Goal: Task Accomplishment & Management: Use online tool/utility

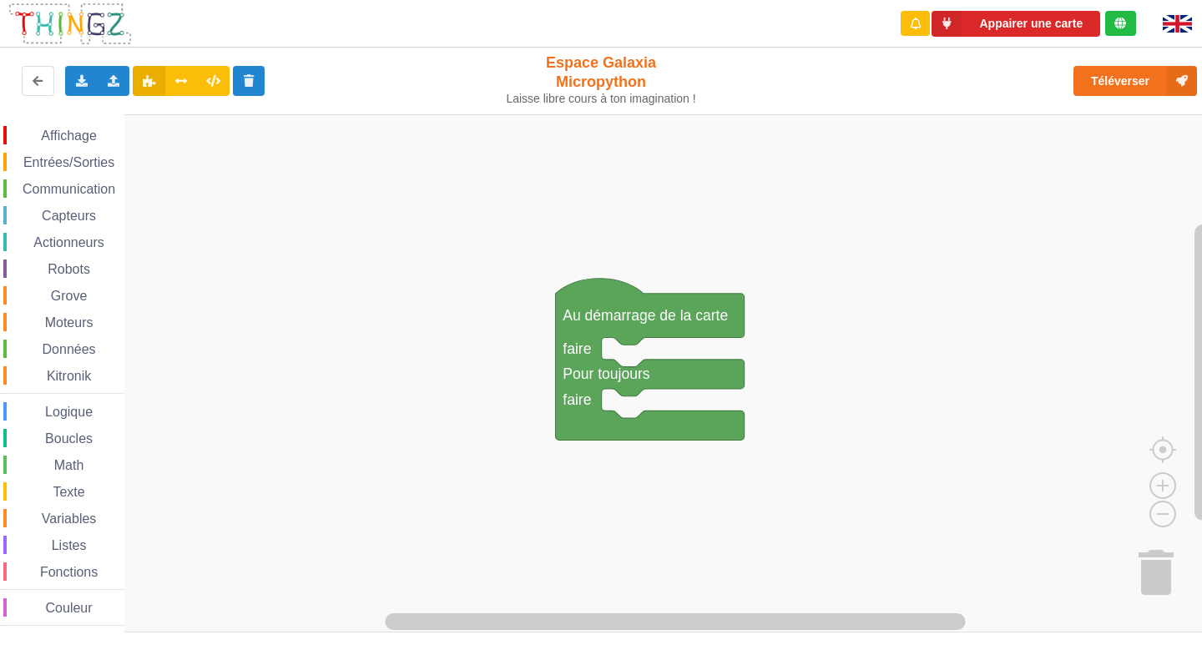
click at [80, 157] on span "Entrées/Sorties" at bounding box center [69, 162] width 96 height 14
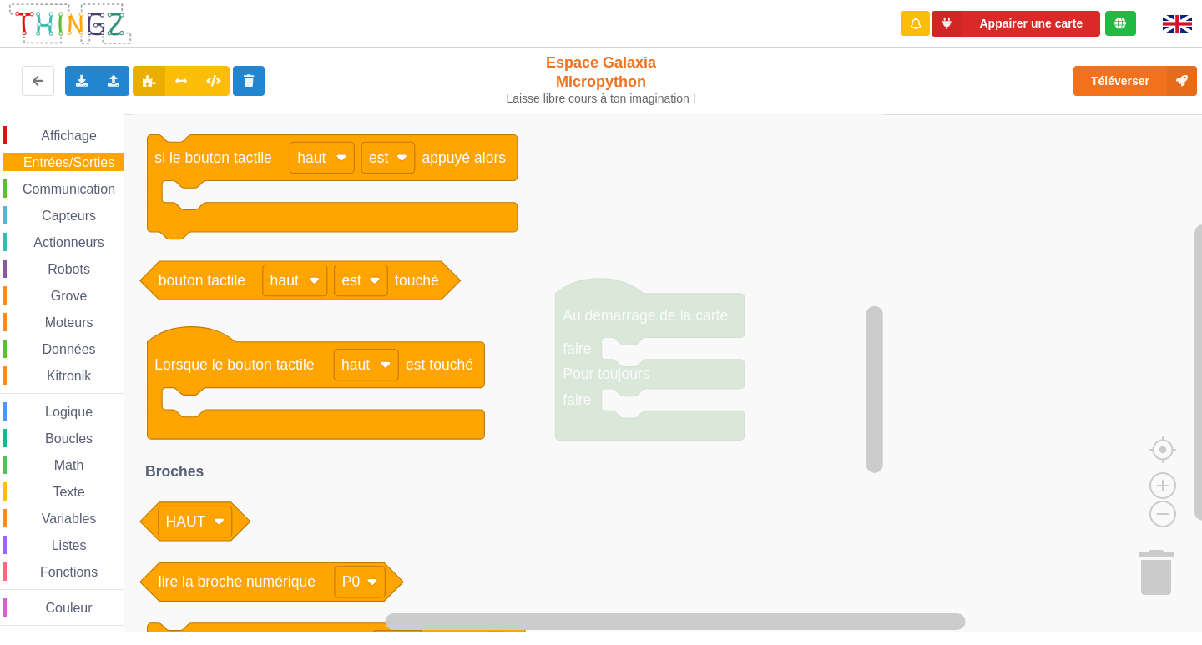
click at [90, 192] on span "Communication" at bounding box center [69, 189] width 98 height 14
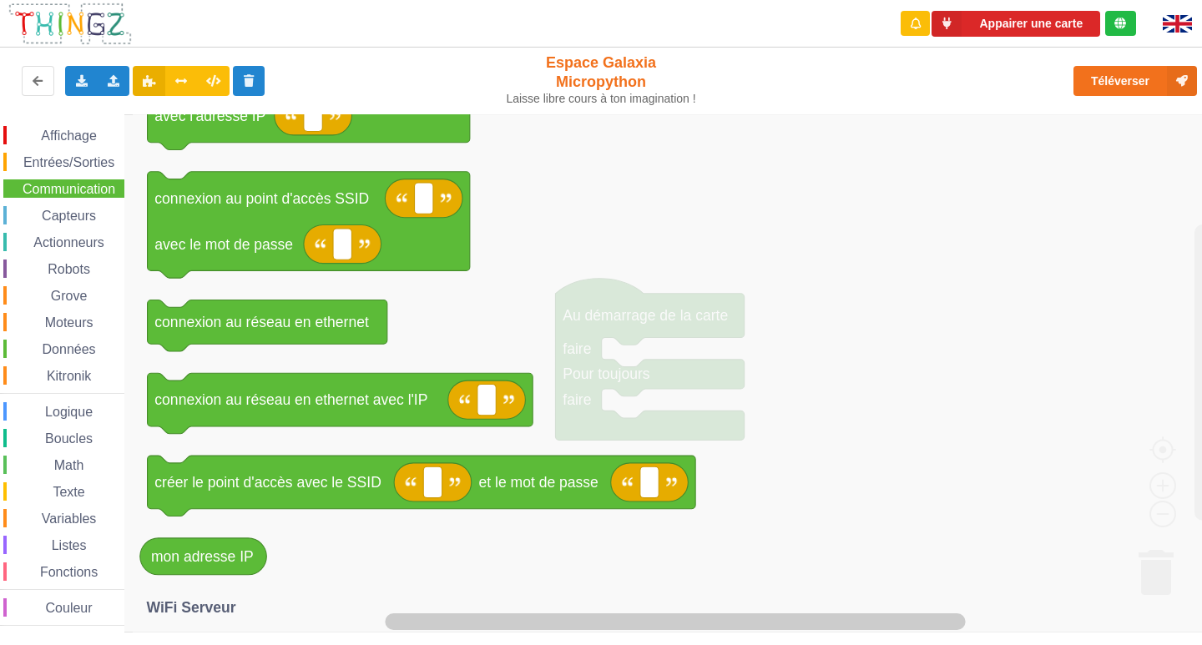
click at [62, 212] on span "Capteurs" at bounding box center [68, 216] width 59 height 14
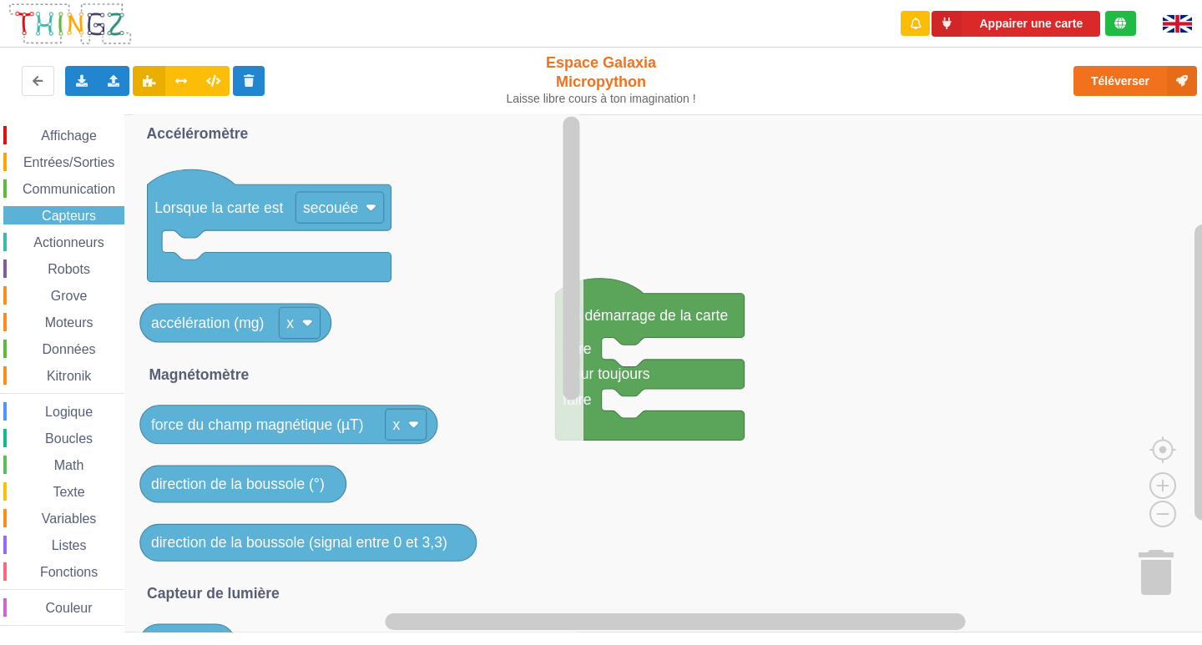
click at [56, 243] on span "Actionneurs" at bounding box center [69, 242] width 76 height 14
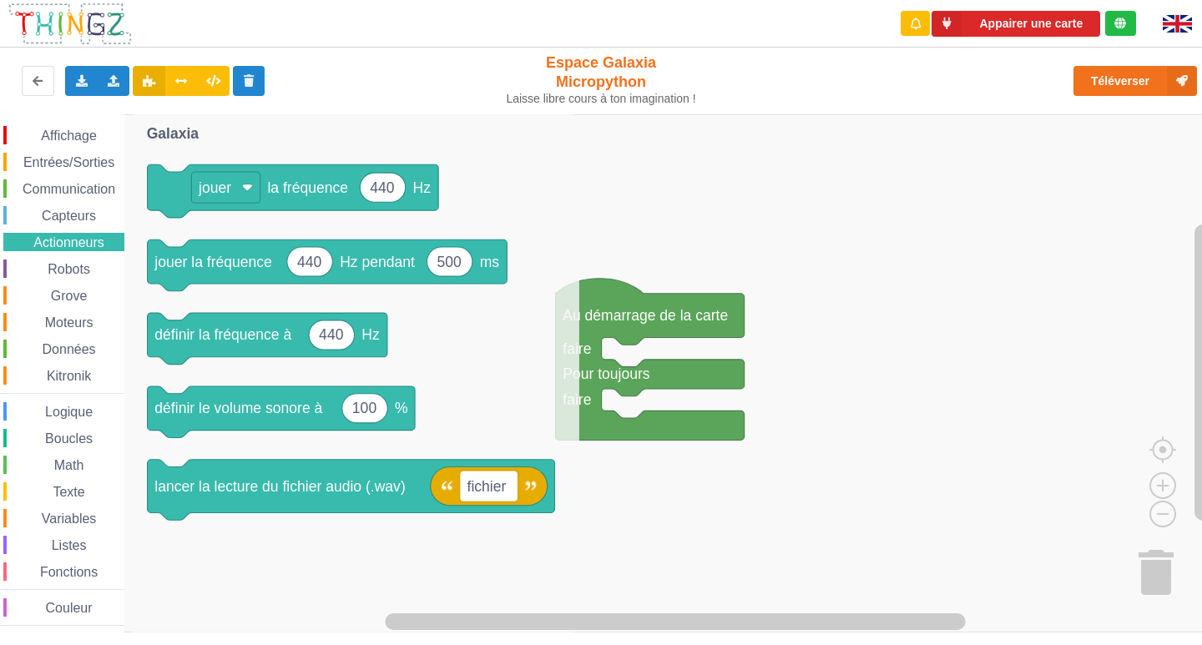
click at [68, 275] on div "Robots" at bounding box center [63, 269] width 121 height 18
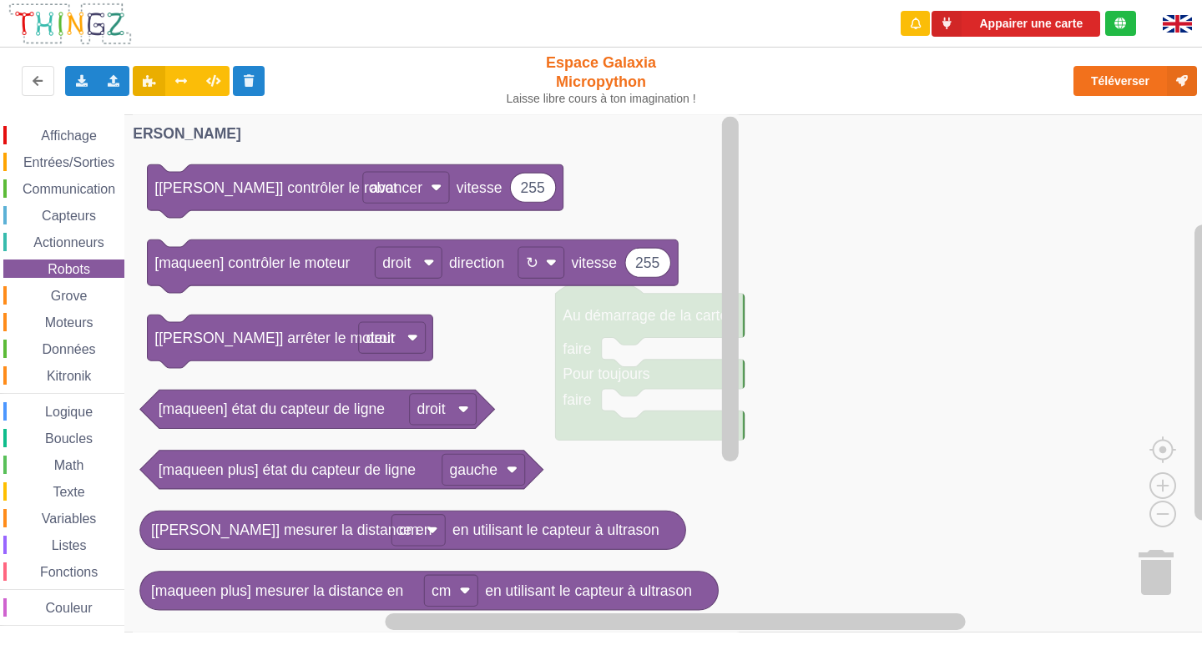
click at [72, 499] on div "Affichage Entrées/Sorties Communication Capteurs Actionneurs Robots Grove Moteu…" at bounding box center [62, 376] width 124 height 500
click at [73, 492] on span "Texte" at bounding box center [68, 492] width 37 height 14
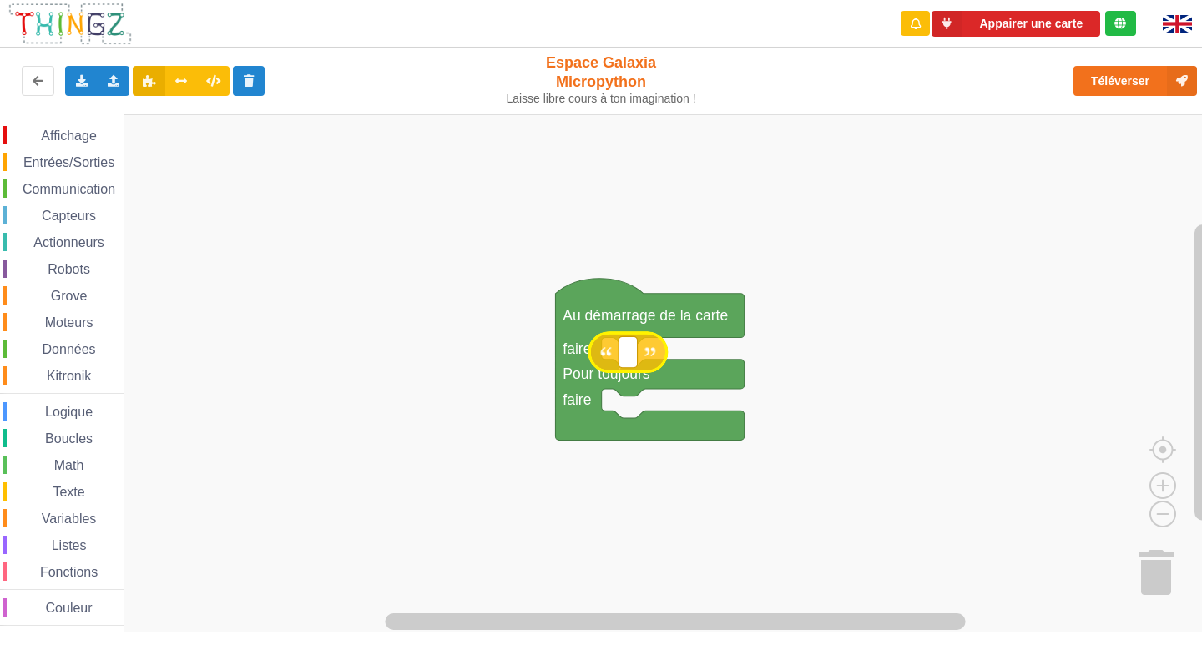
click at [610, 349] on div "Affichage Entrées/Sorties Communication Capteurs Actionneurs Robots Grove Moteu…" at bounding box center [606, 373] width 1213 height 519
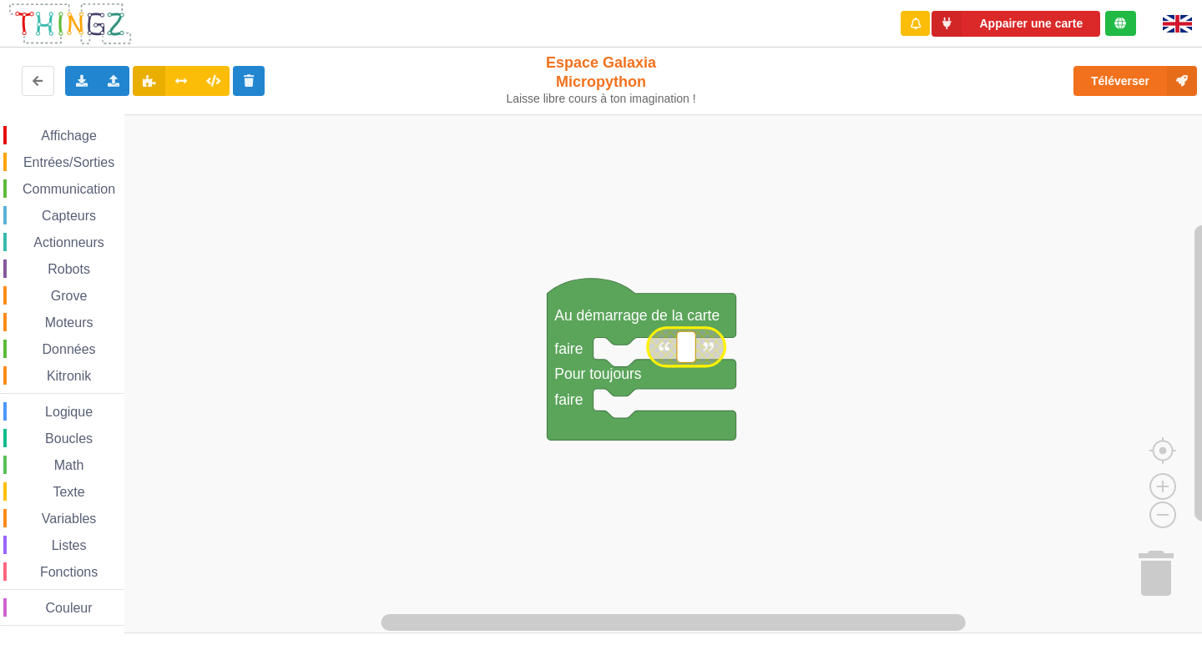
click at [682, 350] on g "Espace de travail de Blocky" at bounding box center [686, 346] width 18 height 31
click at [660, 357] on icon "Espace de travail de Blocky" at bounding box center [677, 351] width 78 height 38
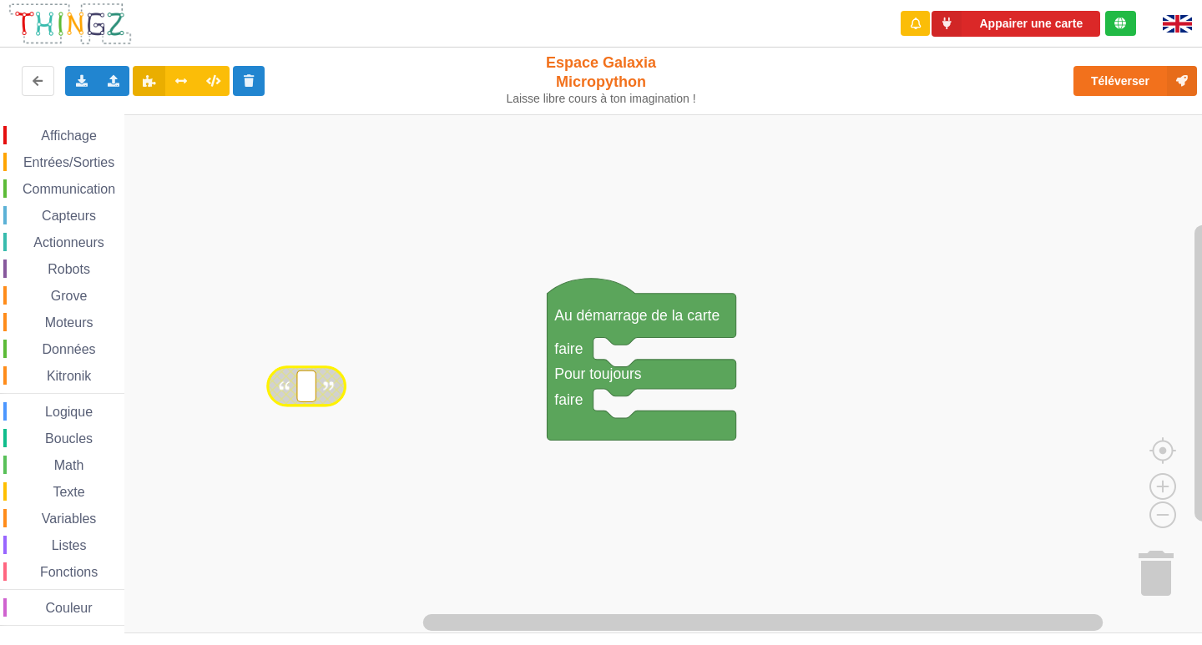
click at [275, 376] on icon "Espace de travail de Blocky" at bounding box center [307, 386] width 78 height 38
click at [336, 470] on div "Supprimer le bloc" at bounding box center [380, 479] width 140 height 23
click at [70, 431] on span "Boucles" at bounding box center [69, 438] width 53 height 14
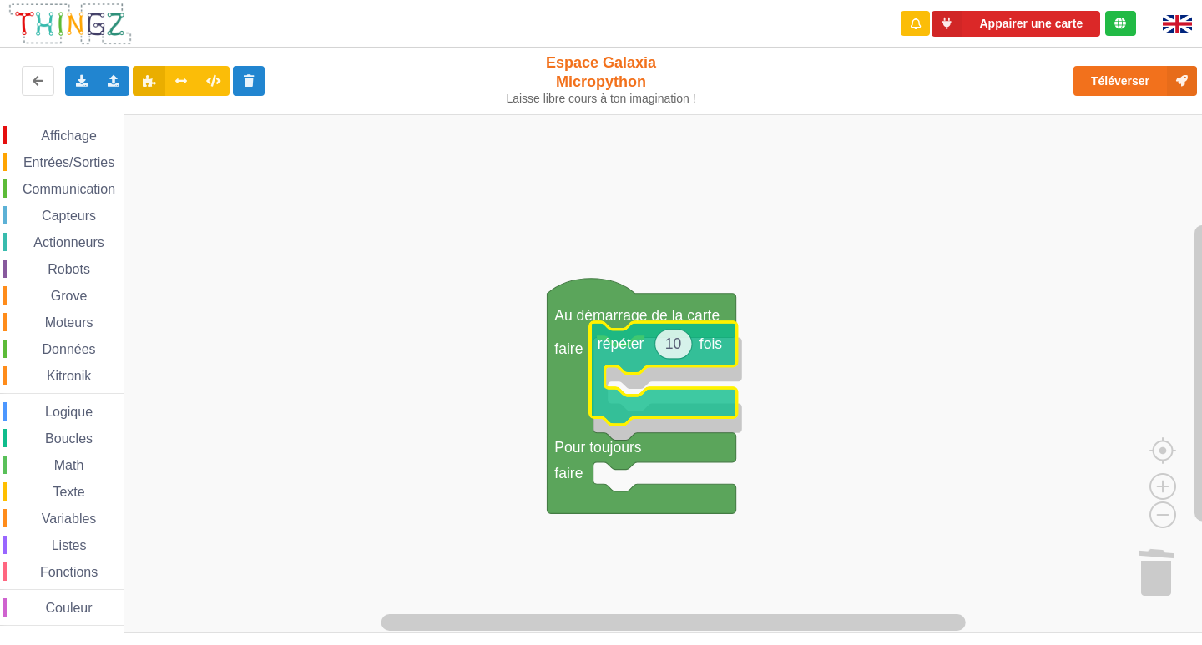
click at [669, 391] on div "Affichage Entrées/Sorties Communication Capteurs Actionneurs Robots Grove Moteu…" at bounding box center [606, 373] width 1213 height 519
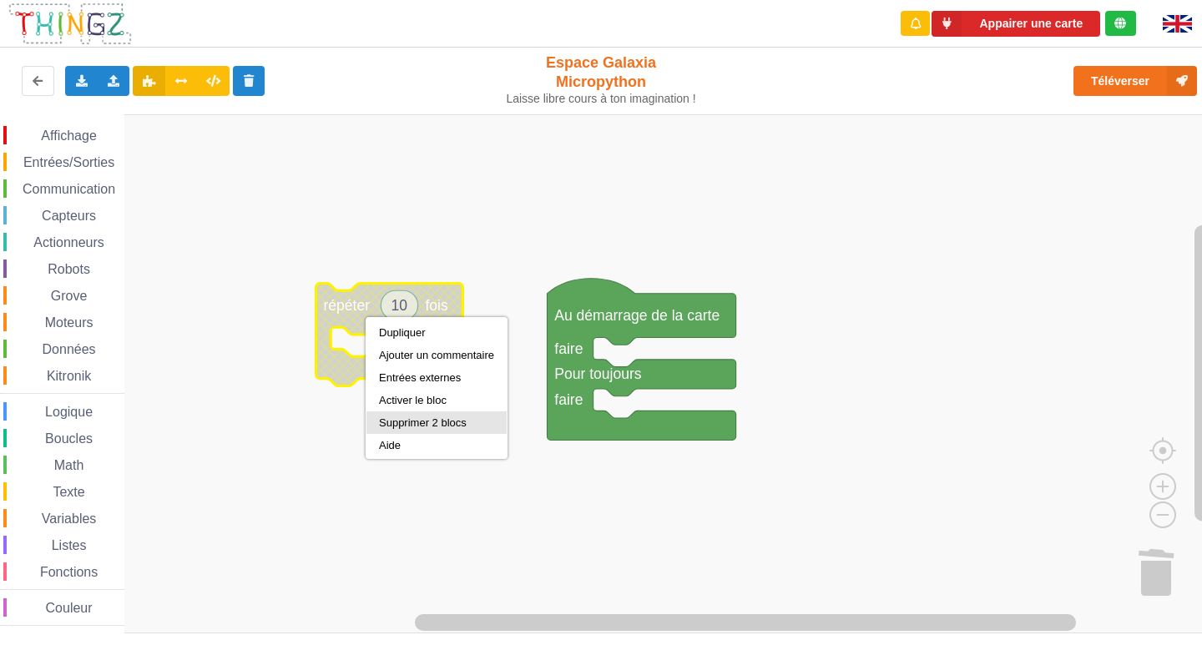
click at [419, 418] on div "Supprimer 2 blocs" at bounding box center [436, 422] width 115 height 13
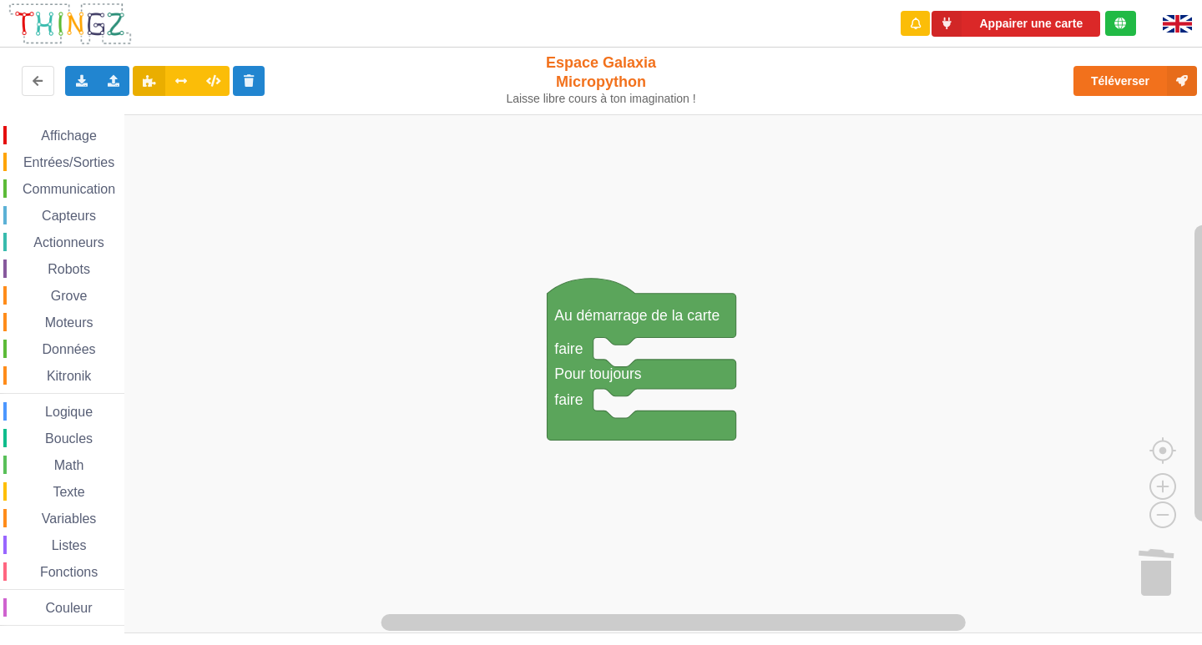
click at [95, 192] on span "Communication" at bounding box center [69, 189] width 98 height 14
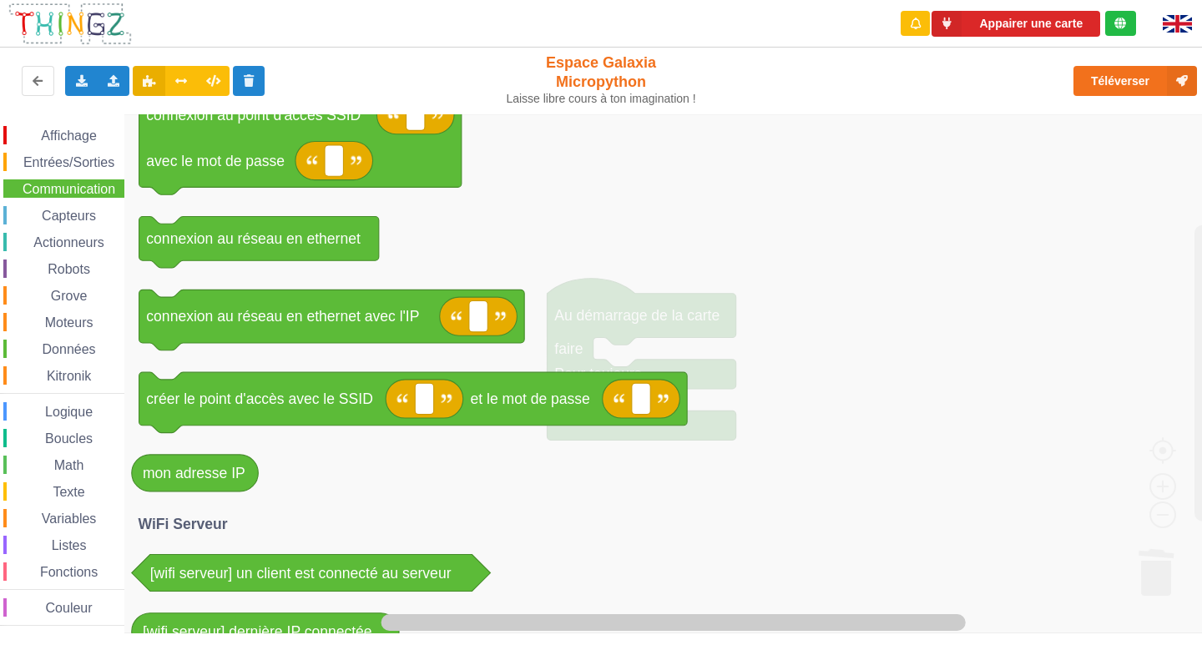
click at [810, 477] on icon "Espace de travail de Blocky" at bounding box center [679, 373] width 1111 height 519
click at [105, 205] on div "Affichage Entrées/Sorties Communication Capteurs Actionneurs Robots Grove Moteu…" at bounding box center [62, 376] width 124 height 500
click at [74, 214] on span "Capteurs" at bounding box center [68, 216] width 59 height 14
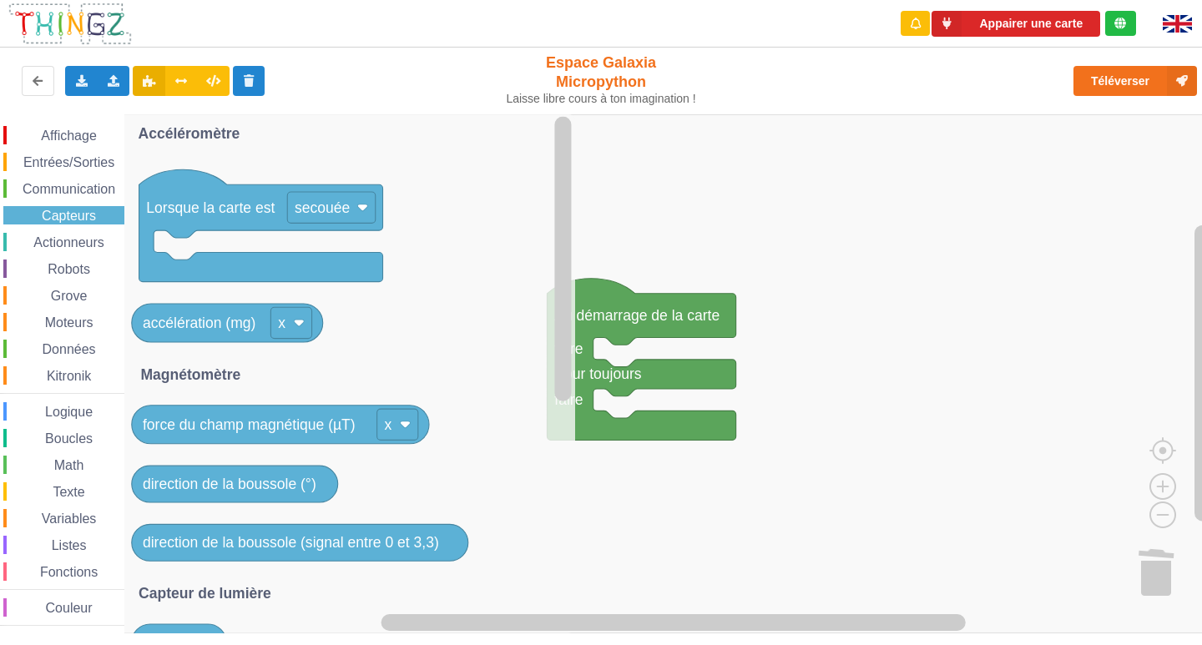
click at [89, 492] on div "Texte" at bounding box center [63, 491] width 121 height 18
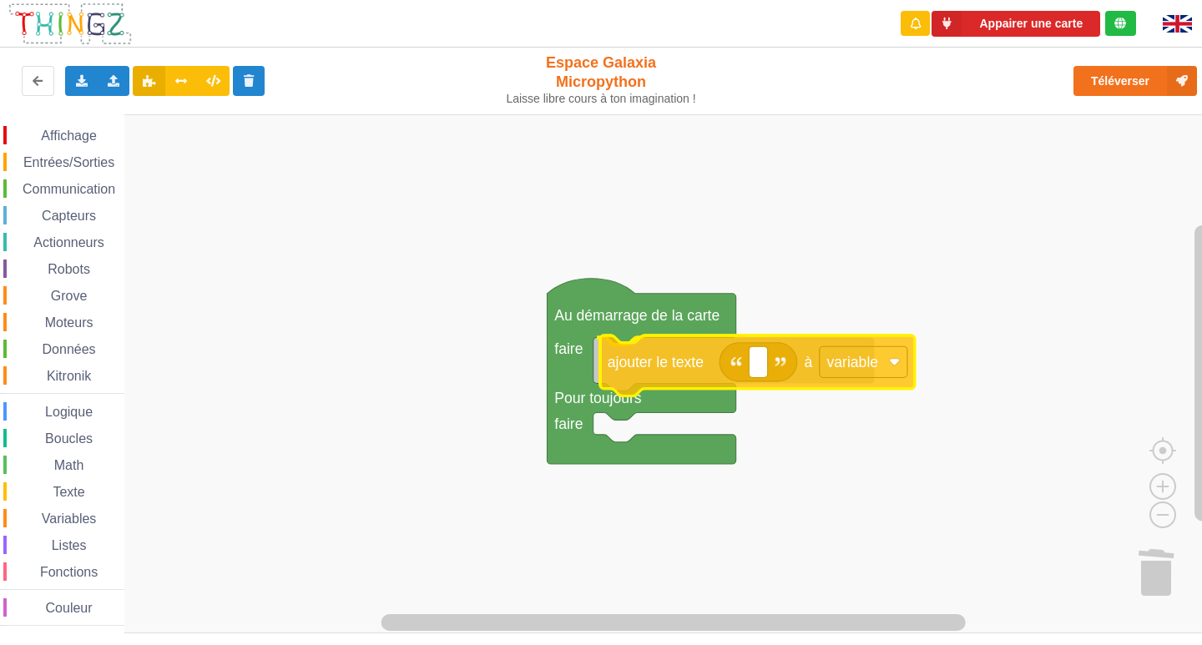
click at [671, 366] on div "Affichage Entrées/Sorties Communication Capteurs Actionneurs Robots Grove Moteu…" at bounding box center [606, 373] width 1213 height 519
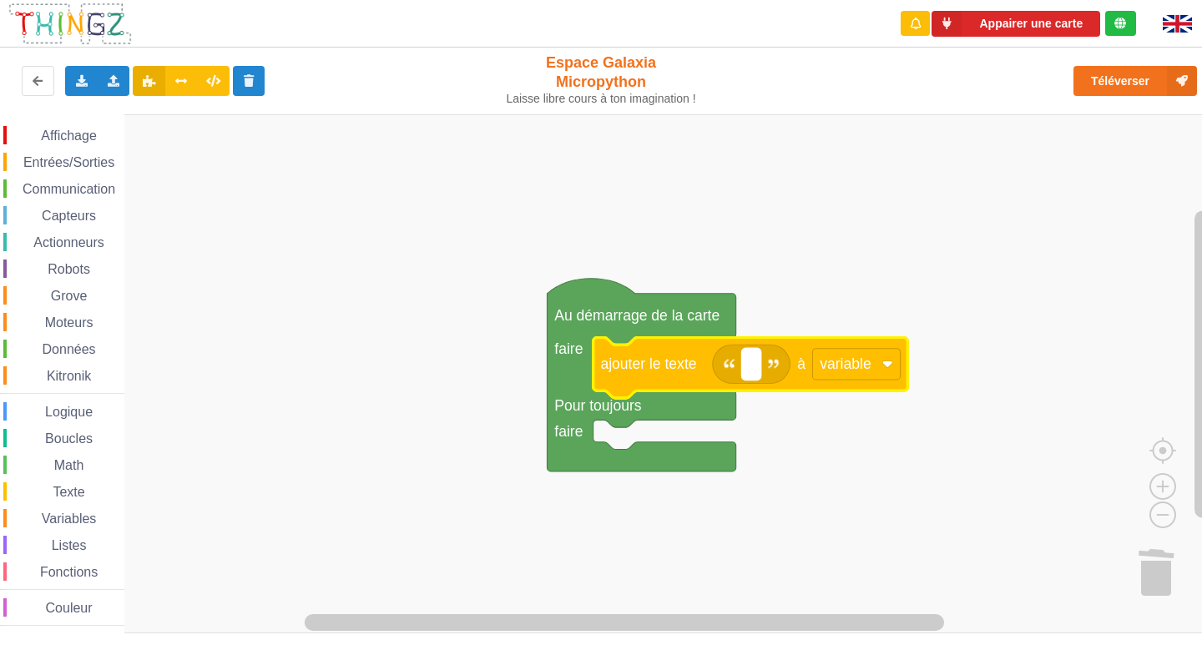
click at [753, 372] on text "Espace de travail de Blocky" at bounding box center [751, 364] width 4 height 17
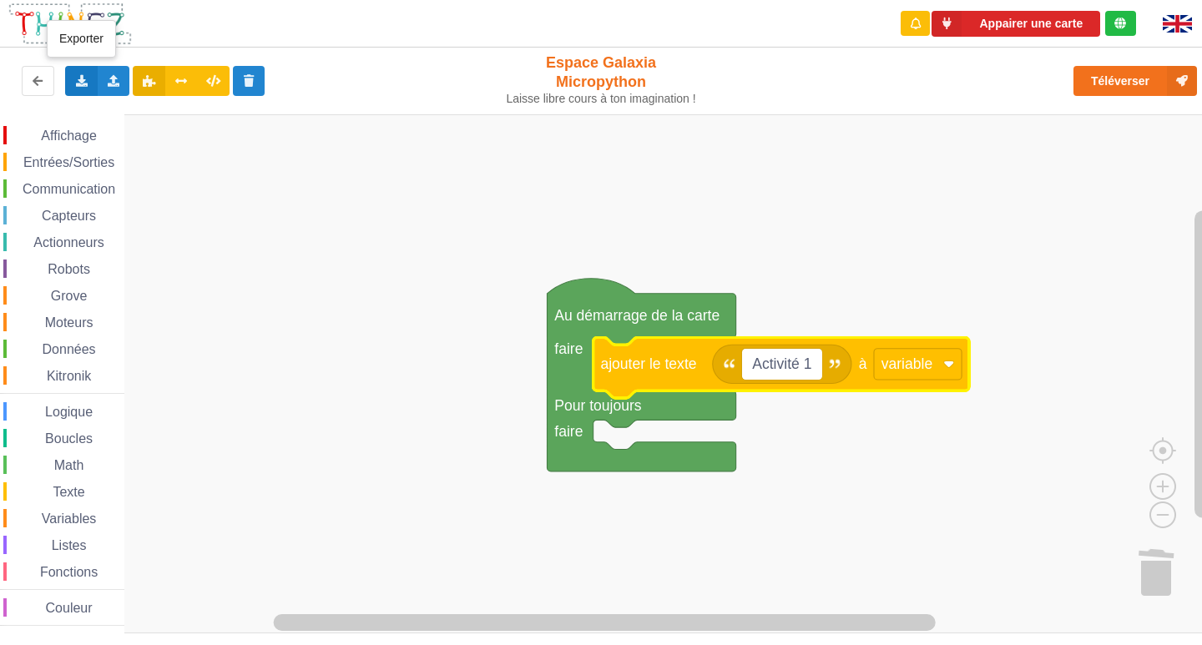
type input "Activité 1"
click at [83, 78] on icon at bounding box center [81, 80] width 14 height 10
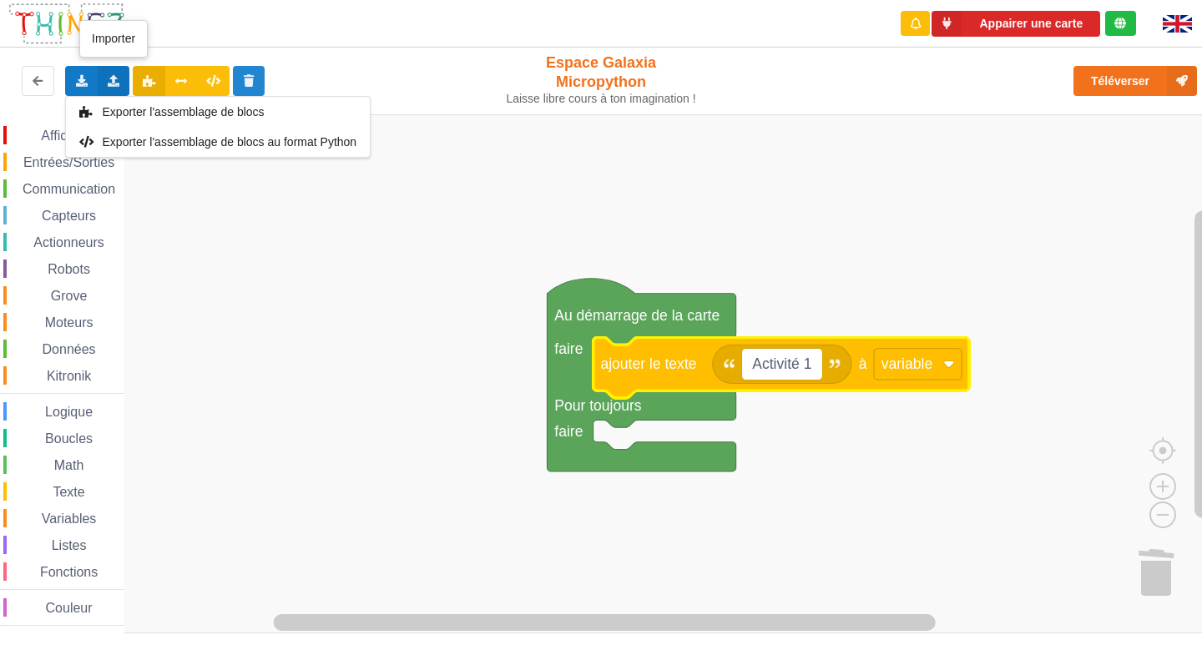
click at [113, 75] on icon at bounding box center [114, 80] width 14 height 10
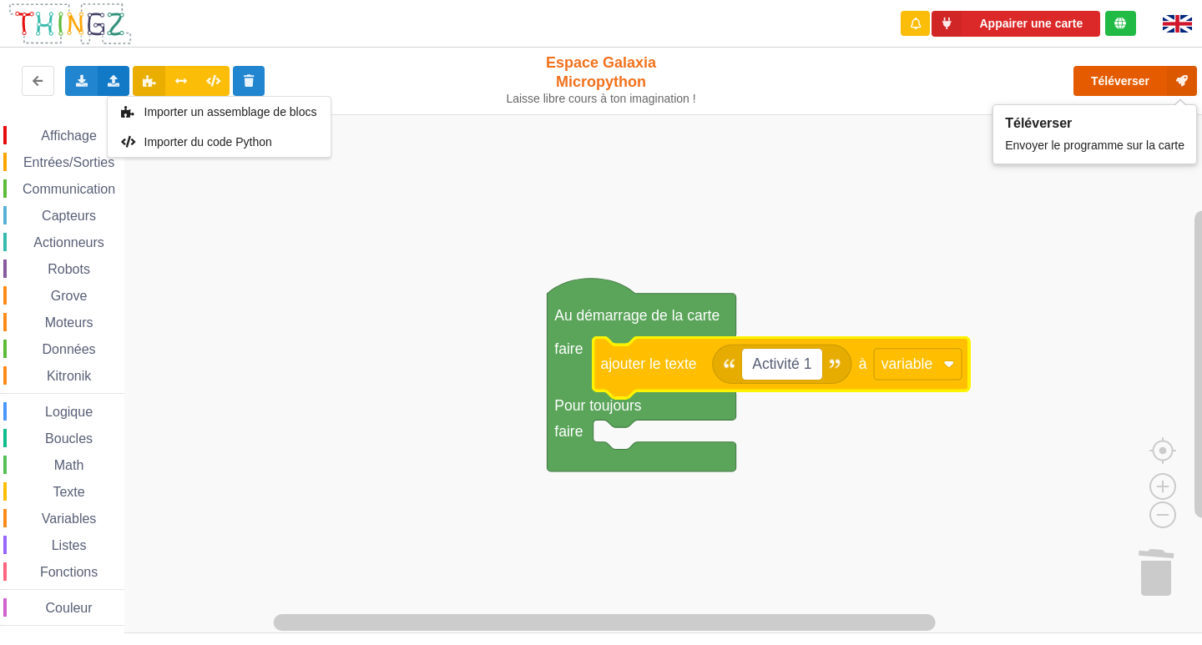
click at [1137, 81] on button "Téléverser" at bounding box center [1135, 81] width 124 height 30
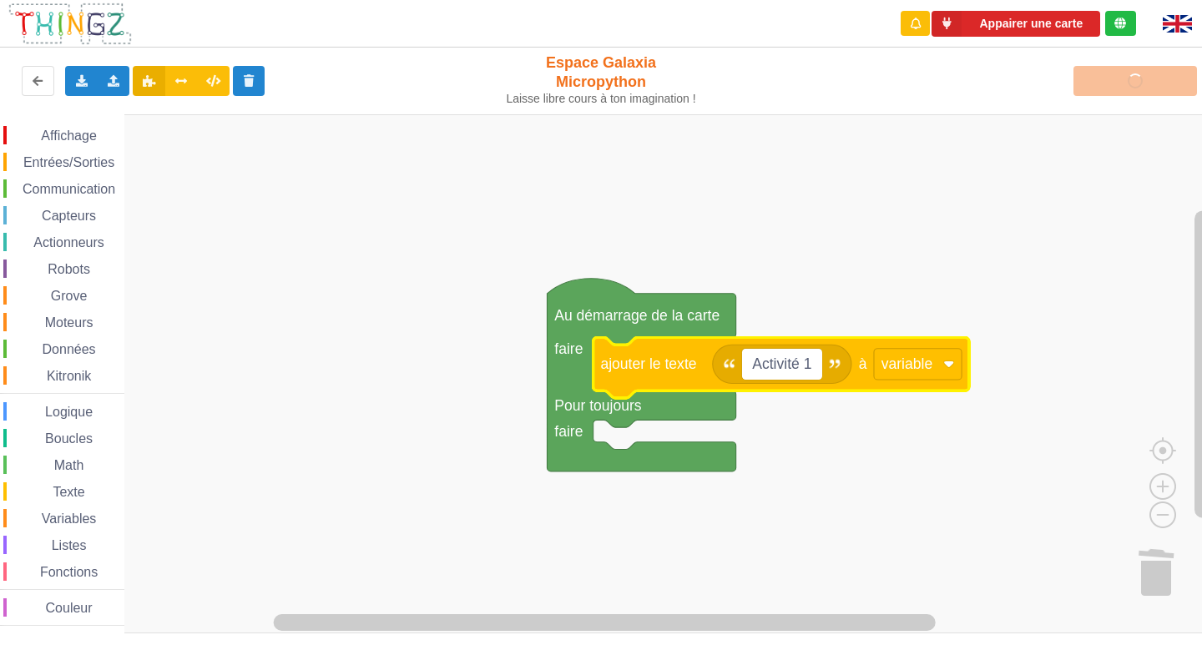
click at [1138, 83] on div "Téléverser" at bounding box center [962, 80] width 494 height 53
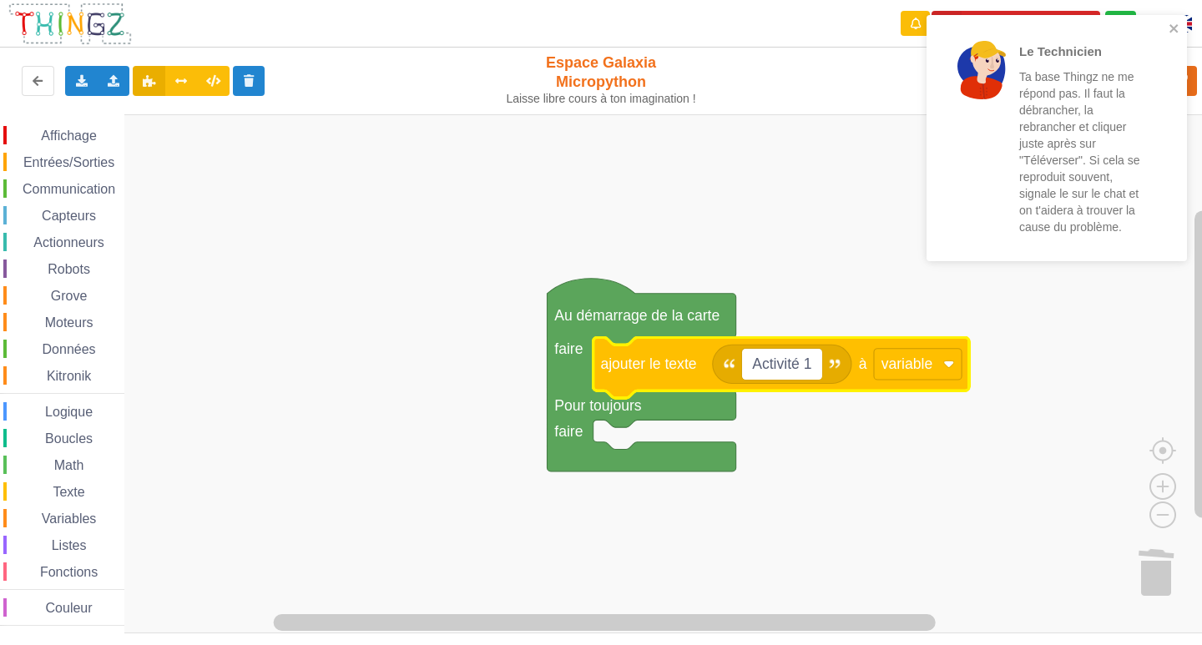
click at [1175, 18] on div "Le Technicien Ta base Thingz ne me répond pas. Il faut la débrancher, la rebran…" at bounding box center [1056, 138] width 260 height 246
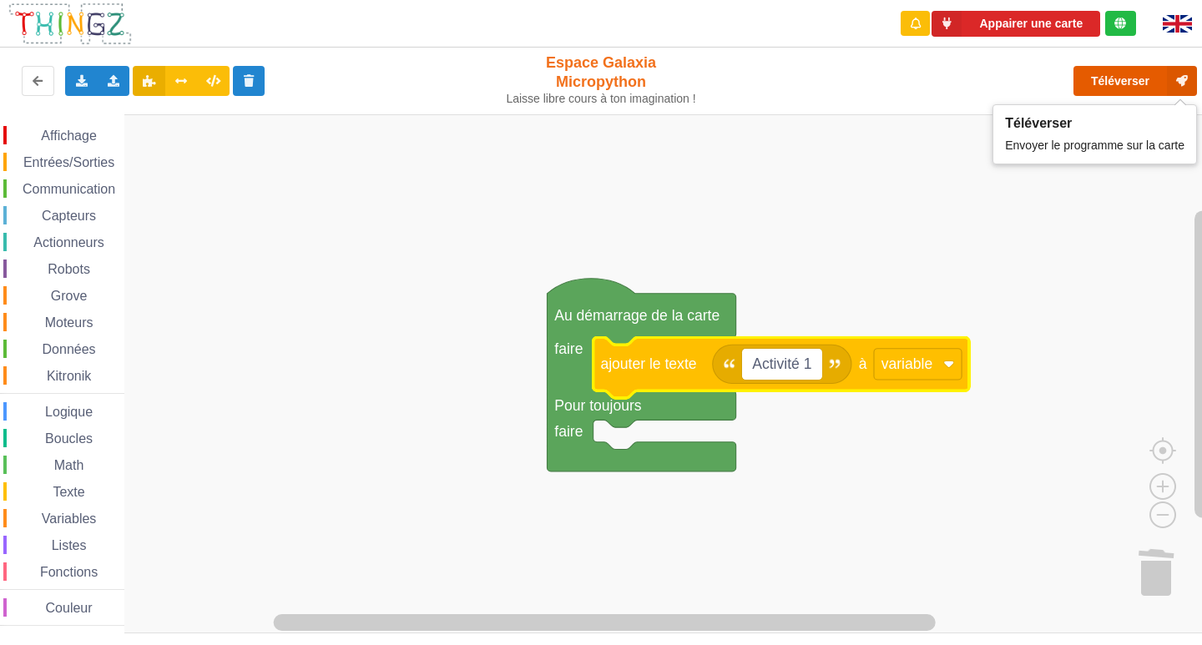
click at [1136, 88] on button "Téléverser" at bounding box center [1135, 81] width 124 height 30
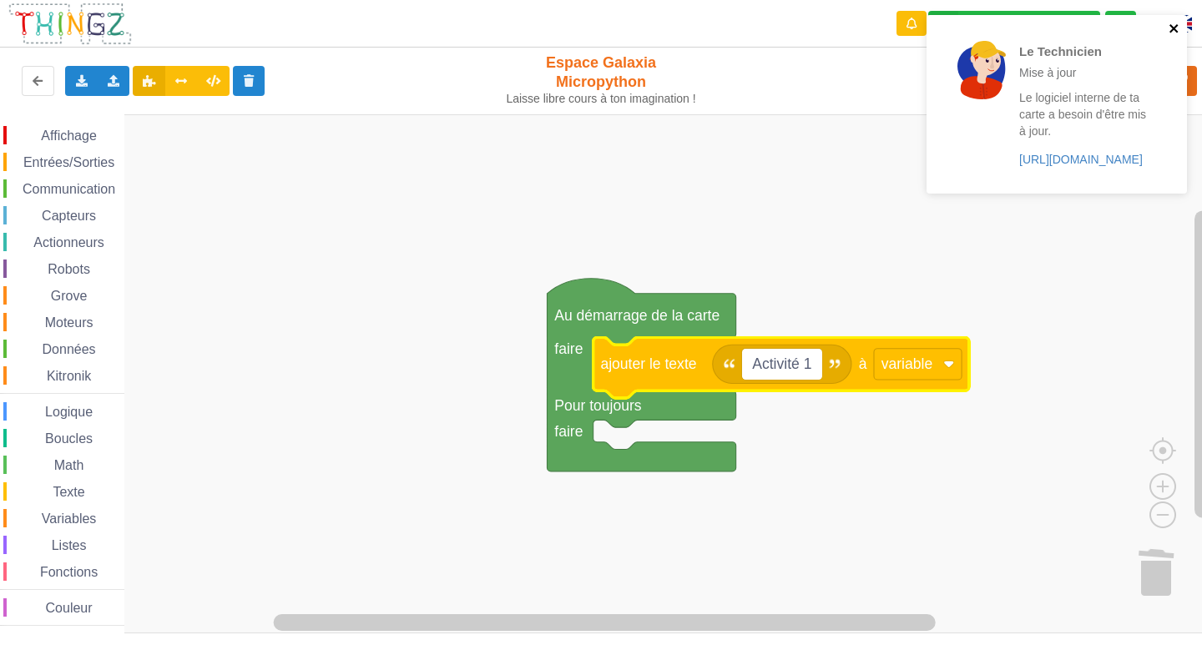
click at [1173, 25] on icon "close" at bounding box center [1174, 28] width 12 height 13
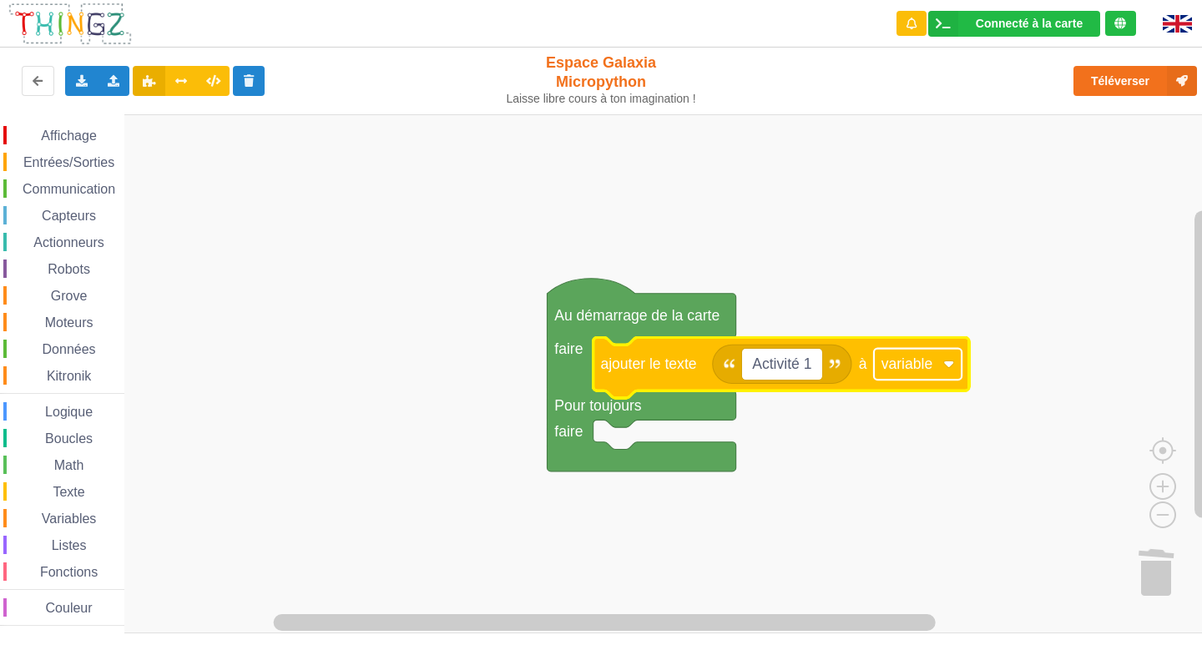
click at [932, 374] on rect "Espace de travail de Blocky" at bounding box center [918, 364] width 88 height 31
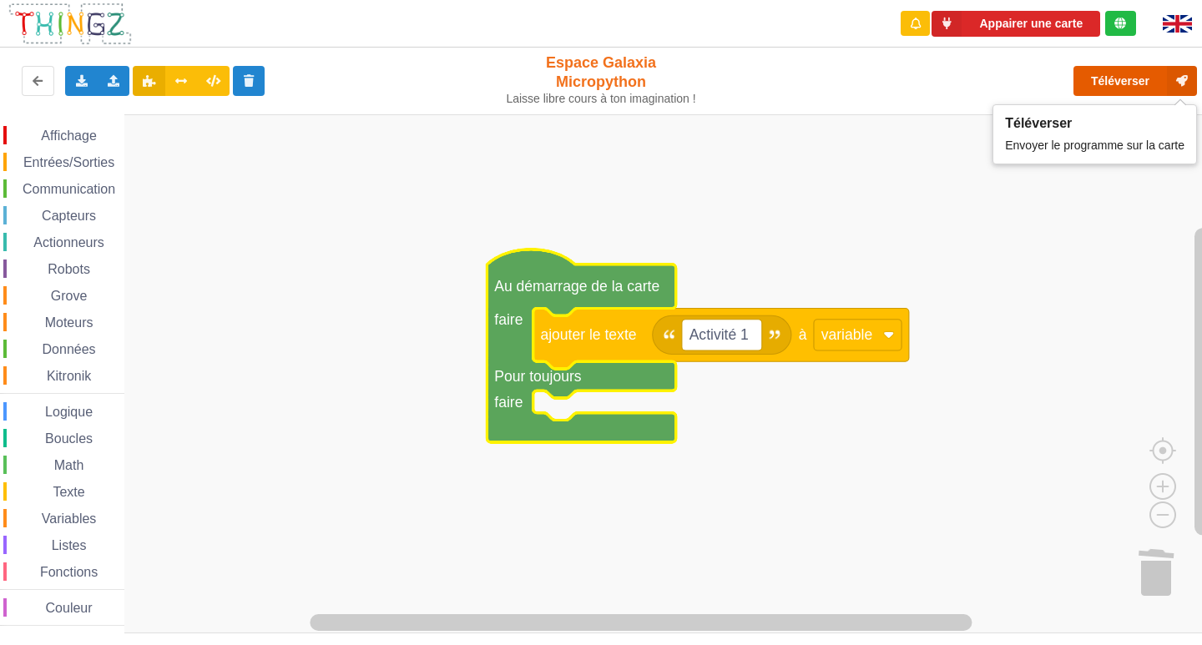
click at [1140, 78] on button "Téléverser" at bounding box center [1135, 81] width 124 height 30
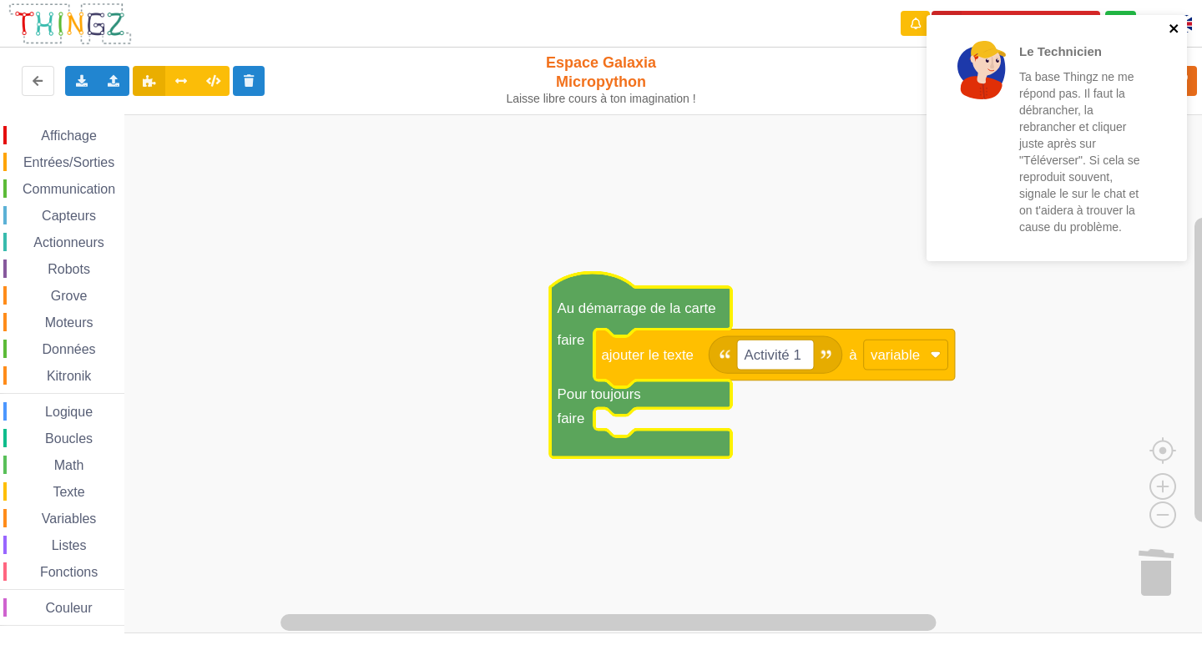
click at [1174, 35] on button "close" at bounding box center [1174, 30] width 12 height 16
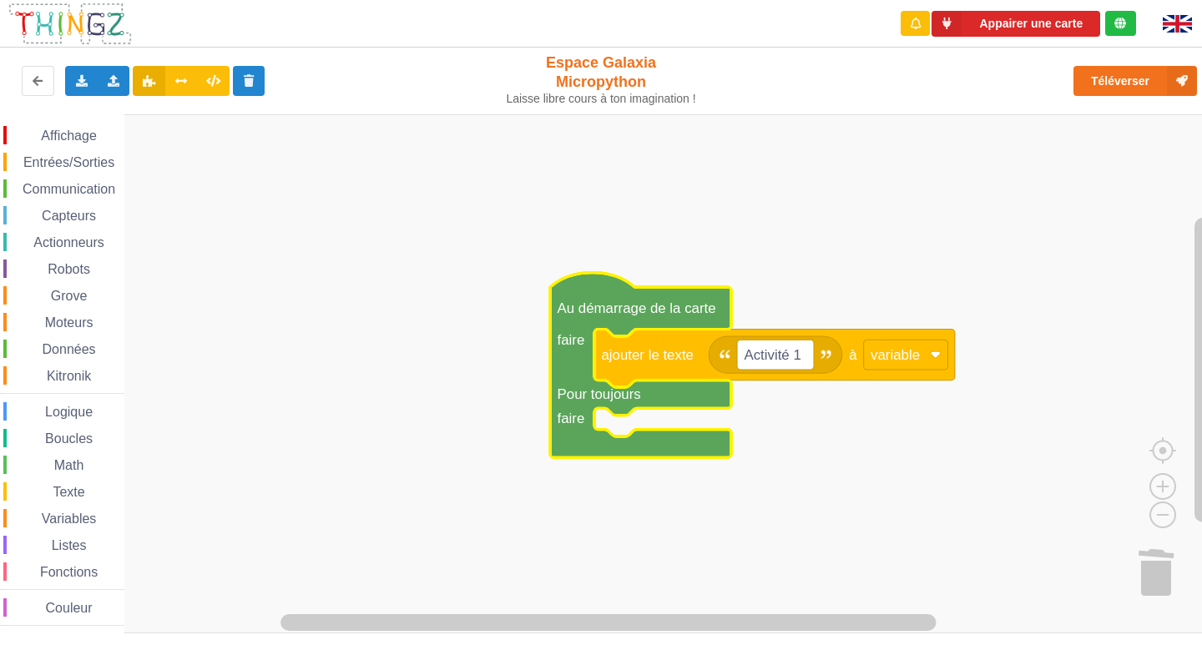
click at [1169, 80] on div "Le Technicien Ta base Thingz ne me répond pas. Il faut la débrancher, la rebran…" at bounding box center [1056, 144] width 267 height 265
click at [1128, 78] on button "Téléverser" at bounding box center [1135, 81] width 124 height 30
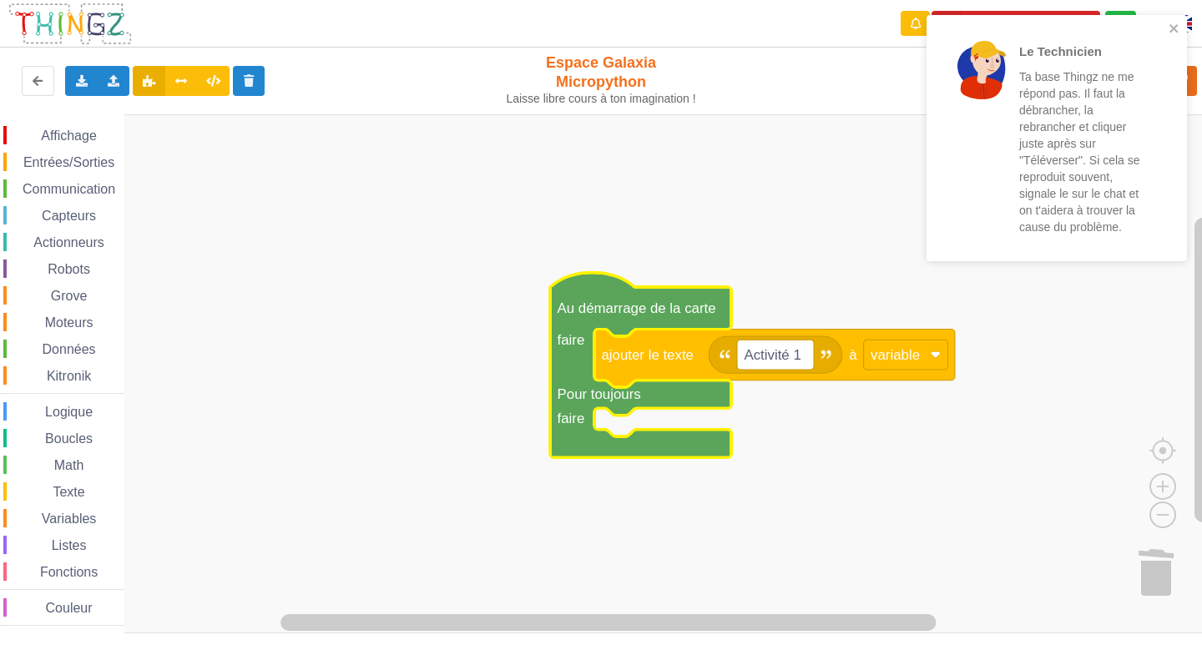
click at [815, 271] on rect "Espace de travail de Blocky" at bounding box center [606, 373] width 1213 height 519
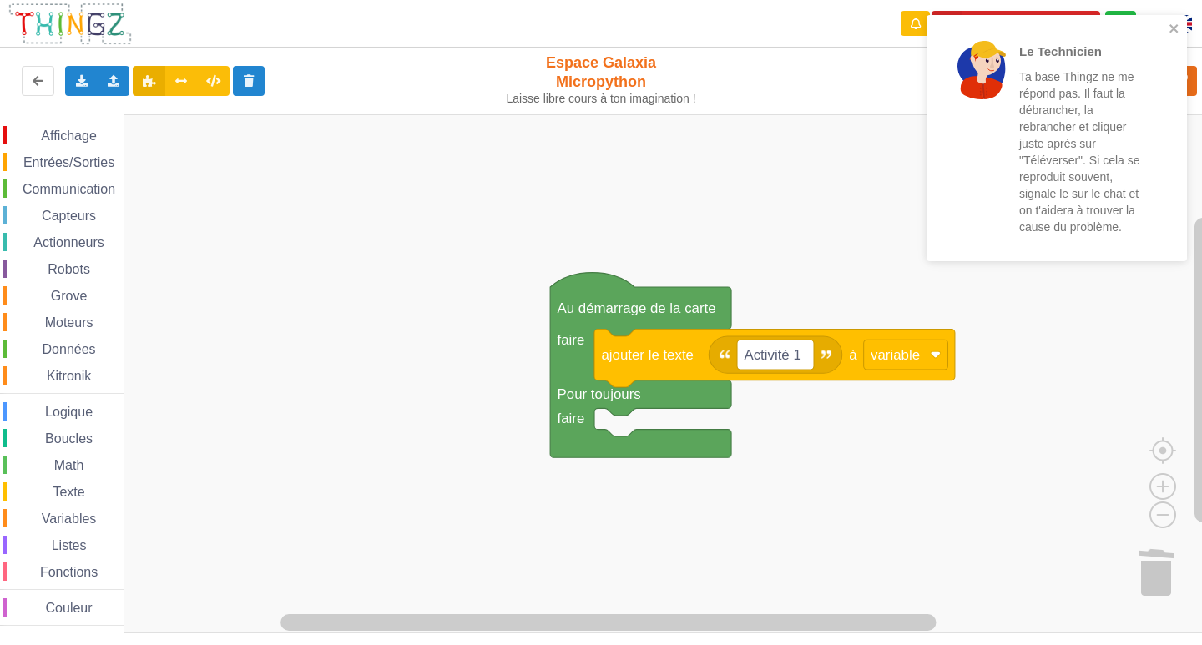
click at [1075, 224] on p "Ta base Thingz ne me répond pas. Il faut la débrancher, la rebrancher et clique…" at bounding box center [1084, 151] width 130 height 167
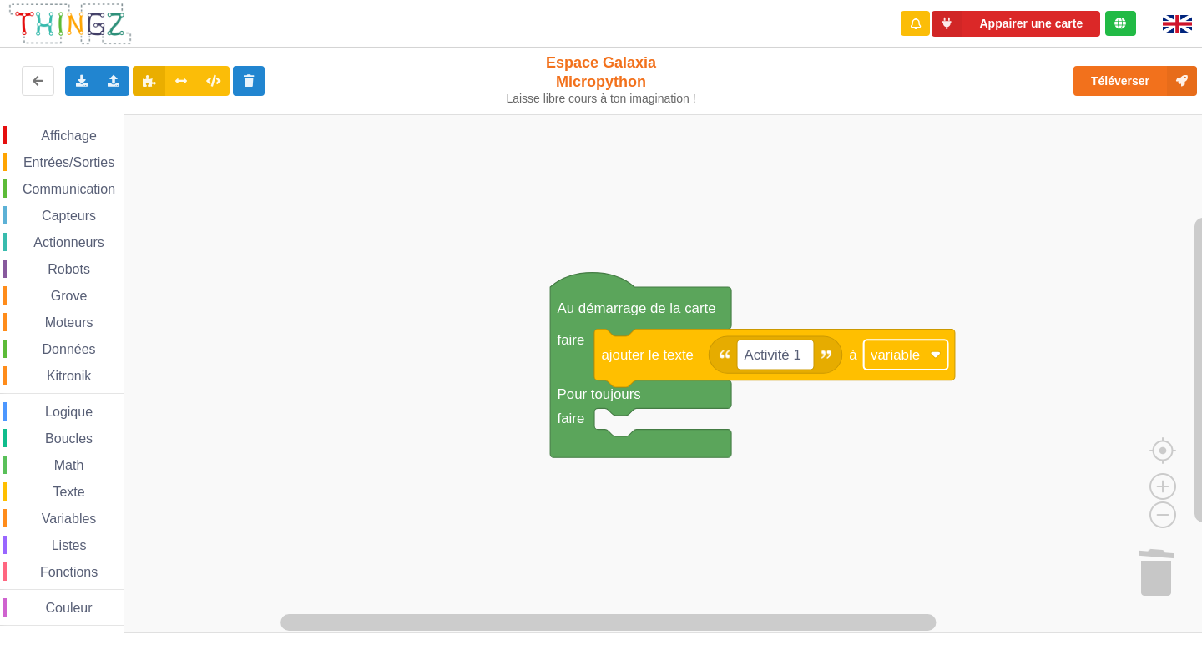
click at [921, 359] on rect "Espace de travail de Blocky" at bounding box center [906, 355] width 84 height 30
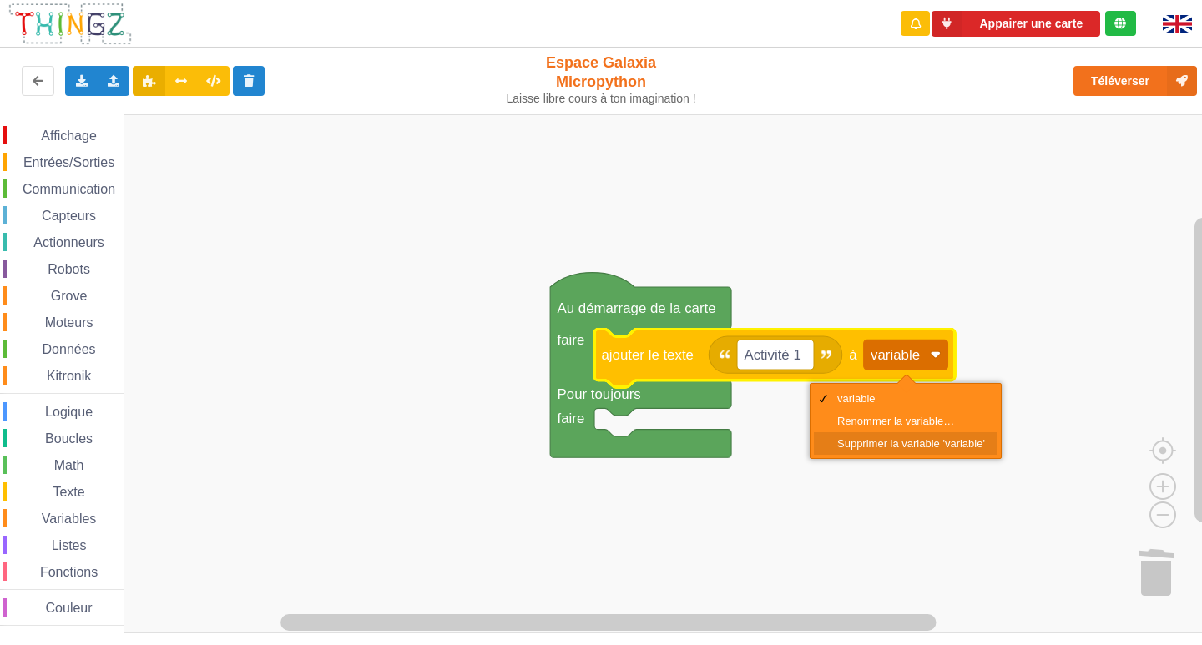
click at [903, 446] on div "Supprimer la variable 'variable'" at bounding box center [911, 443] width 148 height 13
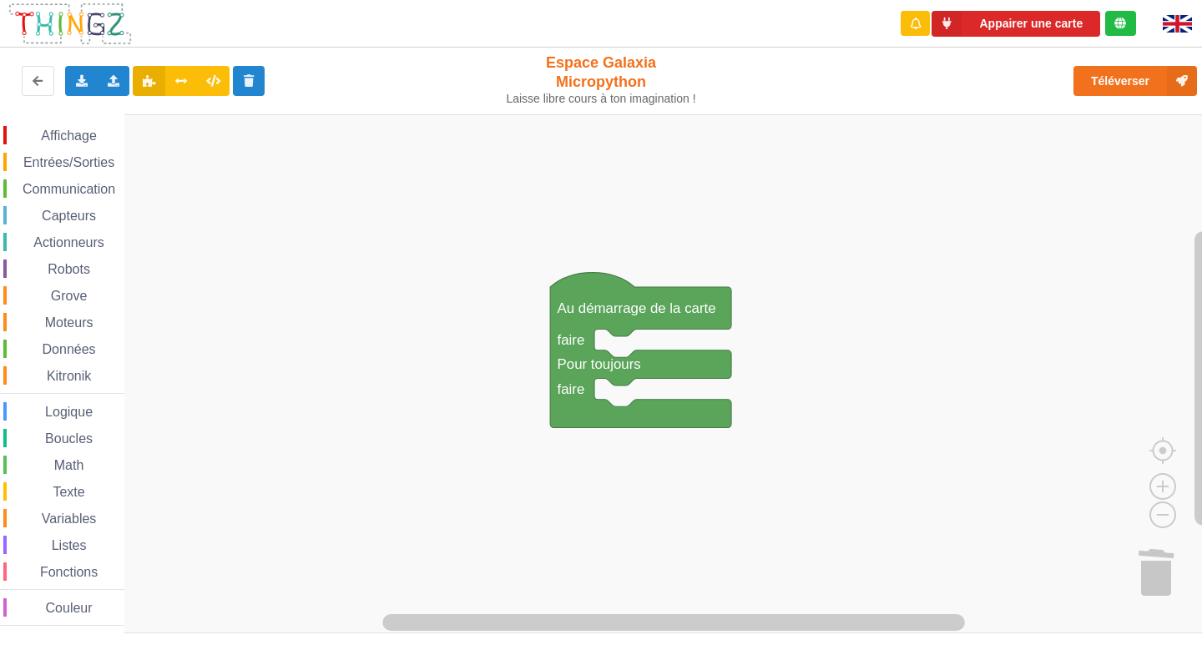
click at [78, 487] on span "Texte" at bounding box center [68, 492] width 37 height 14
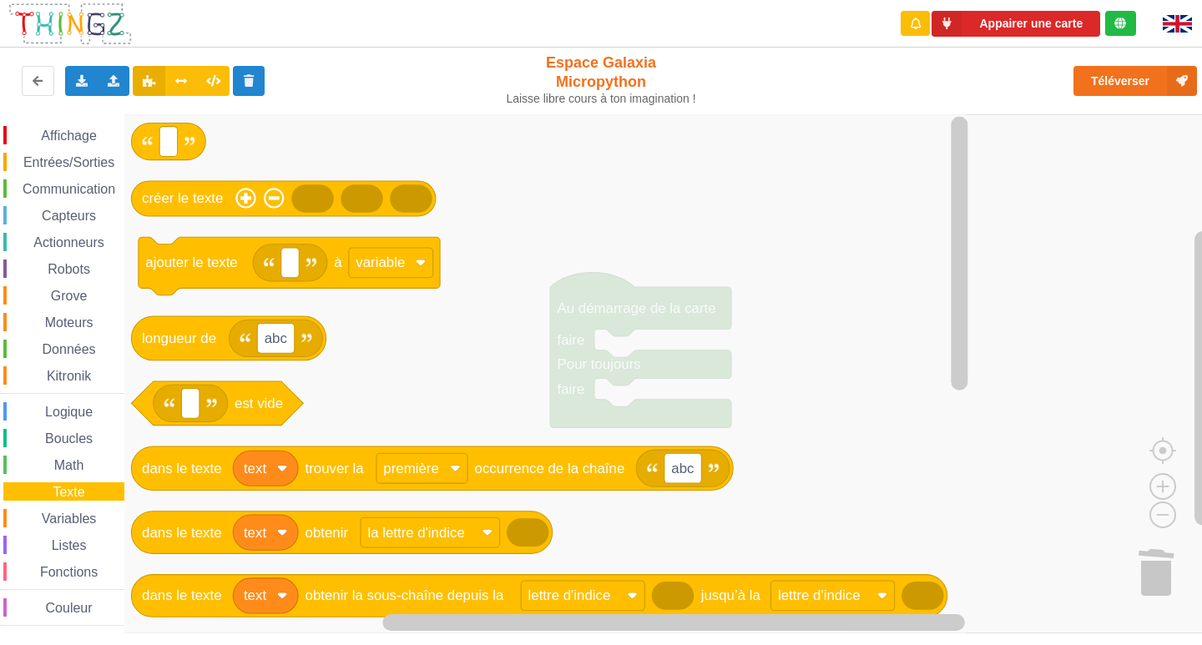
click at [36, 134] on span "Espace de travail de Blocky" at bounding box center [31, 135] width 13 height 13
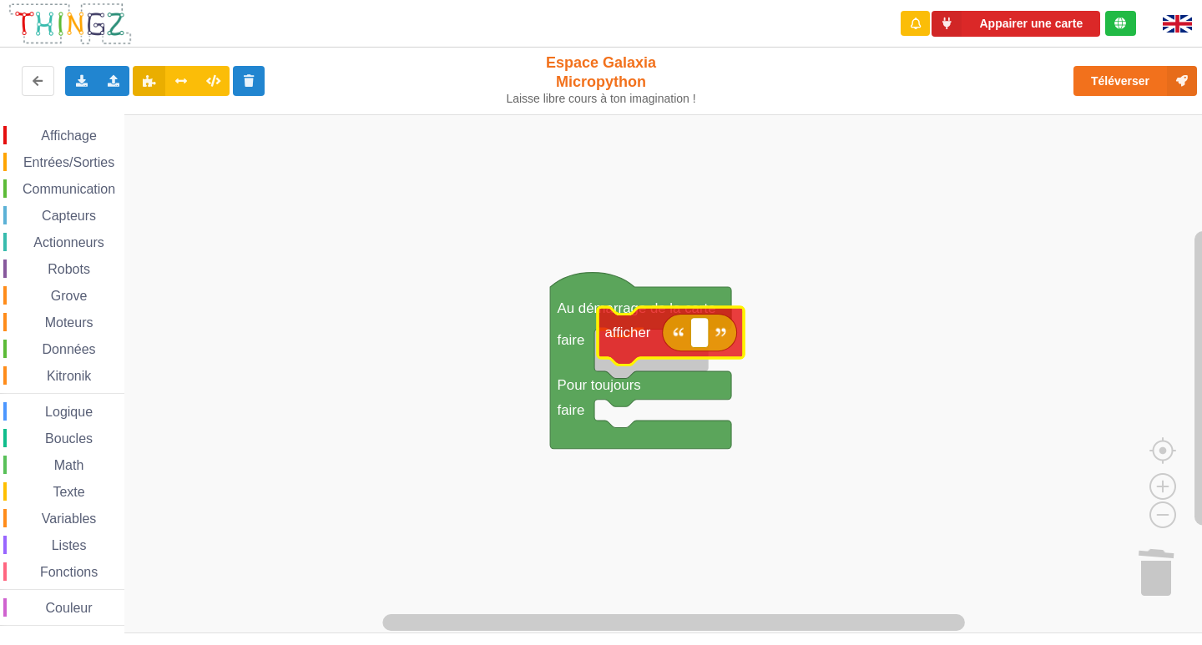
click at [651, 351] on div "Affichage Entrées/Sorties Communication Capteurs Actionneurs Robots Grove Moteu…" at bounding box center [606, 373] width 1213 height 519
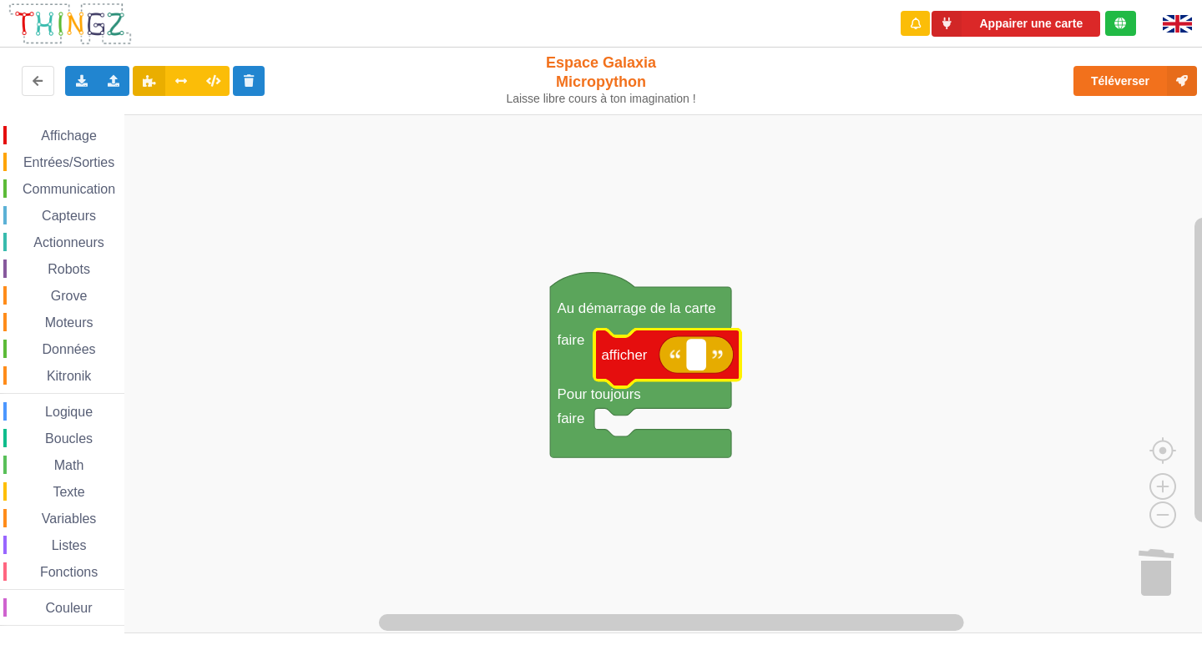
click at [704, 367] on rect "Espace de travail de Blocky" at bounding box center [696, 355] width 18 height 30
click at [740, 356] on input "activité1" at bounding box center [722, 355] width 71 height 30
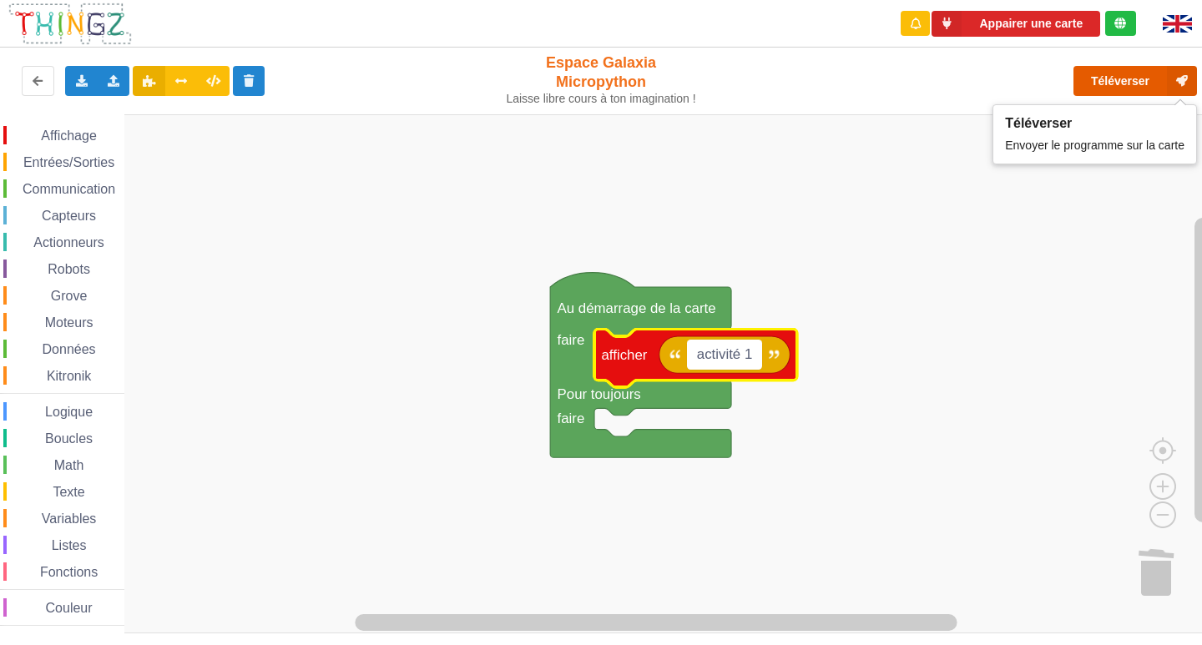
click at [1125, 88] on button "Téléverser" at bounding box center [1135, 81] width 124 height 30
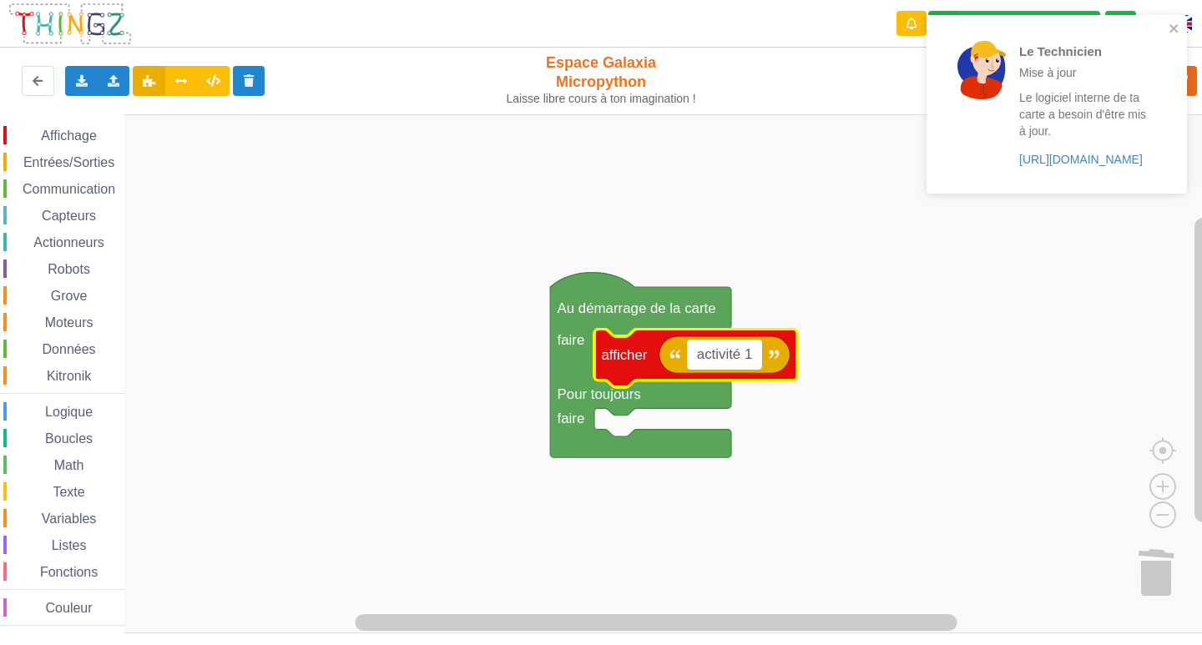
click at [741, 354] on input "activité 1" at bounding box center [724, 355] width 74 height 30
type input "activite 1"
click at [1183, 32] on div "Le Technicien Mise à jour Le logiciel interne de ta carte a besoin d'être mis à…" at bounding box center [1056, 104] width 260 height 179
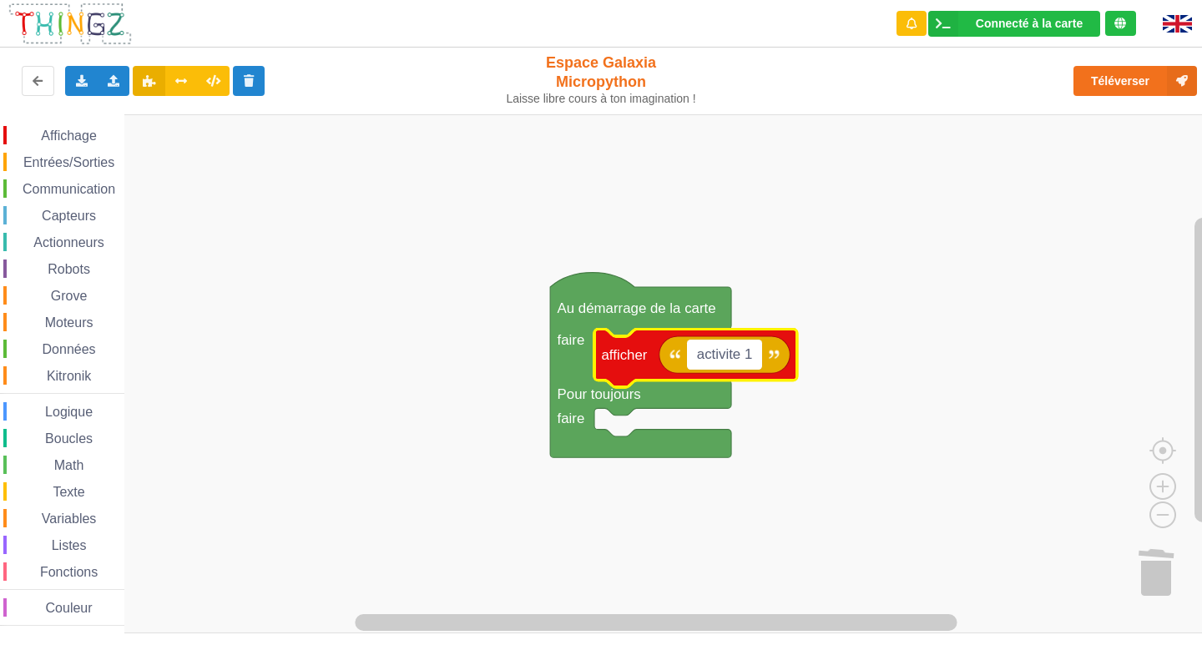
click at [1173, 18] on div "Le Technicien Mise à jour Le logiciel interne de ta carte a besoin d'être mis à…" at bounding box center [1056, 15] width 267 height 7
click at [1123, 74] on button "Téléverser" at bounding box center [1135, 81] width 124 height 30
click at [1147, 91] on div "Téléverser" at bounding box center [962, 80] width 494 height 53
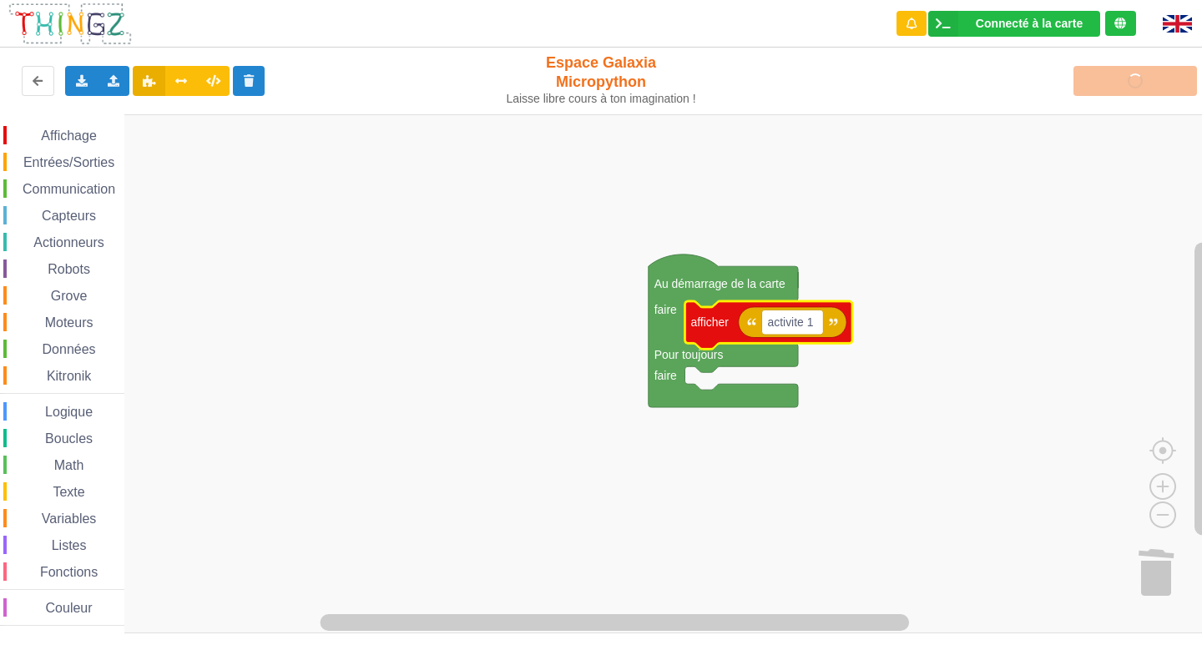
click at [1073, 66] on div "Téléverser" at bounding box center [962, 80] width 494 height 53
click at [61, 123] on div "Affichage Entrées/Sorties Communication Capteurs Actionneurs Robots Grove Moteu…" at bounding box center [62, 373] width 124 height 519
click at [75, 138] on span "Affichage" at bounding box center [68, 136] width 60 height 14
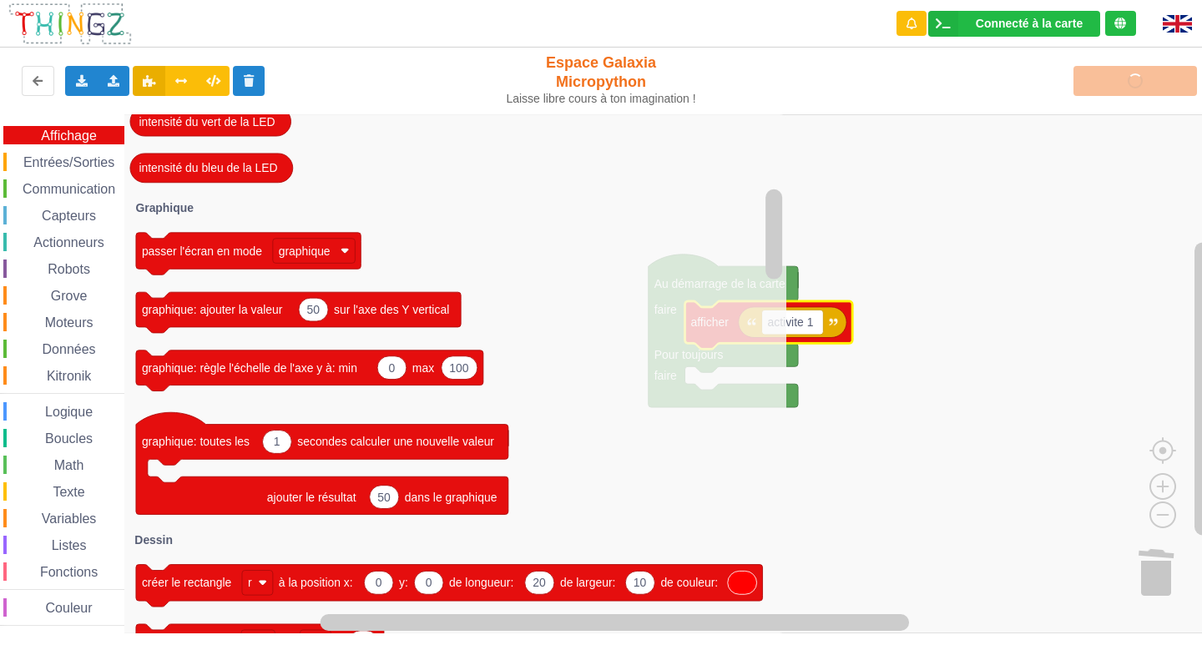
click at [1096, 268] on rect "Espace de travail de Blocky" at bounding box center [606, 373] width 1213 height 519
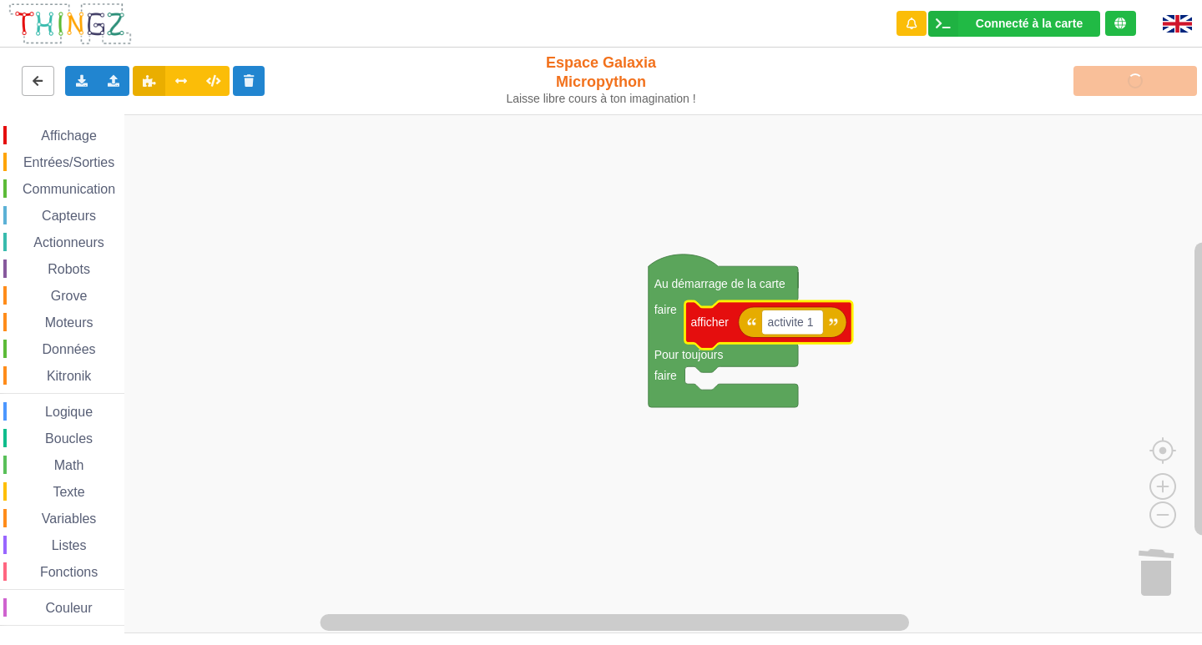
click at [36, 72] on button at bounding box center [38, 81] width 33 height 30
click at [729, 361] on icon "Espace de travail de Blocky" at bounding box center [722, 331] width 149 height 153
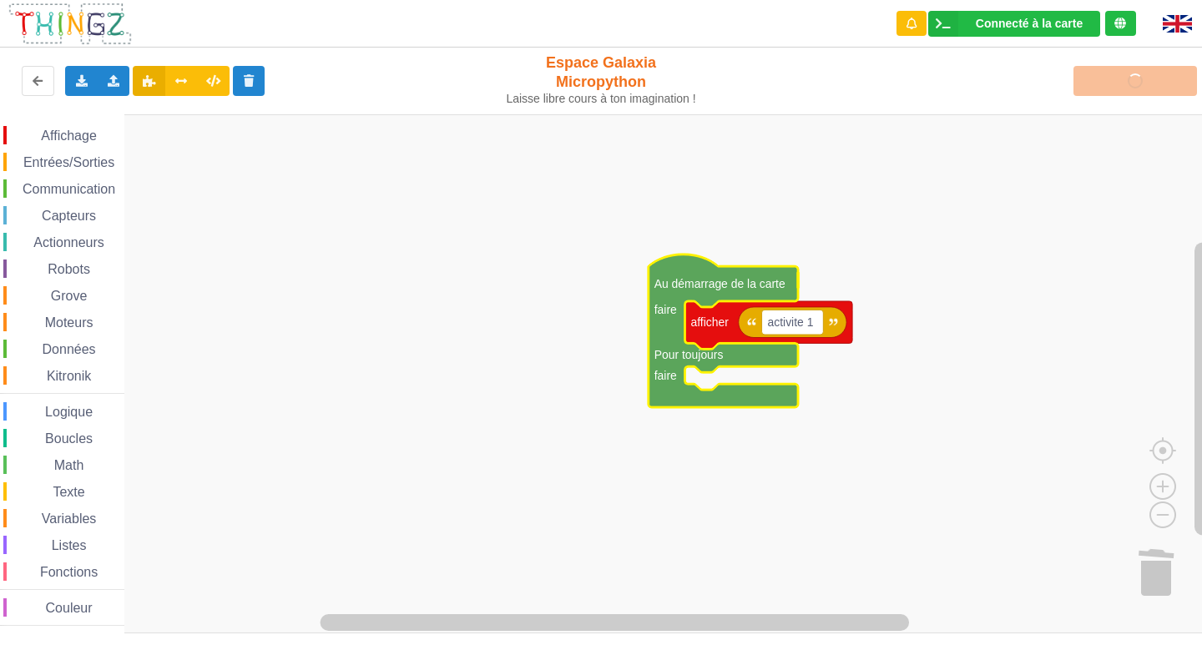
click at [729, 361] on icon "Espace de travail de Blocky" at bounding box center [722, 331] width 149 height 153
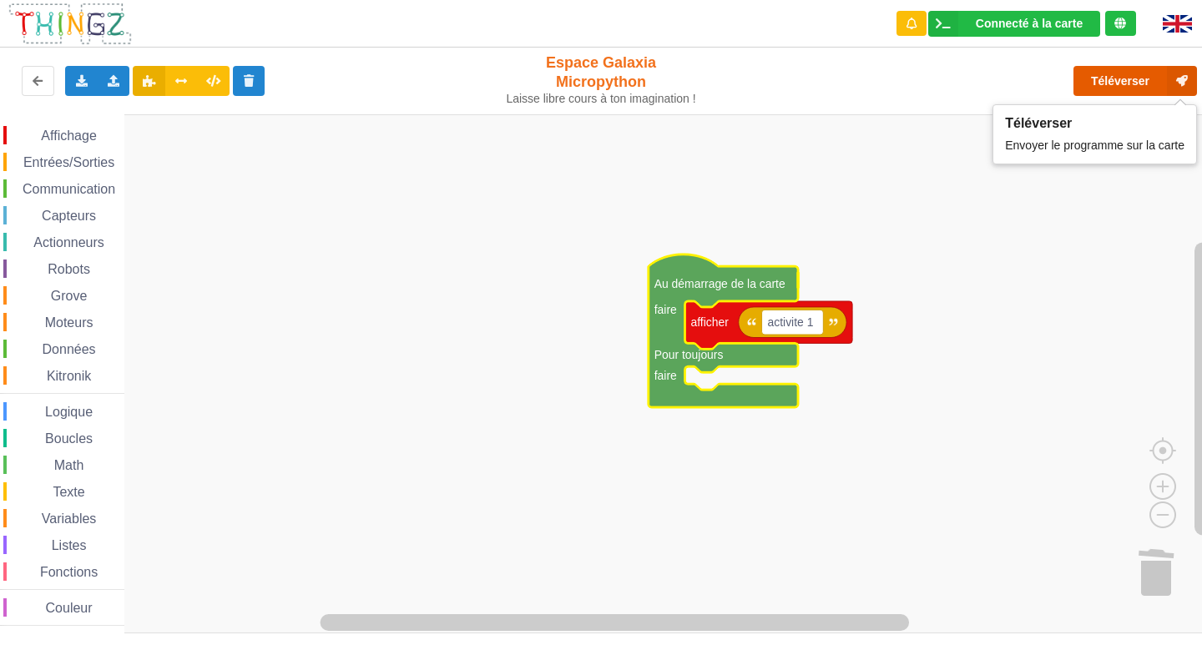
click at [1113, 74] on button "Téléverser" at bounding box center [1135, 81] width 124 height 30
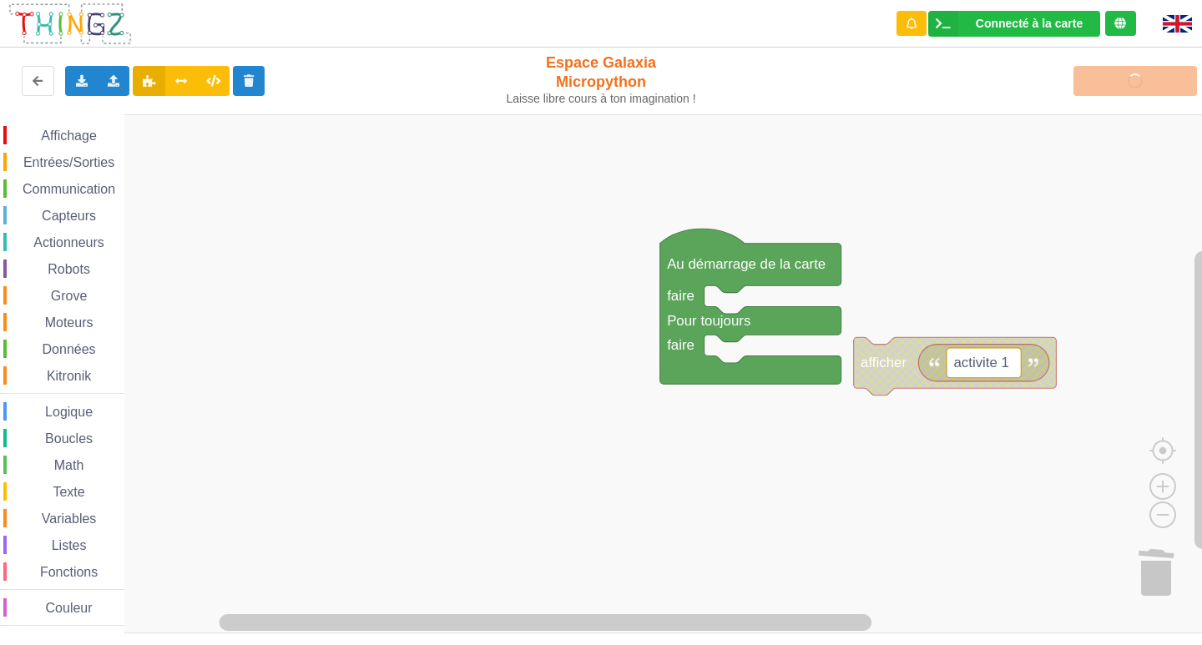
click at [915, 393] on div "Affichage Entrées/Sorties Communication Capteurs Actionneurs Robots Grove Moteu…" at bounding box center [606, 373] width 1213 height 519
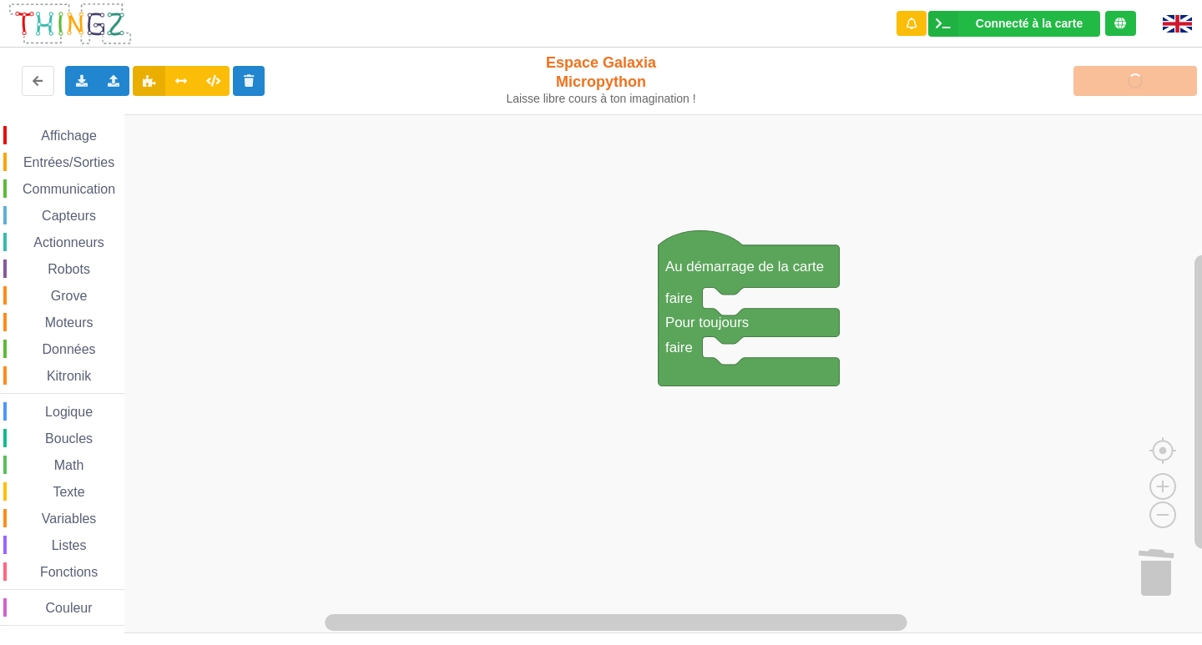
click at [43, 134] on span "Affichage" at bounding box center [68, 136] width 60 height 14
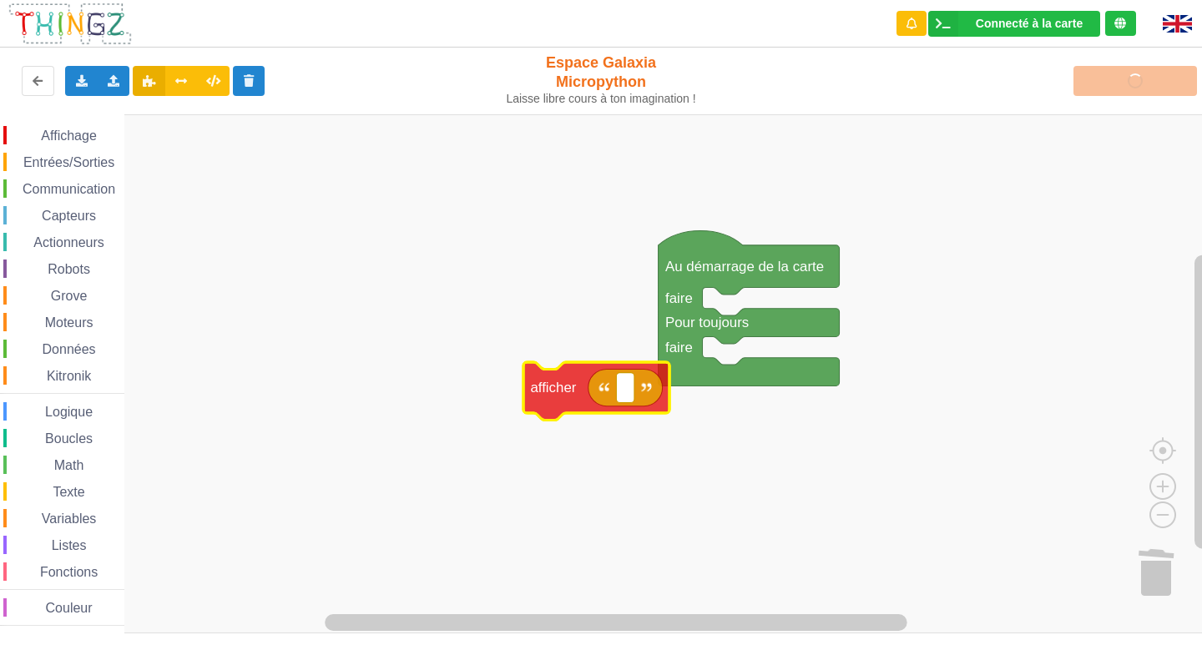
click at [567, 398] on div "Affichage Entrées/Sorties Communication Capteurs Actionneurs Robots Grove Moteu…" at bounding box center [606, 373] width 1213 height 519
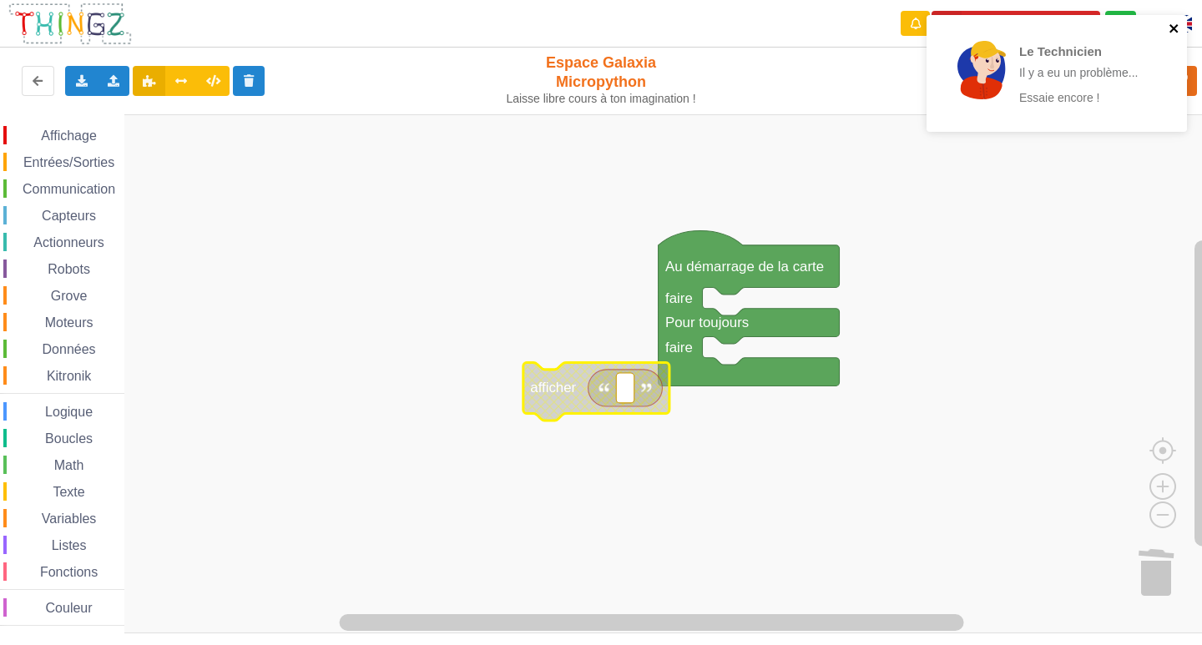
click at [1172, 28] on icon "close" at bounding box center [1173, 28] width 8 height 8
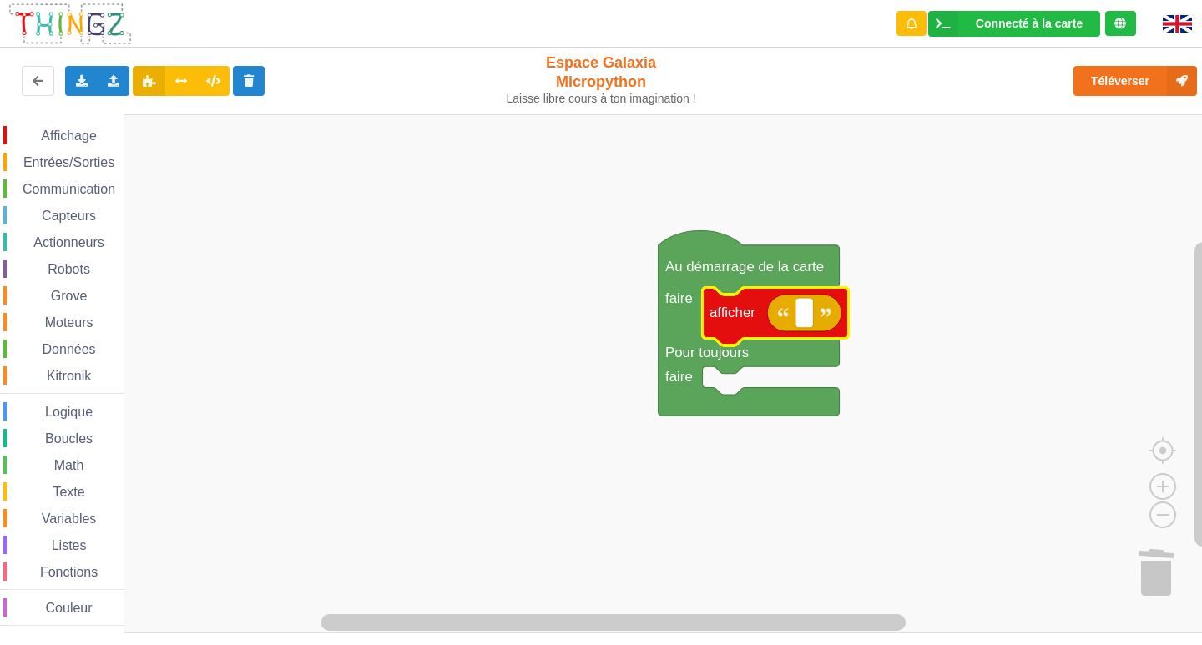
click at [21, 133] on div "Affichage" at bounding box center [63, 135] width 121 height 18
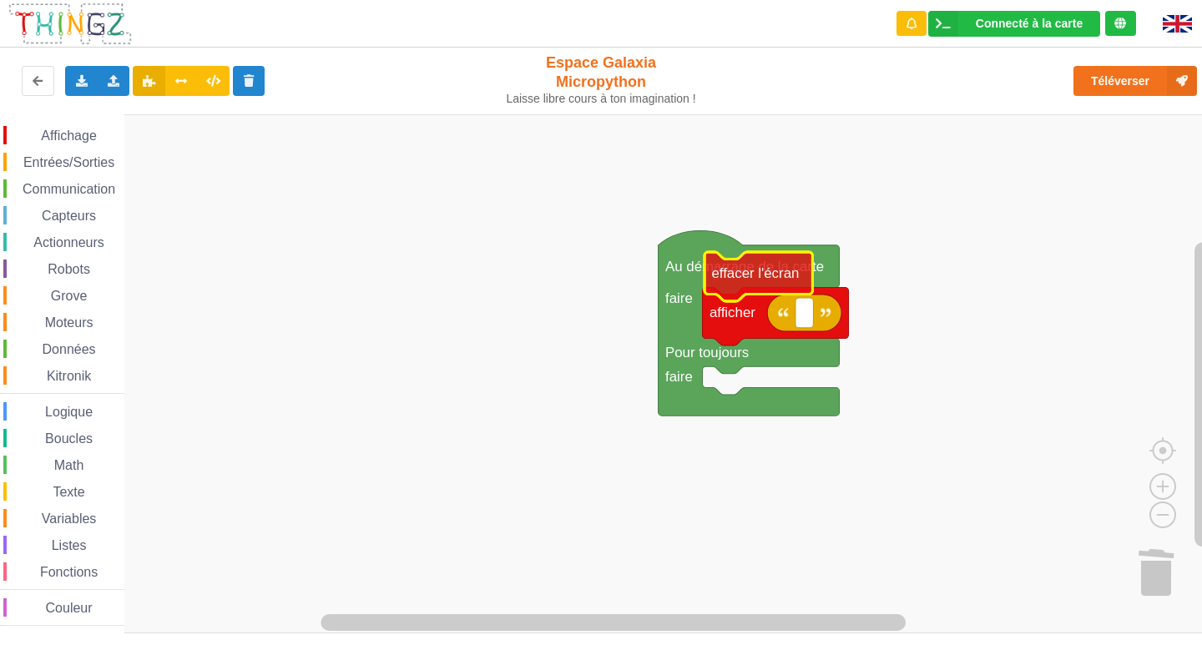
click at [762, 280] on div "Affichage Entrées/Sorties Communication Capteurs Actionneurs Robots Grove Moteu…" at bounding box center [606, 373] width 1213 height 519
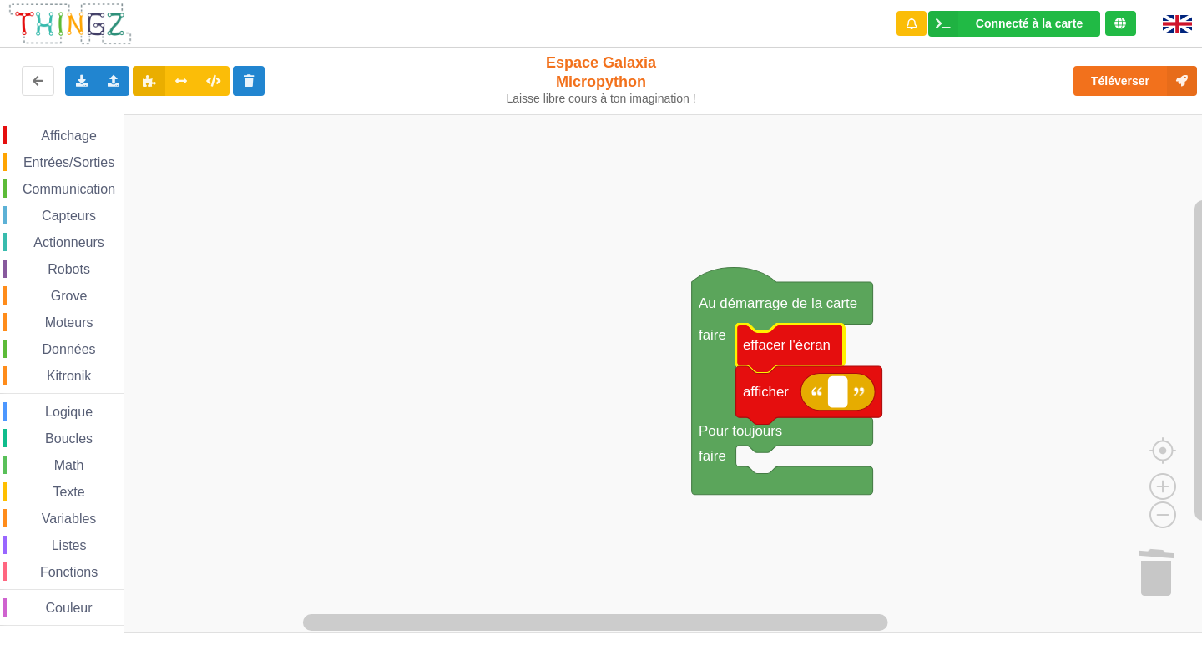
click at [838, 398] on text "Espace de travail de Blocky" at bounding box center [837, 392] width 4 height 16
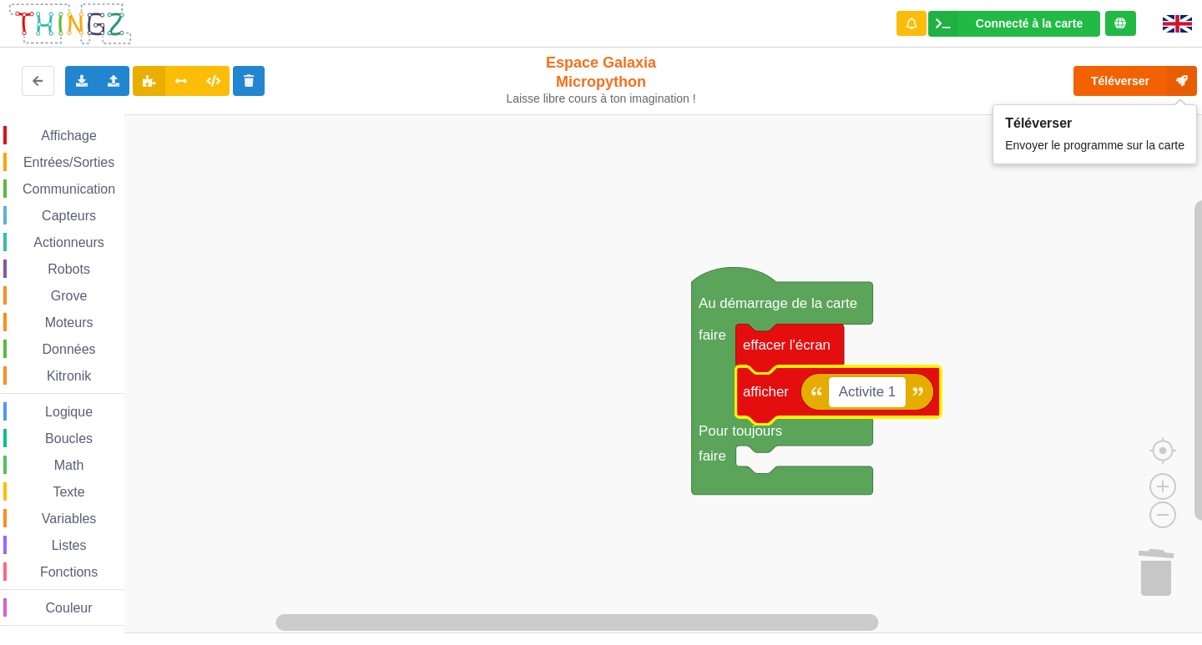
type input "Activite 1"
click at [1112, 78] on button "Téléverser" at bounding box center [1135, 81] width 124 height 30
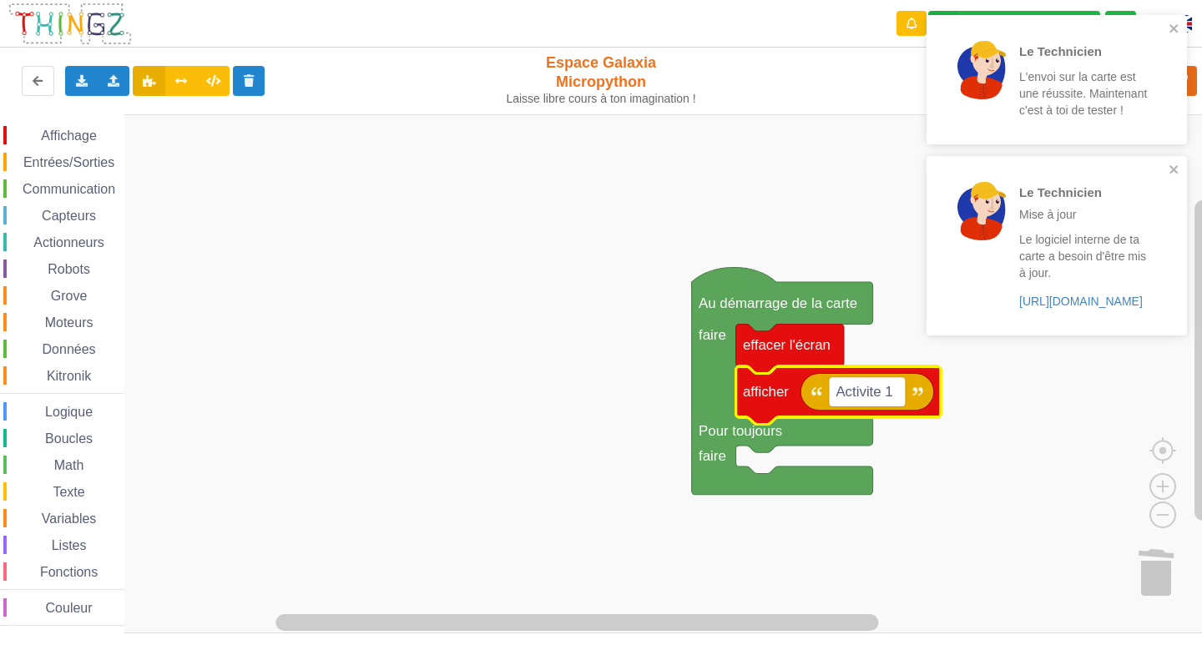
click at [98, 155] on span "Entrées/Sorties" at bounding box center [69, 162] width 96 height 14
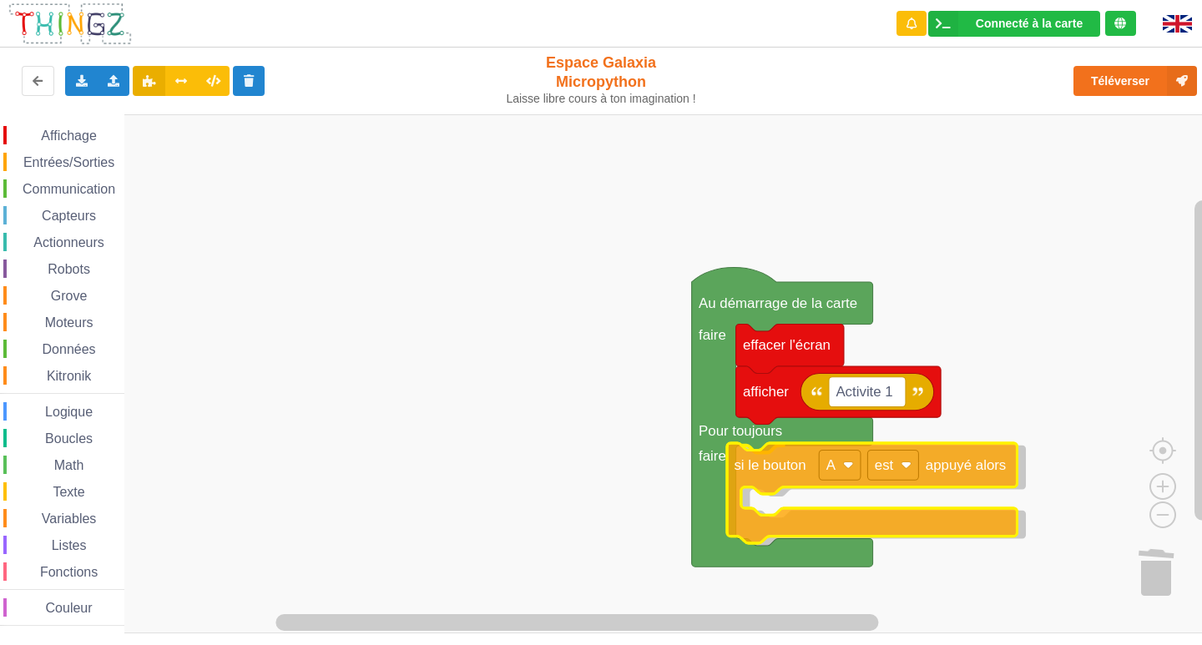
click at [763, 471] on div "Affichage Entrées/Sorties Communication Capteurs Actionneurs Robots Grove Moteu…" at bounding box center [606, 373] width 1213 height 519
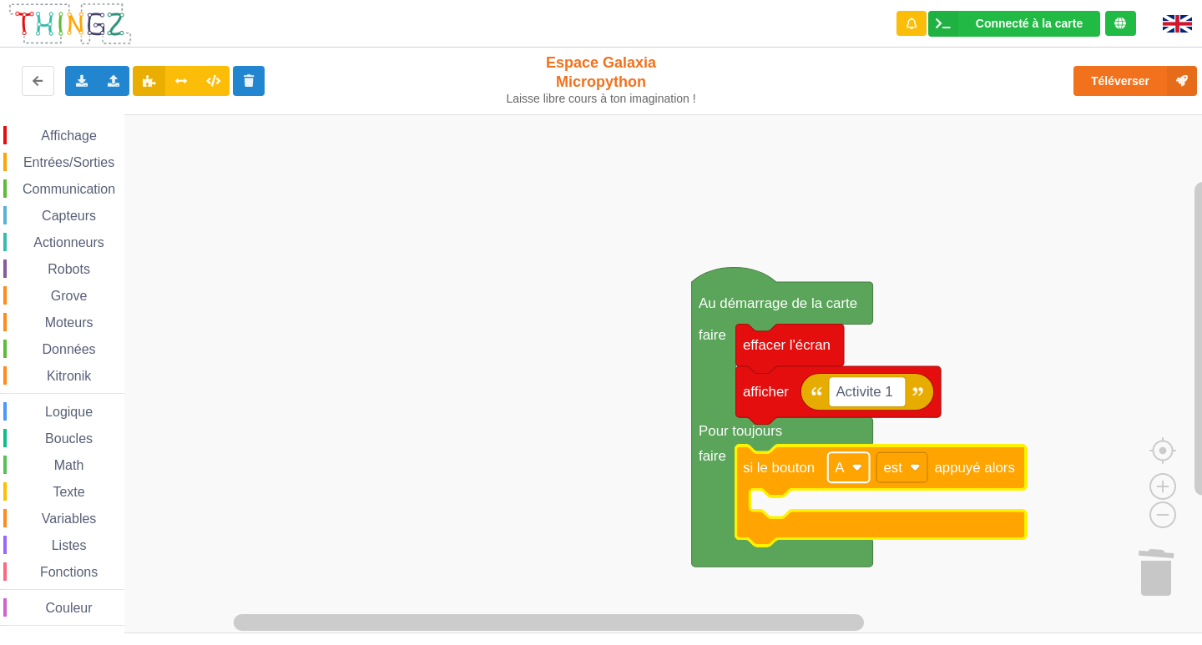
click at [858, 472] on image "Espace de travail de Blocky" at bounding box center [856, 467] width 11 height 11
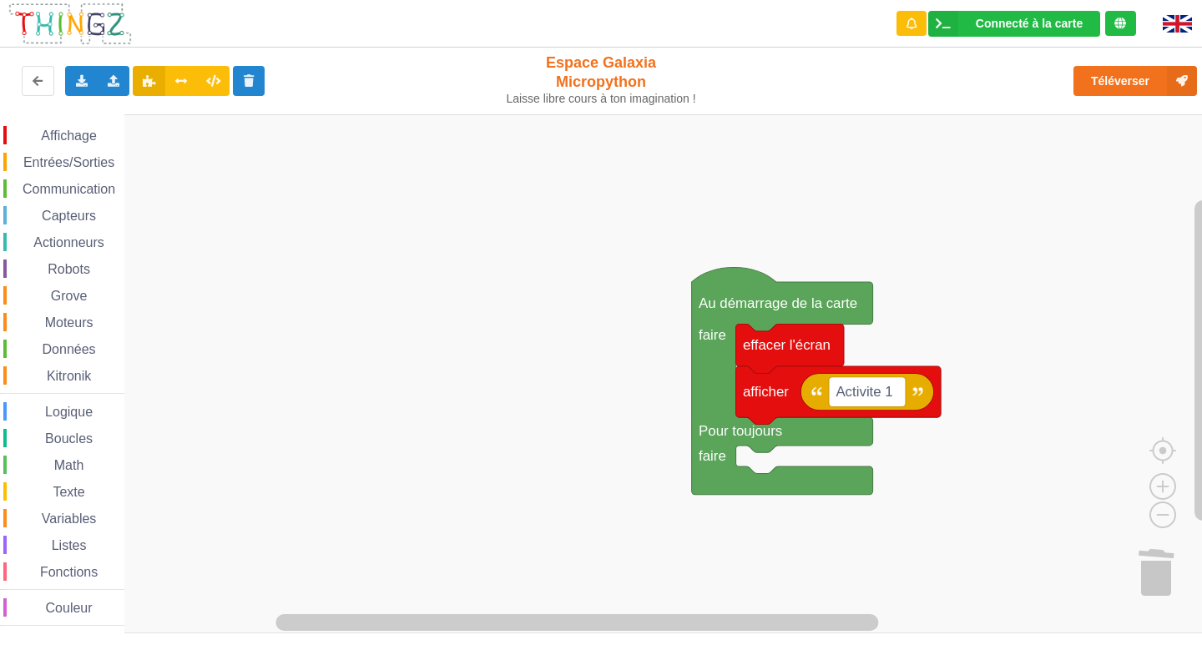
click at [58, 156] on span "Entrées/Sorties" at bounding box center [69, 162] width 96 height 14
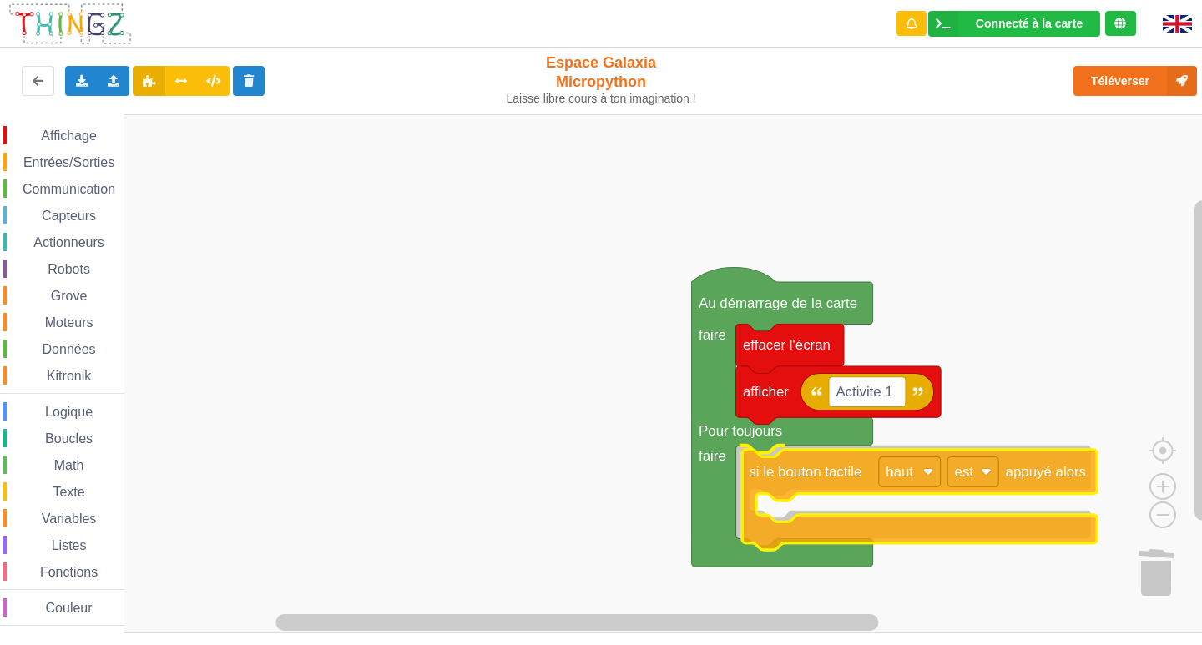
click at [840, 488] on div "Affichage Entrées/Sorties Communication Capteurs Actionneurs Robots Grove Moteu…" at bounding box center [606, 373] width 1213 height 519
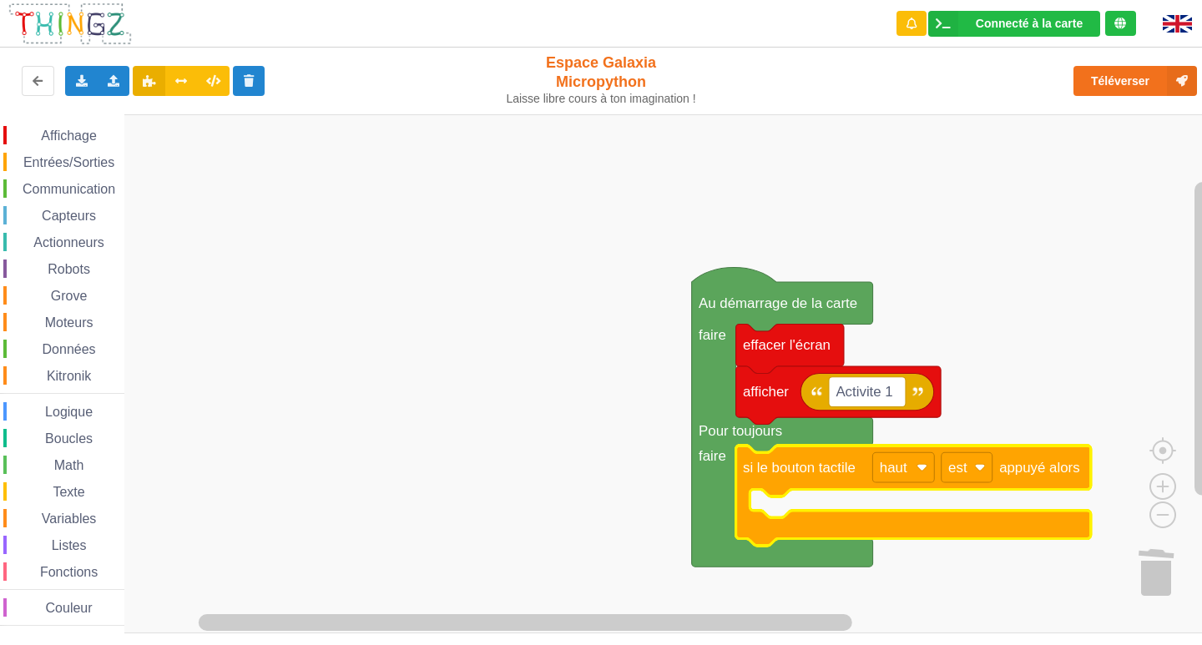
click at [74, 214] on span "Capteurs" at bounding box center [68, 216] width 59 height 14
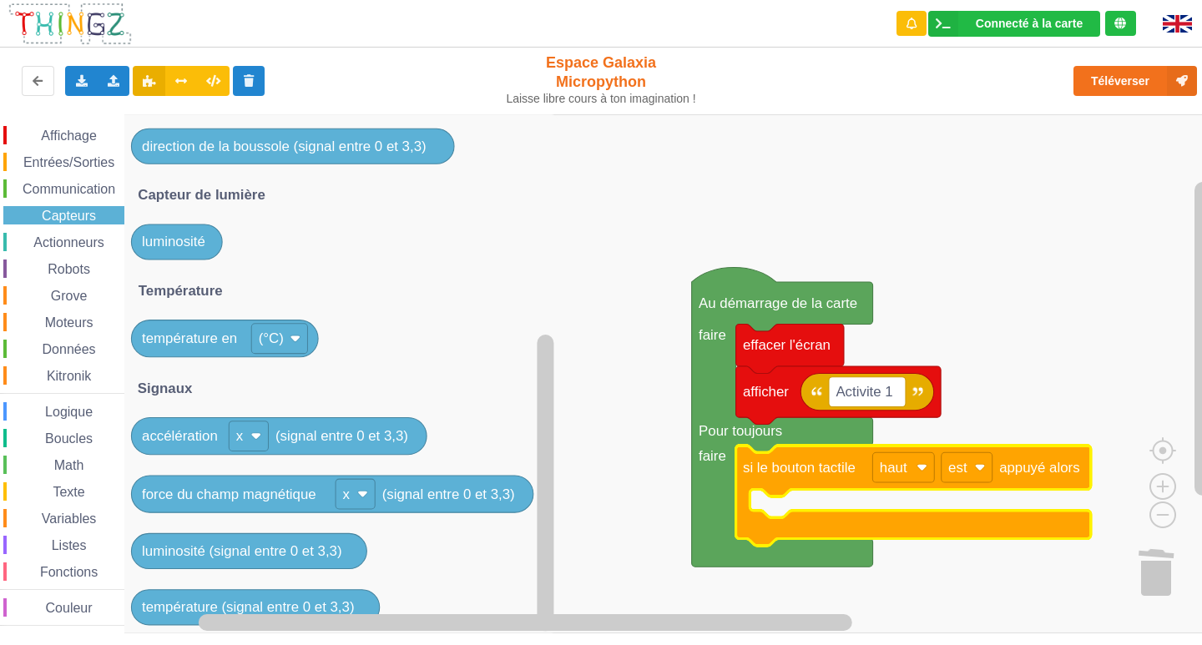
click at [647, 235] on rect "Espace de travail de Blocky" at bounding box center [606, 373] width 1213 height 519
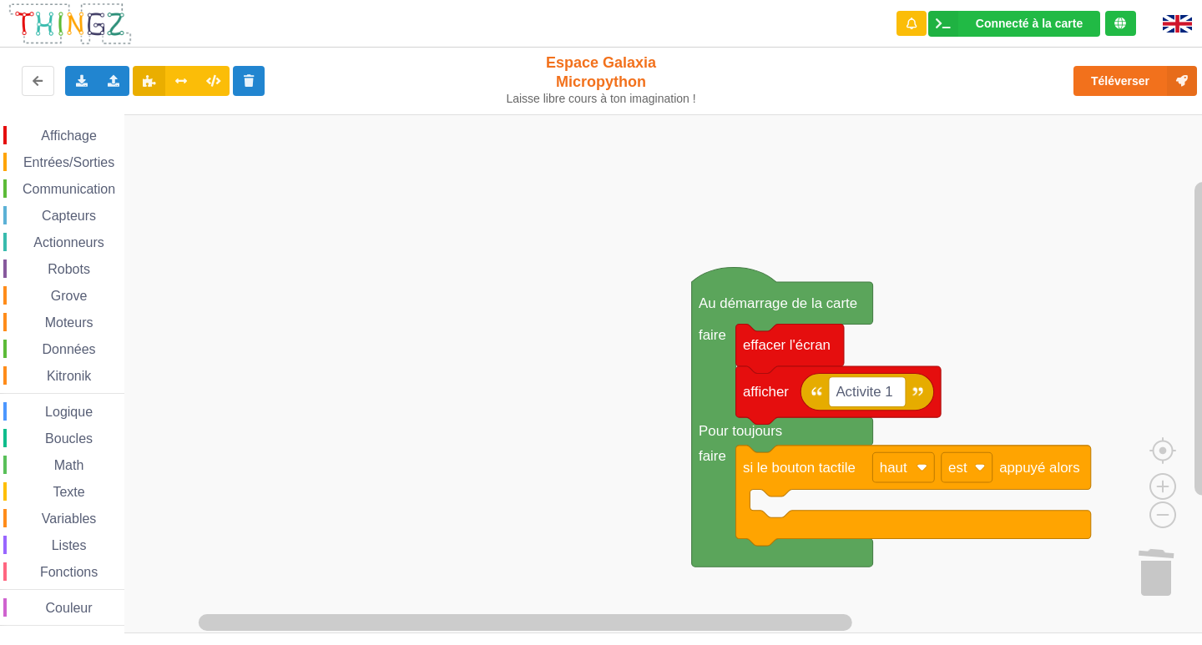
click at [56, 158] on span "Entrées/Sorties" at bounding box center [69, 162] width 96 height 14
click at [868, 114] on rect "Espace de travail de Blocky" at bounding box center [606, 373] width 1213 height 519
click at [68, 138] on span "Affichage" at bounding box center [68, 136] width 60 height 14
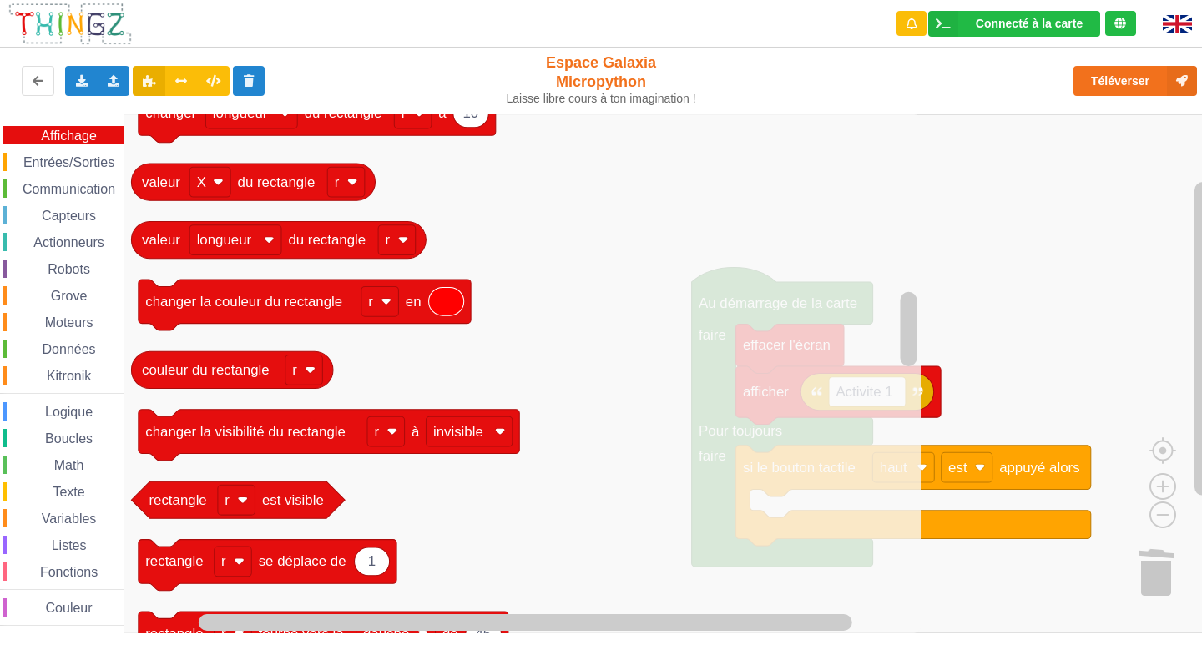
click at [1073, 225] on rect "Espace de travail de Blocky" at bounding box center [606, 373] width 1213 height 519
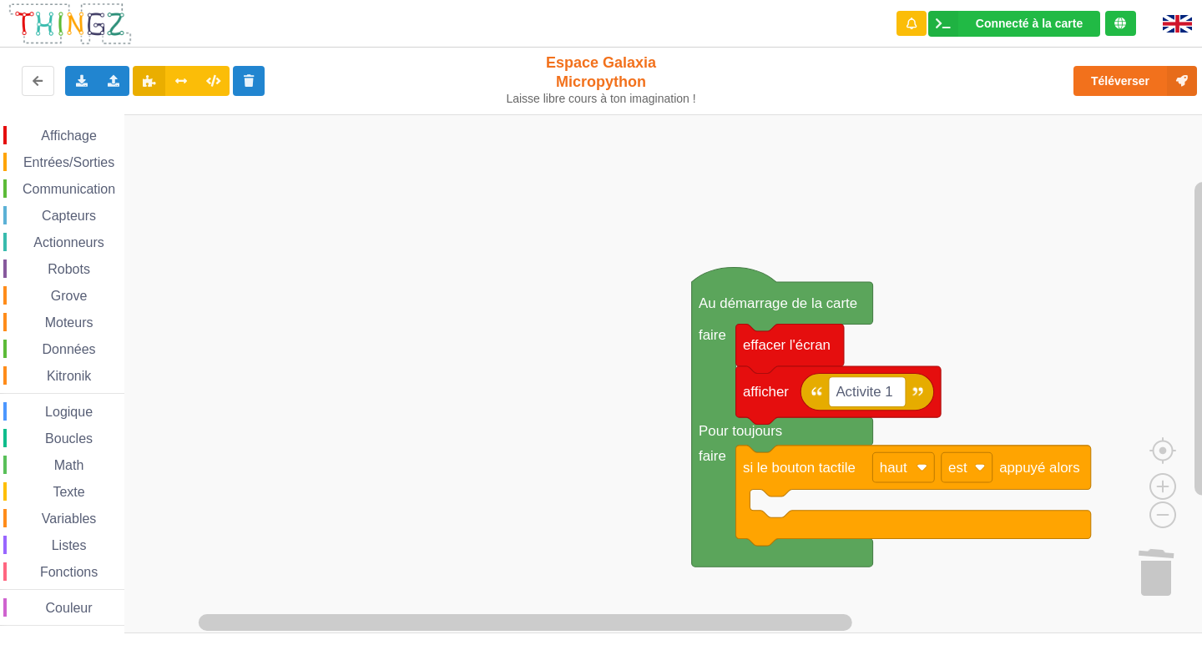
click at [98, 192] on span "Communication" at bounding box center [69, 189] width 98 height 14
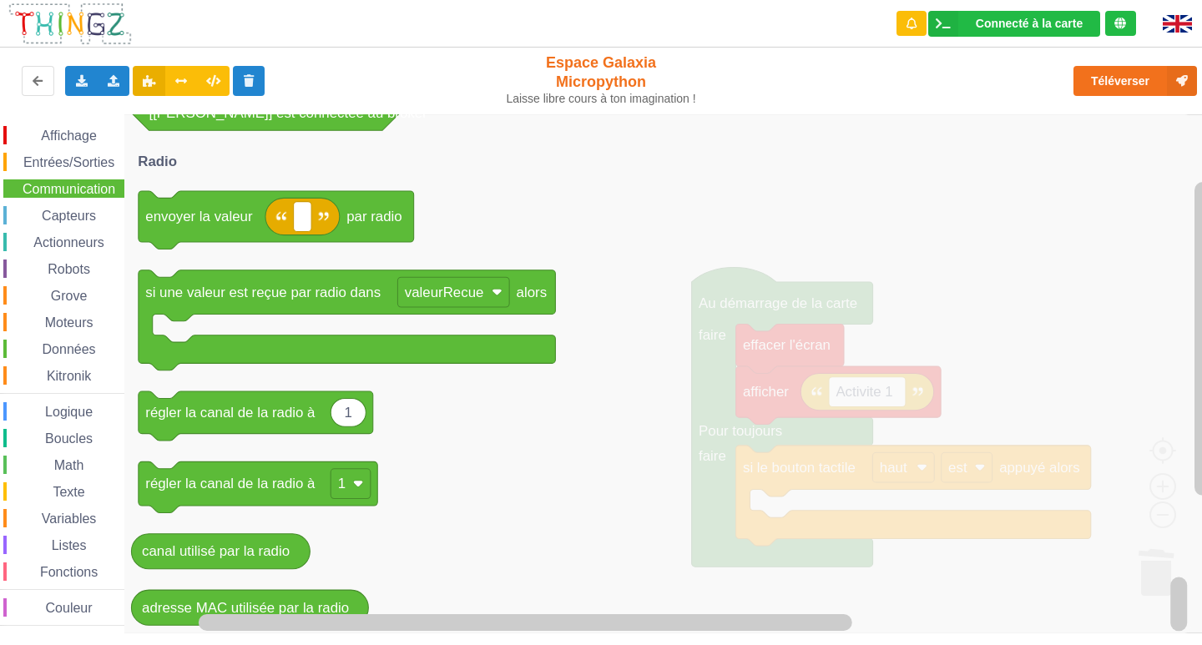
click at [650, 502] on icon "Espace de travail de Blocky" at bounding box center [657, 373] width 1067 height 519
click at [601, 291] on icon "Espace de travail de Blocky" at bounding box center [657, 373] width 1067 height 519
click at [983, 255] on icon "Espace de travail de Blocky" at bounding box center [657, 373] width 1067 height 519
click at [1015, 374] on icon "Espace de travail de Blocky" at bounding box center [657, 373] width 1067 height 519
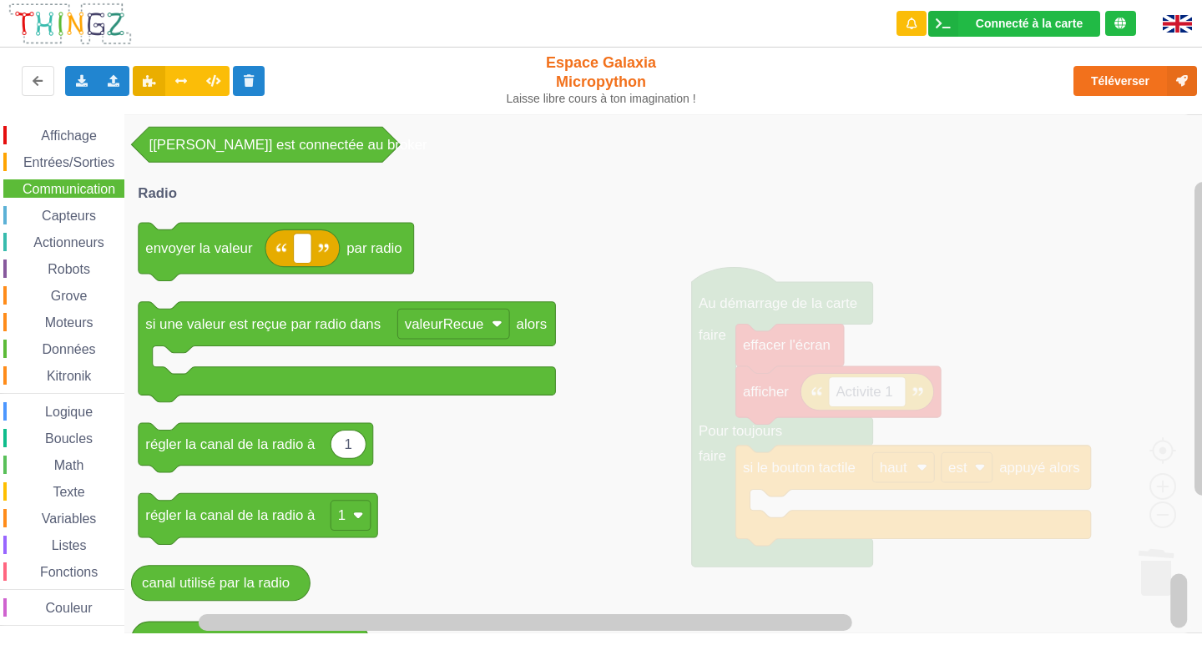
click at [1011, 519] on icon "Espace de travail de Blocky" at bounding box center [657, 373] width 1067 height 519
click at [1201, 326] on rect "Espace de travail de Blocky" at bounding box center [1202, 339] width 17 height 314
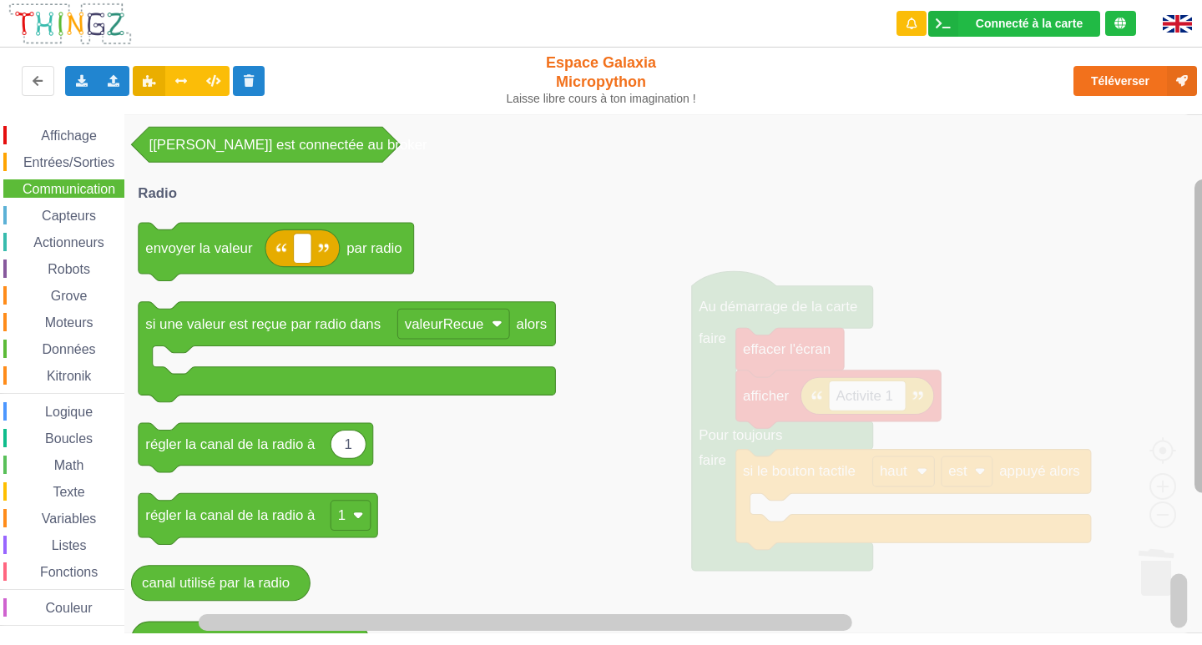
click at [1201, 295] on rect "Espace de travail de Blocky" at bounding box center [1202, 336] width 17 height 314
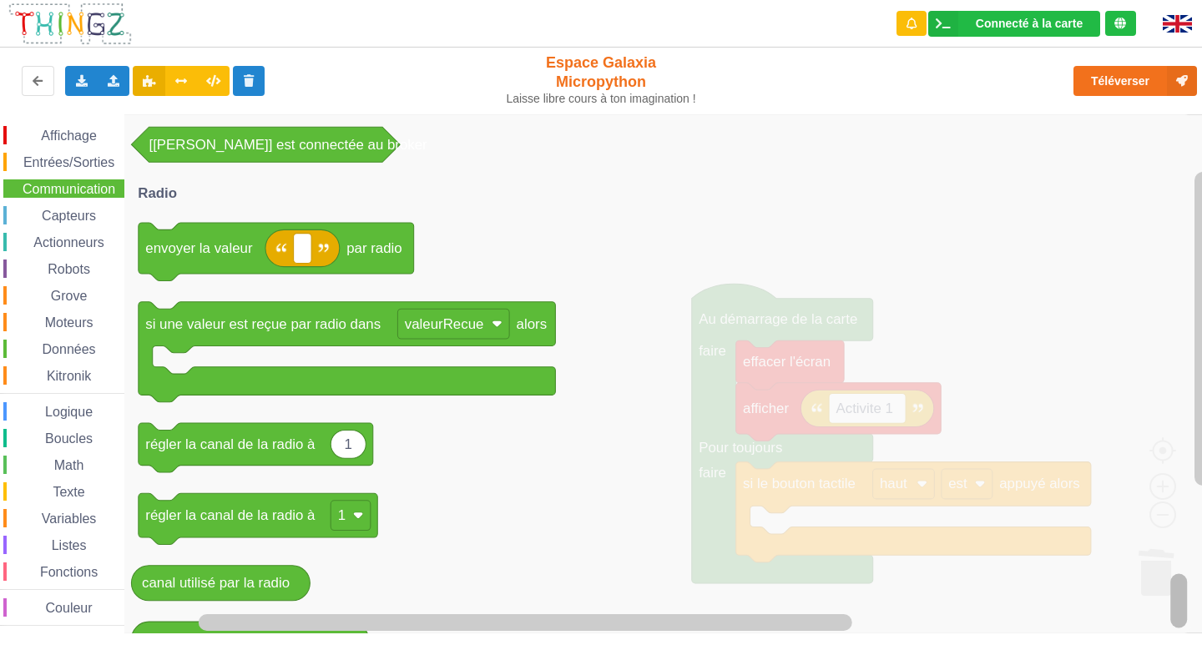
click at [1186, 269] on rect "Espace de travail de Blocky" at bounding box center [1178, 374] width 21 height 515
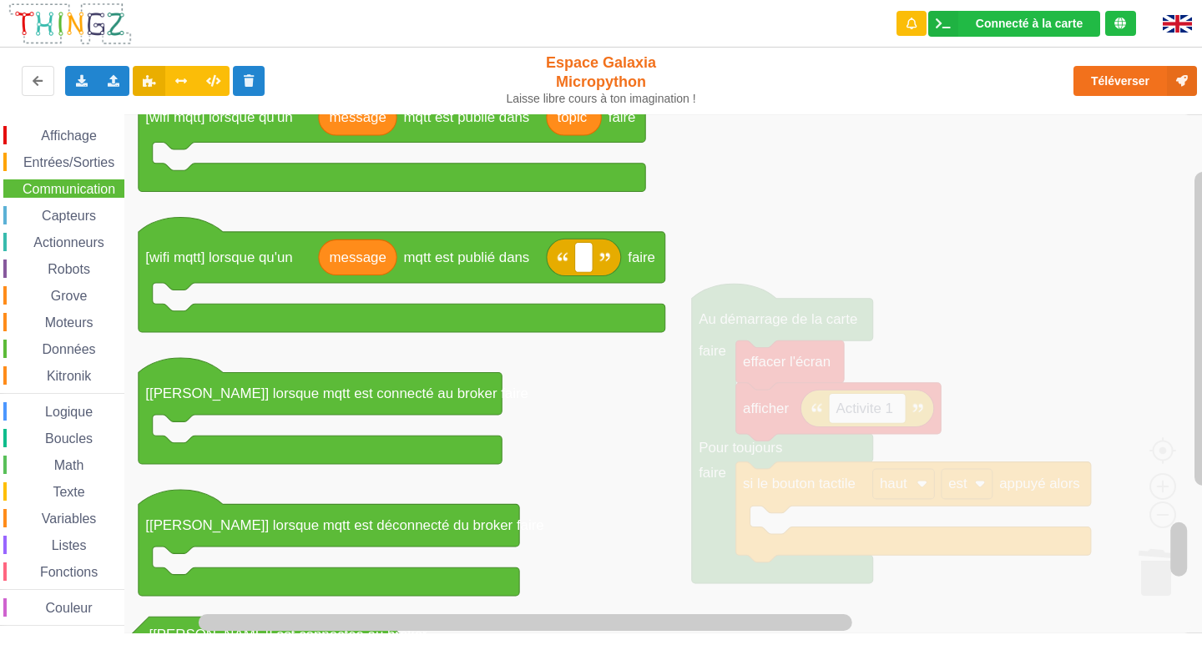
click at [1118, 258] on icon "Espace de travail de Blocky" at bounding box center [657, 373] width 1067 height 519
click at [931, 239] on icon "Espace de travail de Blocky" at bounding box center [657, 373] width 1067 height 519
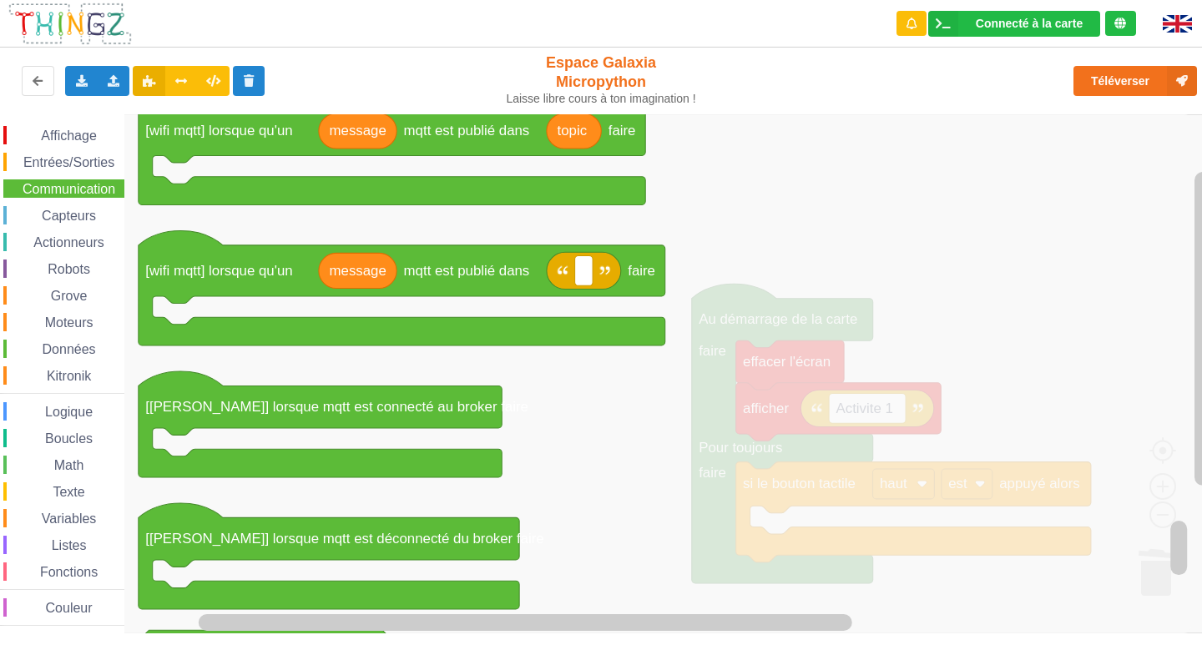
click at [85, 212] on span "Capteurs" at bounding box center [68, 216] width 59 height 14
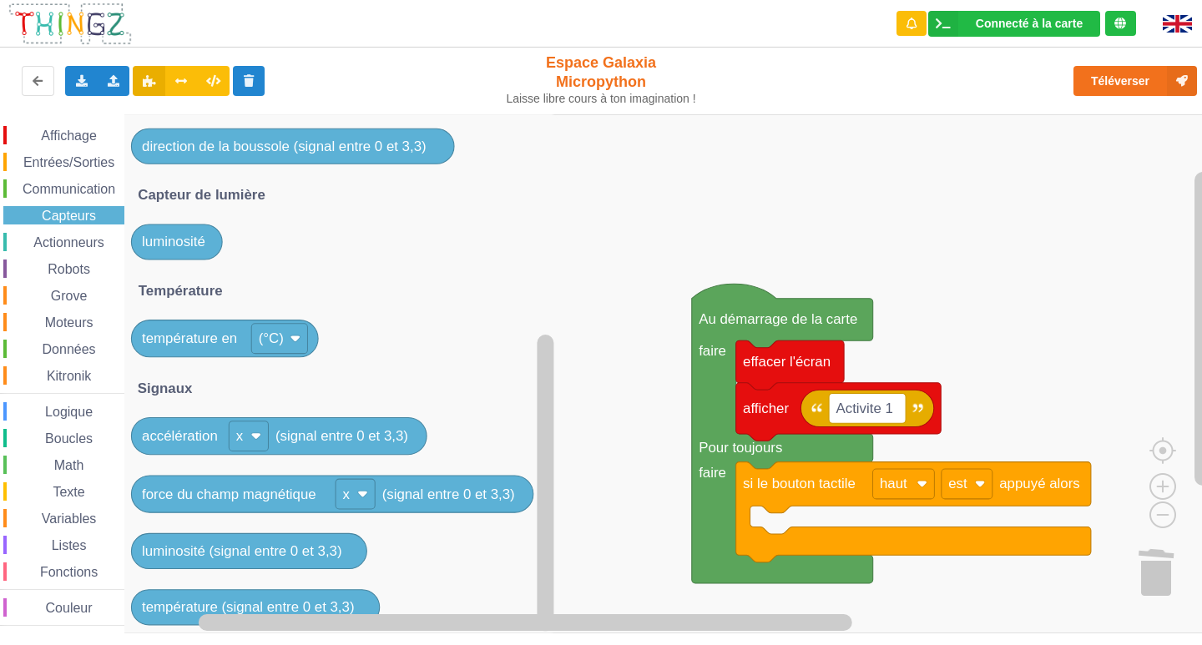
click at [78, 233] on div "Actionneurs" at bounding box center [63, 242] width 121 height 18
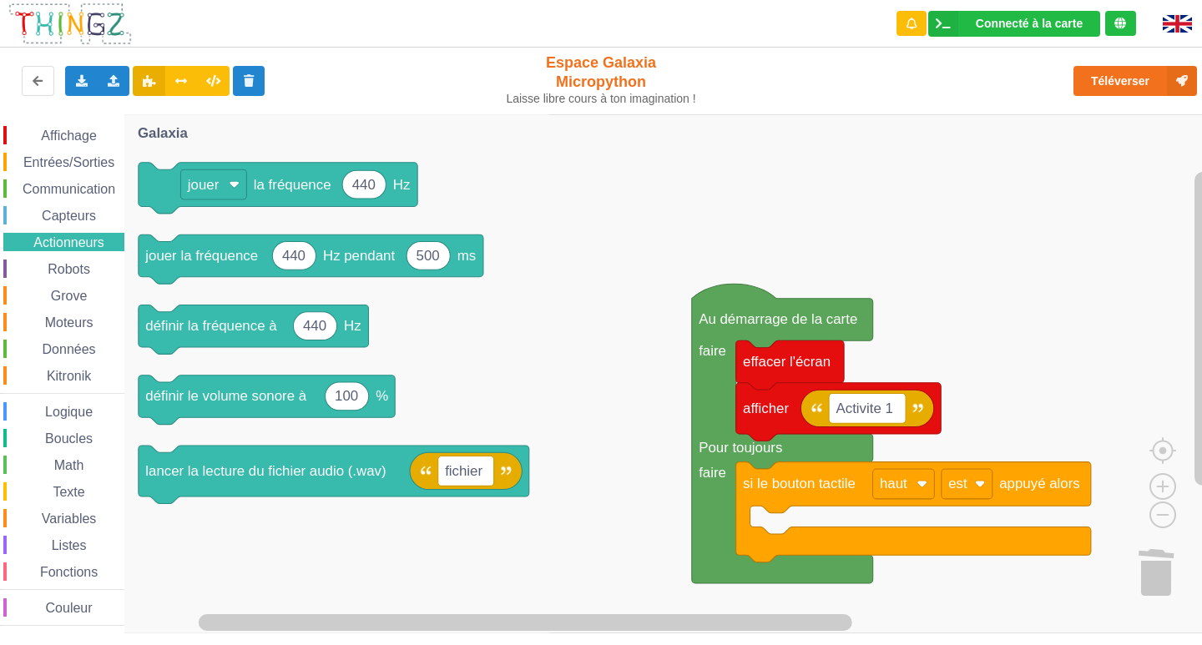
click at [74, 271] on span "Robots" at bounding box center [69, 269] width 48 height 14
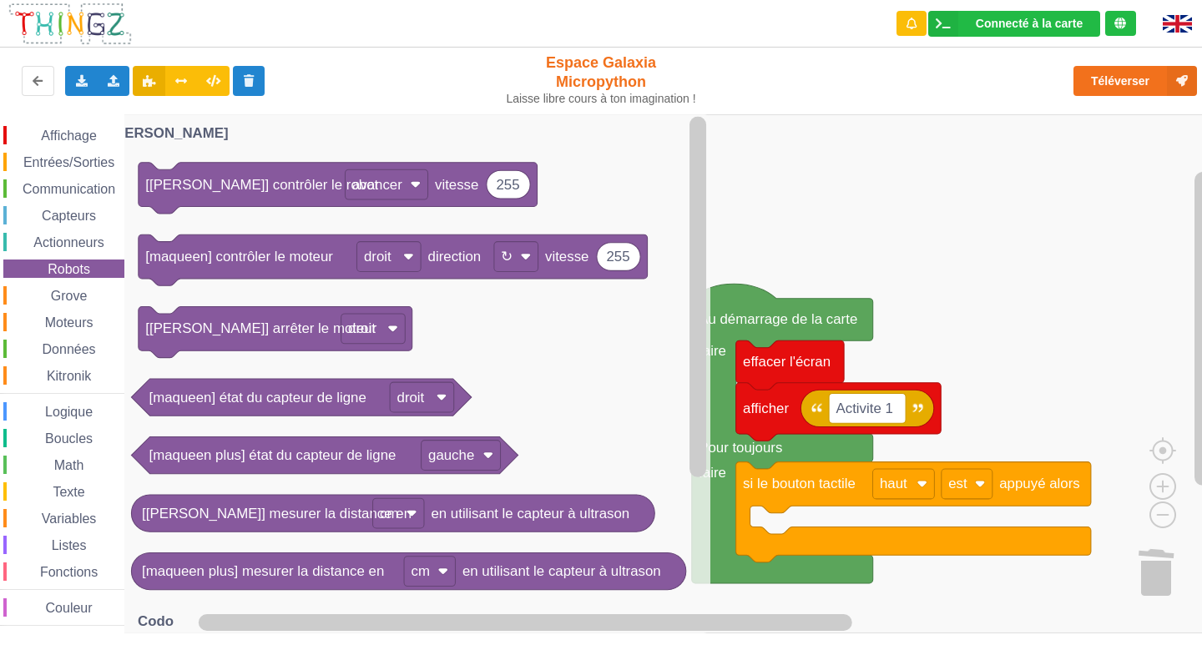
click at [66, 289] on span "Grove" at bounding box center [69, 296] width 42 height 14
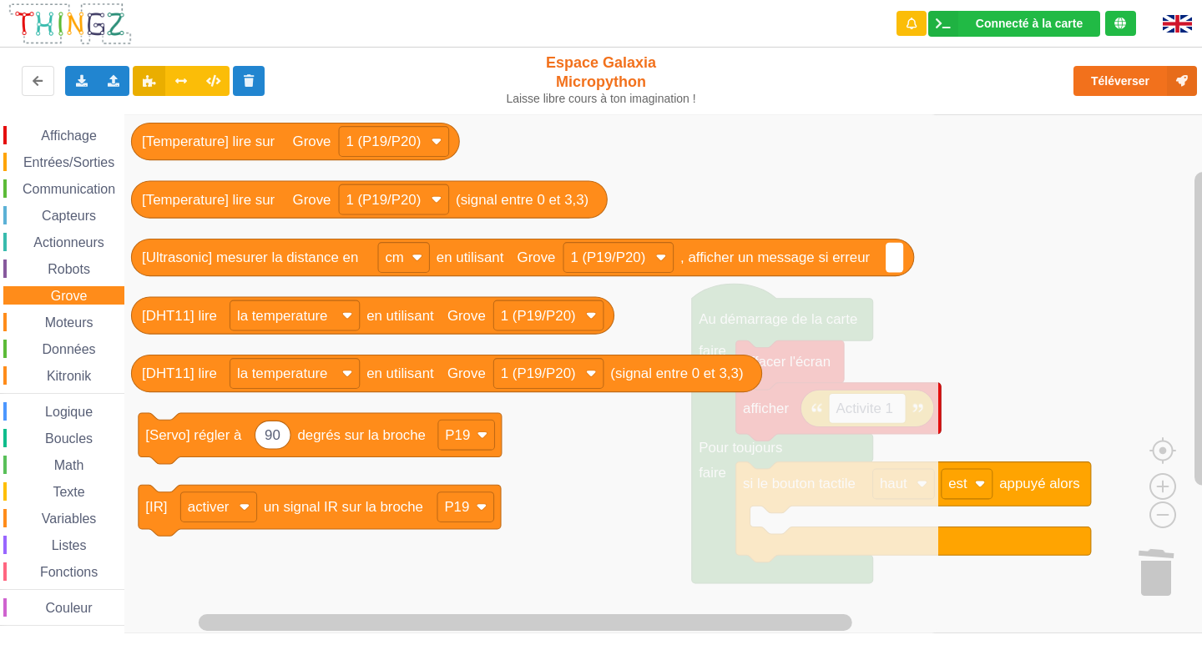
click at [68, 325] on span "Moteurs" at bounding box center [69, 322] width 53 height 14
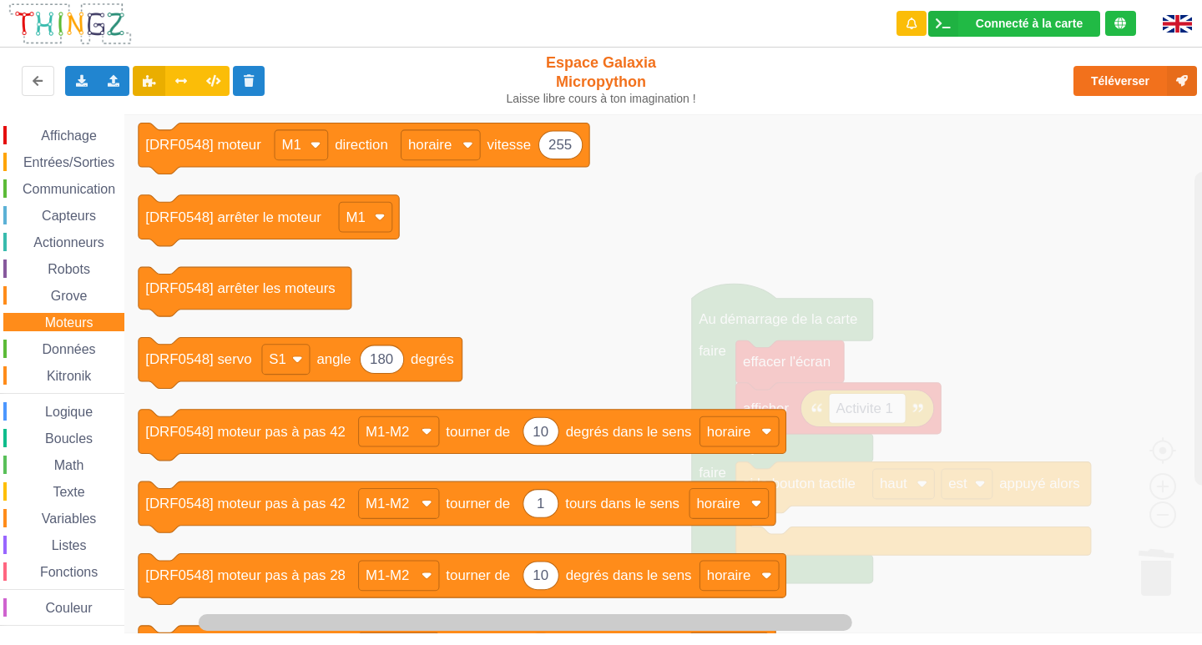
click at [59, 350] on span "Données" at bounding box center [69, 349] width 58 height 14
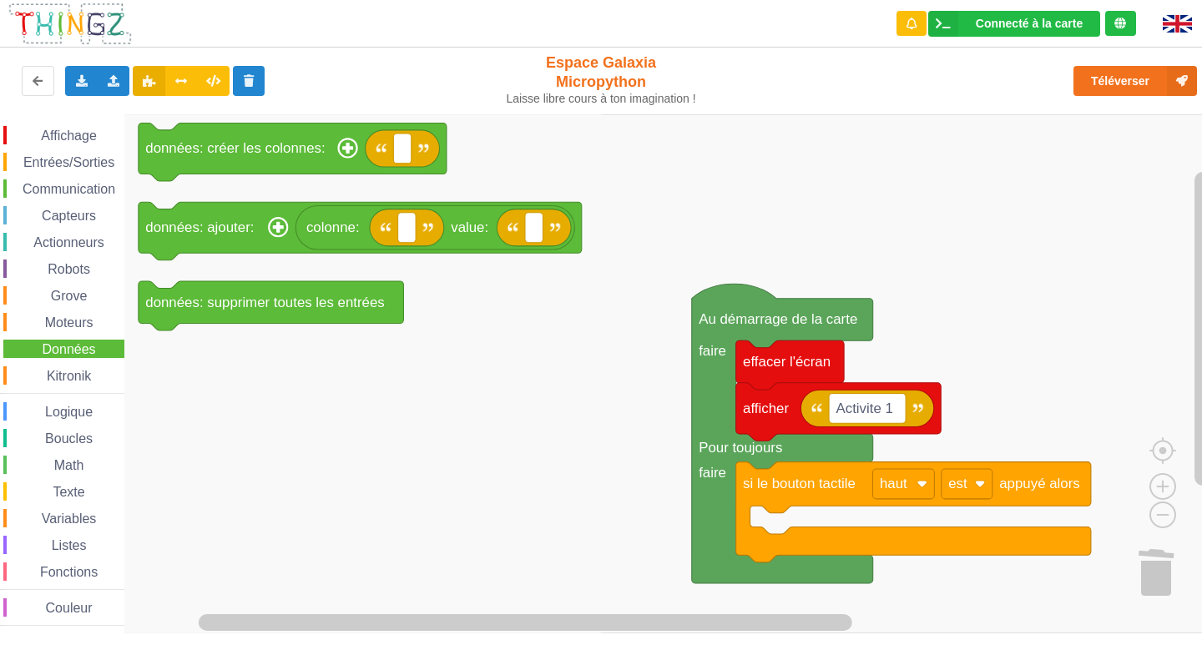
click at [51, 371] on span "Kitronik" at bounding box center [68, 376] width 49 height 14
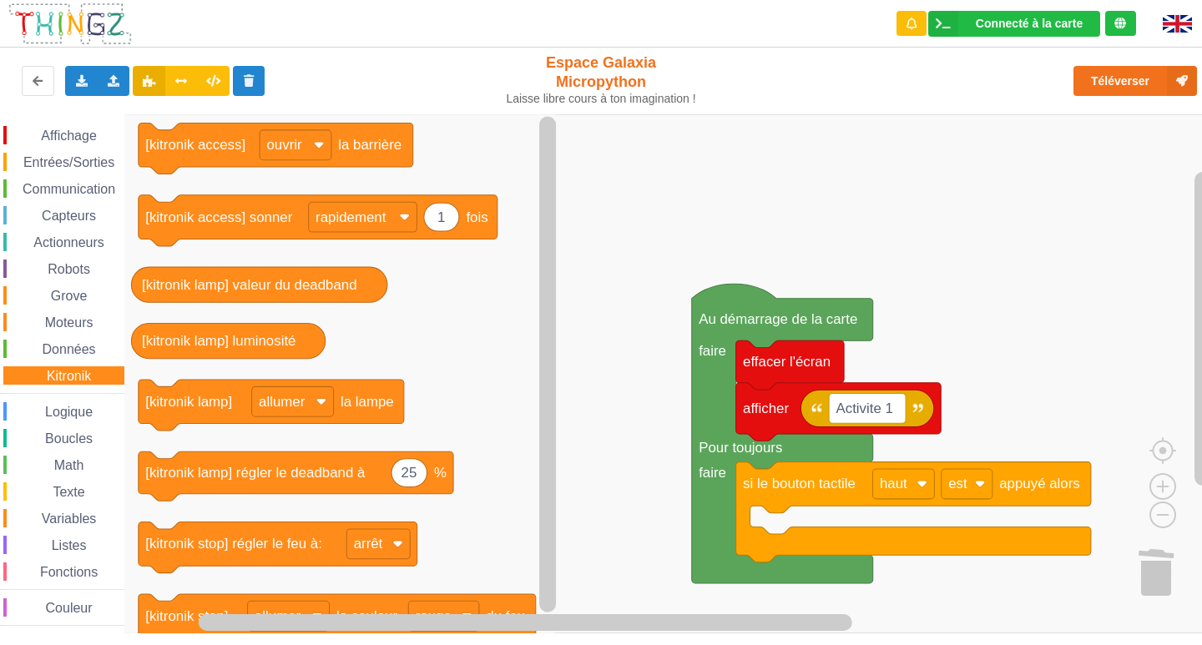
click at [63, 413] on span "Logique" at bounding box center [69, 412] width 53 height 14
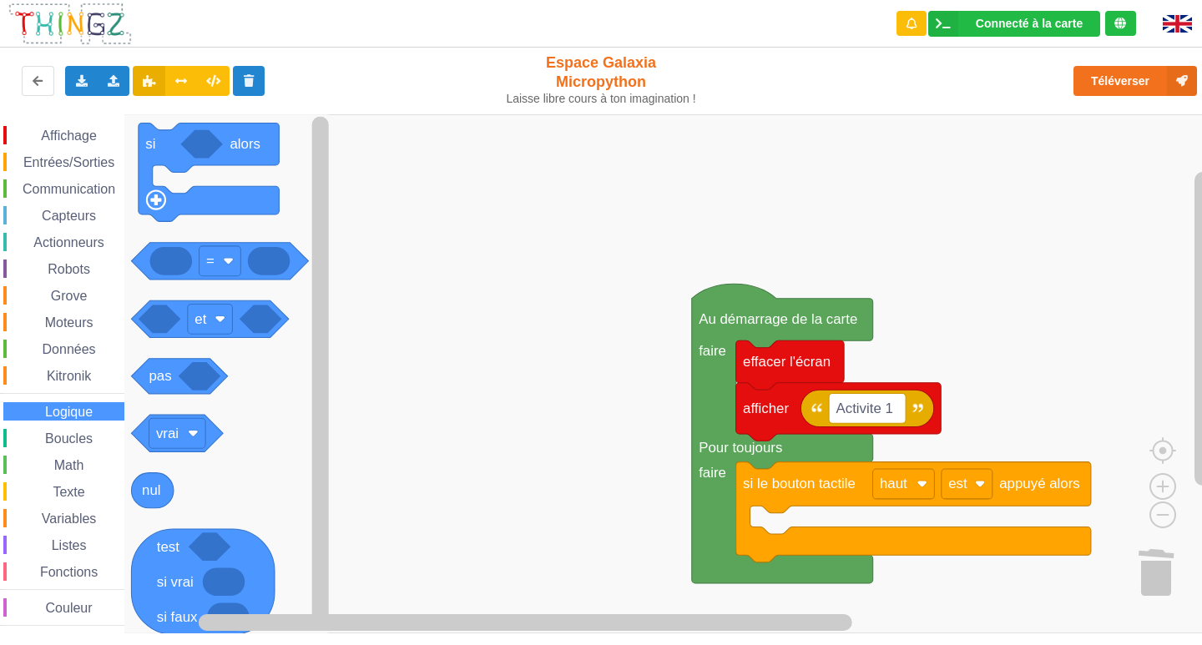
click at [74, 436] on span "Boucles" at bounding box center [69, 438] width 53 height 14
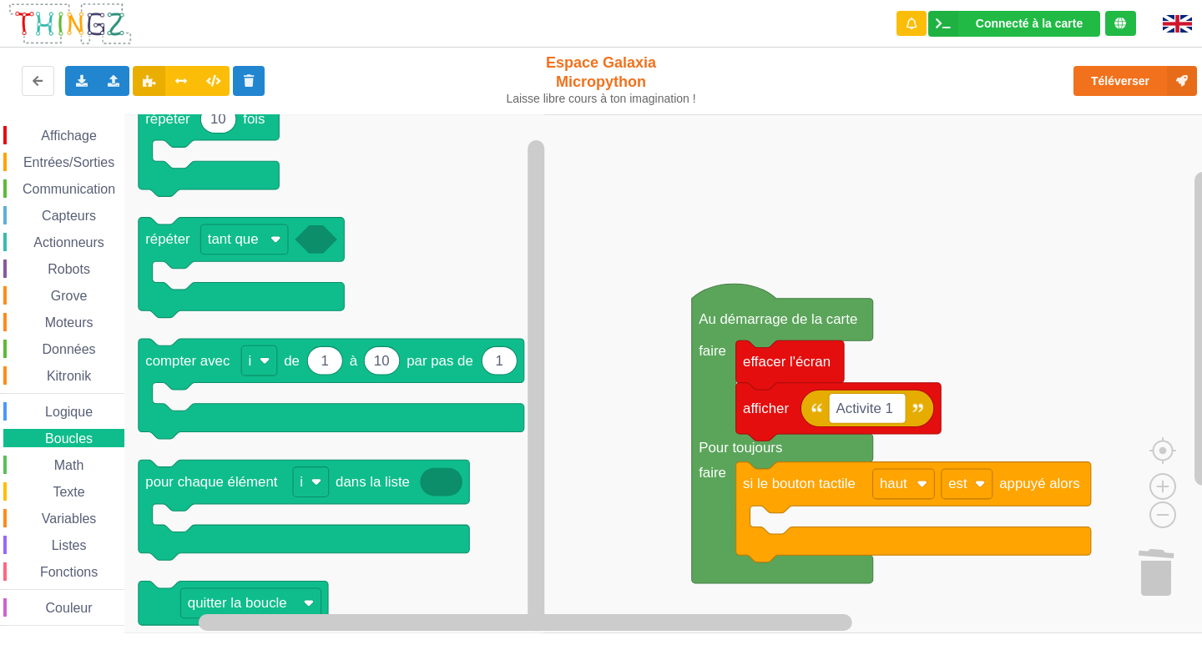
drag, startPoint x: 66, startPoint y: 450, endPoint x: 75, endPoint y: 454, distance: 10.1
click at [67, 450] on div "Affichage Entrées/Sorties Communication Capteurs Actionneurs Robots Grove Moteu…" at bounding box center [62, 376] width 124 height 500
click at [67, 489] on span "Texte" at bounding box center [68, 492] width 37 height 14
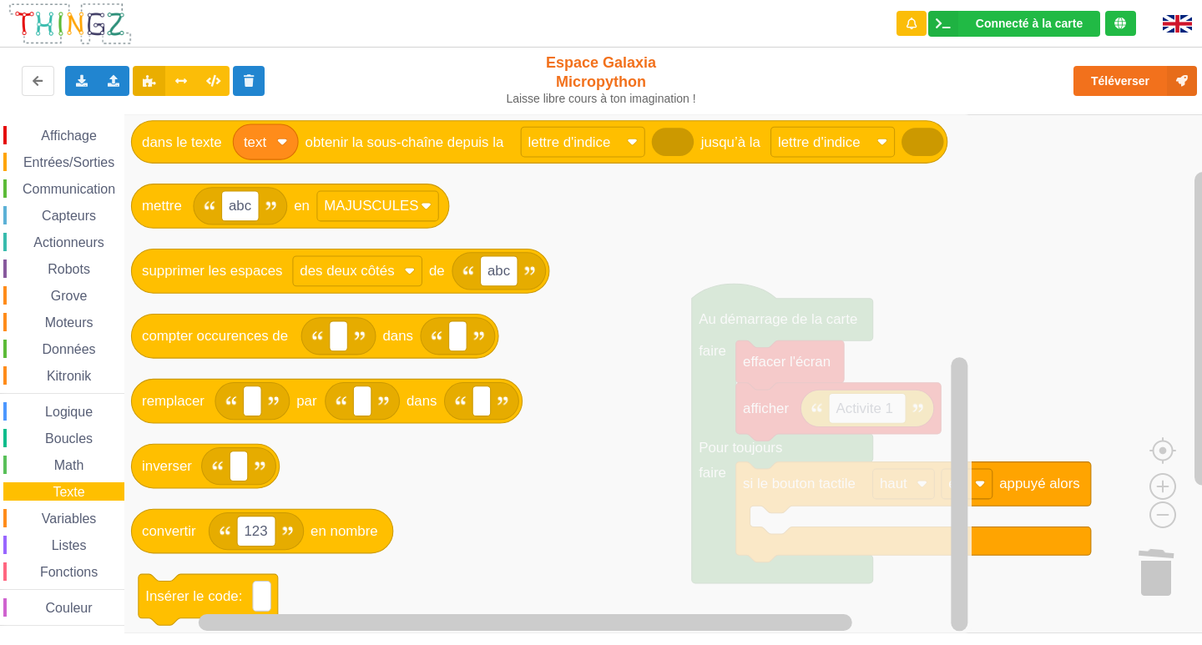
click at [33, 522] on span "Espace de travail de Blocky" at bounding box center [32, 518] width 13 height 13
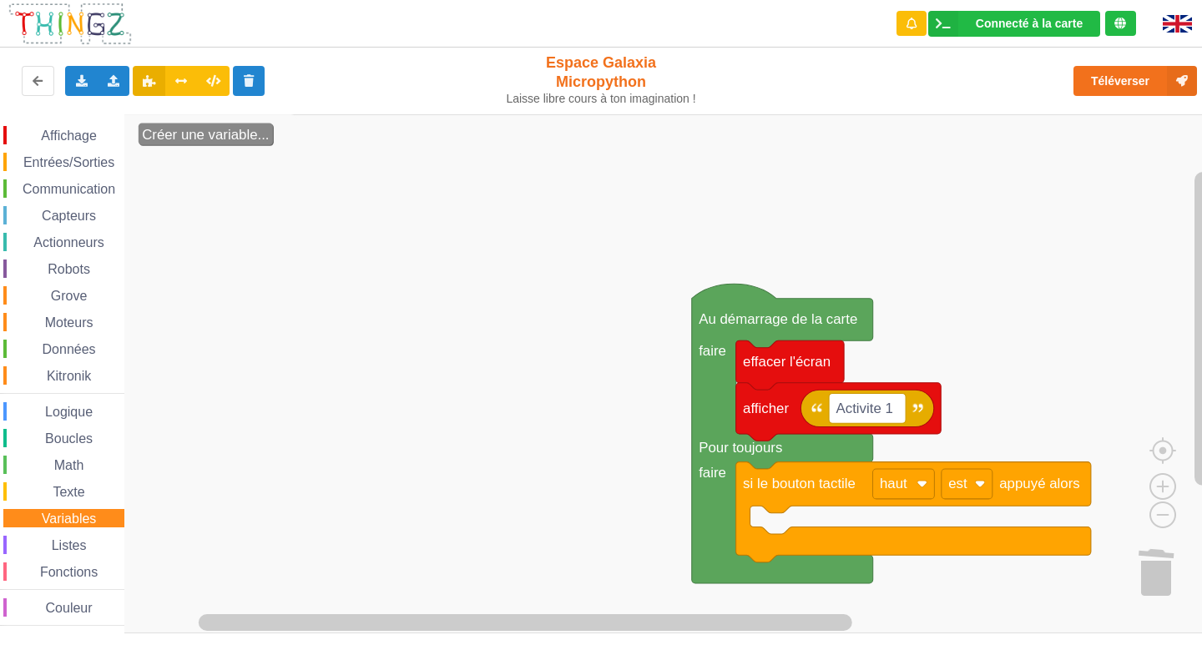
drag, startPoint x: 55, startPoint y: 540, endPoint x: 61, endPoint y: 562, distance: 22.5
click at [57, 542] on span "Listes" at bounding box center [69, 545] width 40 height 14
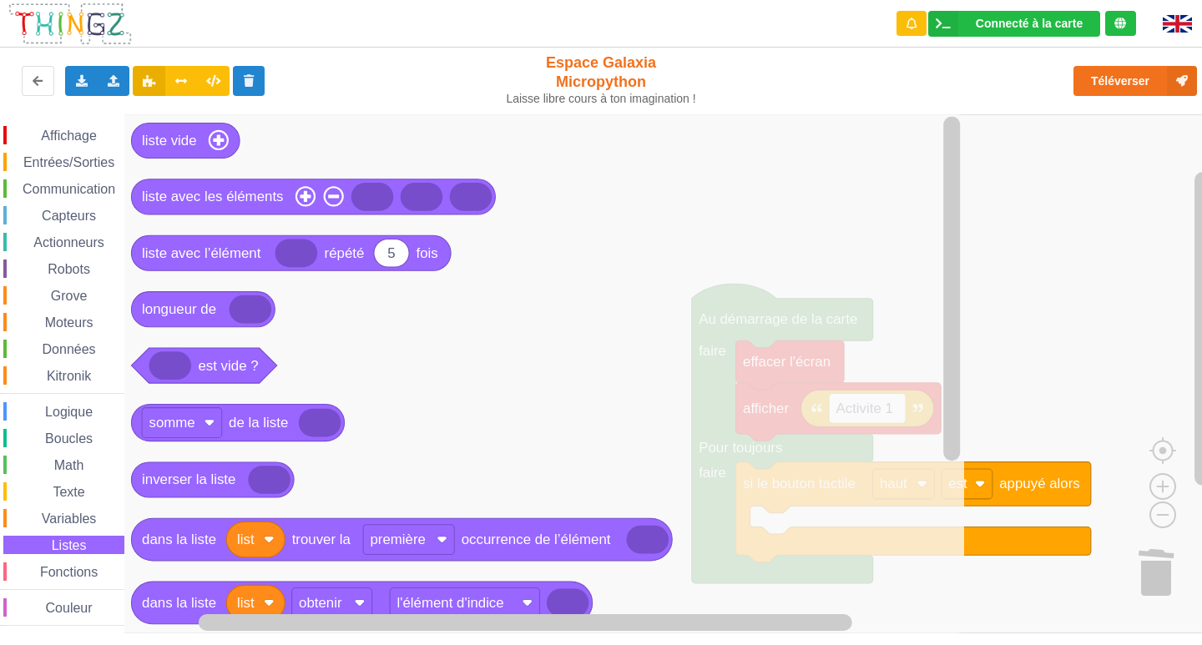
click at [61, 564] on div "Fonctions" at bounding box center [63, 572] width 121 height 18
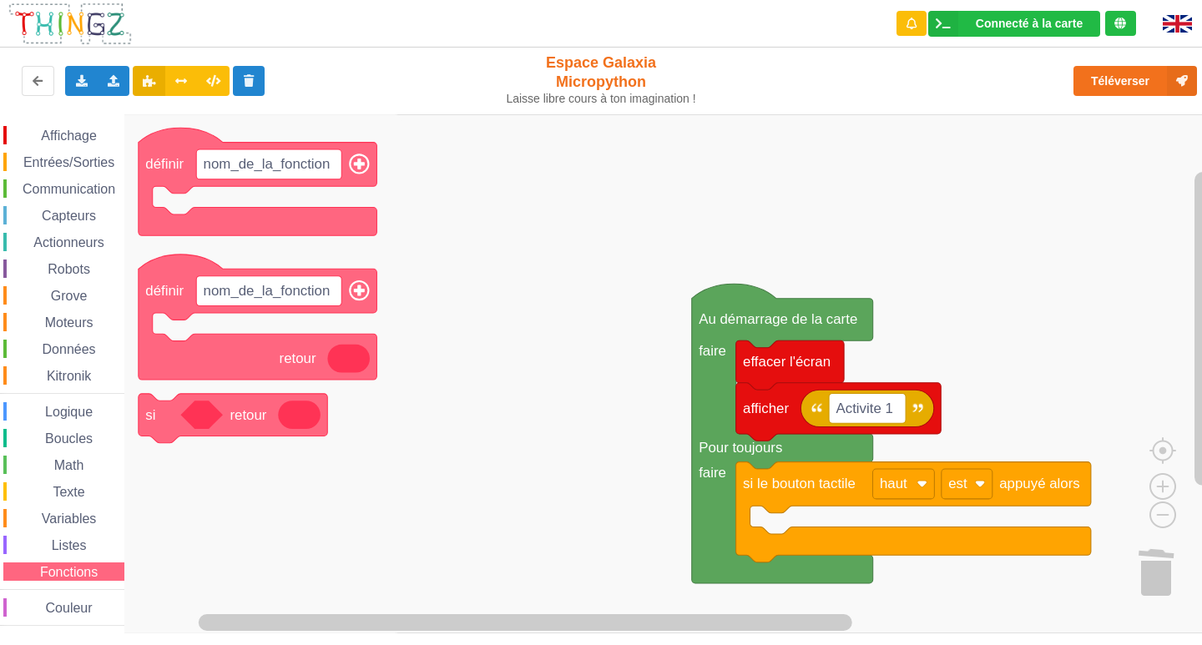
click at [53, 600] on div "Couleur" at bounding box center [63, 607] width 121 height 18
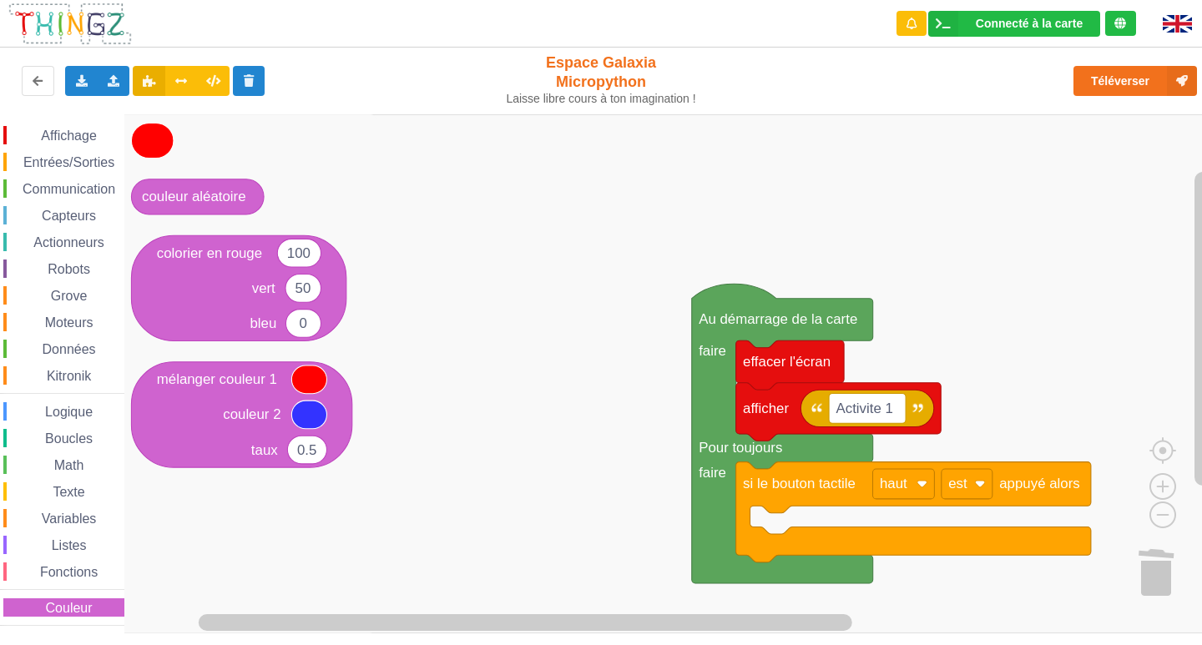
drag, startPoint x: 43, startPoint y: 137, endPoint x: 105, endPoint y: 131, distance: 62.9
click at [43, 136] on span "Affichage" at bounding box center [68, 136] width 60 height 14
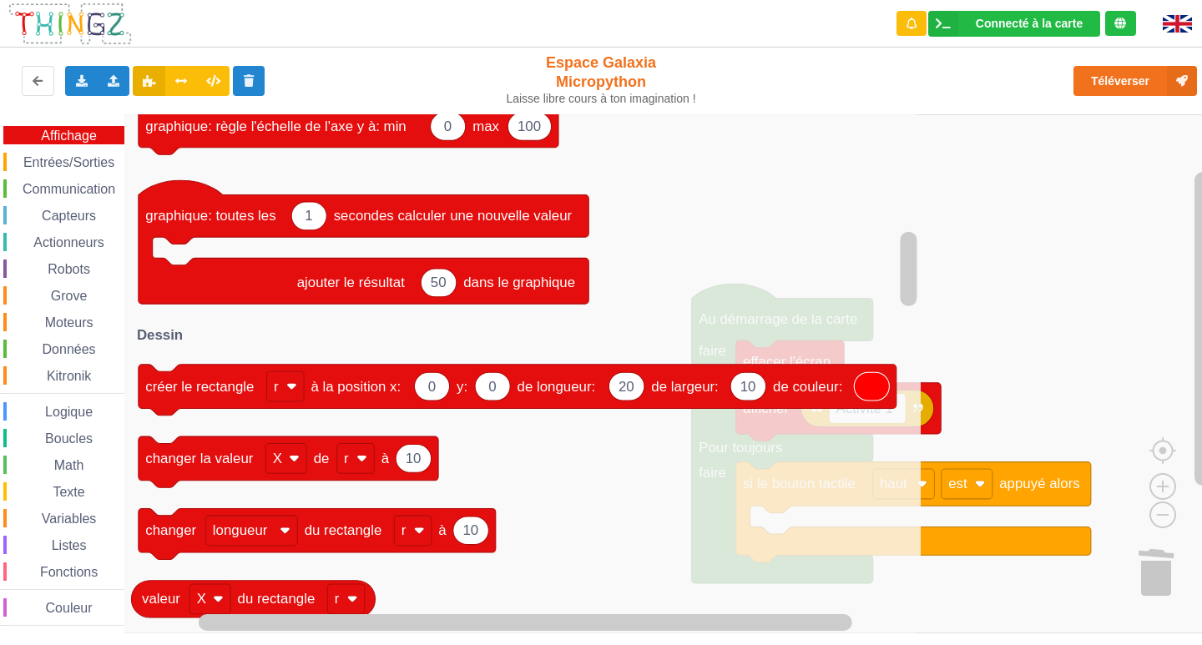
click at [89, 166] on span "Entrées/Sorties" at bounding box center [69, 162] width 96 height 14
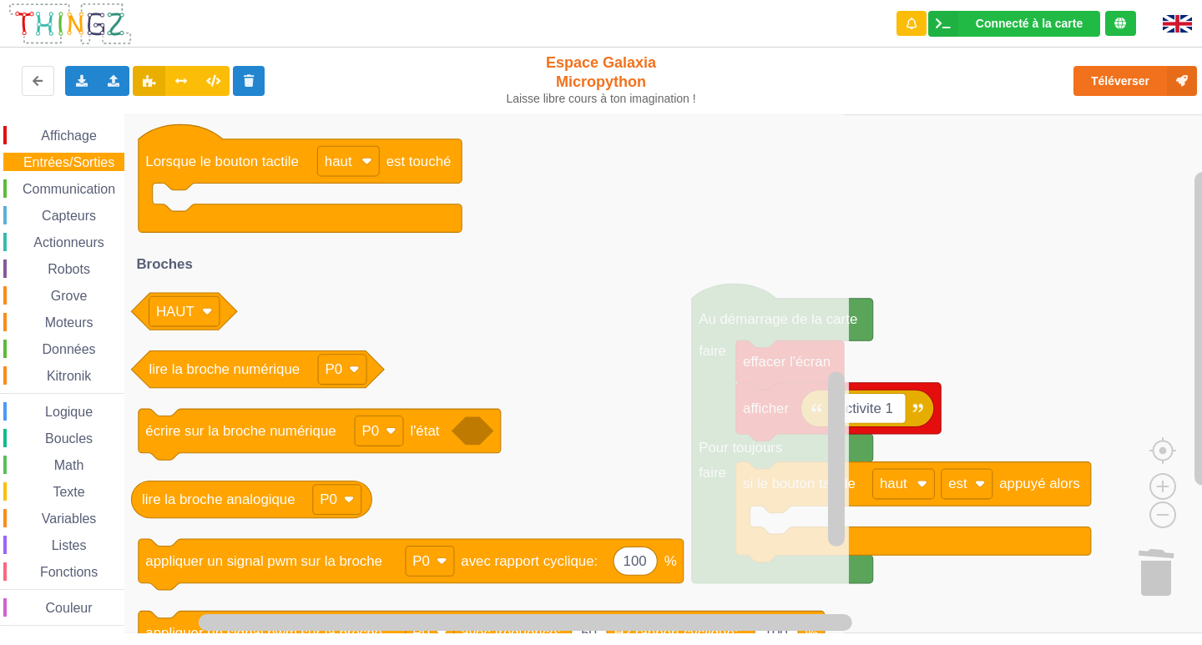
click at [98, 181] on div "Communication" at bounding box center [63, 188] width 121 height 18
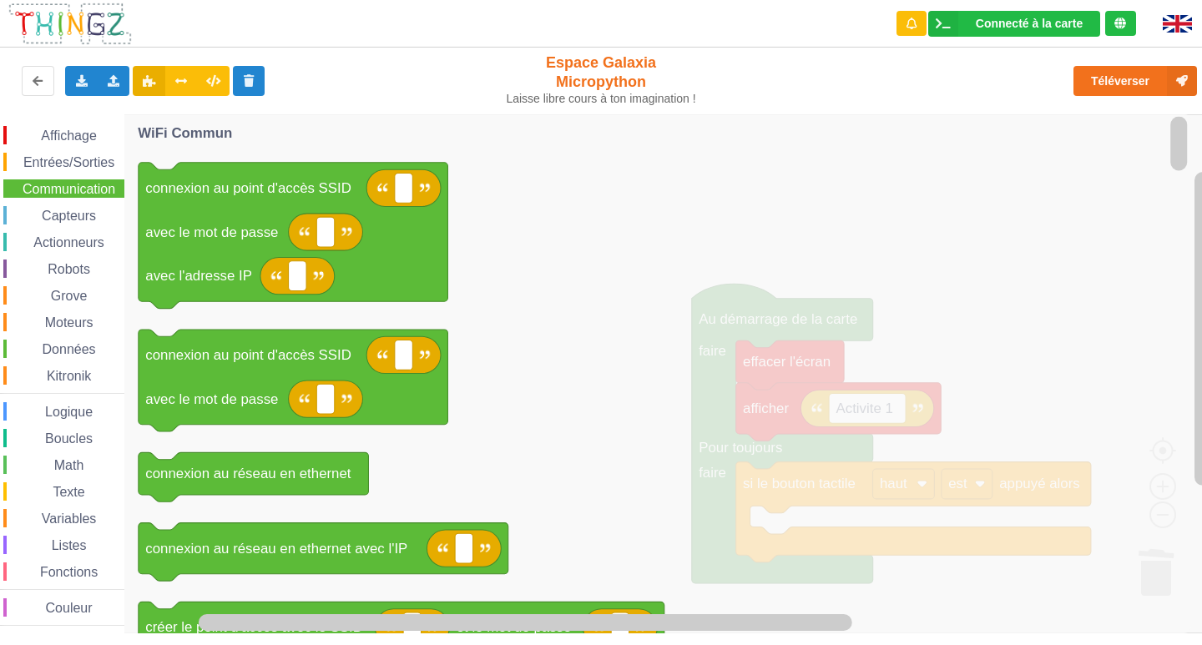
click at [77, 163] on span "Entrées/Sorties" at bounding box center [69, 162] width 96 height 14
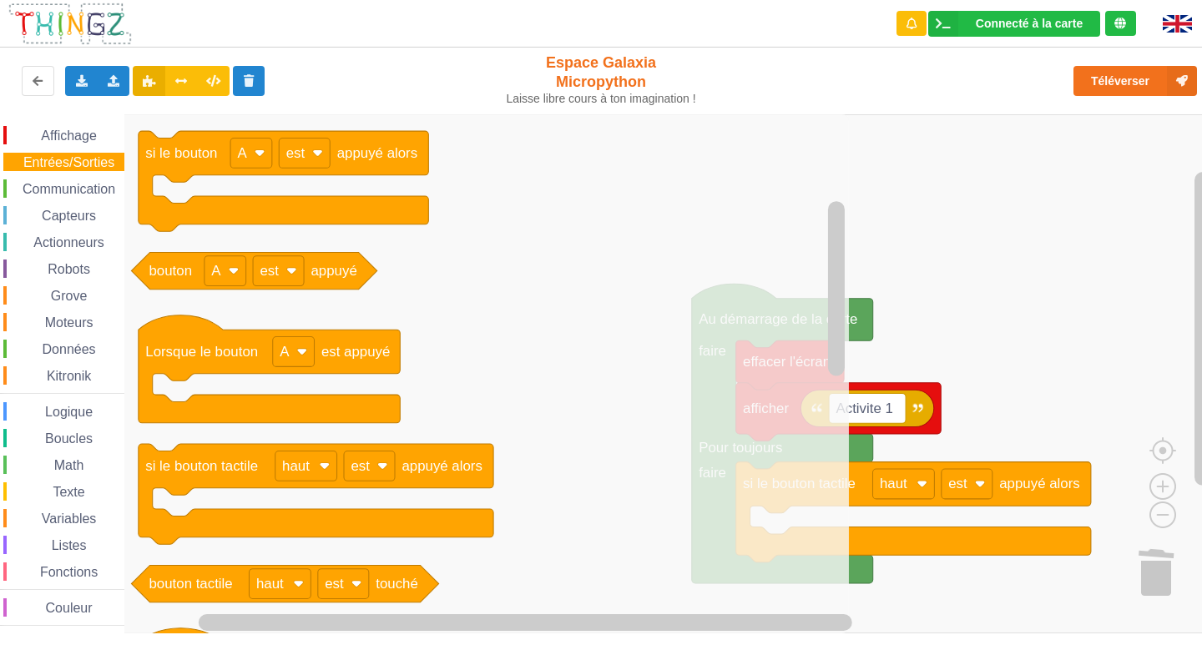
click at [51, 185] on span "Communication" at bounding box center [69, 189] width 98 height 14
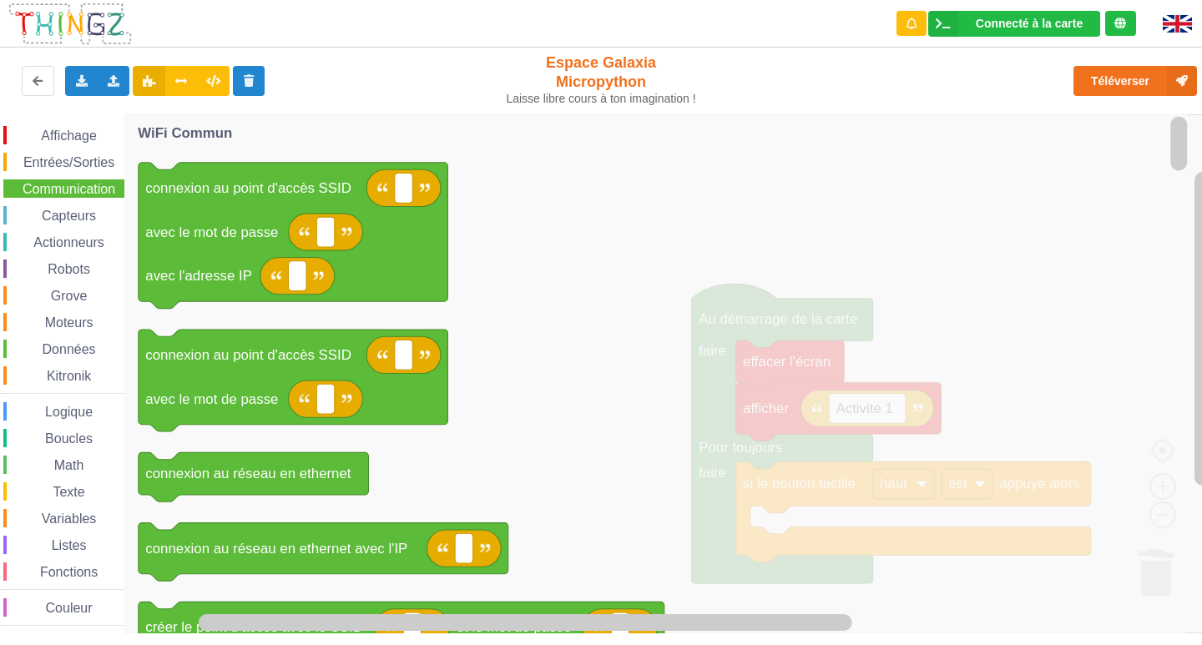
click at [88, 219] on span "Capteurs" at bounding box center [68, 216] width 59 height 14
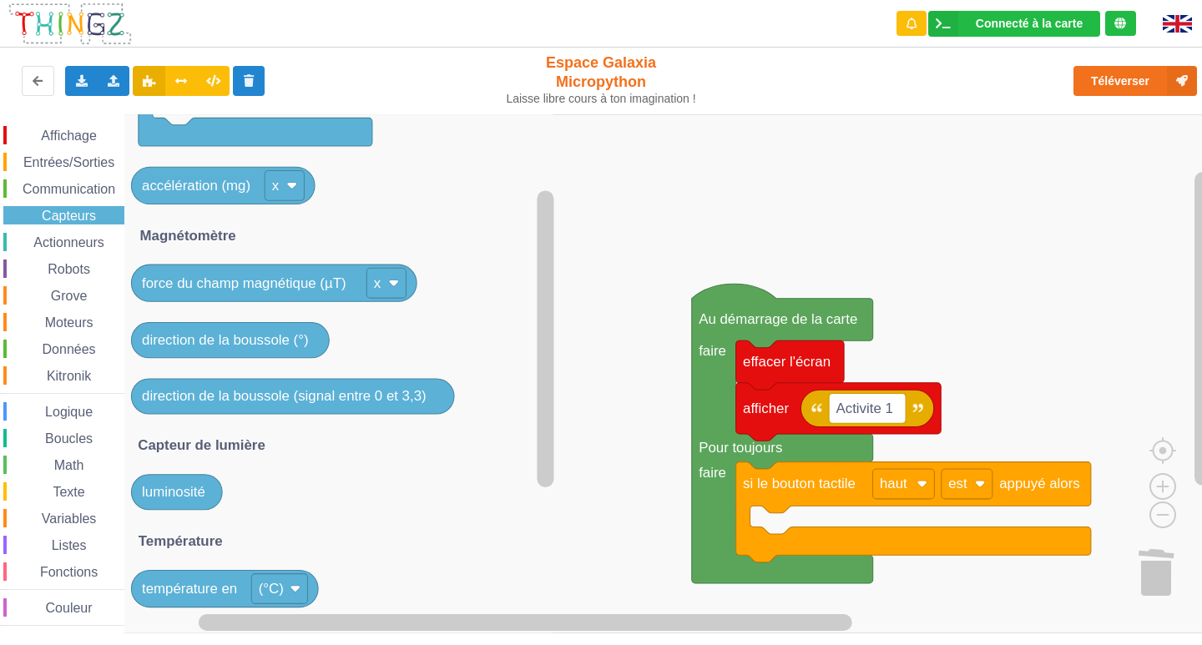
click at [19, 242] on span "Espace de travail de Blocky" at bounding box center [24, 242] width 13 height 13
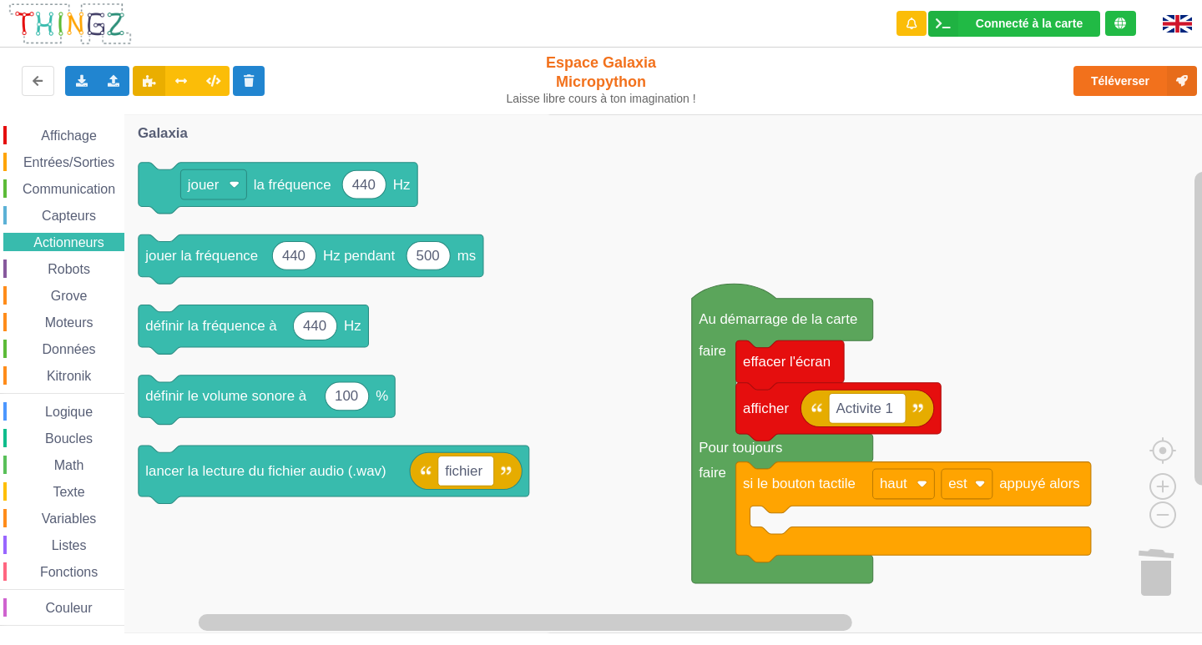
click at [81, 119] on div "Affichage Entrées/Sorties Communication Capteurs Actionneurs Robots Grove Moteu…" at bounding box center [62, 373] width 124 height 519
click at [76, 129] on span "Affichage" at bounding box center [68, 136] width 60 height 14
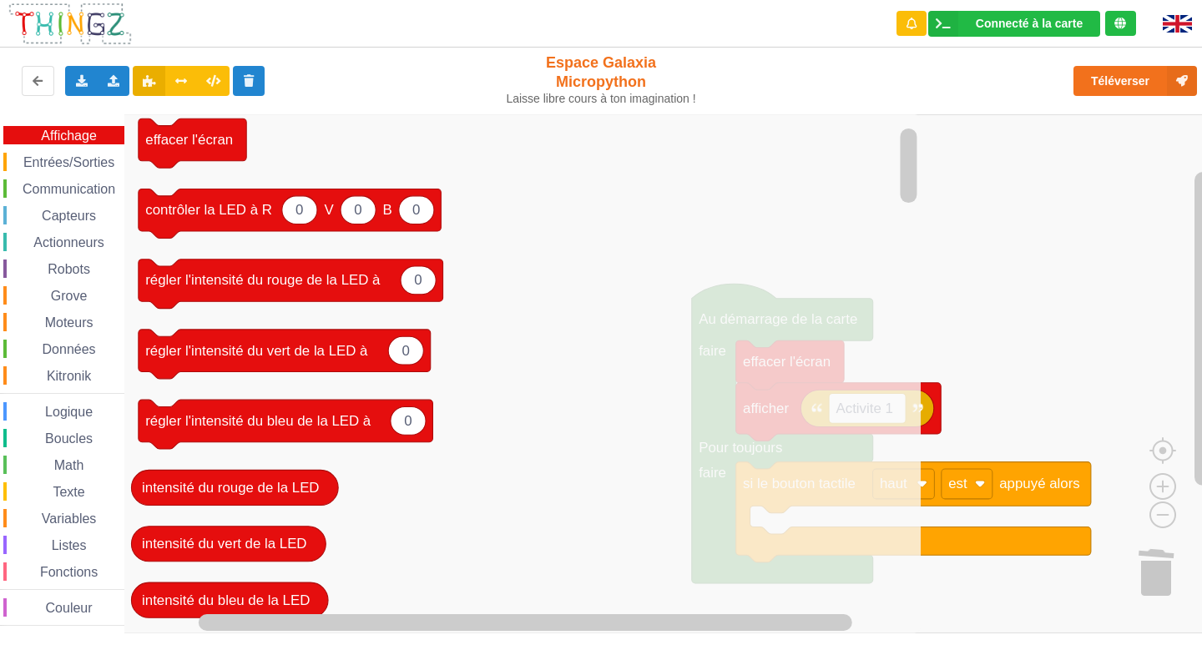
click at [1037, 296] on rect "Espace de travail de Blocky" at bounding box center [606, 373] width 1213 height 519
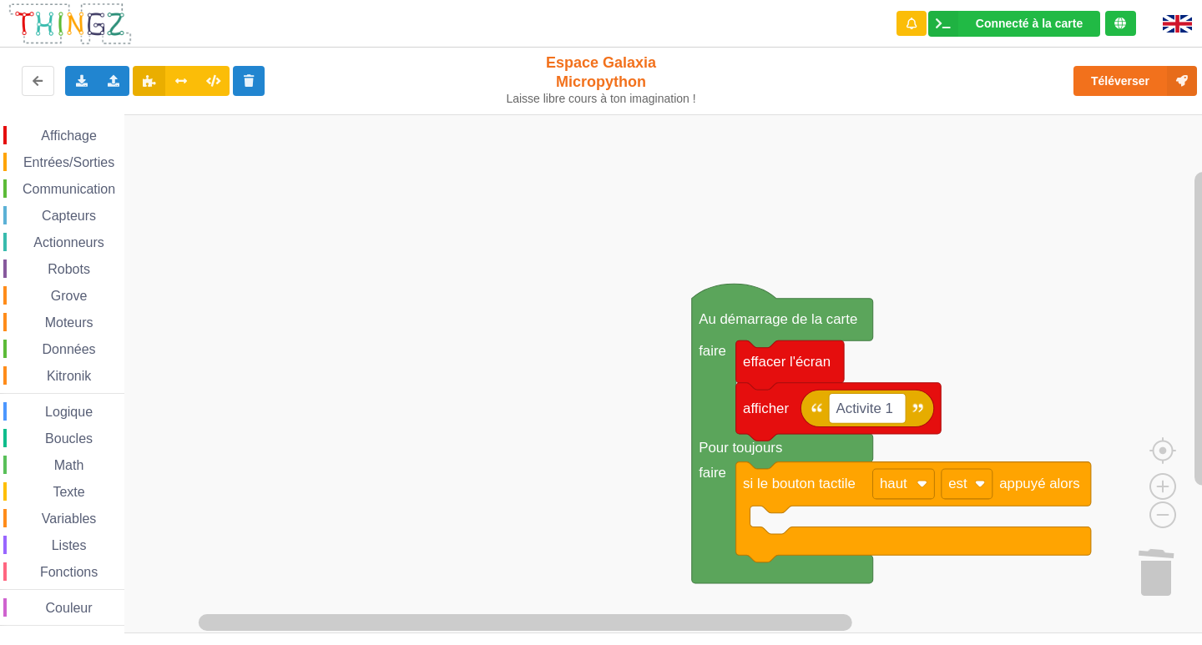
drag, startPoint x: 73, startPoint y: 163, endPoint x: 97, endPoint y: 155, distance: 24.5
click at [75, 162] on span "Entrées/Sorties" at bounding box center [69, 162] width 96 height 14
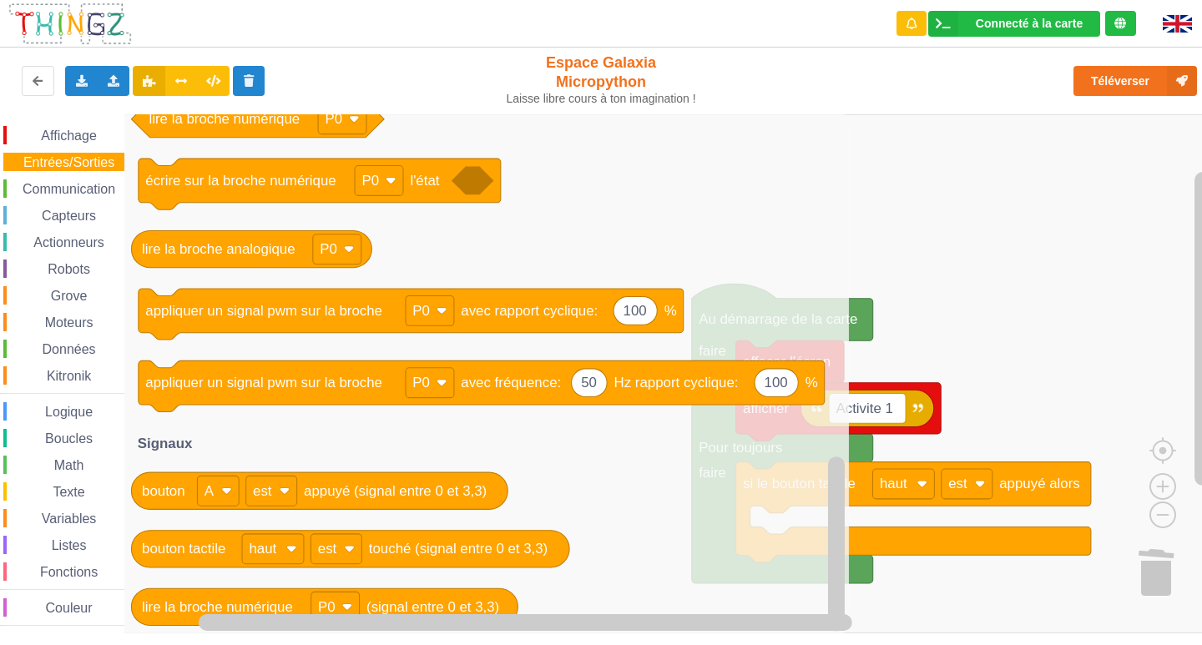
click at [41, 139] on span "Affichage" at bounding box center [68, 136] width 60 height 14
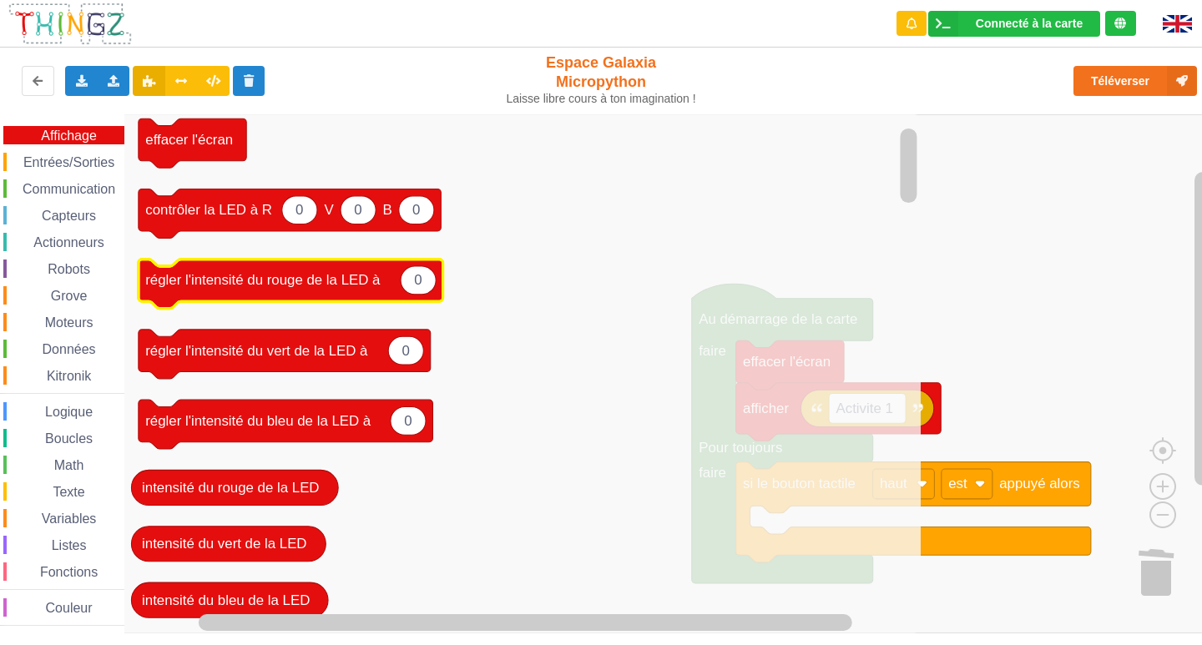
click at [419, 283] on text "0" at bounding box center [418, 281] width 8 height 16
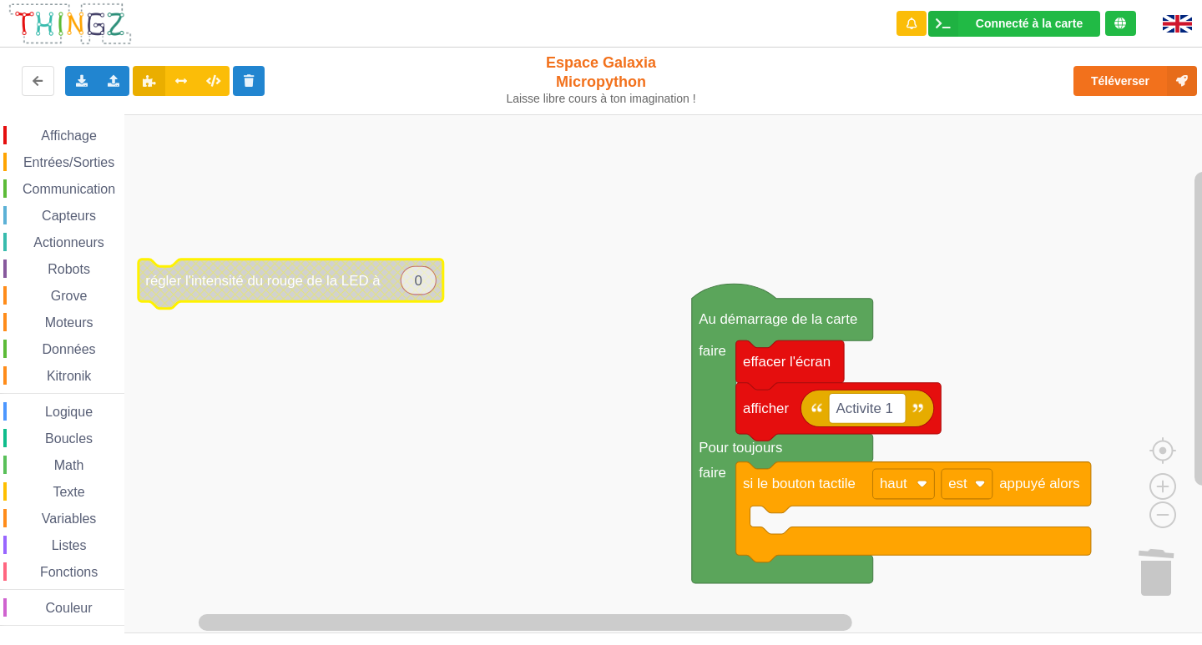
click at [419, 283] on text "0" at bounding box center [418, 281] width 8 height 16
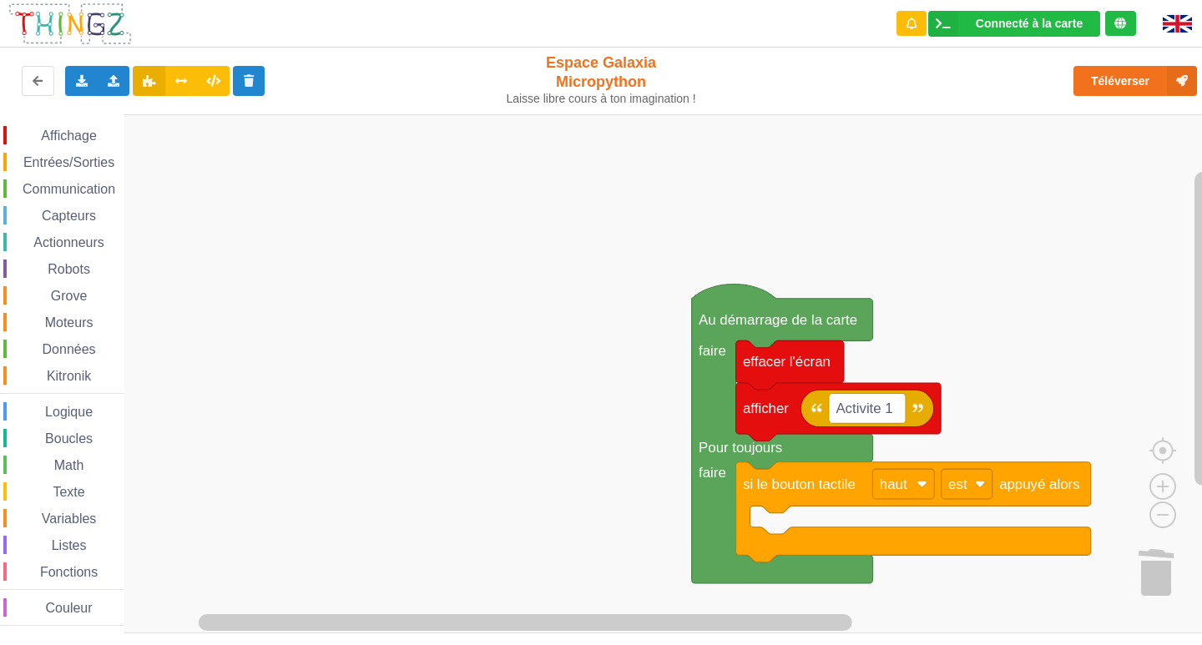
click at [51, 134] on span "Affichage" at bounding box center [68, 136] width 60 height 14
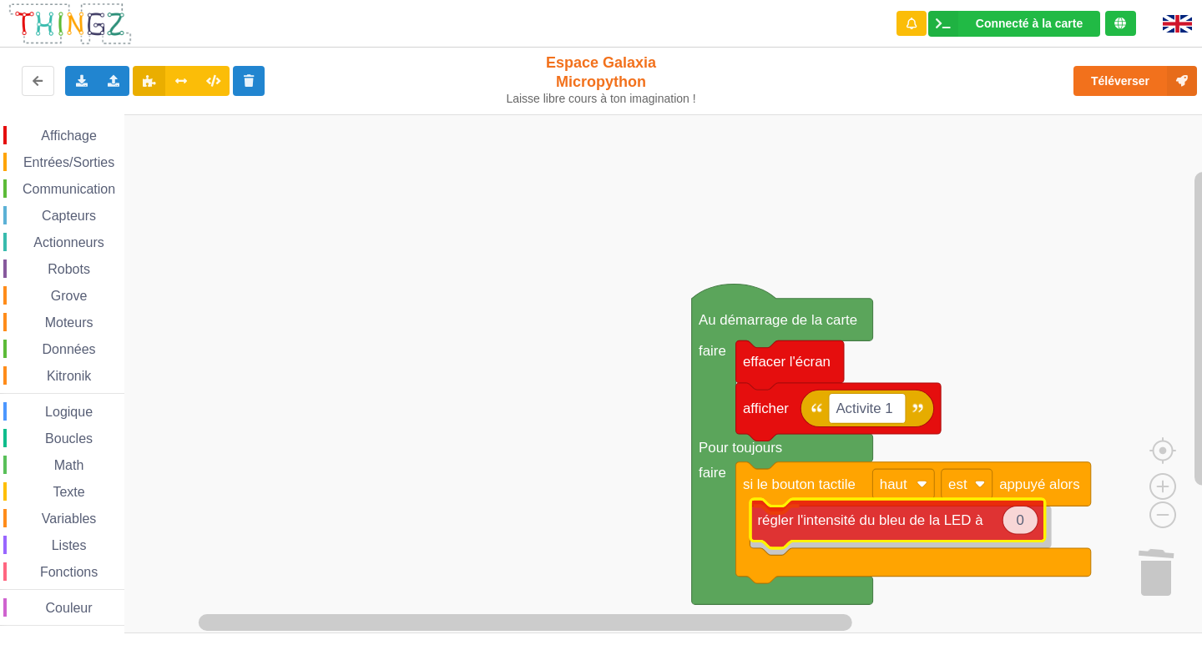
click at [865, 526] on div "Affichage Entrées/Sorties Communication Capteurs Actionneurs Robots Grove Moteu…" at bounding box center [606, 373] width 1213 height 519
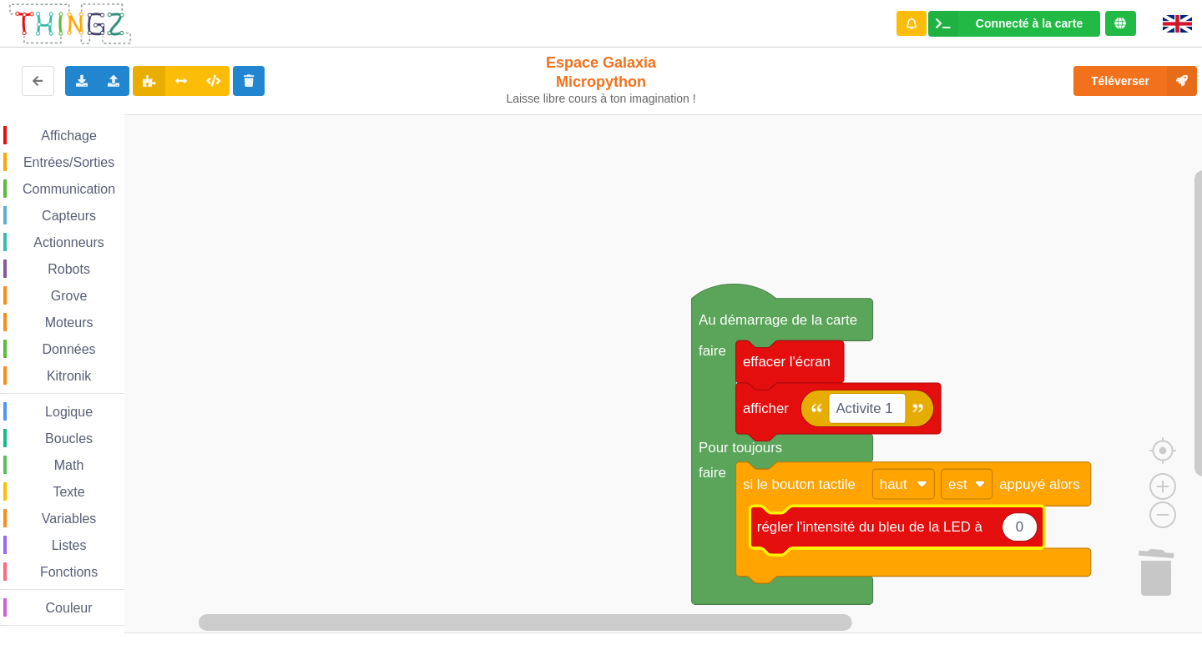
click at [1029, 536] on icon "Espace de travail de Blocky" at bounding box center [1019, 527] width 35 height 28
type input "10"
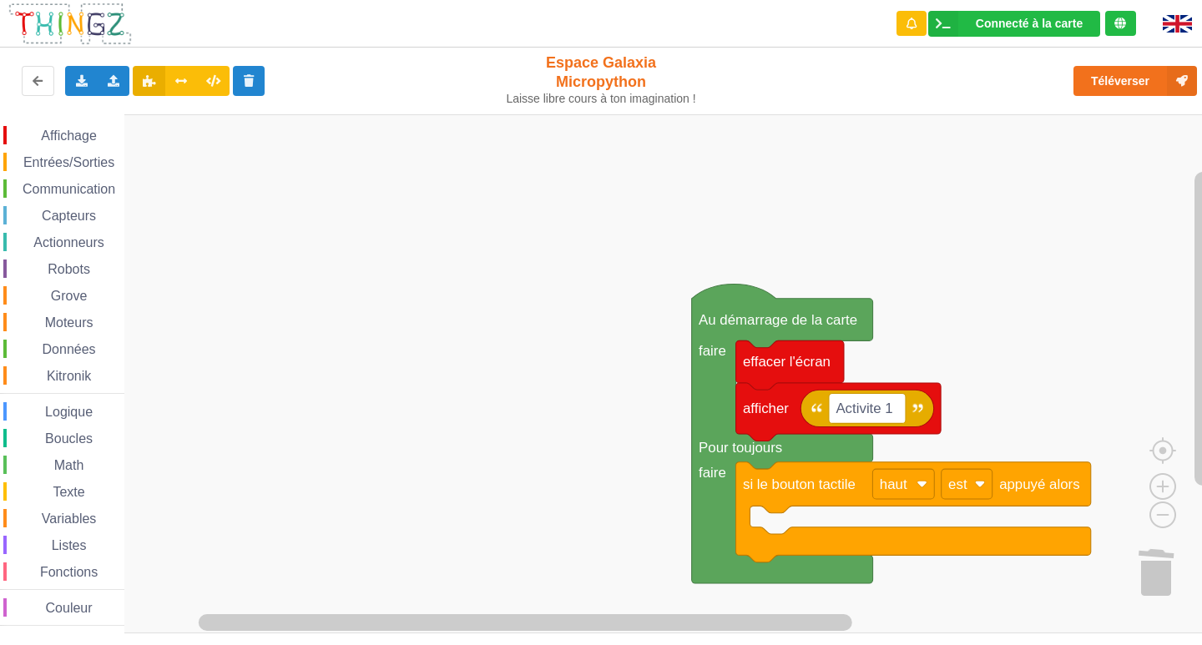
click at [79, 134] on span "Affichage" at bounding box center [68, 136] width 60 height 14
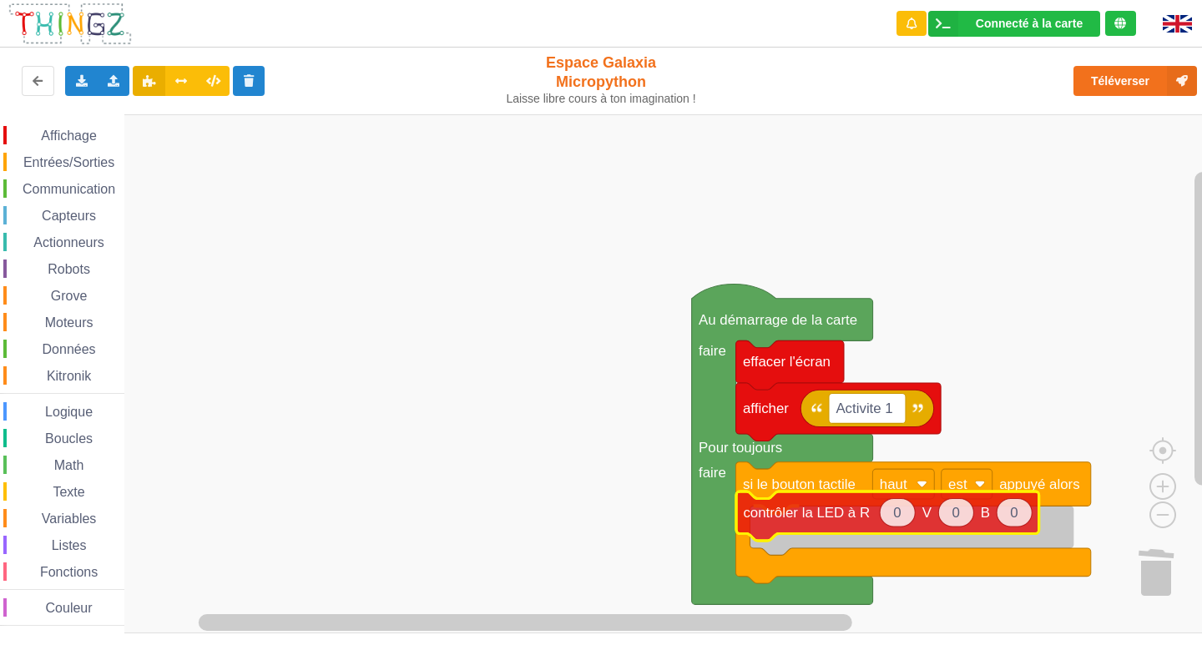
click at [895, 518] on div "Affichage Entrées/Sorties Communication Capteurs Actionneurs Robots Grove Moteu…" at bounding box center [606, 373] width 1213 height 519
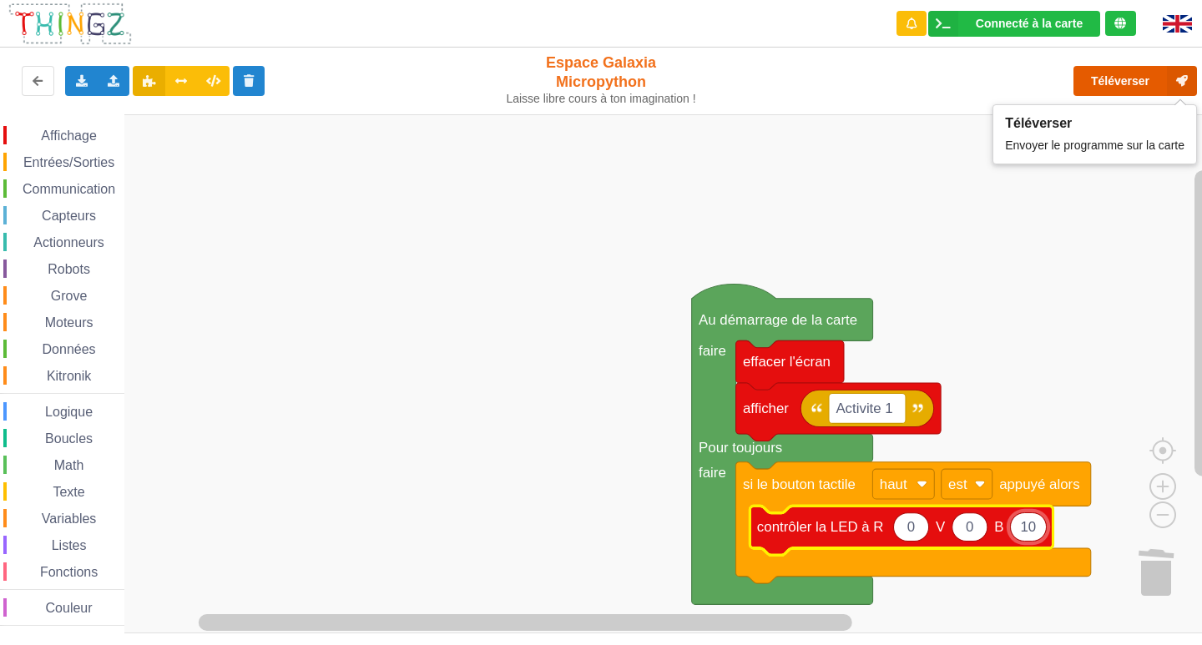
click at [1118, 78] on button "Téléverser" at bounding box center [1135, 81] width 124 height 30
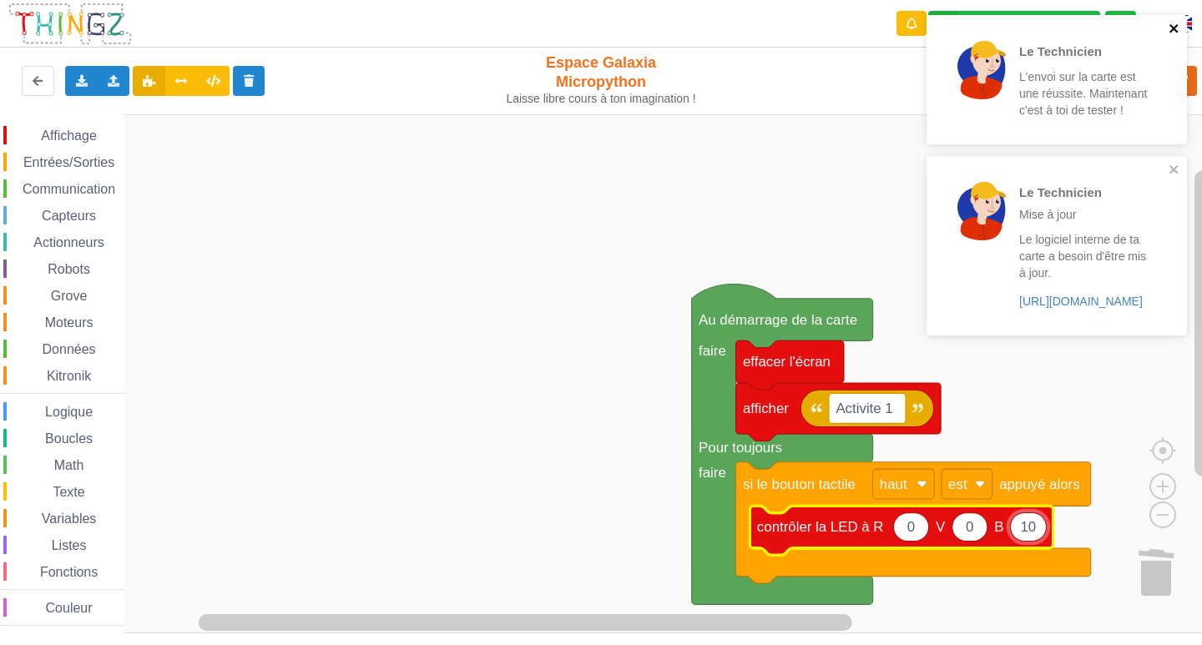
click at [1174, 25] on icon "close" at bounding box center [1174, 28] width 12 height 13
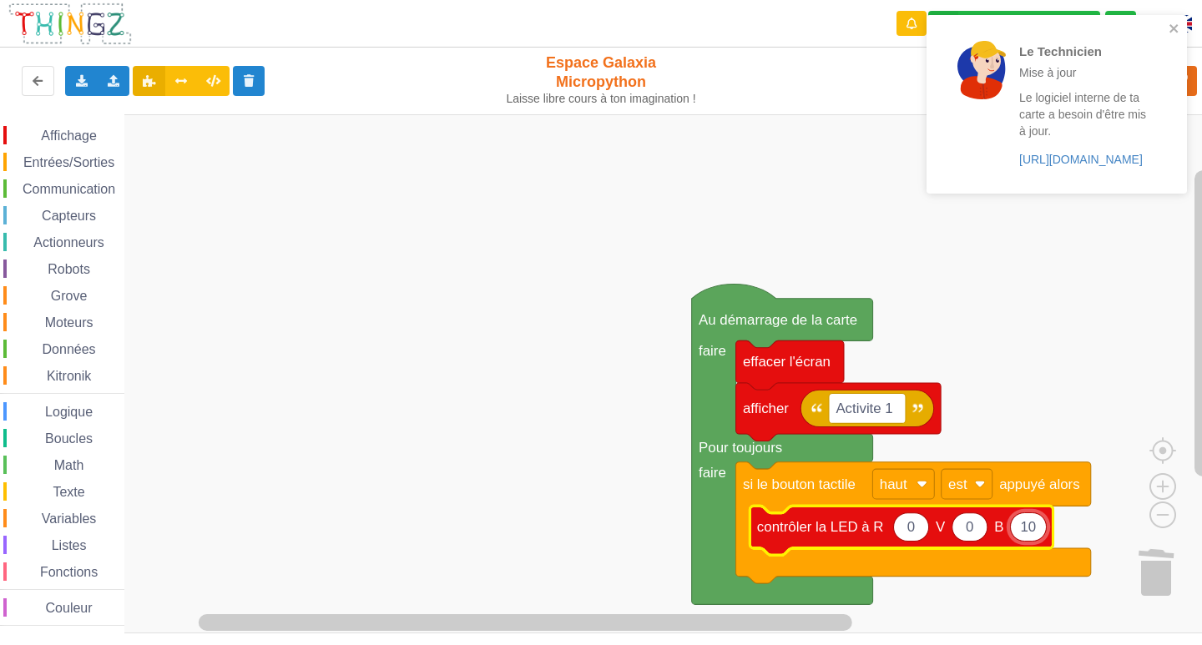
click at [1163, 170] on div "Le Technicien Mise à jour Le logiciel interne de ta carte a besoin d'être mis à…" at bounding box center [1050, 104] width 225 height 155
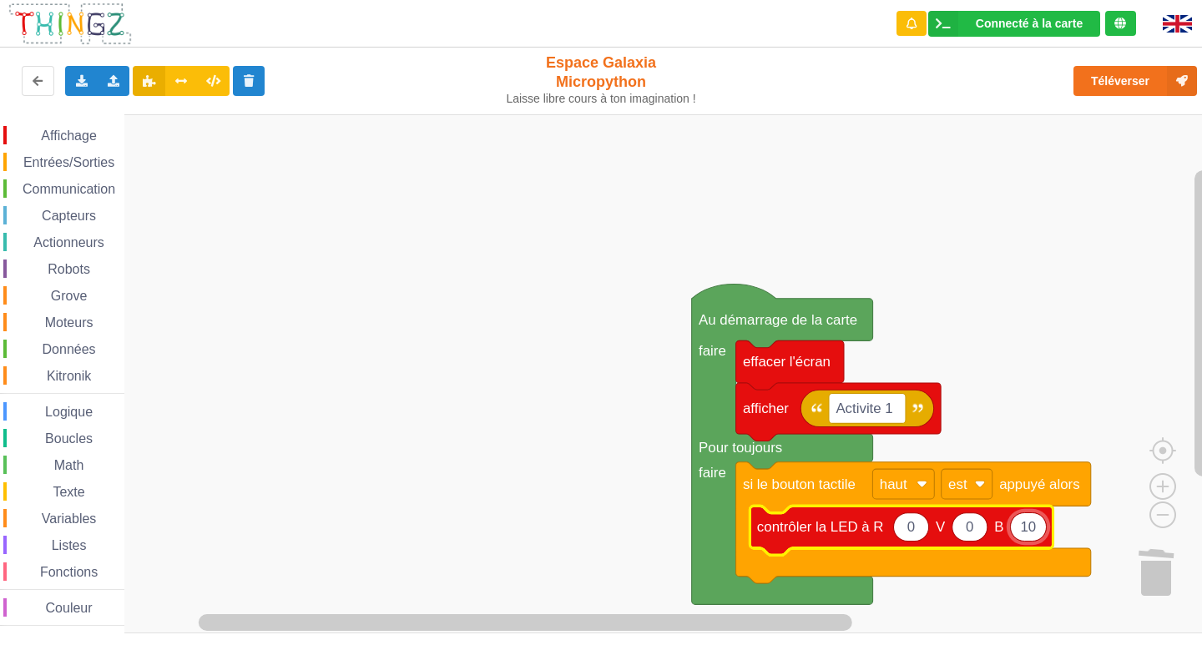
click at [1031, 534] on input "10" at bounding box center [1028, 526] width 37 height 29
click at [1042, 523] on input "10" at bounding box center [1028, 526] width 37 height 29
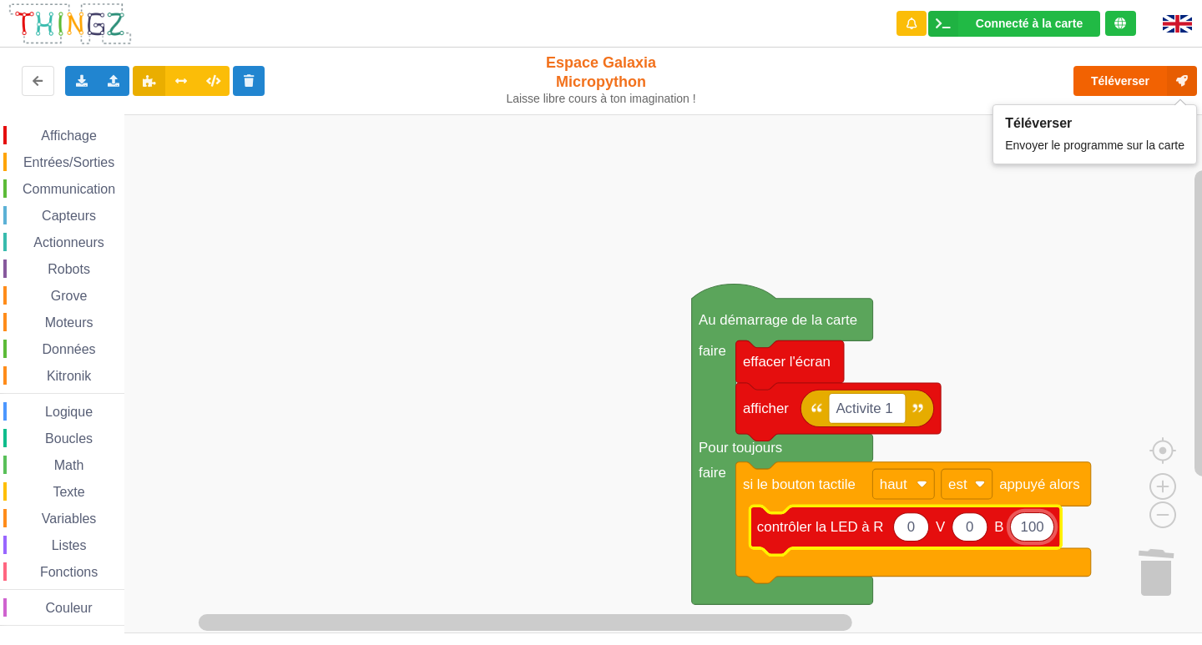
type input "100"
click at [1133, 73] on button "Téléverser" at bounding box center [1135, 81] width 124 height 30
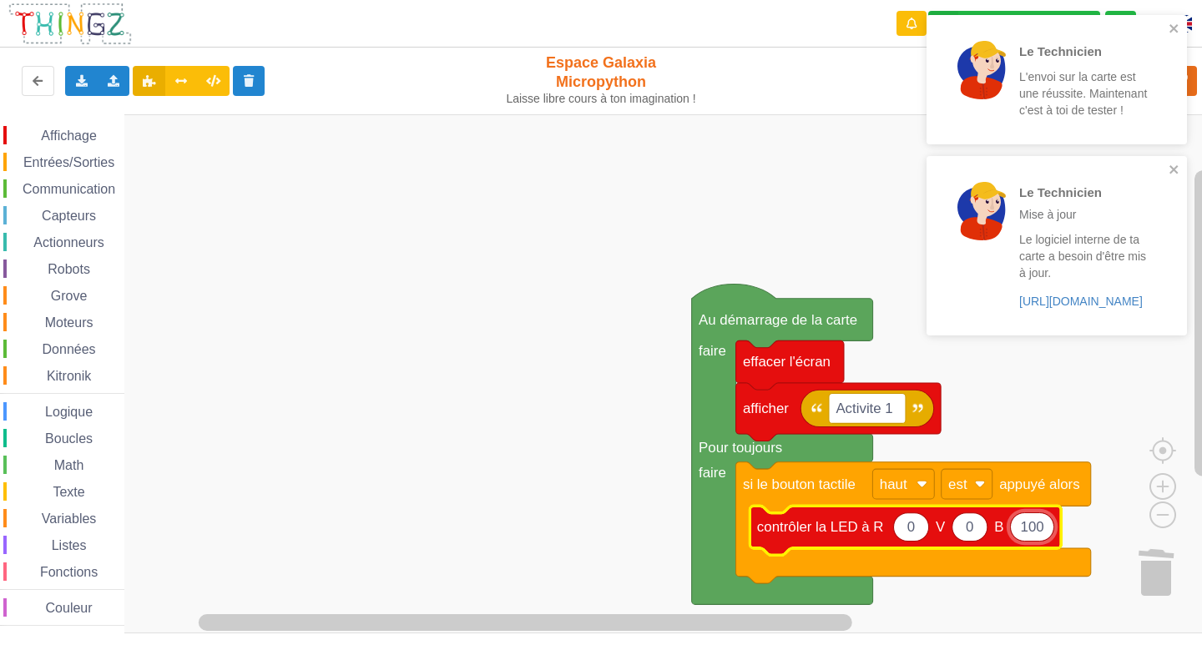
click at [1181, 28] on div "Le Technicien L'envoi sur la carte est une réussite. Maintenant c'est à toi de …" at bounding box center [1056, 79] width 260 height 129
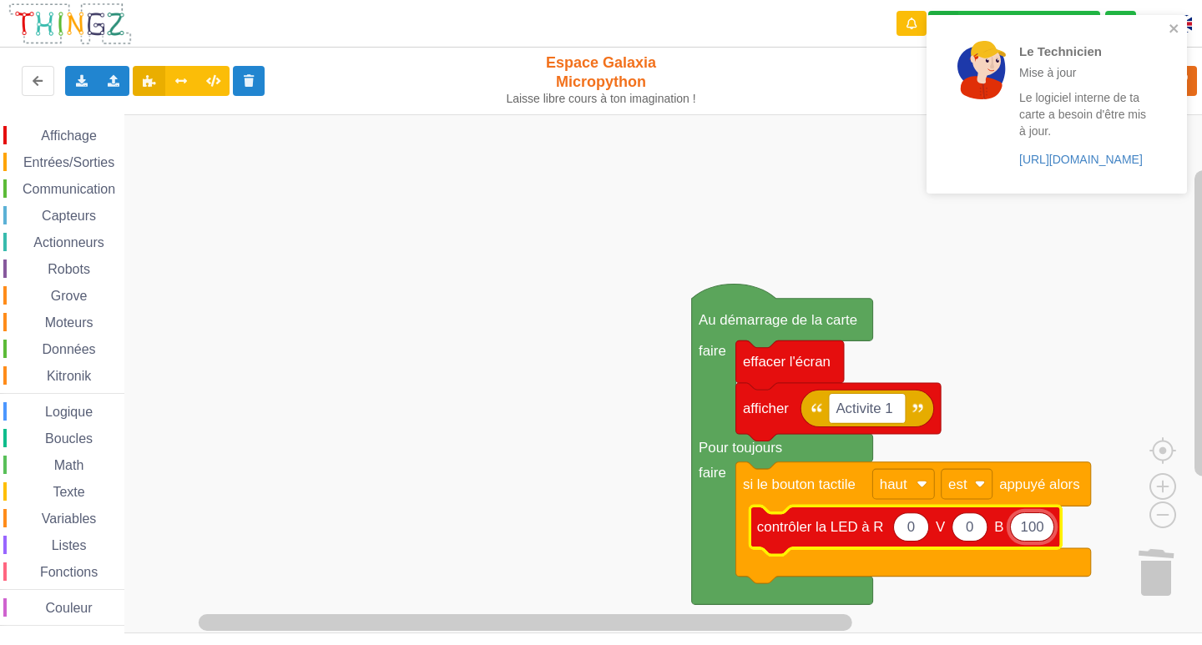
click at [1182, 171] on div "Le Technicien Mise à jour Le logiciel interne de ta carte a besoin d'être mis à…" at bounding box center [1056, 104] width 260 height 179
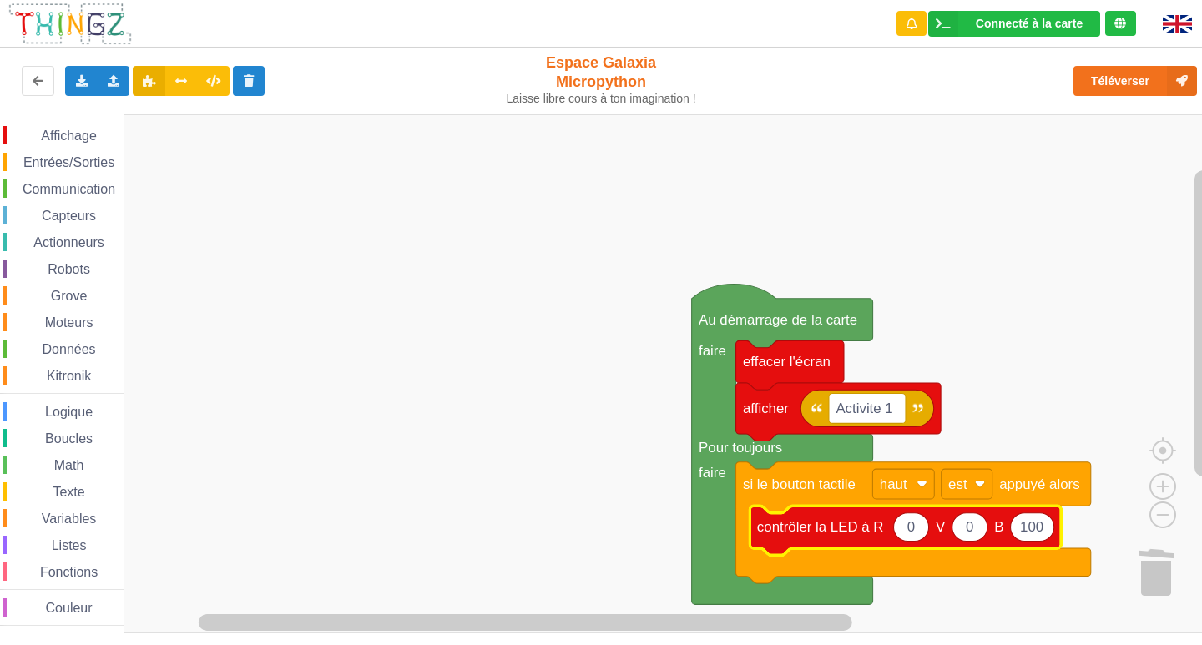
click at [73, 156] on span "Entrées/Sorties" at bounding box center [69, 162] width 96 height 14
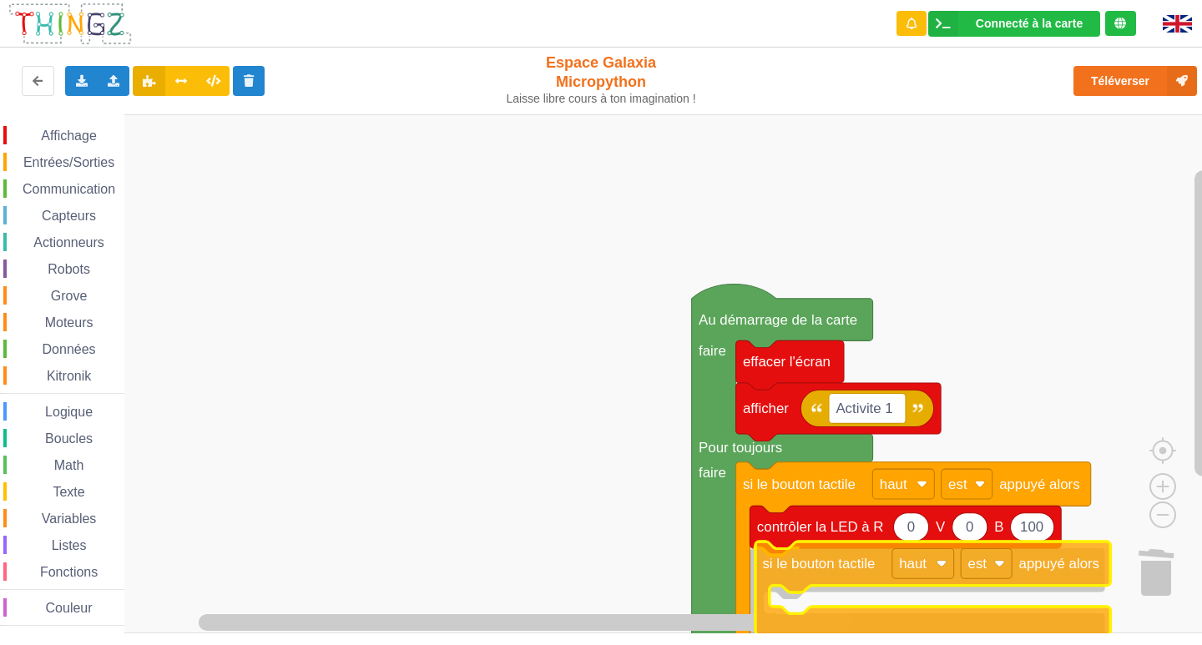
click at [895, 618] on div "Affichage Entrées/Sorties Communication Capteurs Actionneurs Robots Grove Moteu…" at bounding box center [606, 373] width 1213 height 519
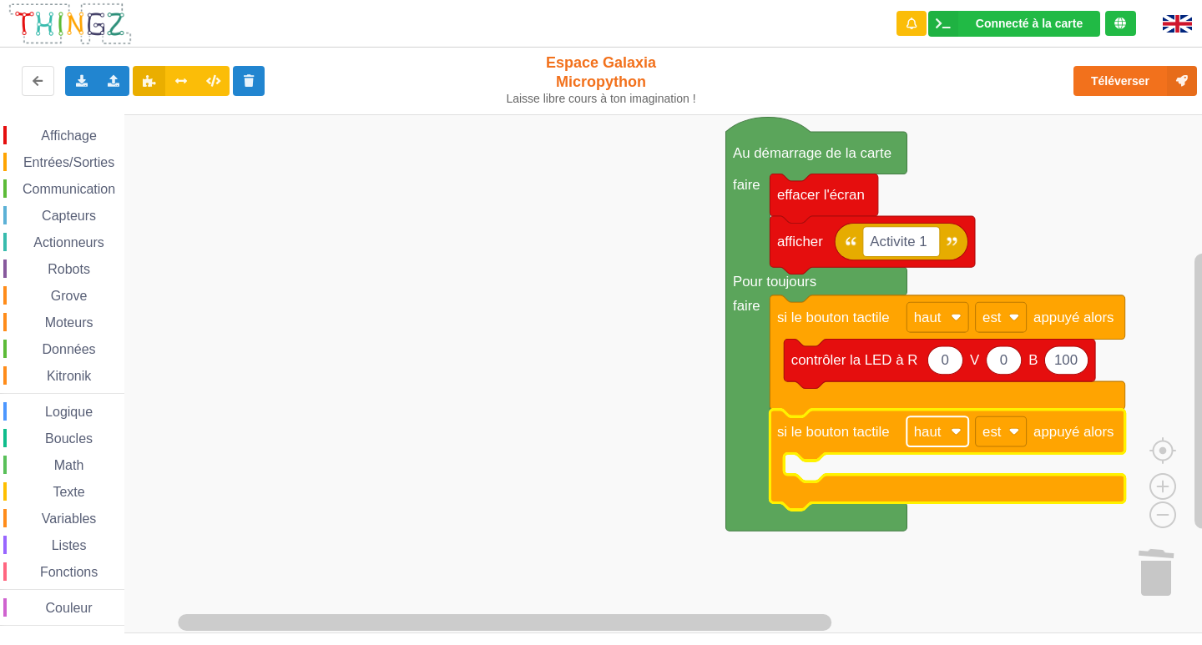
click at [945, 433] on rect "Espace de travail de Blocky" at bounding box center [937, 431] width 62 height 30
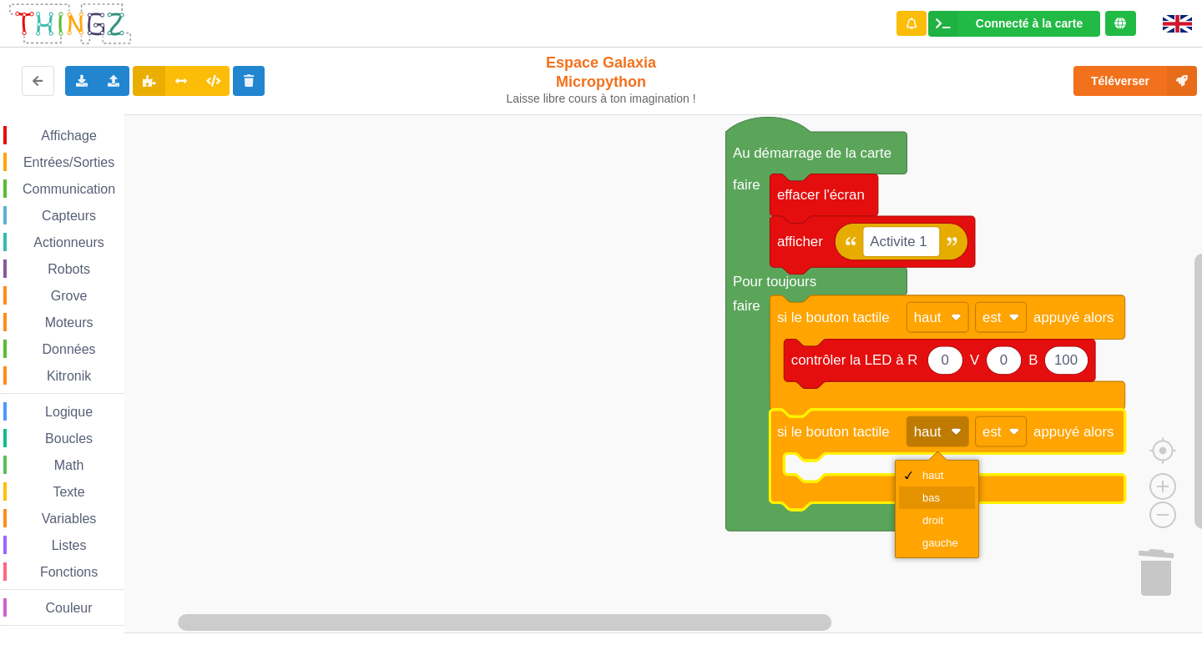
click at [920, 489] on div "bas" at bounding box center [937, 498] width 76 height 23
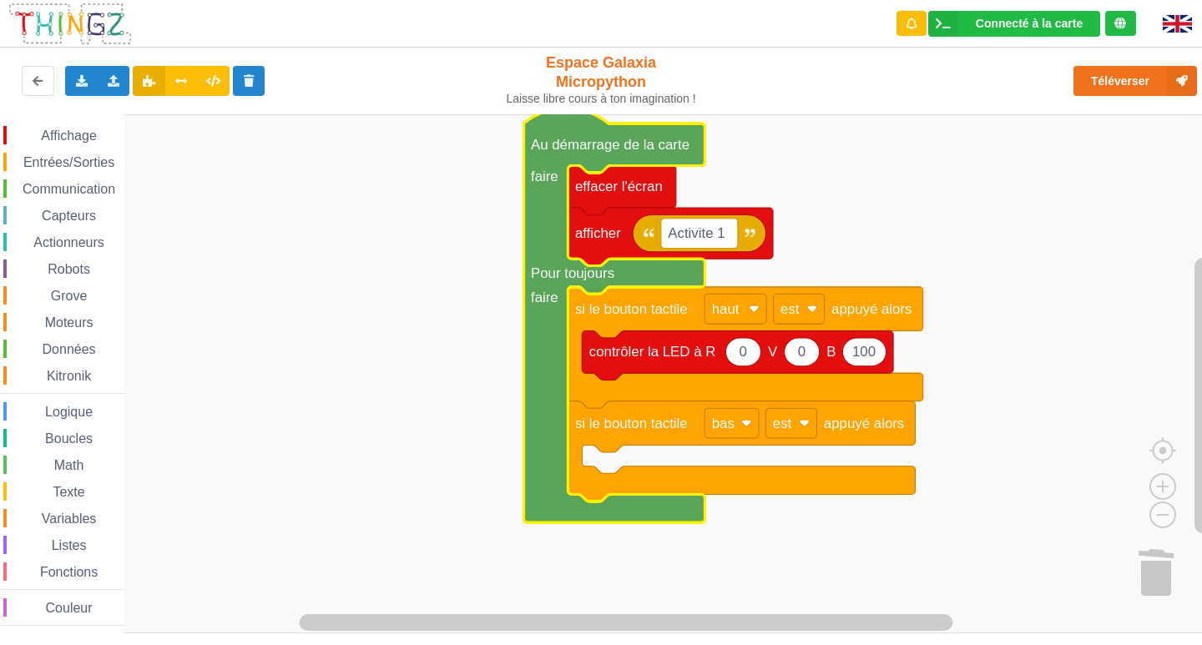
click at [31, 126] on div "Affichage Entrées/Sorties Communication Capteurs Actionneurs Robots Grove Moteu…" at bounding box center [62, 373] width 124 height 519
click at [63, 126] on div "Affichage" at bounding box center [63, 135] width 121 height 18
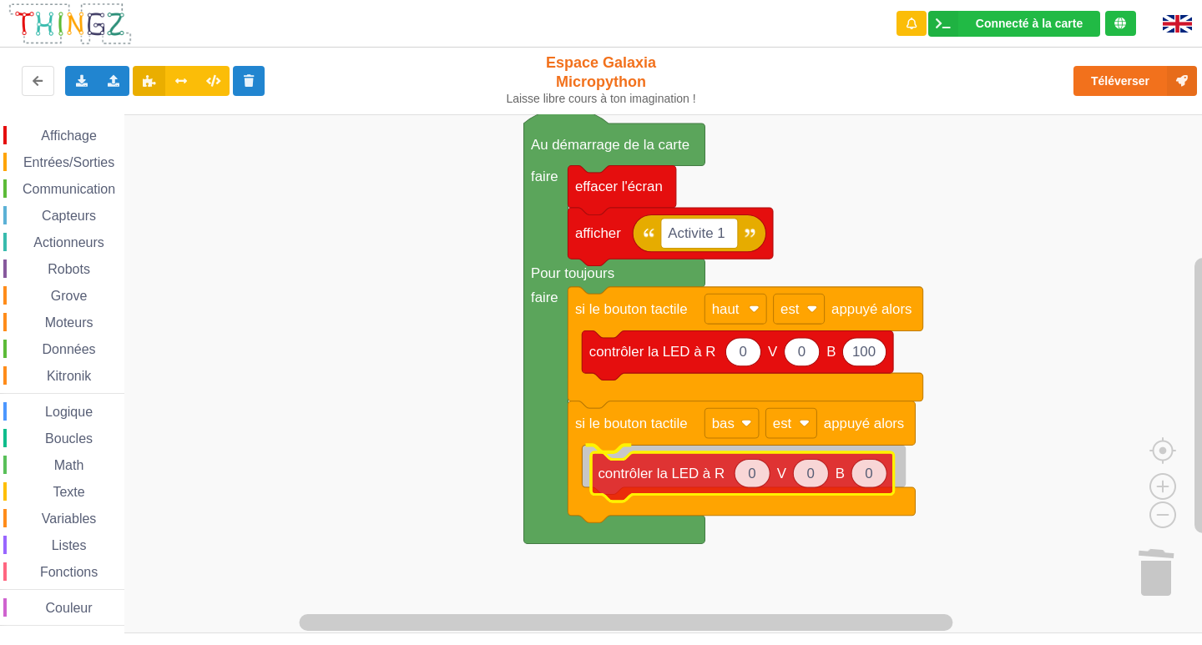
click at [662, 470] on div "Affichage Entrées/Sorties Communication Capteurs Actionneurs Robots Grove Moteu…" at bounding box center [606, 373] width 1213 height 519
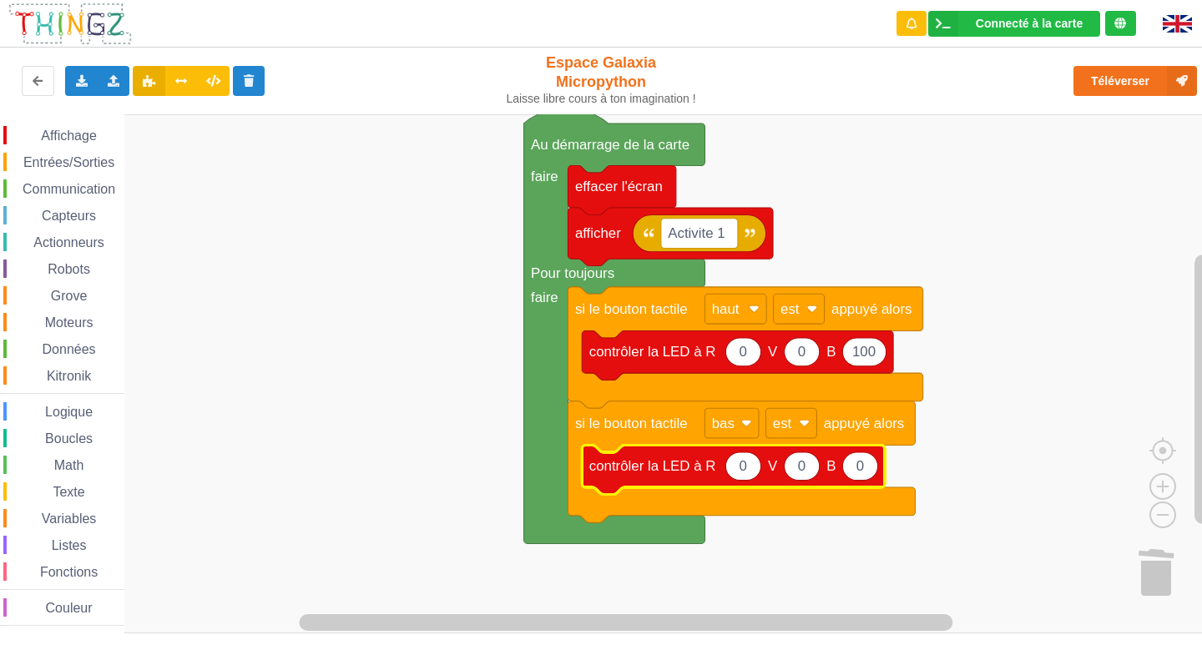
click at [746, 471] on text "0" at bounding box center [743, 466] width 8 height 16
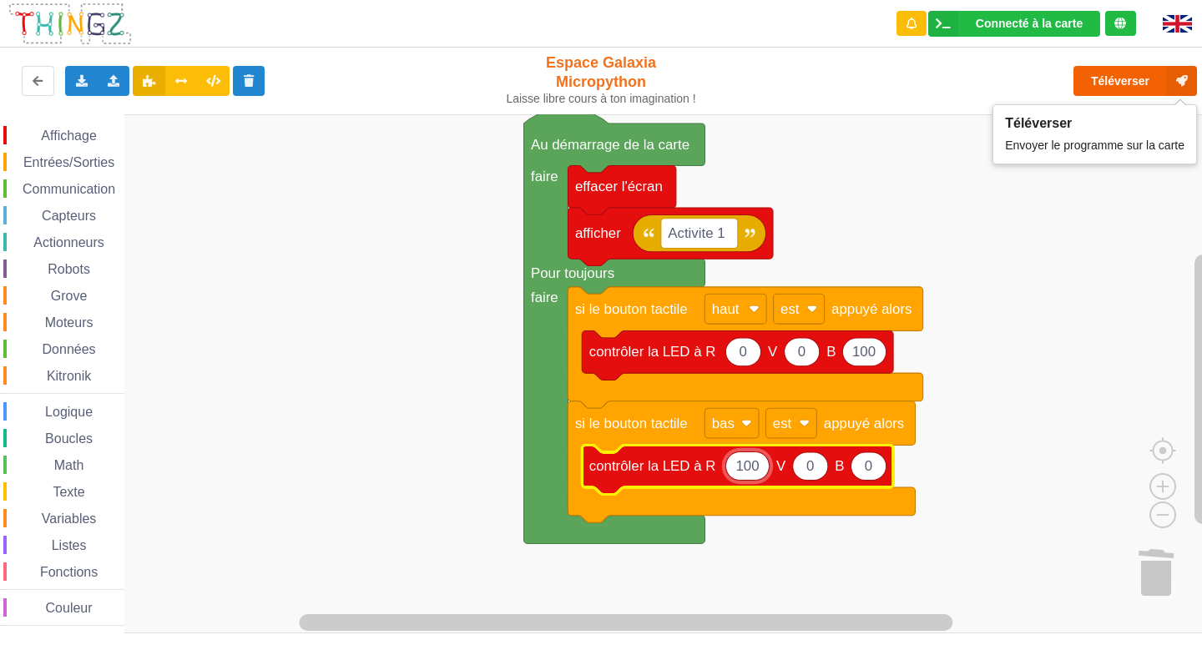
type input "100"
click at [1124, 73] on button "Téléverser" at bounding box center [1135, 81] width 124 height 30
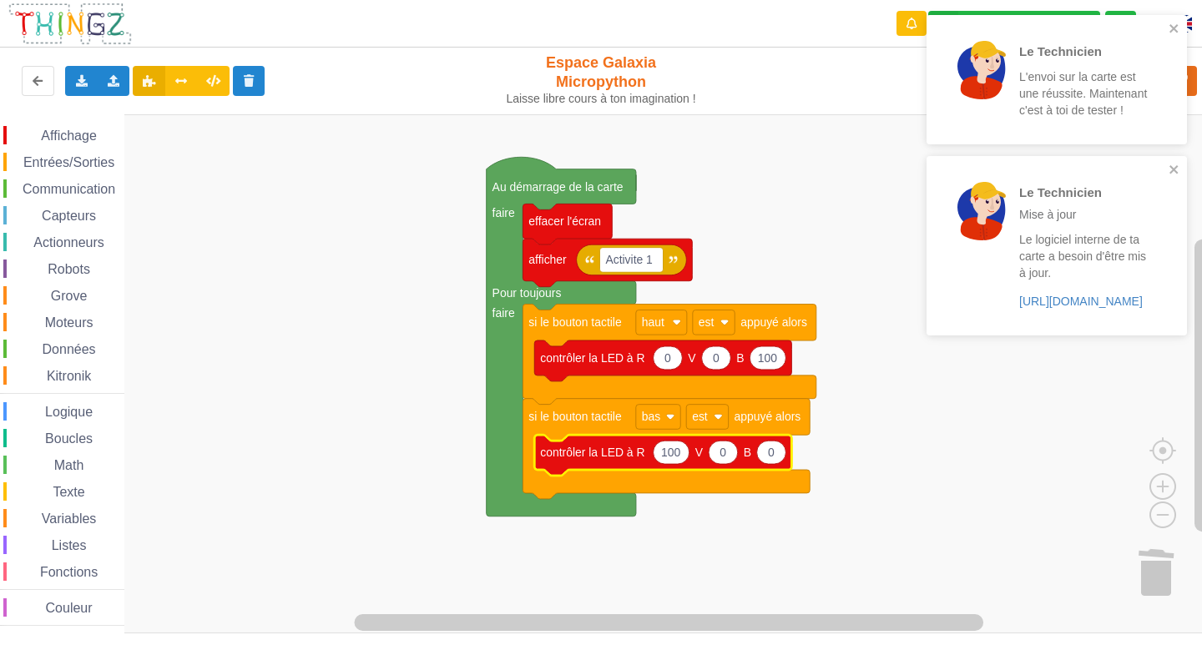
click at [67, 158] on span "Entrées/Sorties" at bounding box center [69, 162] width 96 height 14
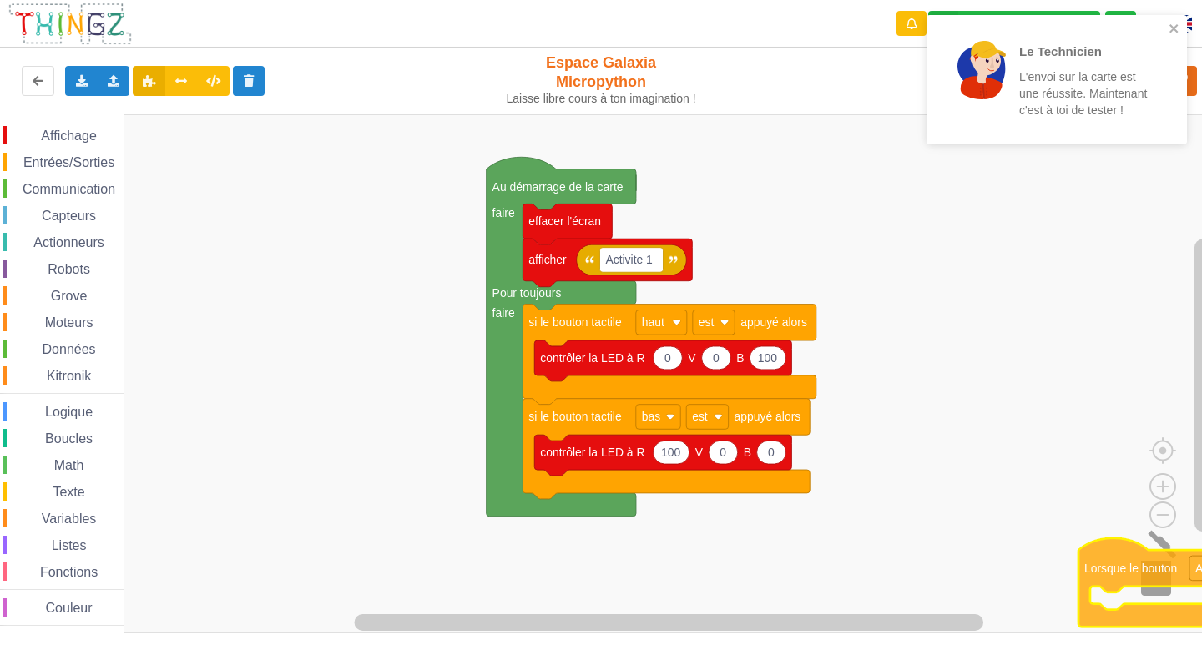
click at [1147, 563] on div "Affichage Entrées/Sorties Communication Capteurs Actionneurs Robots Grove Moteu…" at bounding box center [606, 373] width 1213 height 519
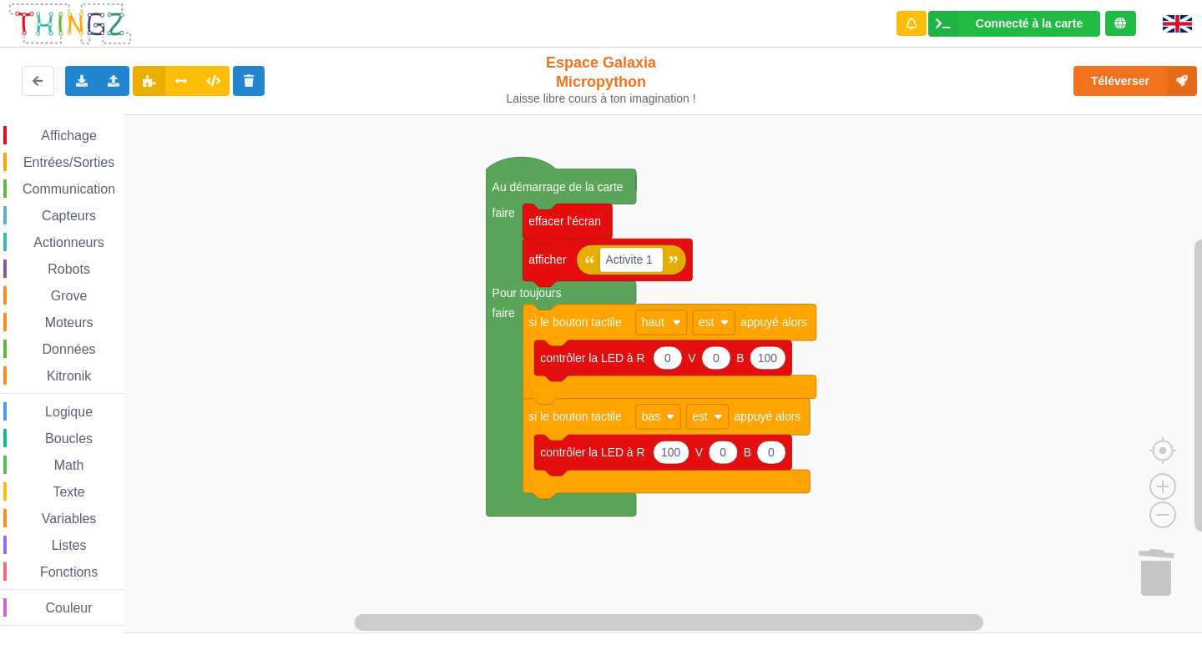
click at [72, 132] on span "Affichage" at bounding box center [68, 136] width 60 height 14
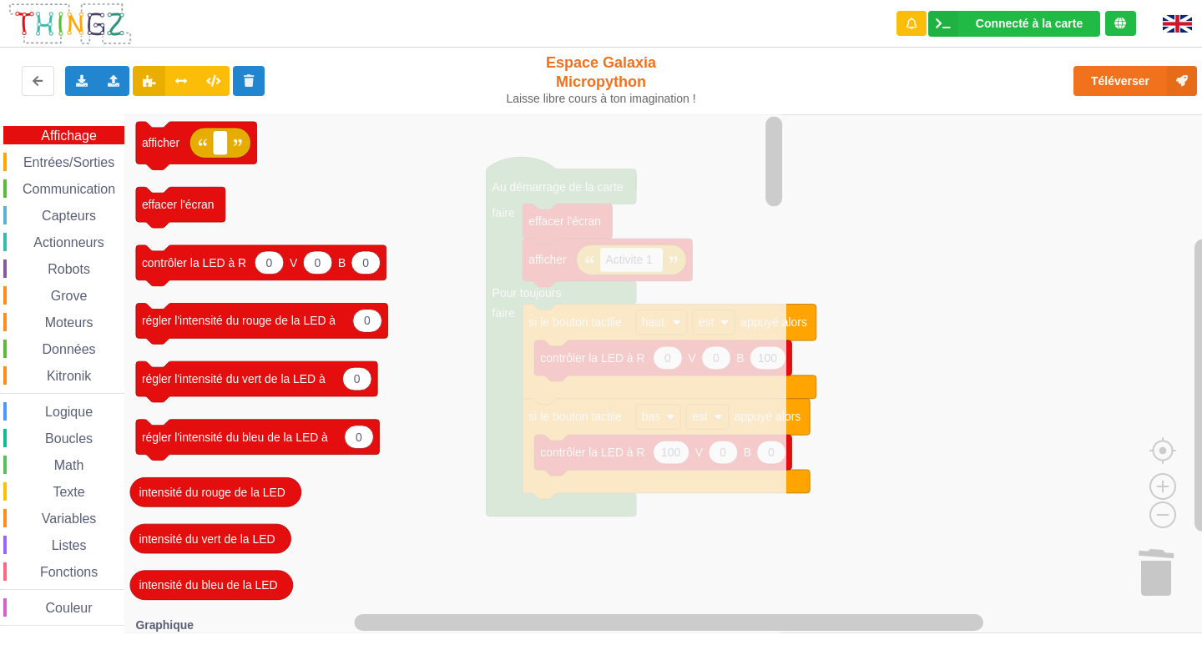
click at [7, 149] on div "Affichage Entrées/Sorties Communication Capteurs Actionneurs Robots Grove Moteu…" at bounding box center [62, 376] width 124 height 500
click at [63, 162] on span "Entrées/Sorties" at bounding box center [69, 162] width 96 height 14
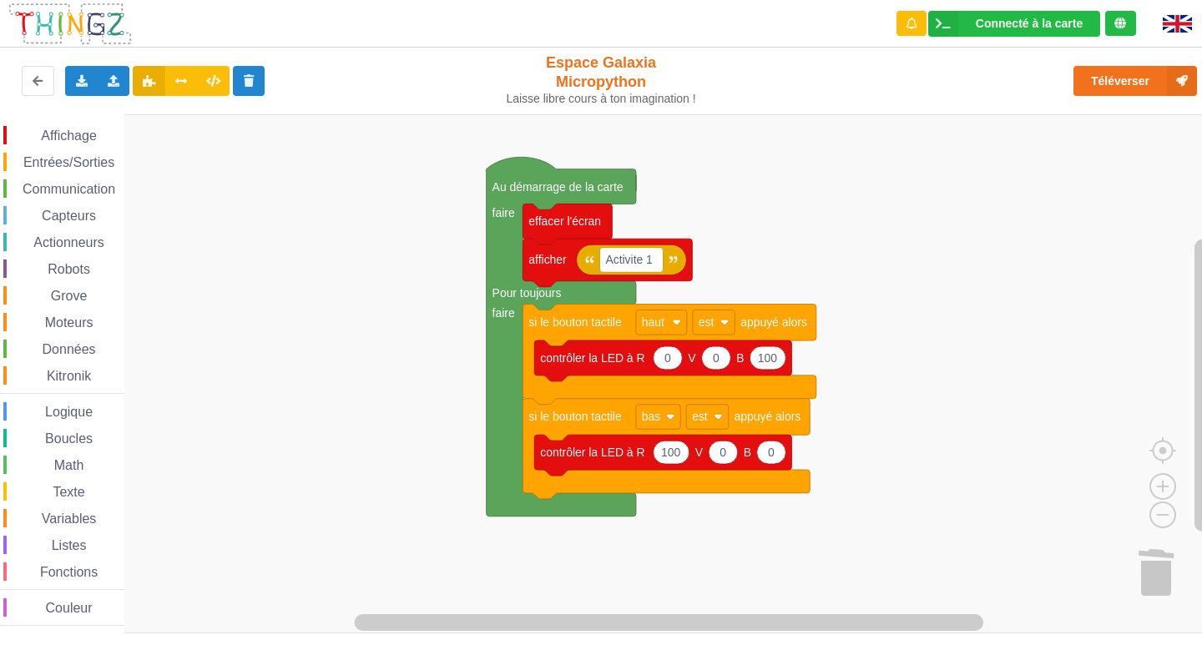
click at [11, 0] on html "Connecté à la carte Réglages Ouvrir le moniteur automatiquement Connexion autom…" at bounding box center [601, 322] width 1202 height 645
click at [86, 164] on span "Entrées/Sorties" at bounding box center [69, 162] width 96 height 14
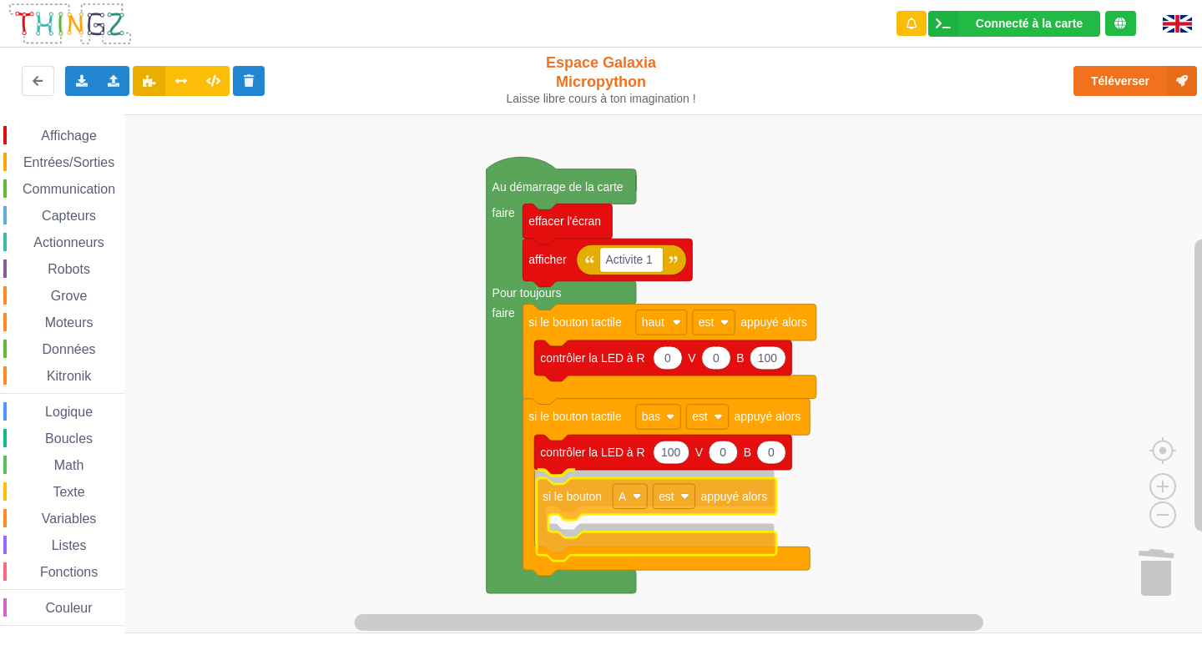
click at [601, 542] on div "Affichage Entrées/Sorties Communication Capteurs Actionneurs Robots Grove Moteu…" at bounding box center [606, 373] width 1213 height 519
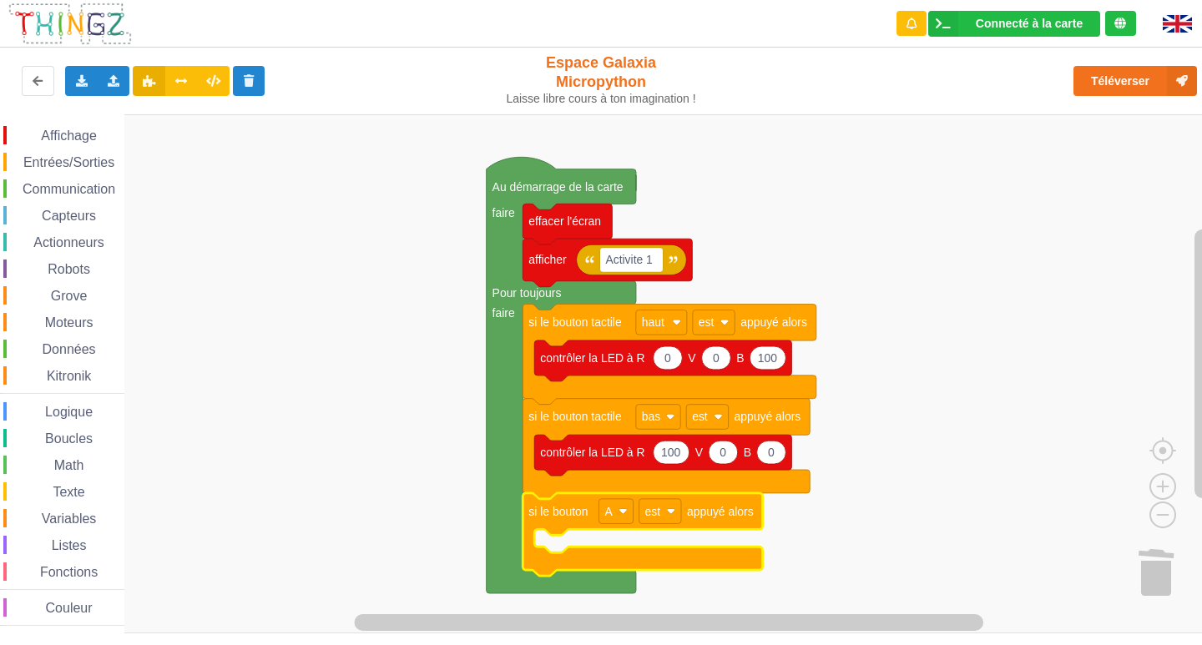
click at [75, 215] on span "Capteurs" at bounding box center [68, 216] width 59 height 14
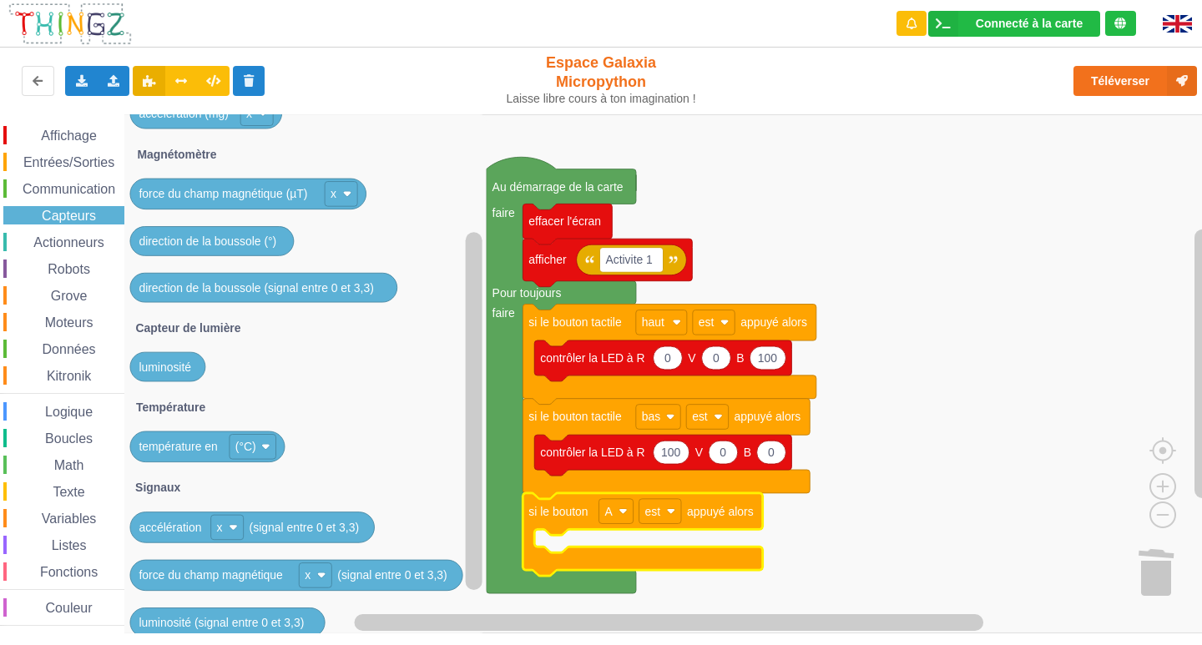
click at [73, 132] on span "Affichage" at bounding box center [68, 136] width 60 height 14
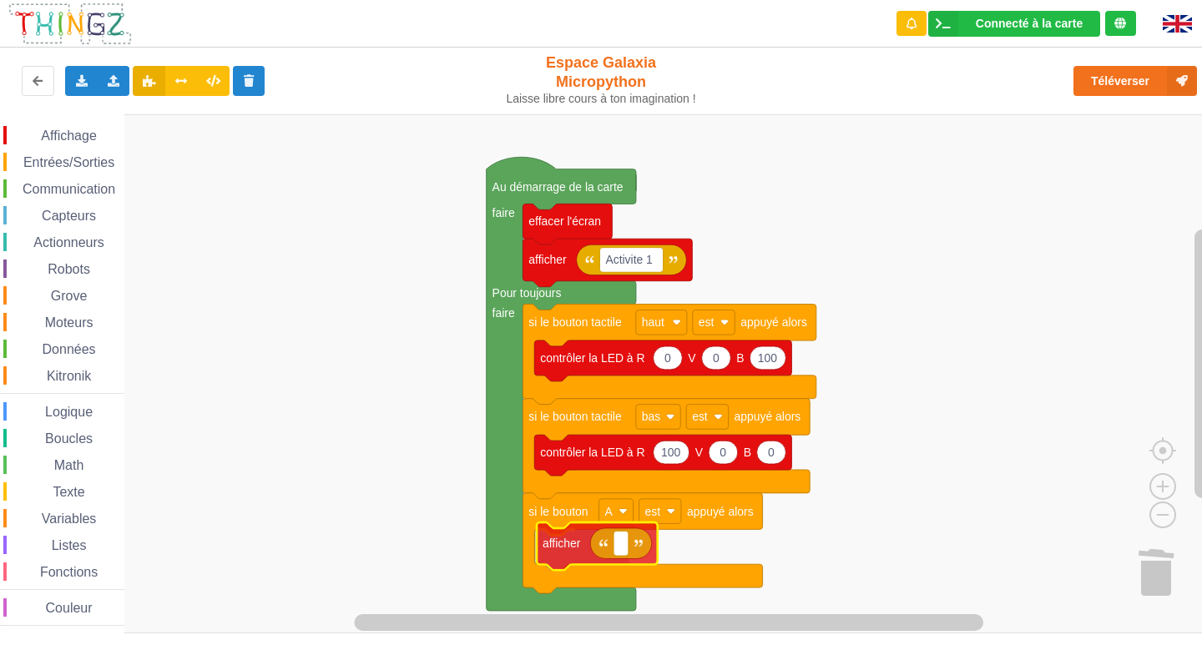
click at [575, 555] on div "Affichage Entrées/Sorties Communication Capteurs Actionneurs Robots Grove Moteu…" at bounding box center [606, 373] width 1213 height 519
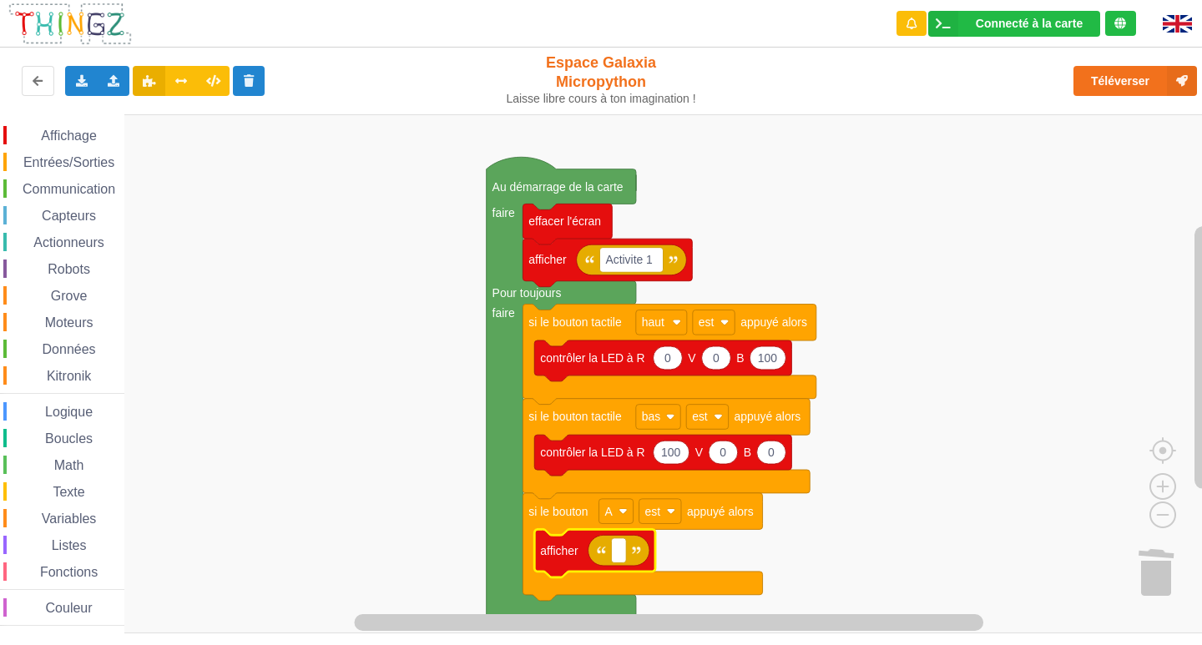
click at [36, 158] on span "Entrées/Sorties" at bounding box center [69, 162] width 96 height 14
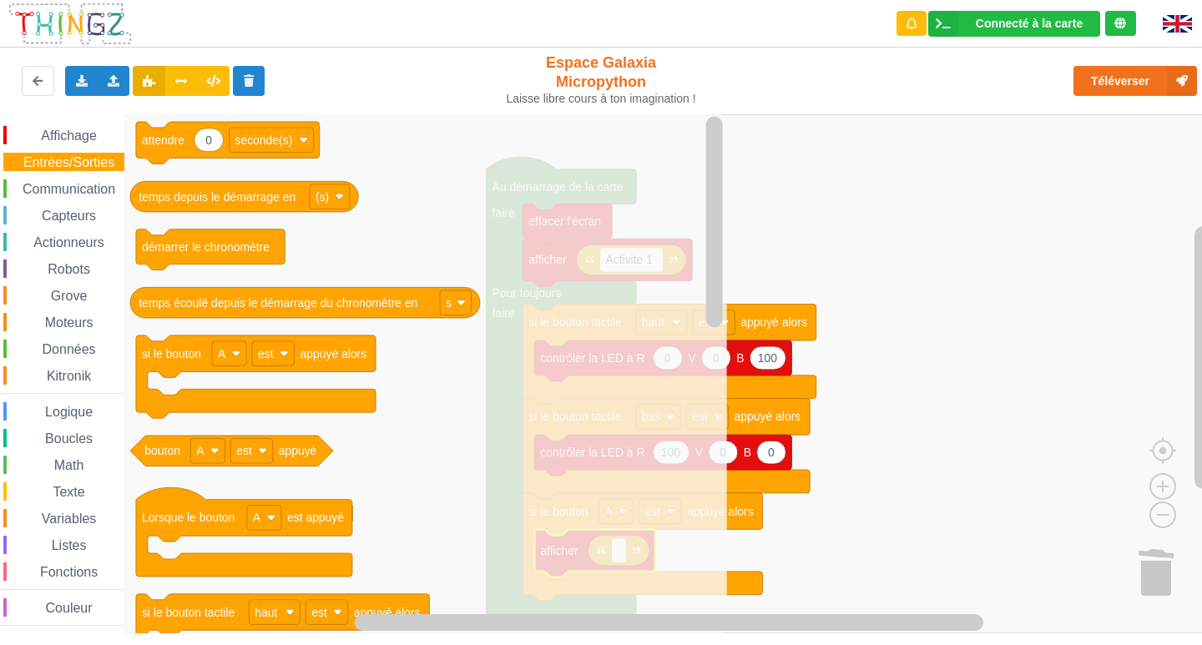
click at [28, 211] on span "Espace de travail de Blocky" at bounding box center [32, 215] width 13 height 13
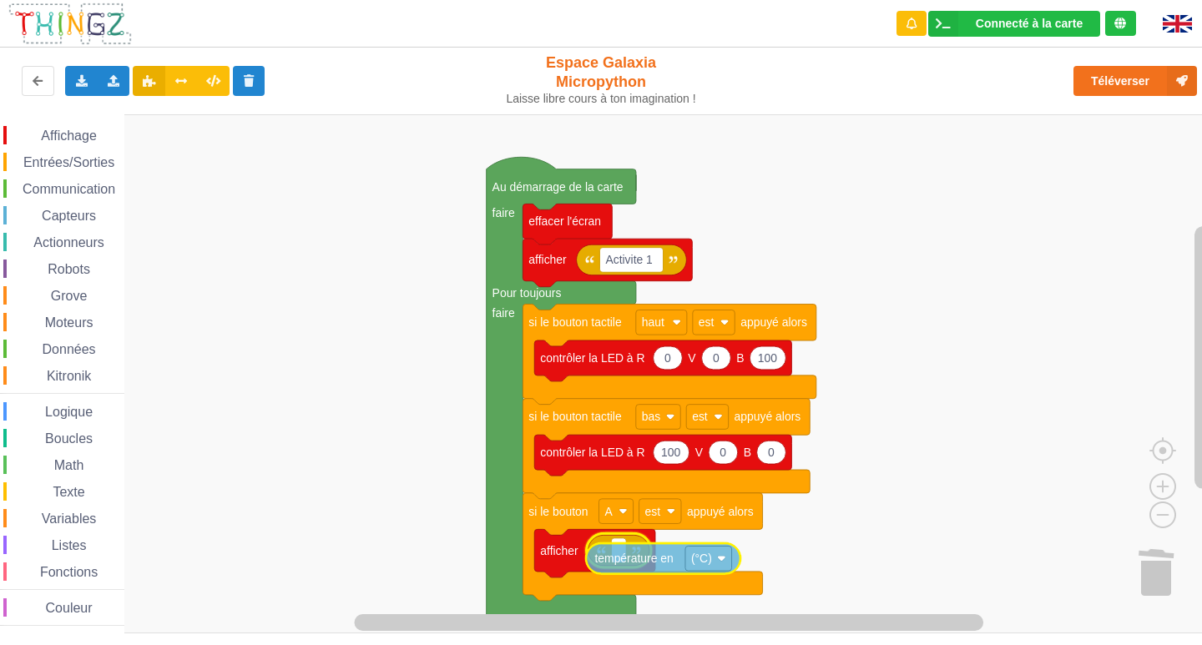
click at [663, 569] on div "Affichage Entrées/Sorties Communication Capteurs Actionneurs Robots Grove Moteu…" at bounding box center [606, 373] width 1213 height 519
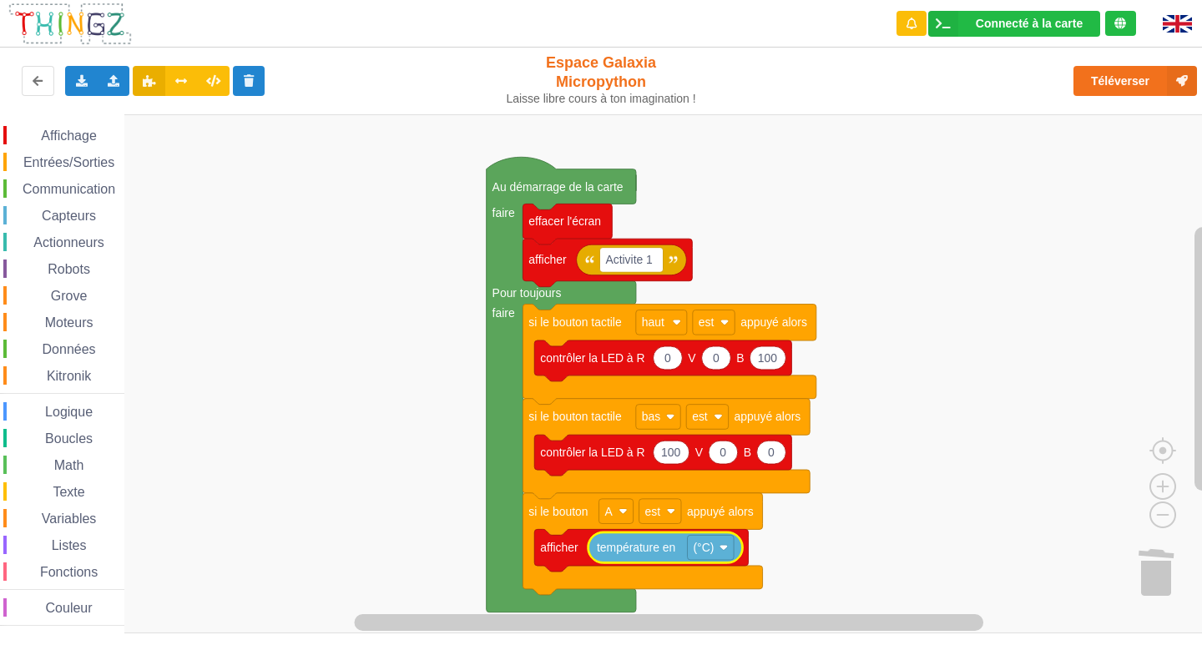
click at [33, 162] on span "Entrées/Sorties" at bounding box center [69, 162] width 96 height 14
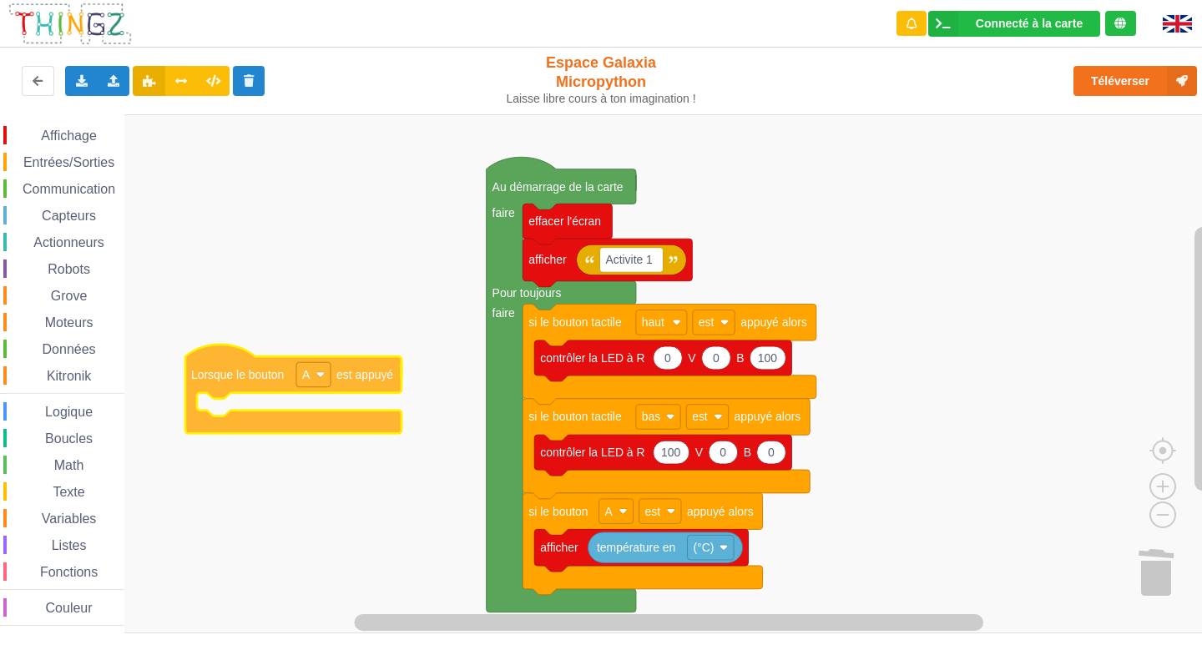
click at [270, 421] on div "Affichage Entrées/Sorties Communication Capteurs Actionneurs Robots Grove Moteu…" at bounding box center [606, 373] width 1213 height 519
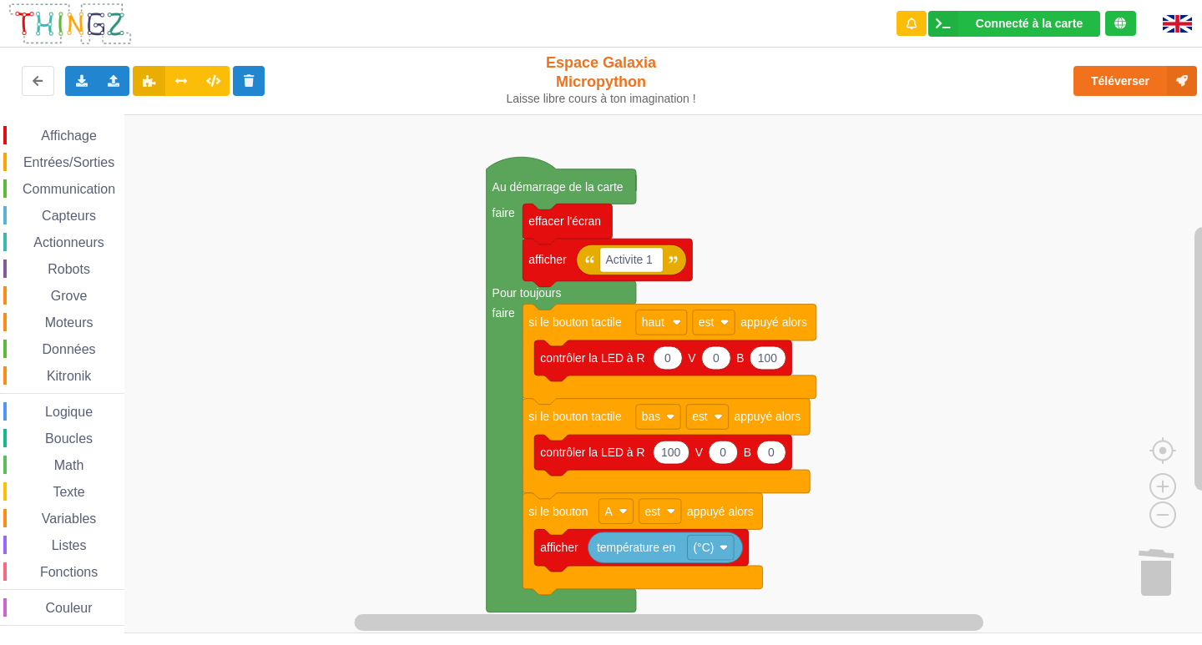
click at [45, 154] on div "Entrées/Sorties" at bounding box center [63, 162] width 121 height 18
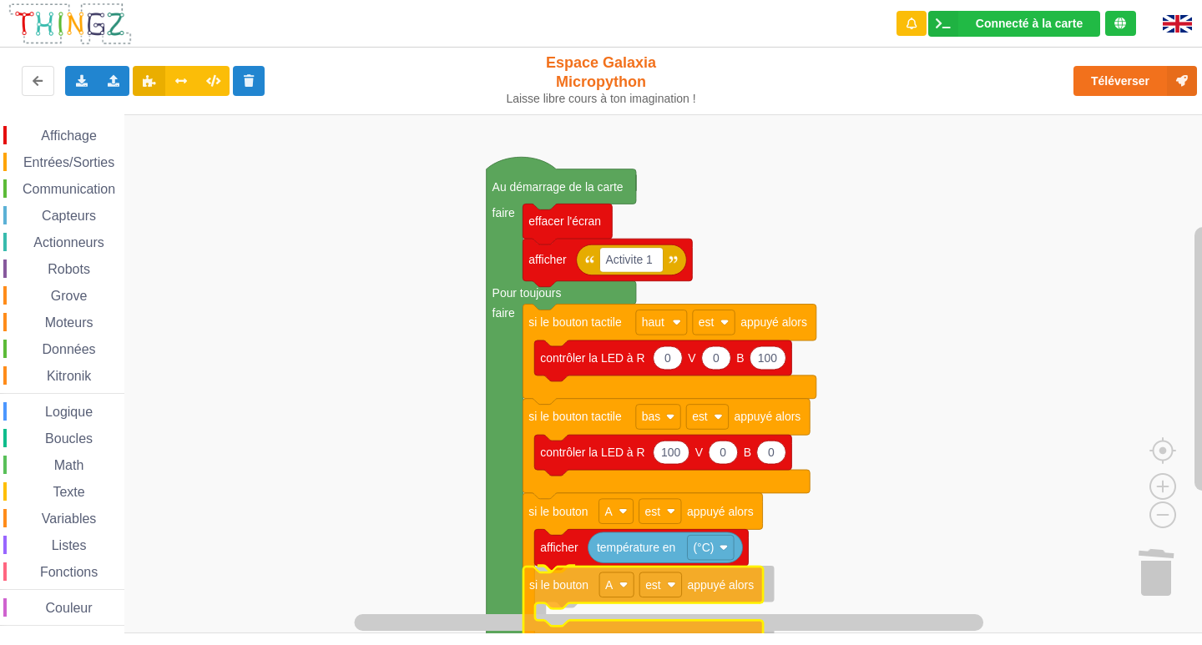
click at [641, 628] on div "Affichage Entrées/Sorties Communication Capteurs Actionneurs Robots Grove Moteu…" at bounding box center [606, 373] width 1213 height 519
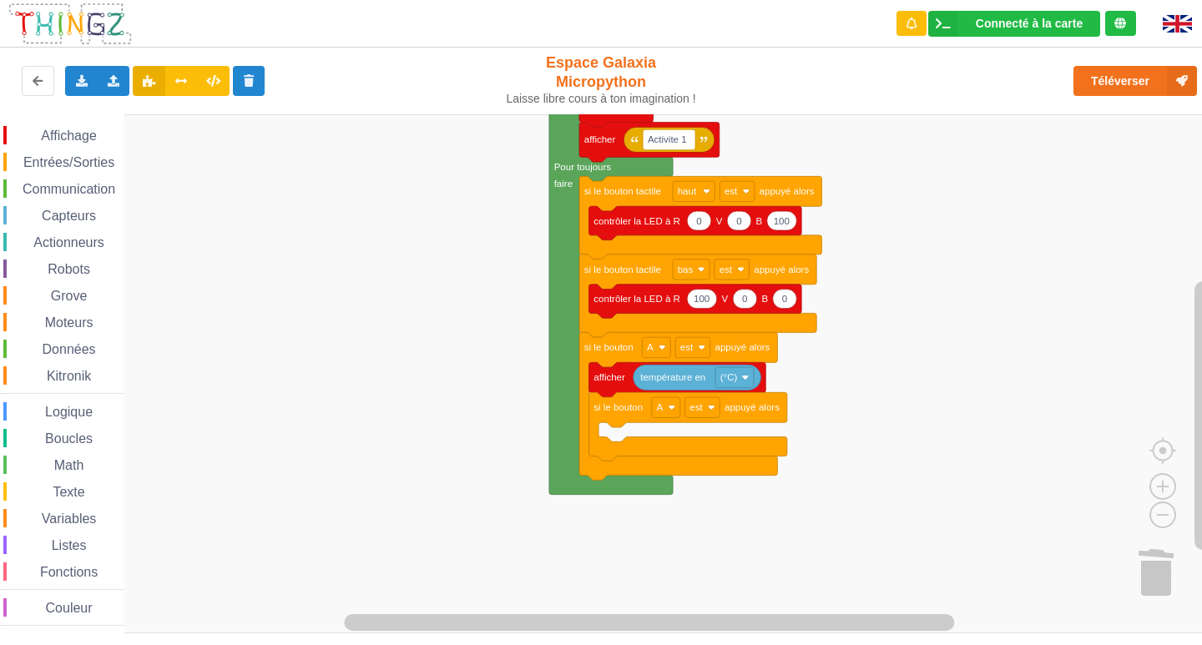
click at [340, 452] on rect "Espace de travail de Blocky" at bounding box center [606, 373] width 1213 height 519
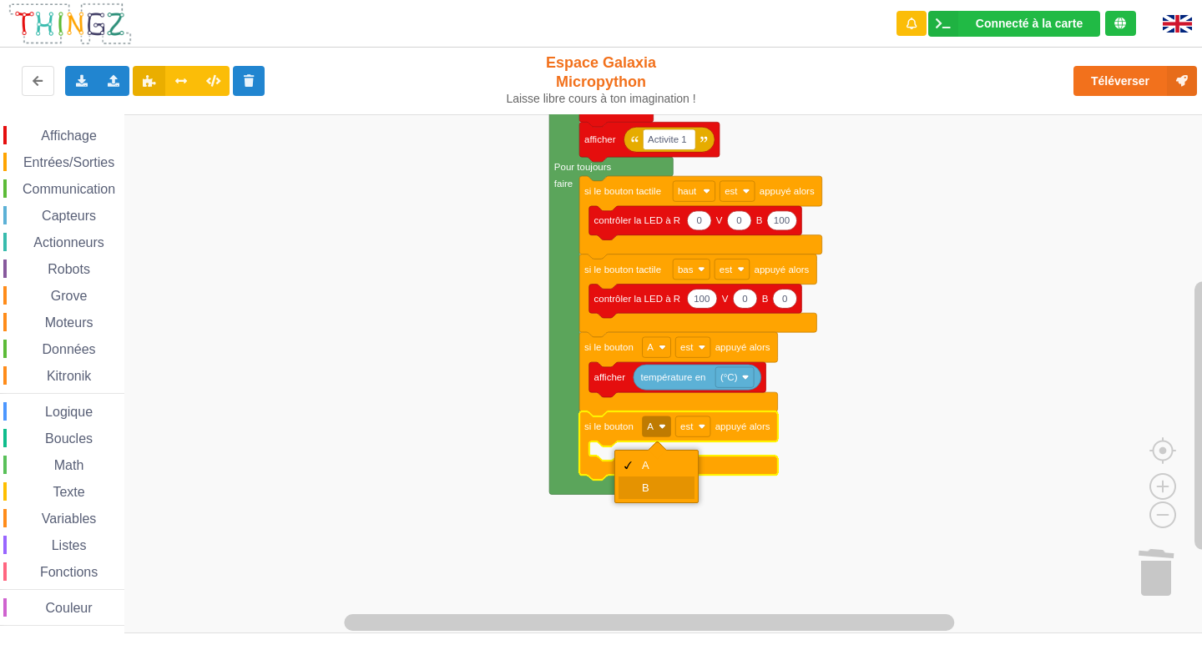
click at [639, 481] on div "B" at bounding box center [656, 488] width 76 height 23
click at [36, 133] on span "Espace de travail de Blocky" at bounding box center [31, 135] width 13 height 13
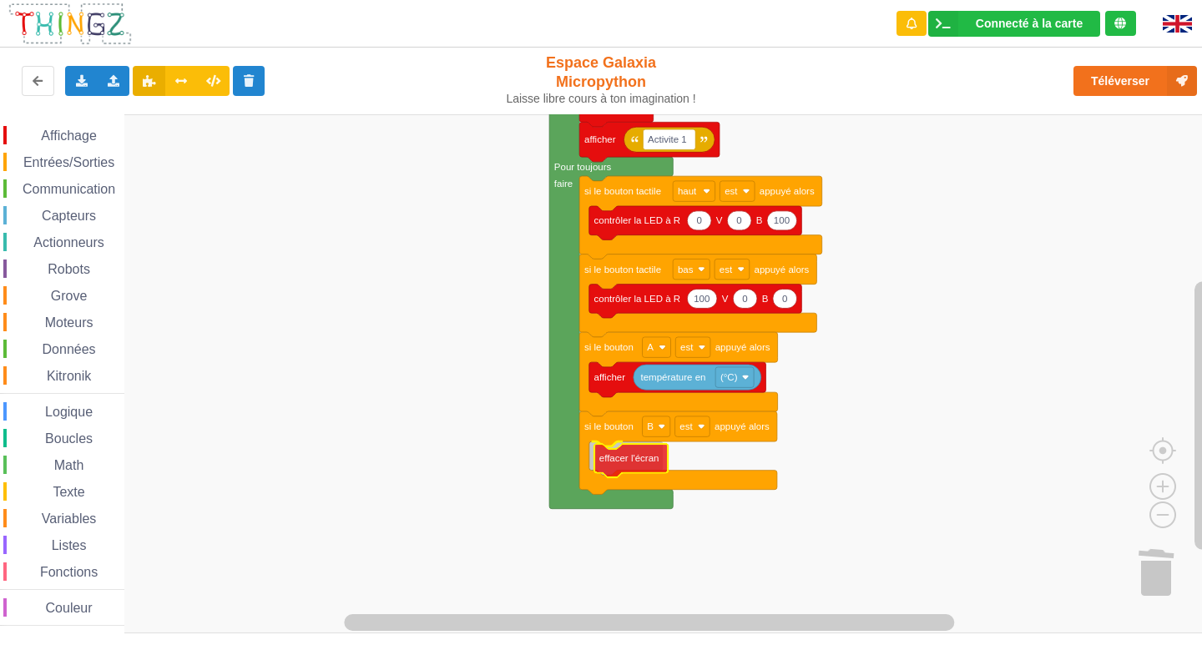
click at [618, 465] on div "Affichage Entrées/Sorties Communication Capteurs Actionneurs Robots Grove Moteu…" at bounding box center [606, 373] width 1213 height 519
click at [54, 129] on span "Affichage" at bounding box center [68, 136] width 60 height 14
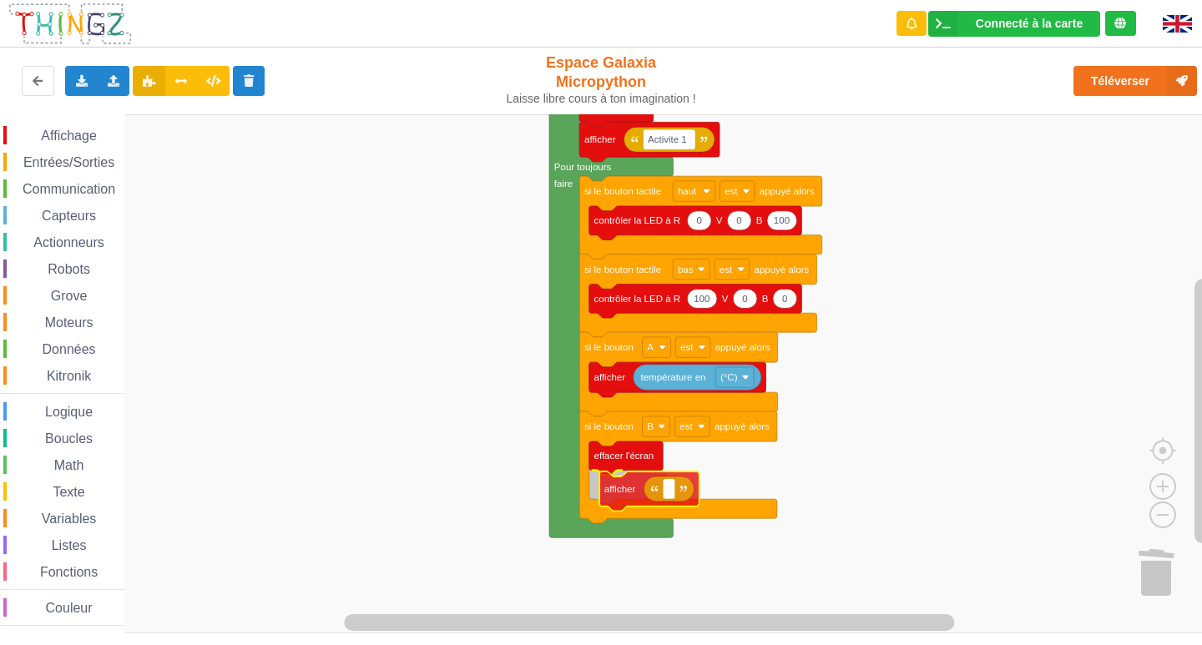
click at [643, 497] on div "Affichage Entrées/Sorties Communication Capteurs Actionneurs Robots Grove Moteu…" at bounding box center [606, 373] width 1213 height 519
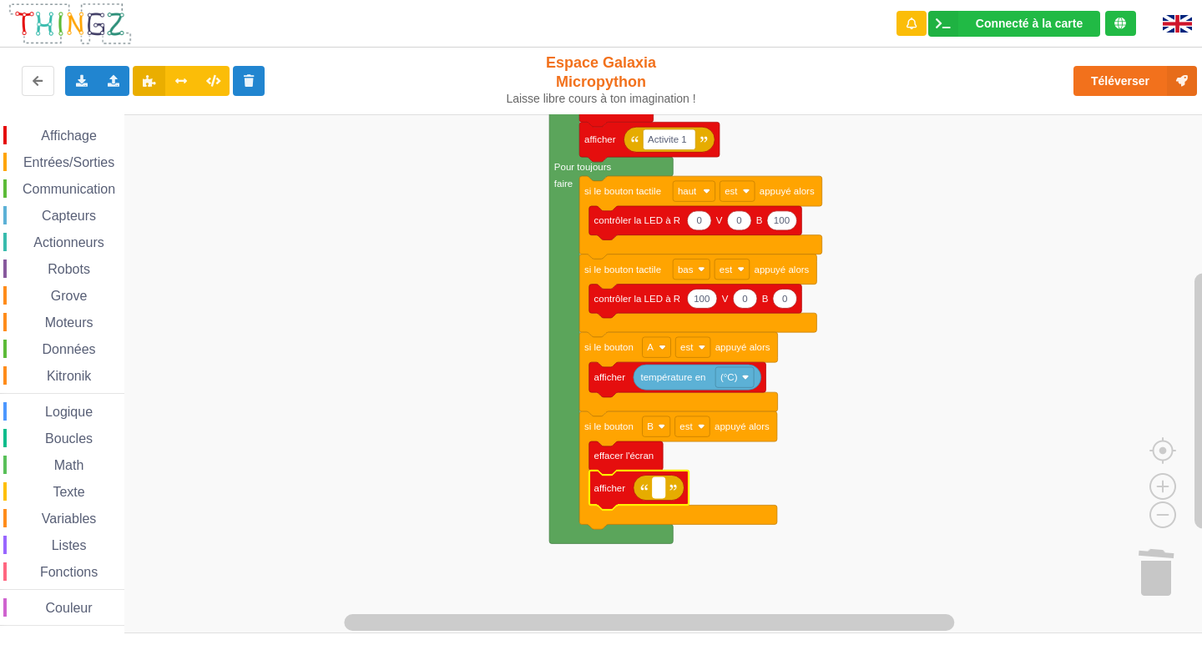
click at [664, 492] on rect "Espace de travail de Blocky" at bounding box center [659, 487] width 13 height 20
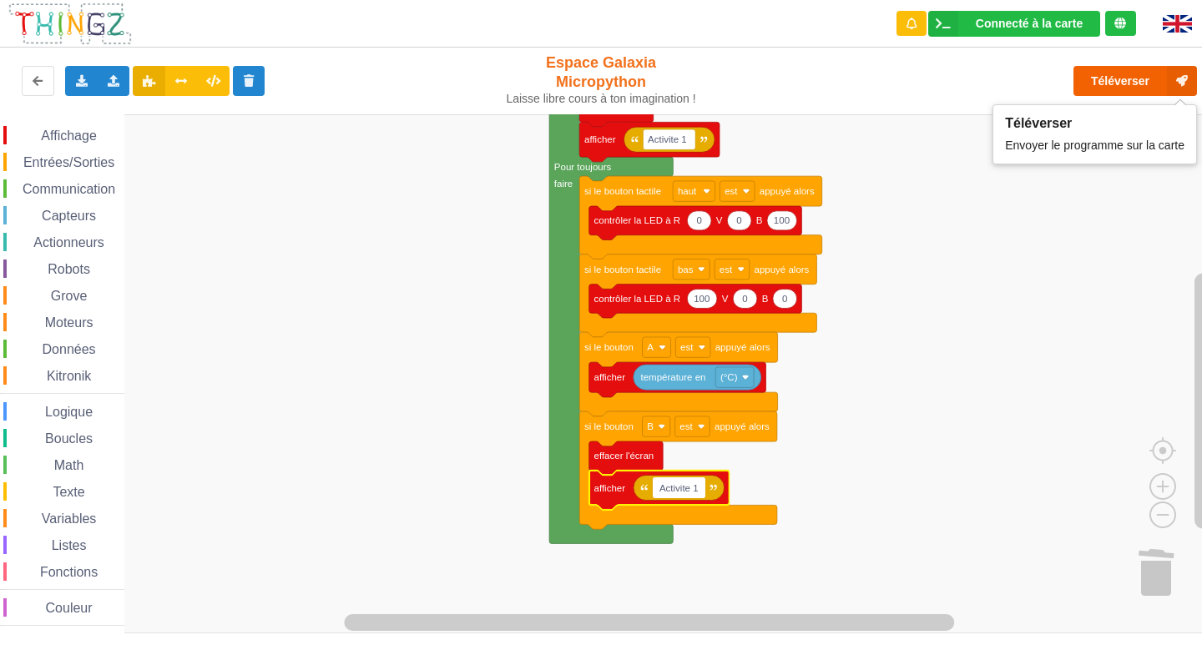
type input "Activite 1"
click at [1124, 73] on button "Téléverser" at bounding box center [1135, 81] width 124 height 30
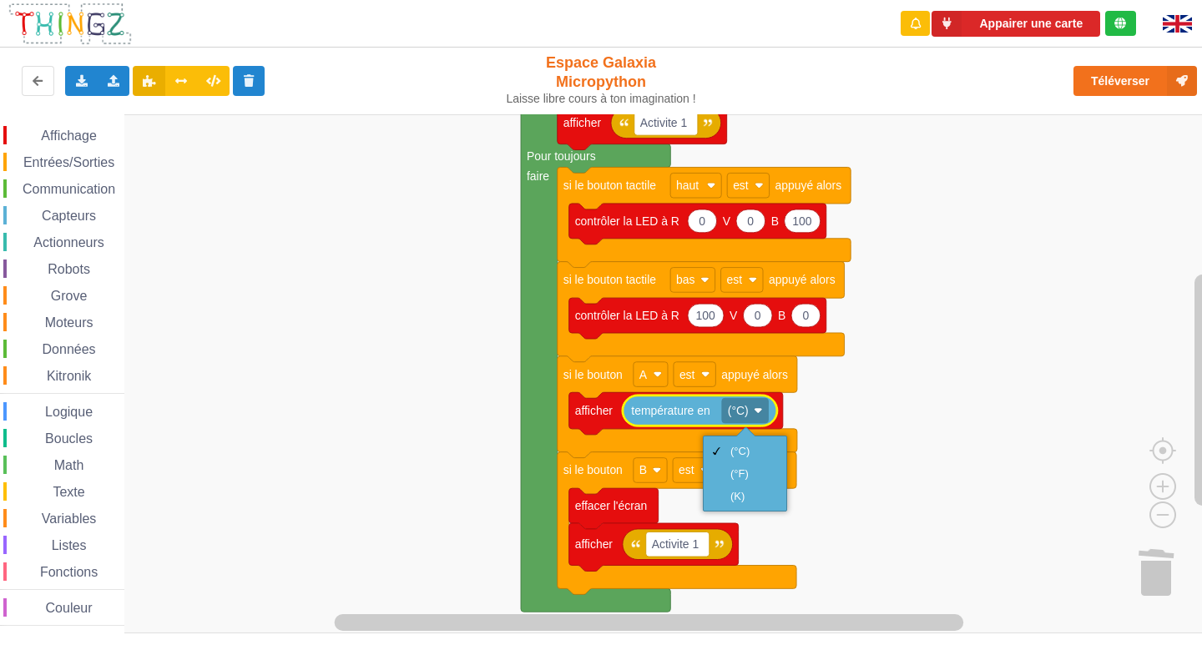
click at [755, 416] on rect "Espace de travail de Blocky" at bounding box center [745, 410] width 47 height 25
click at [1118, 70] on button "Téléverser" at bounding box center [1135, 81] width 124 height 30
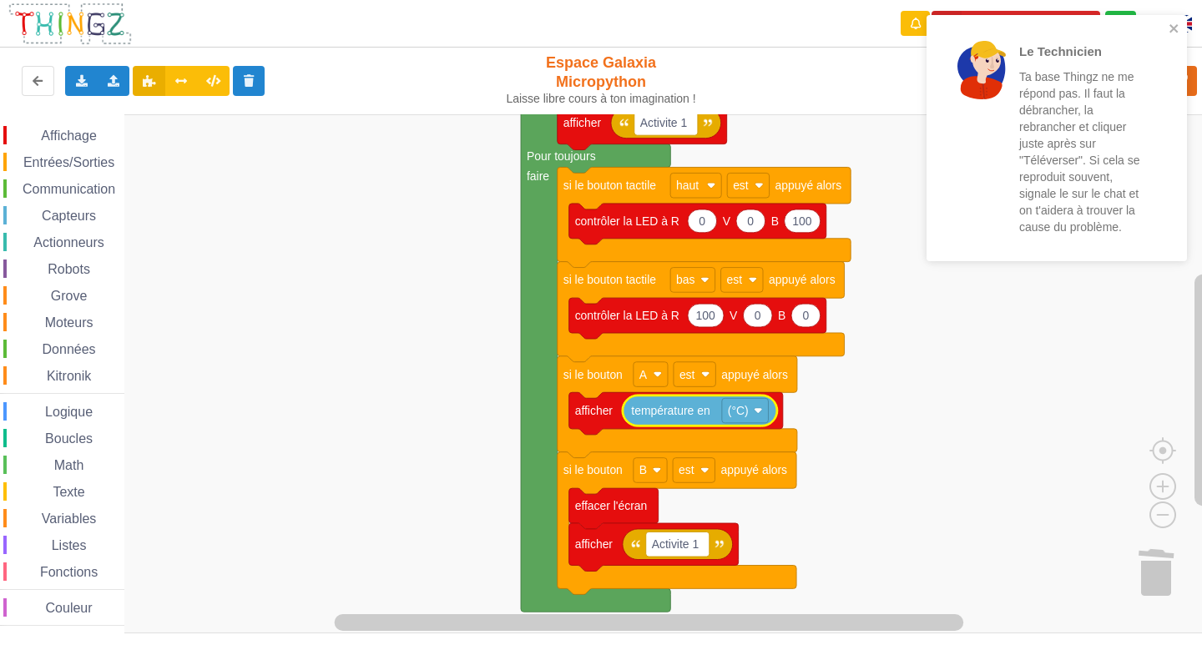
click at [890, 430] on rect "Espace de travail de Blocky" at bounding box center [606, 373] width 1213 height 519
click at [1170, 33] on icon "close" at bounding box center [1174, 28] width 12 height 13
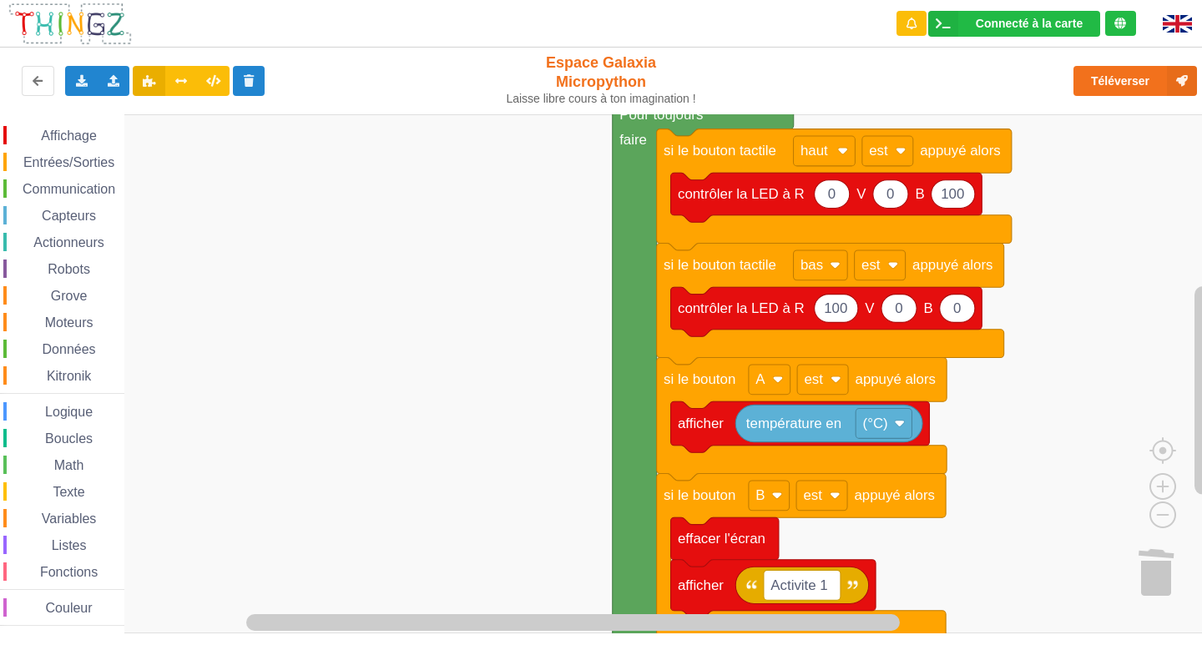
click at [507, 586] on rect "Espace de travail de Blocky" at bounding box center [606, 373] width 1213 height 519
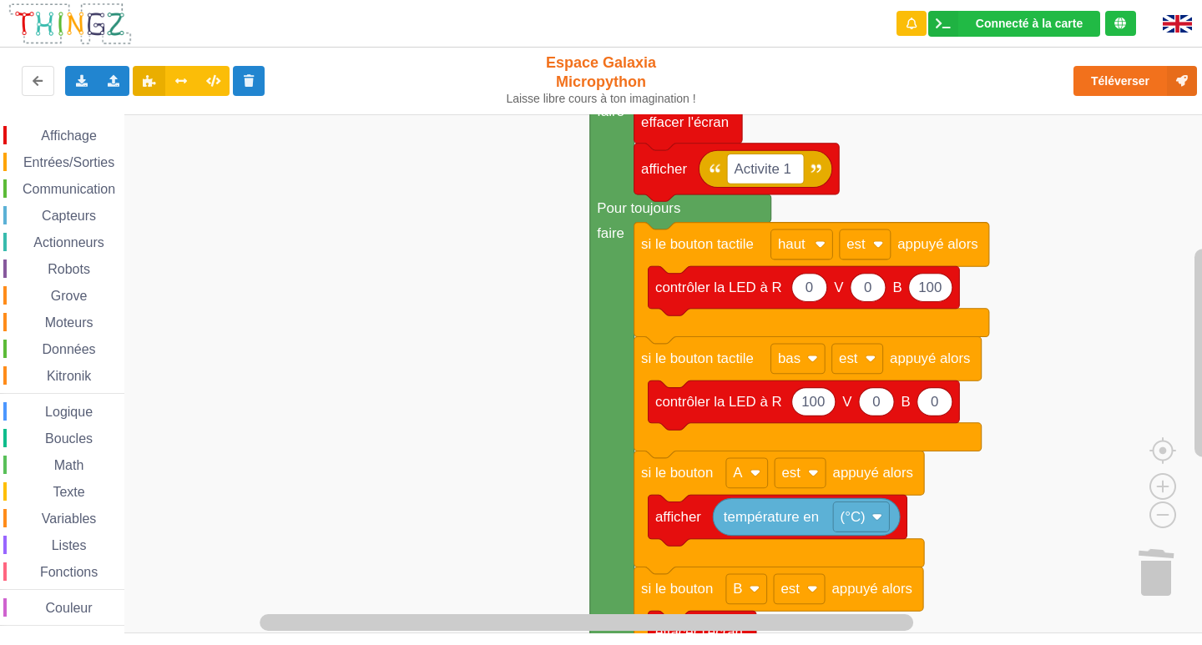
click at [495, 601] on rect "Espace de travail de Blocky" at bounding box center [606, 373] width 1213 height 519
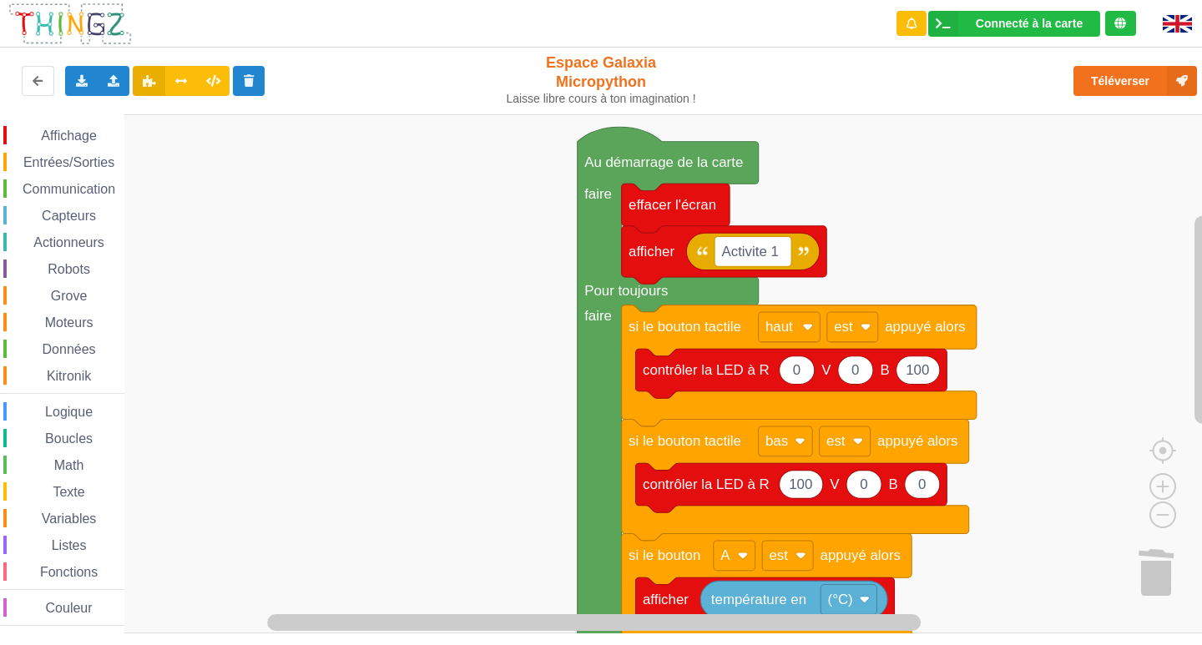
click at [482, 535] on rect "Espace de travail de Blocky" at bounding box center [606, 373] width 1213 height 519
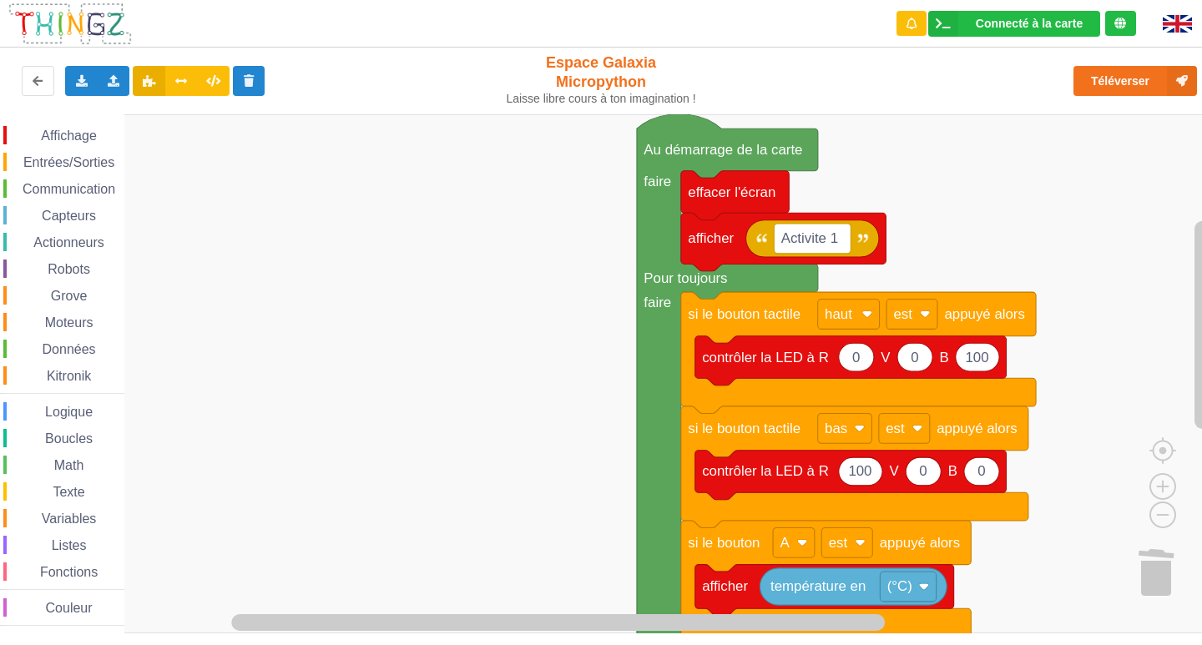
click at [55, 186] on span "Communication" at bounding box center [69, 189] width 98 height 14
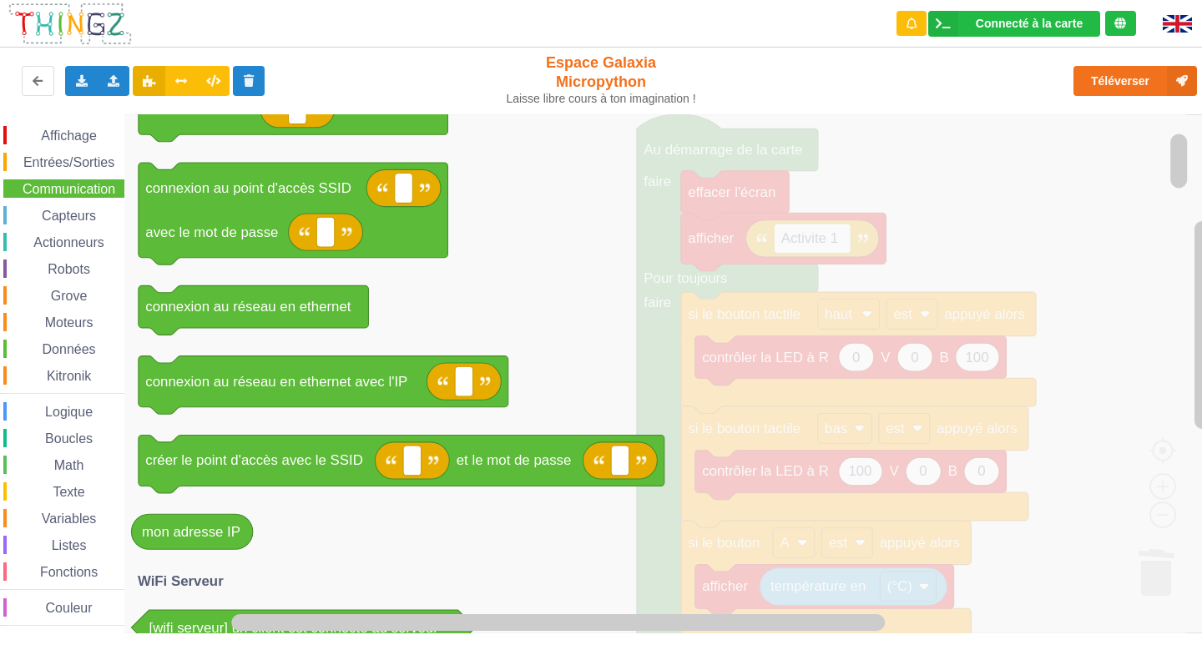
click at [535, 204] on icon "Espace de travail de Blocky" at bounding box center [657, 373] width 1067 height 519
click at [526, 288] on icon "Espace de travail de Blocky" at bounding box center [657, 373] width 1067 height 519
click at [53, 128] on div "Affichage" at bounding box center [63, 135] width 121 height 18
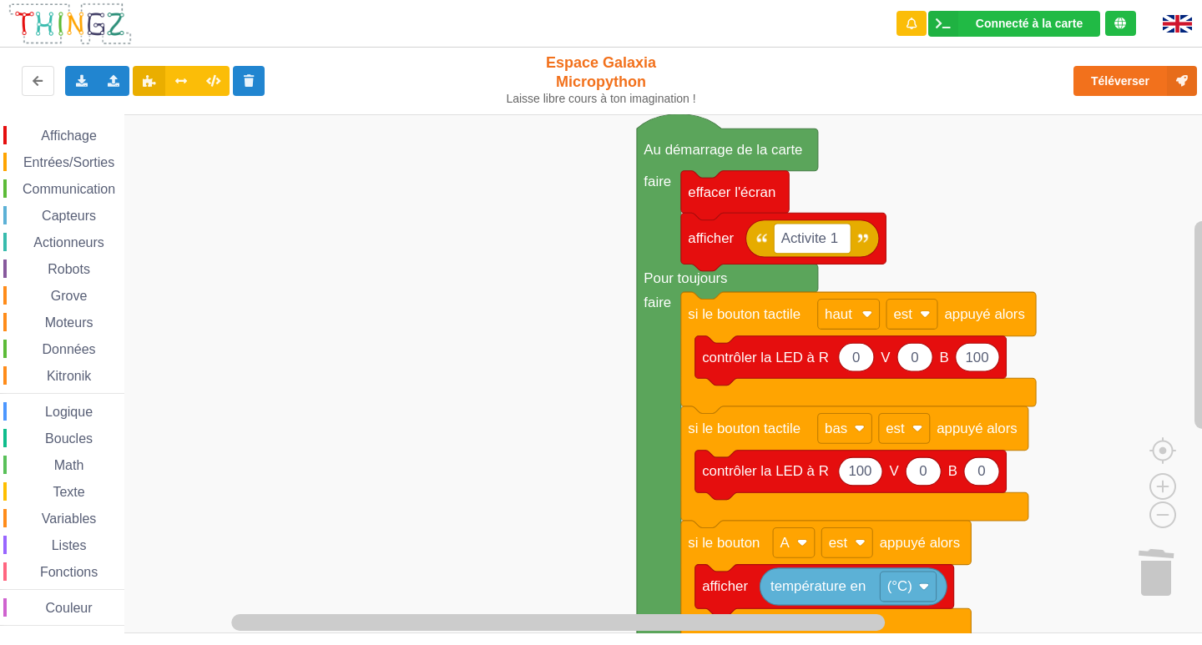
click at [1056, 578] on rect "Espace de travail de Blocky" at bounding box center [606, 373] width 1213 height 519
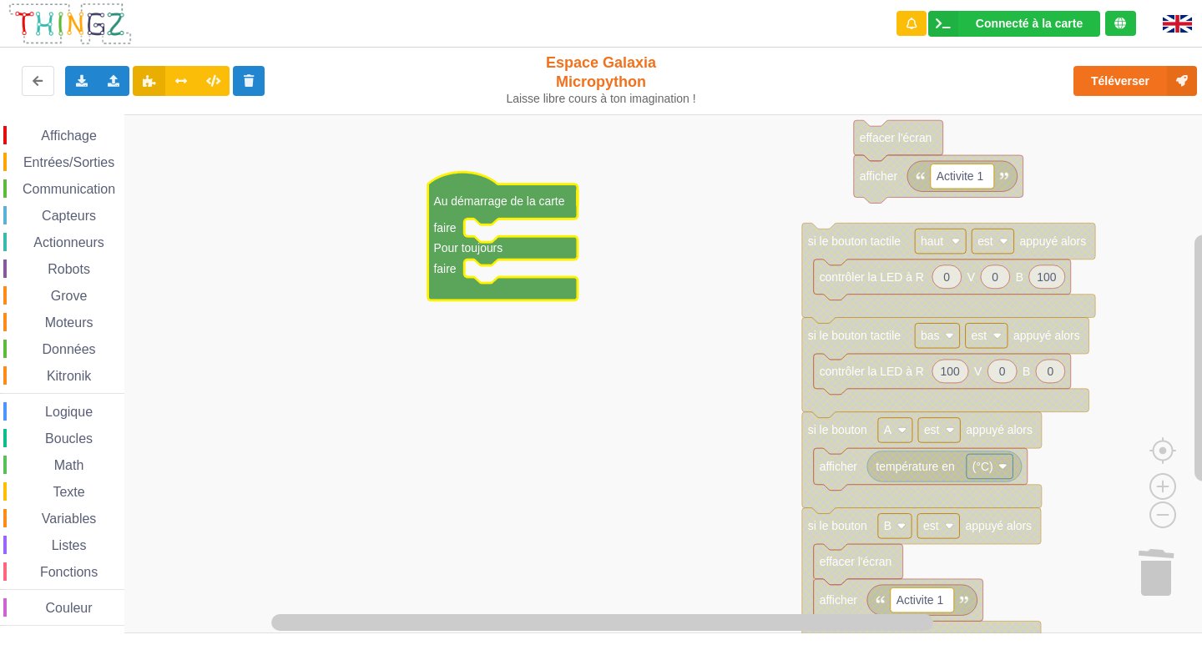
click at [48, 185] on span "Communication" at bounding box center [69, 189] width 98 height 14
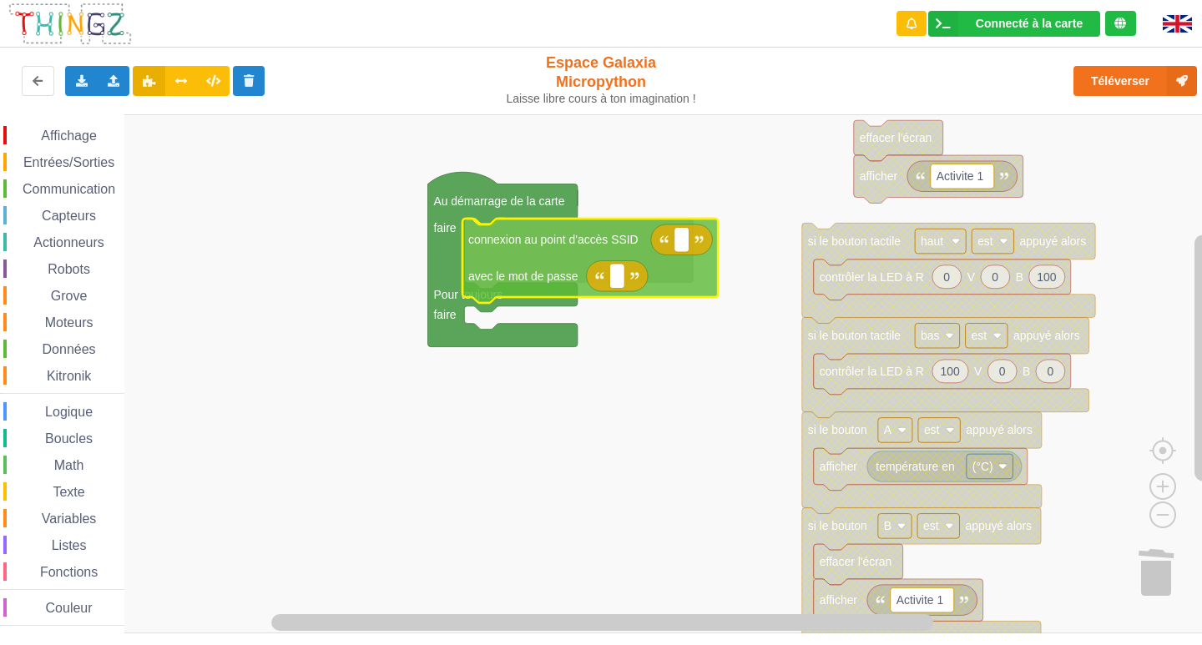
click at [547, 265] on div "Affichage Entrées/Sorties Communication Capteurs Actionneurs Robots Grove Moteu…" at bounding box center [606, 373] width 1213 height 519
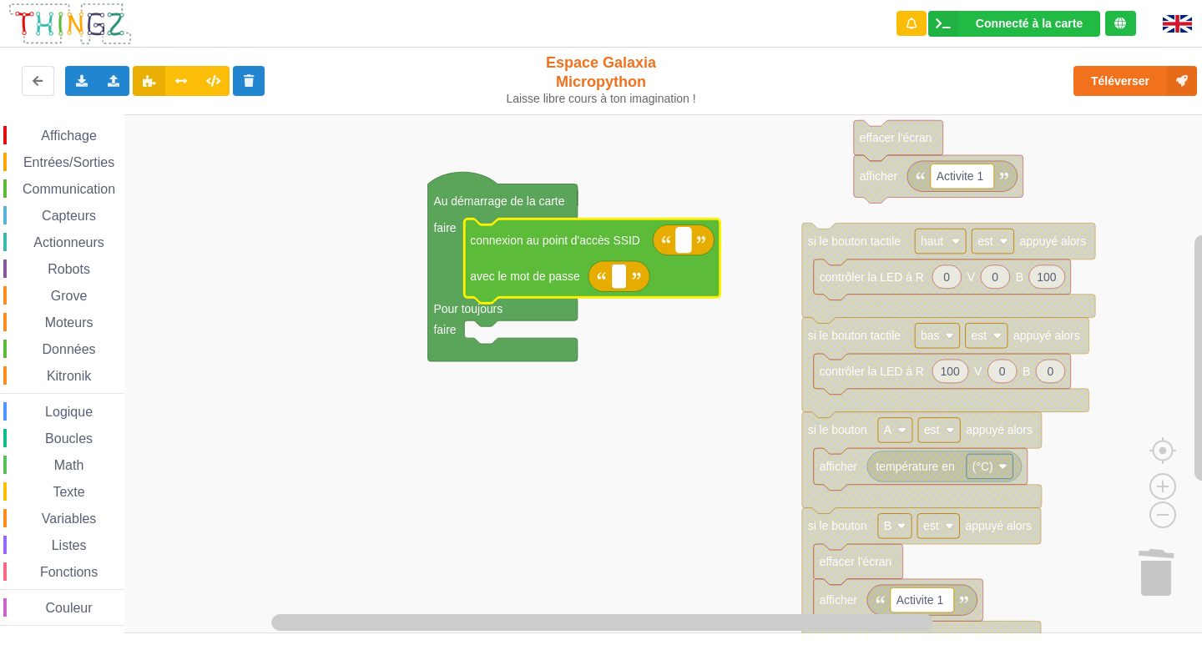
click at [685, 246] on rect "Espace de travail de Blocky" at bounding box center [683, 240] width 15 height 25
type input "NETGEAR"
click at [622, 278] on rect "Espace de travail de Blocky" at bounding box center [619, 276] width 15 height 25
type input "hung"
click at [729, 243] on text "NETGEAR" at bounding box center [710, 240] width 56 height 13
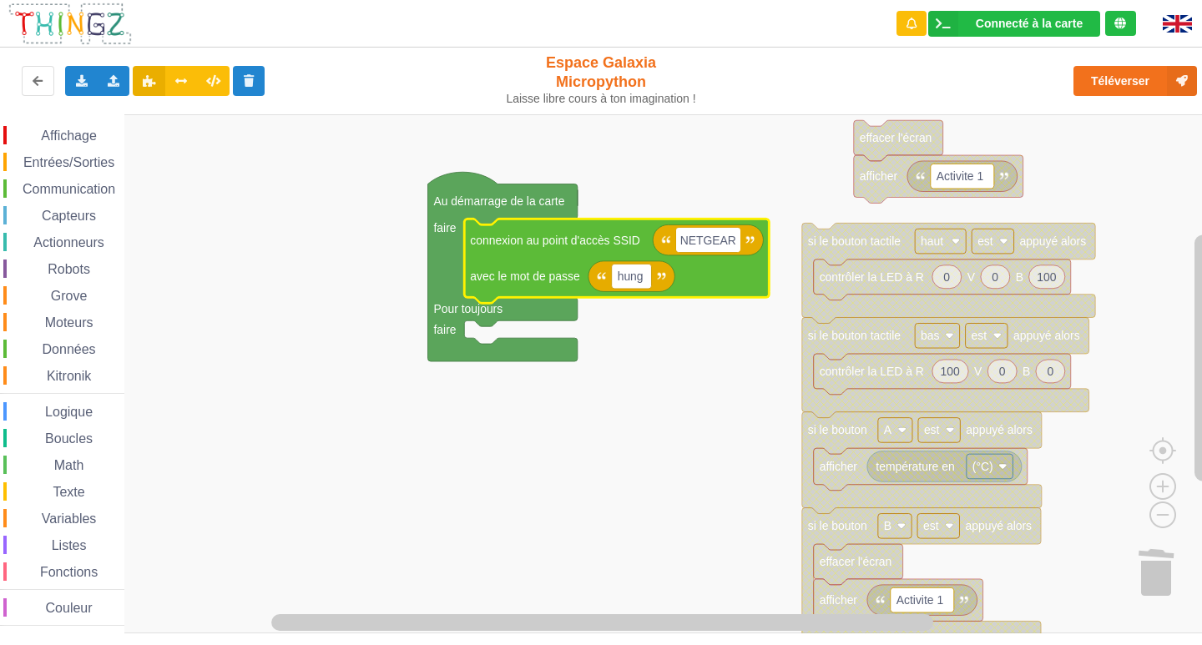
click at [739, 241] on input "NETGEAR" at bounding box center [708, 240] width 64 height 25
type input "NETGEAR91"
click at [647, 283] on rect "Espace de travail de Blocky" at bounding box center [632, 276] width 40 height 25
click at [647, 283] on input "hung" at bounding box center [632, 276] width 40 height 25
type input "hungrynest829"
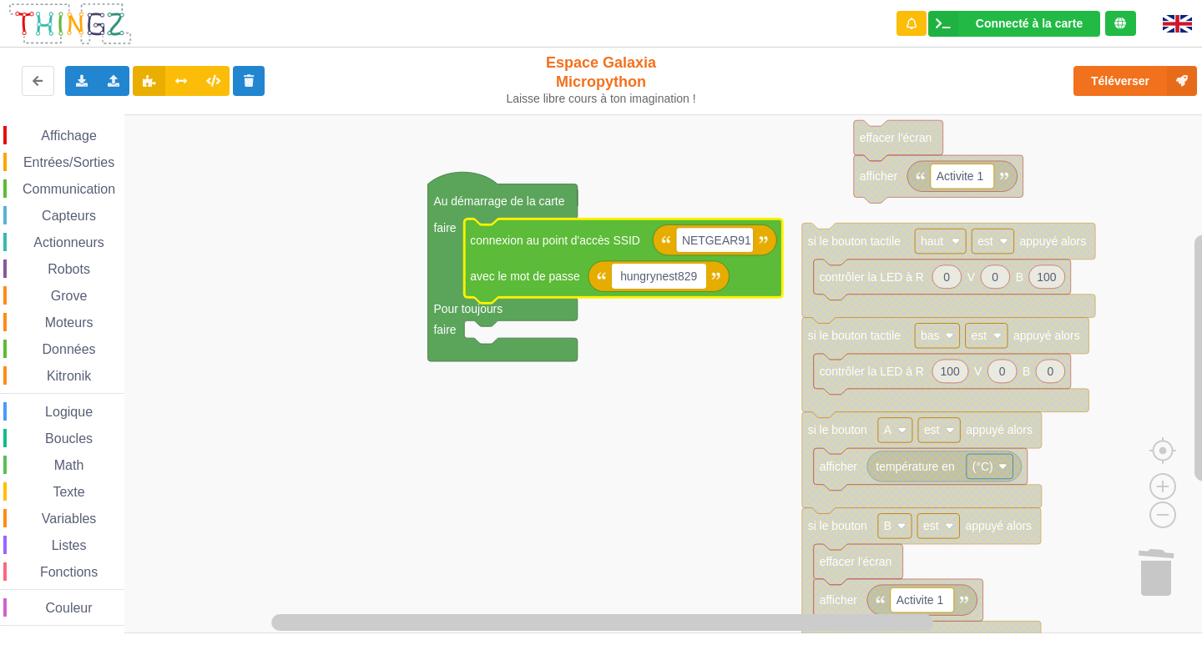
click at [710, 452] on rect "Espace de travail de Blocky" at bounding box center [606, 373] width 1213 height 519
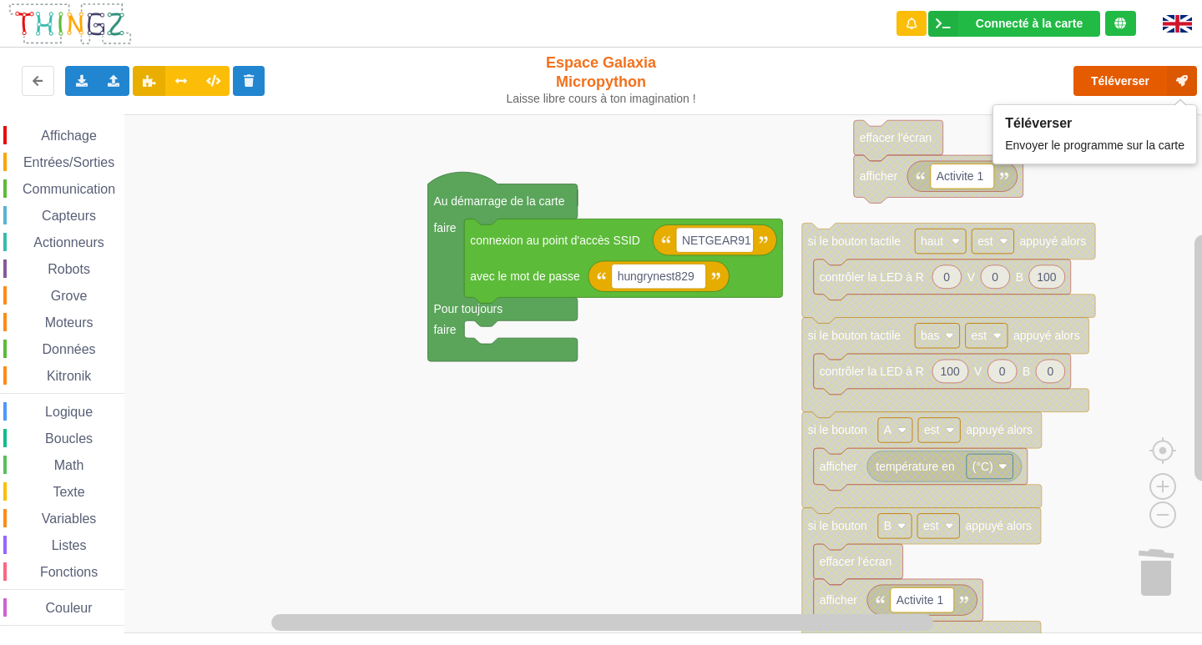
click at [1112, 77] on button "Téléverser" at bounding box center [1135, 81] width 124 height 30
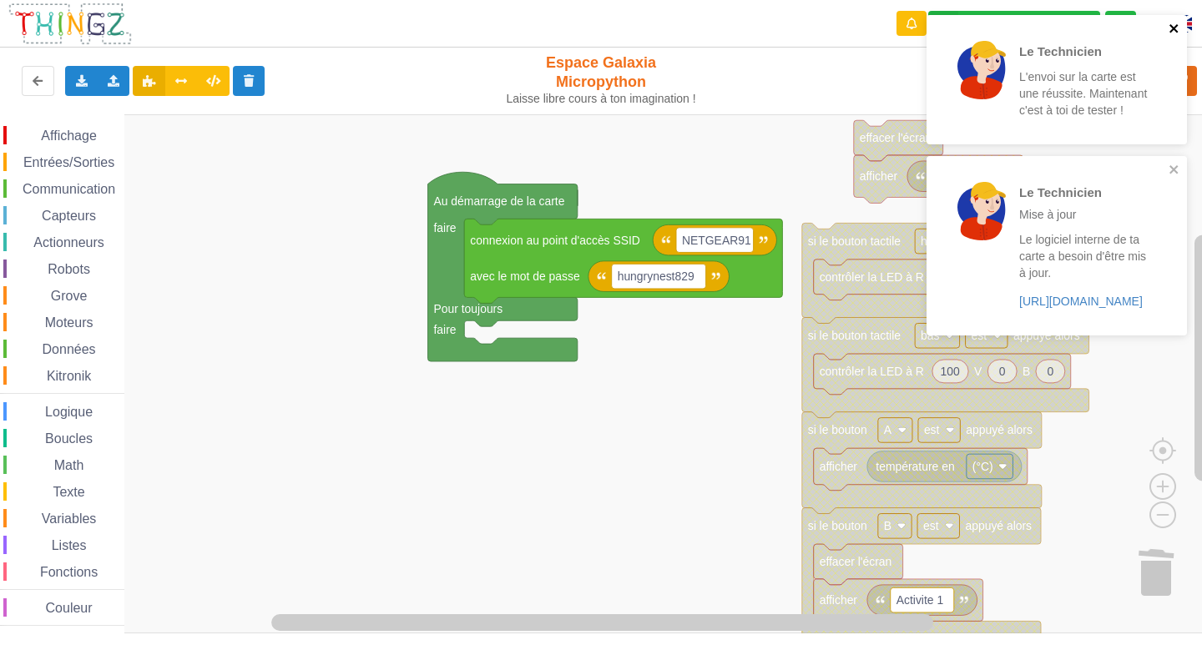
click at [1178, 30] on icon "close" at bounding box center [1174, 28] width 12 height 13
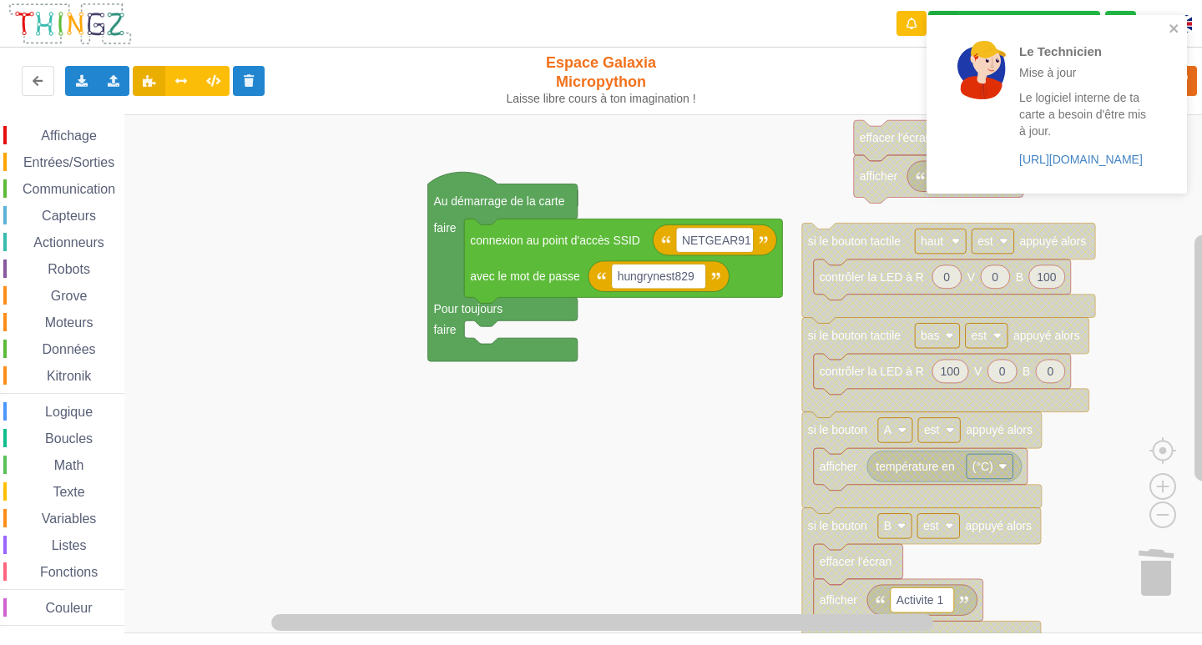
click at [1177, 168] on div "Le Technicien Mise à jour Le logiciel interne de ta carte a besoin d'être mis à…" at bounding box center [1056, 104] width 260 height 179
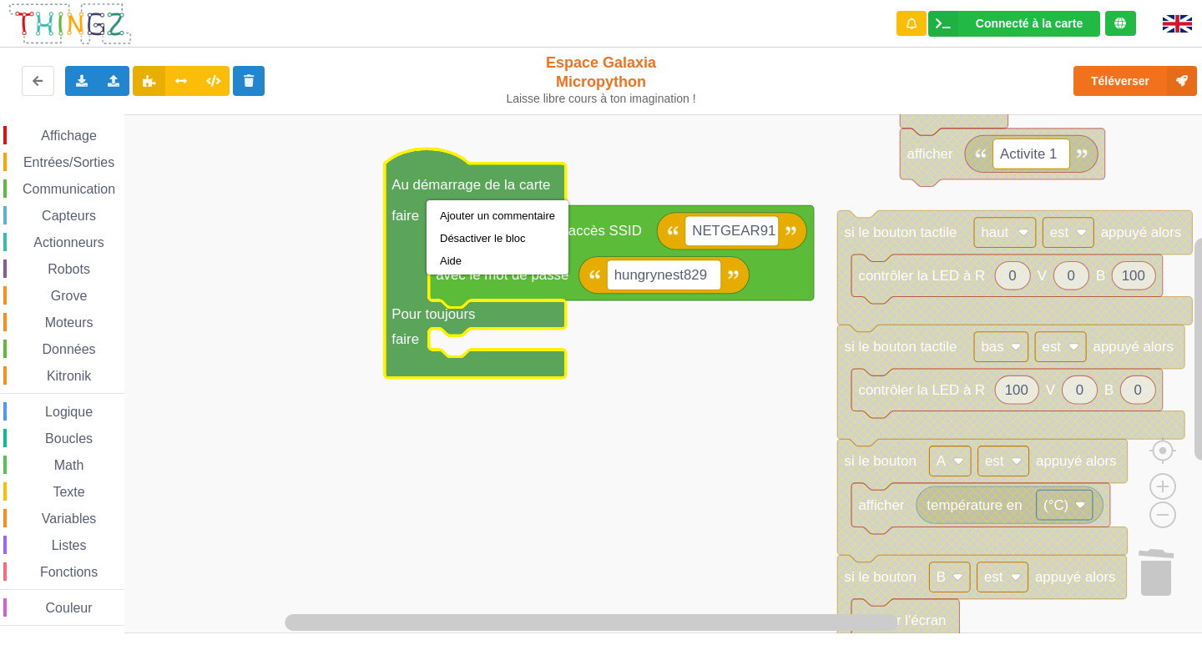
click at [547, 462] on rect "Espace de travail de Blocky" at bounding box center [606, 373] width 1213 height 519
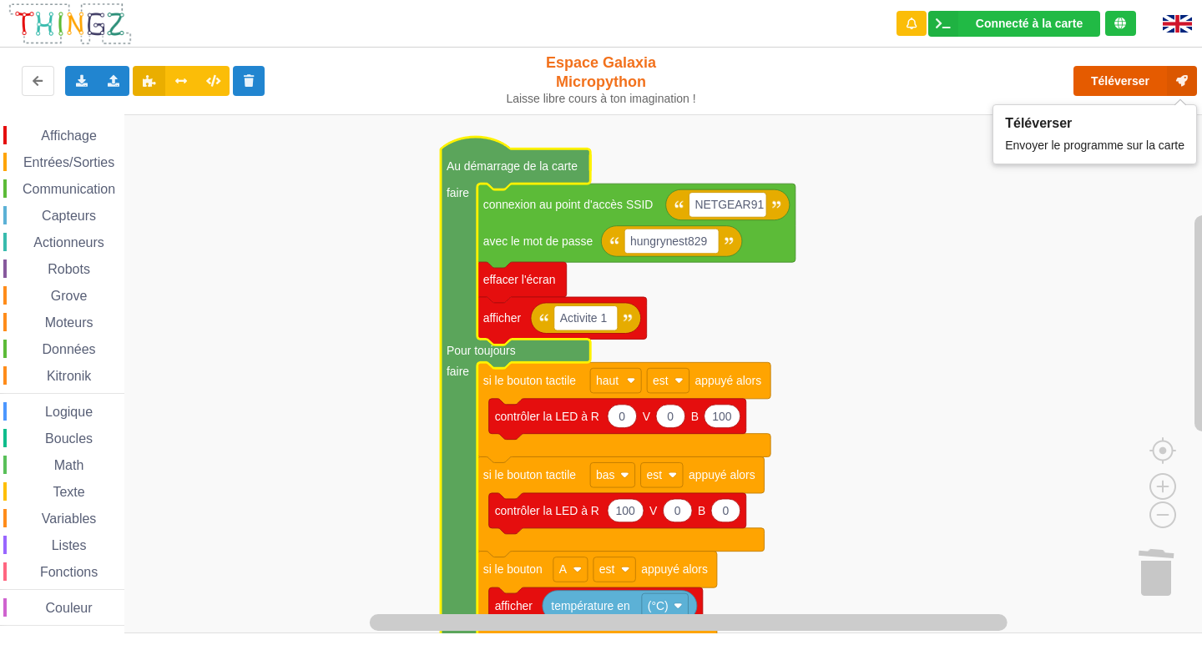
click at [1132, 73] on button "Téléverser" at bounding box center [1135, 81] width 124 height 30
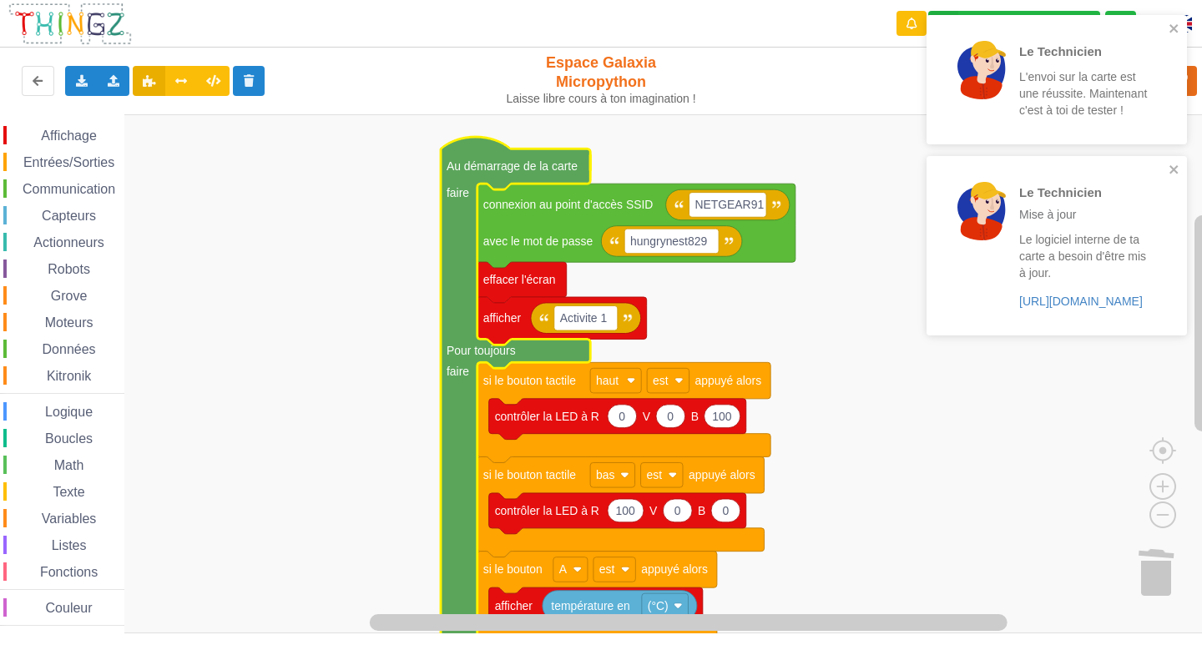
click at [53, 134] on span "Affichage" at bounding box center [68, 136] width 60 height 14
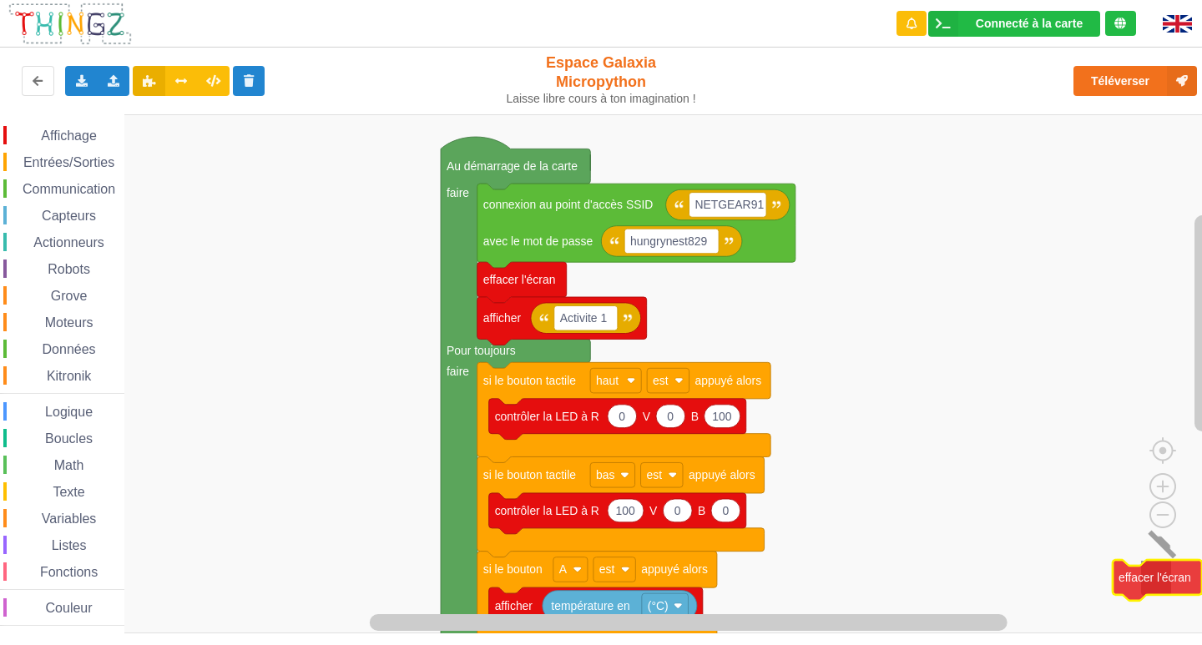
click at [1136, 592] on div "Affichage Entrées/Sorties Communication Capteurs Actionneurs Robots Grove Moteu…" at bounding box center [606, 373] width 1213 height 519
click at [38, 126] on div "Affichage" at bounding box center [63, 135] width 121 height 18
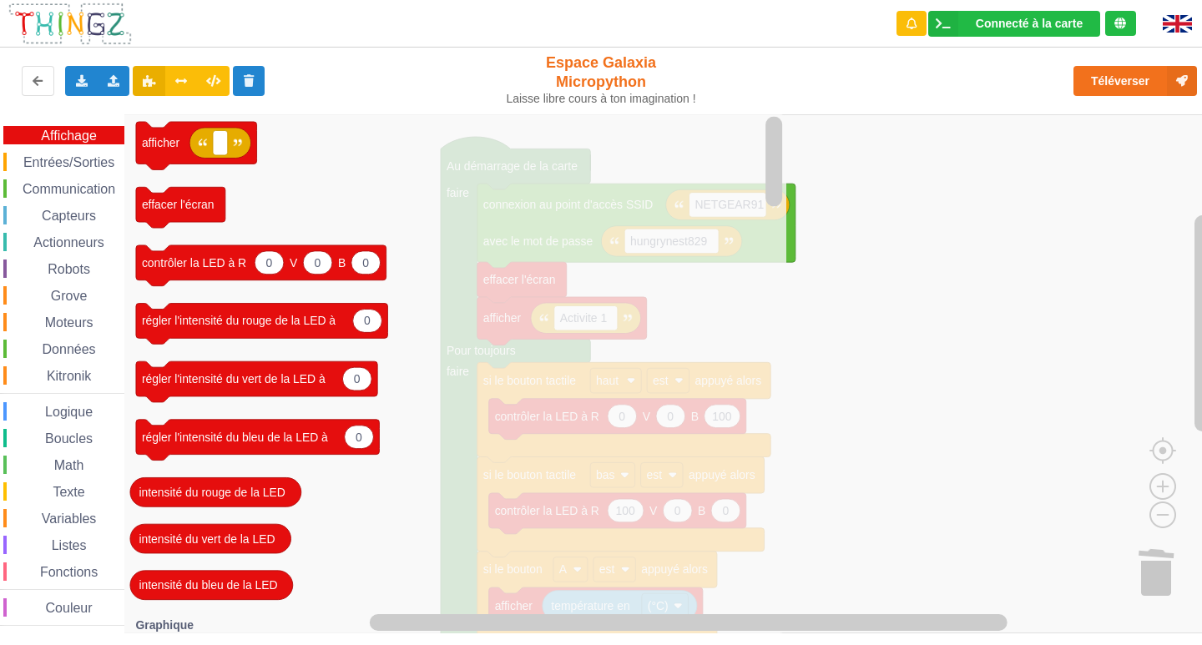
click at [1004, 402] on rect "Espace de travail de Blocky" at bounding box center [606, 373] width 1213 height 519
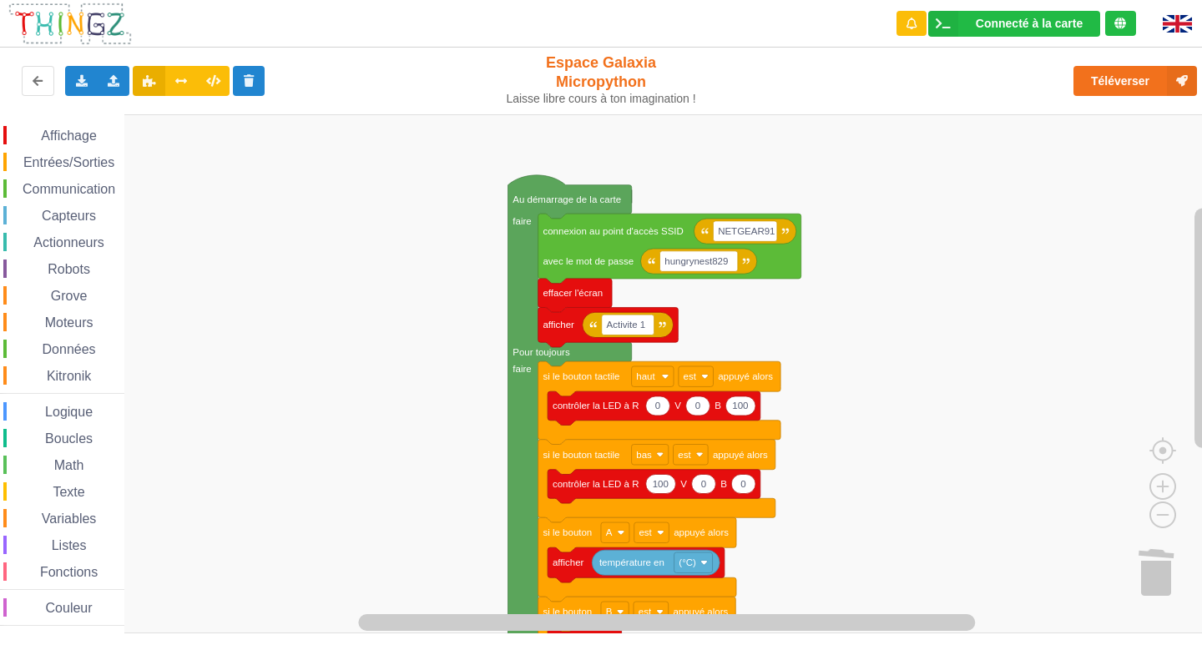
click at [21, 134] on div "Affichage" at bounding box center [63, 135] width 121 height 18
click at [934, 306] on div "Affichage Entrées/Sorties Communication Capteurs Actionneurs Robots Grove Moteu…" at bounding box center [606, 373] width 1213 height 519
drag, startPoint x: 68, startPoint y: 131, endPoint x: 76, endPoint y: 125, distance: 10.2
click at [76, 125] on div "Affichage Entrées/Sorties Communication Capteurs Actionneurs Robots Grove Moteu…" at bounding box center [62, 373] width 124 height 519
click at [70, 137] on span "Affichage" at bounding box center [68, 136] width 60 height 14
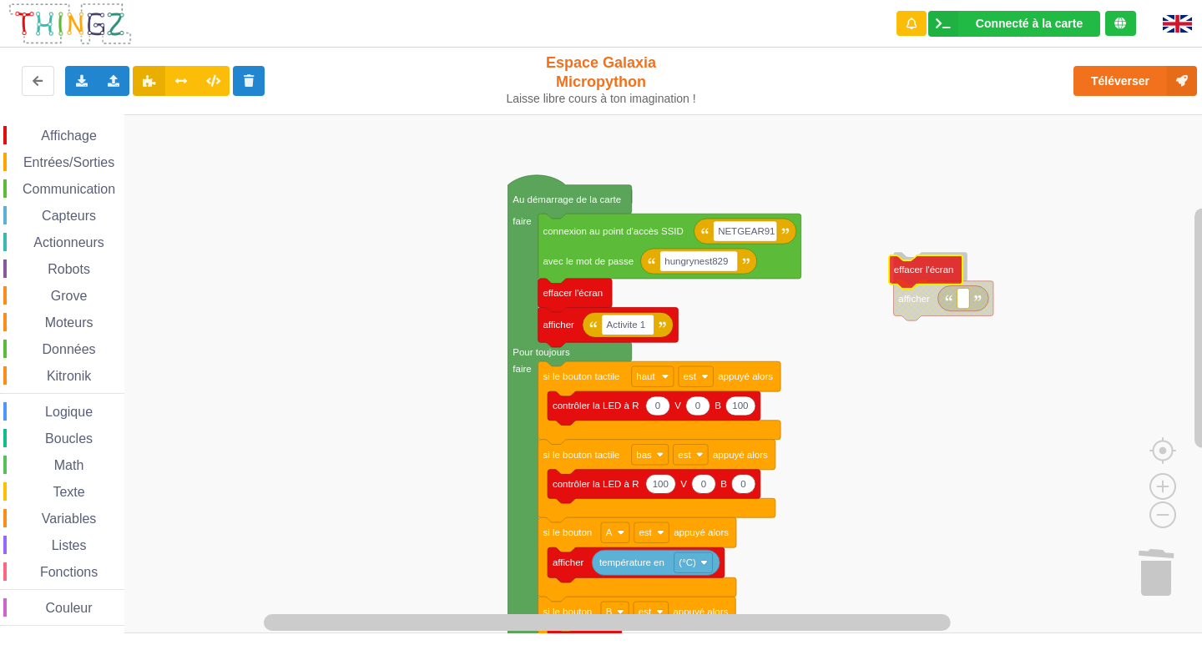
click at [927, 274] on div "Affichage Entrées/Sorties Communication Capteurs Actionneurs Robots Grove Moteu…" at bounding box center [606, 373] width 1213 height 519
click at [961, 303] on rect "Espace de travail de Blocky" at bounding box center [960, 297] width 13 height 20
click at [52, 127] on div "Affichage" at bounding box center [63, 135] width 121 height 18
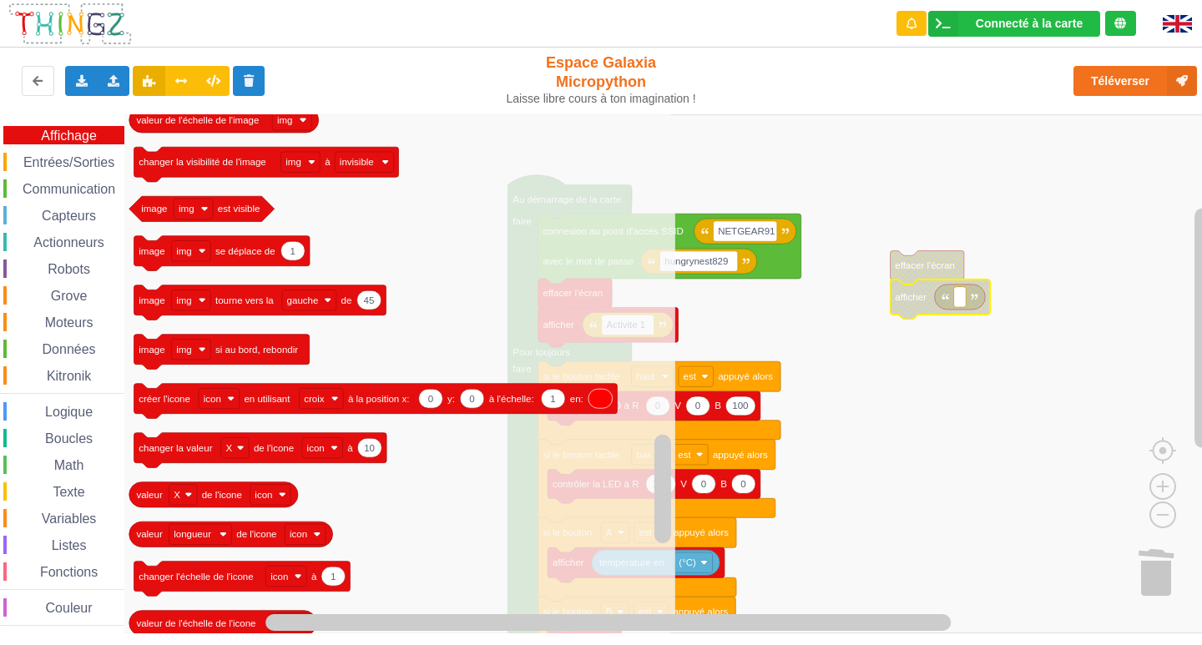
click at [934, 391] on rect "Espace de travail de Blocky" at bounding box center [606, 373] width 1213 height 519
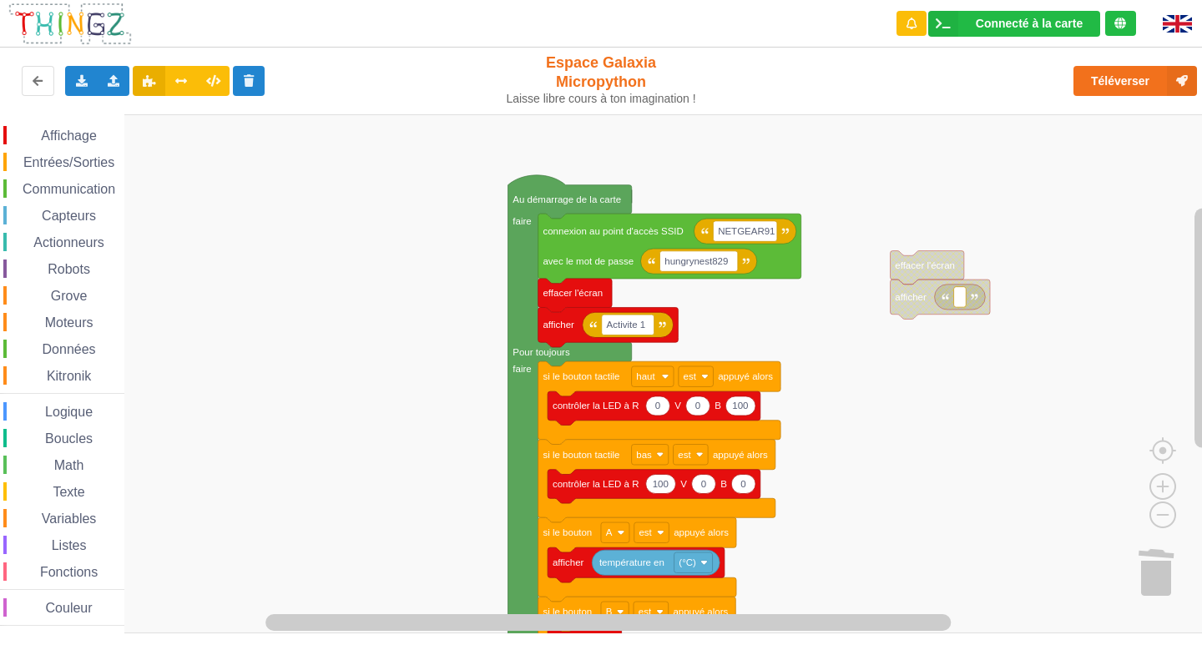
click at [63, 189] on span "Communication" at bounding box center [69, 189] width 98 height 14
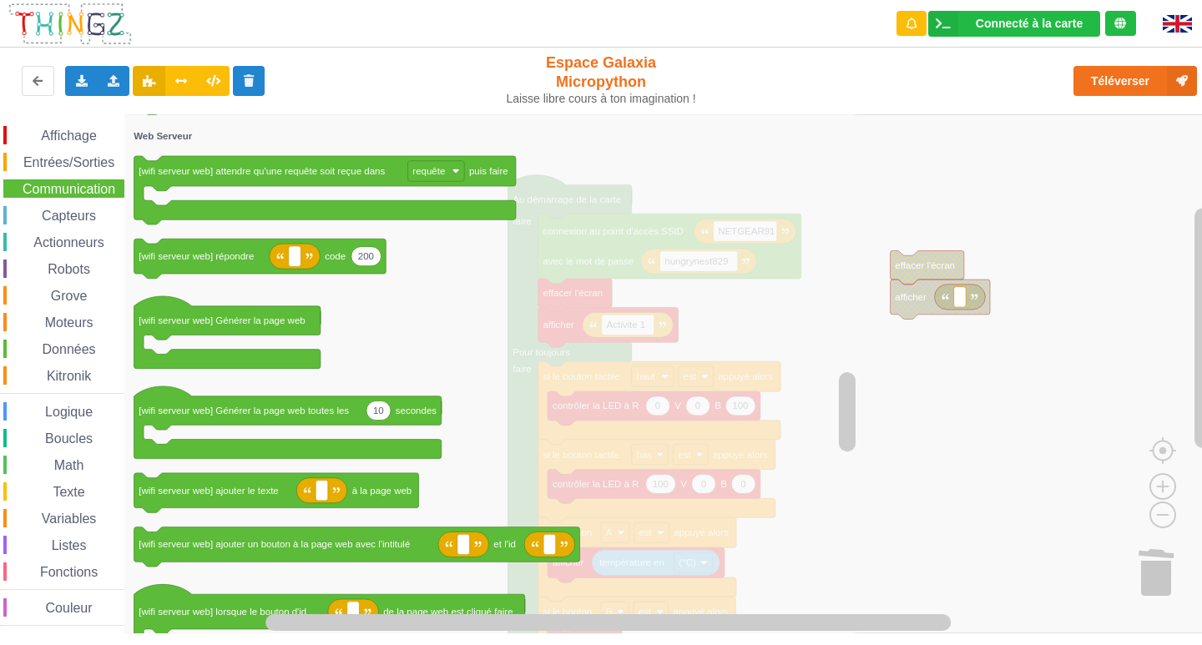
click at [30, 152] on div "Affichage Entrées/Sorties Communication Capteurs Actionneurs Robots Grove Moteu…" at bounding box center [62, 376] width 124 height 500
click at [33, 157] on span "Entrées/Sorties" at bounding box center [69, 162] width 96 height 14
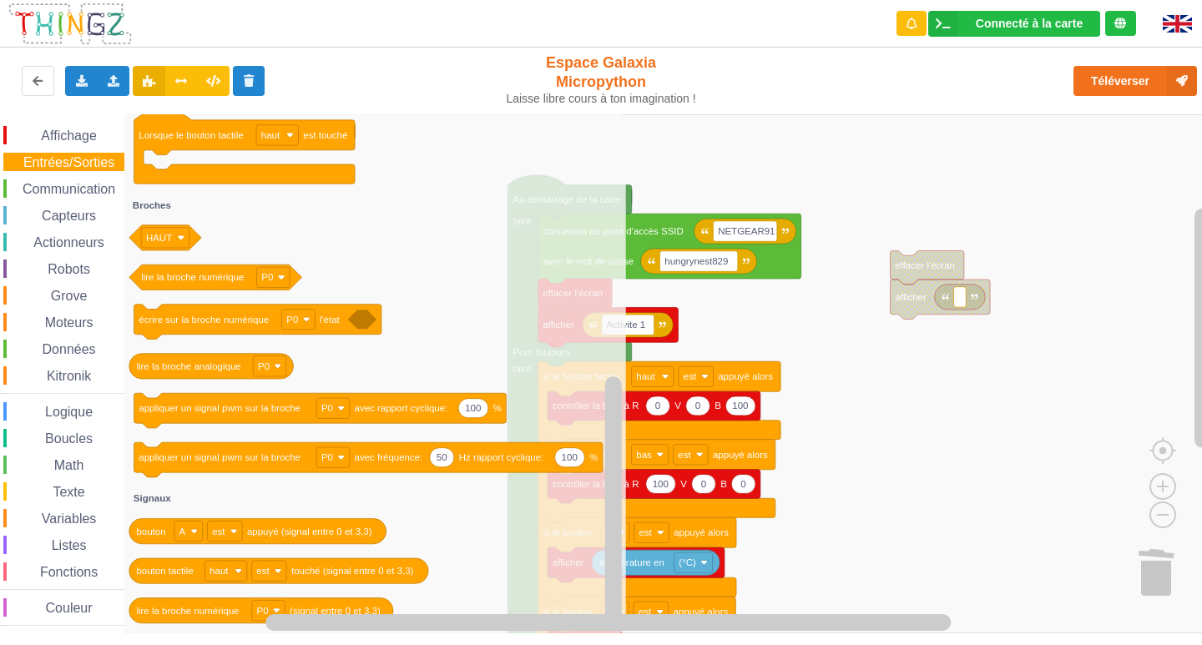
click at [41, 134] on span "Affichage" at bounding box center [68, 136] width 60 height 14
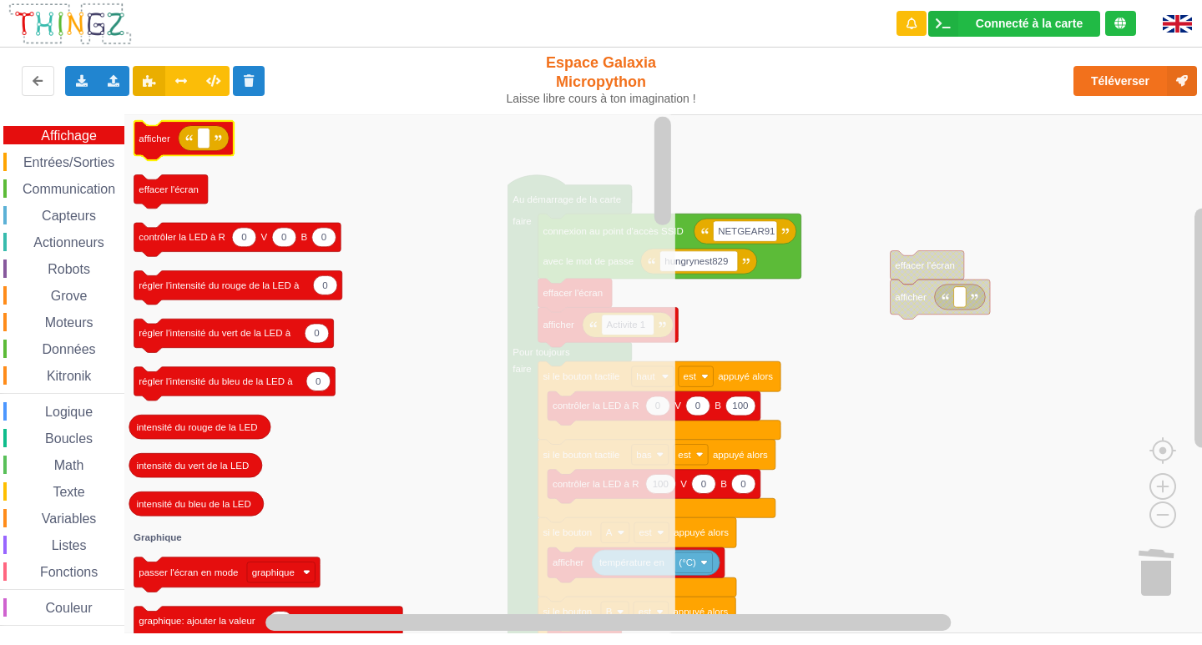
click at [187, 146] on icon "Espace de travail de Blocky" at bounding box center [204, 138] width 51 height 25
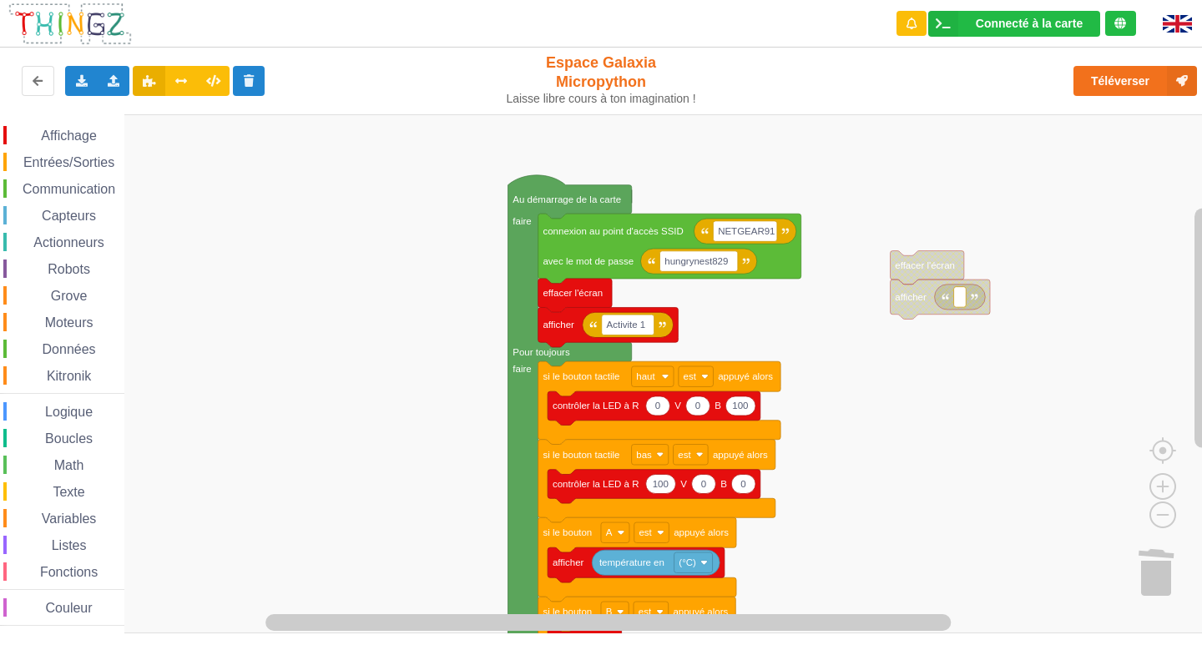
click at [33, 132] on span "Espace de travail de Blocky" at bounding box center [31, 135] width 13 height 13
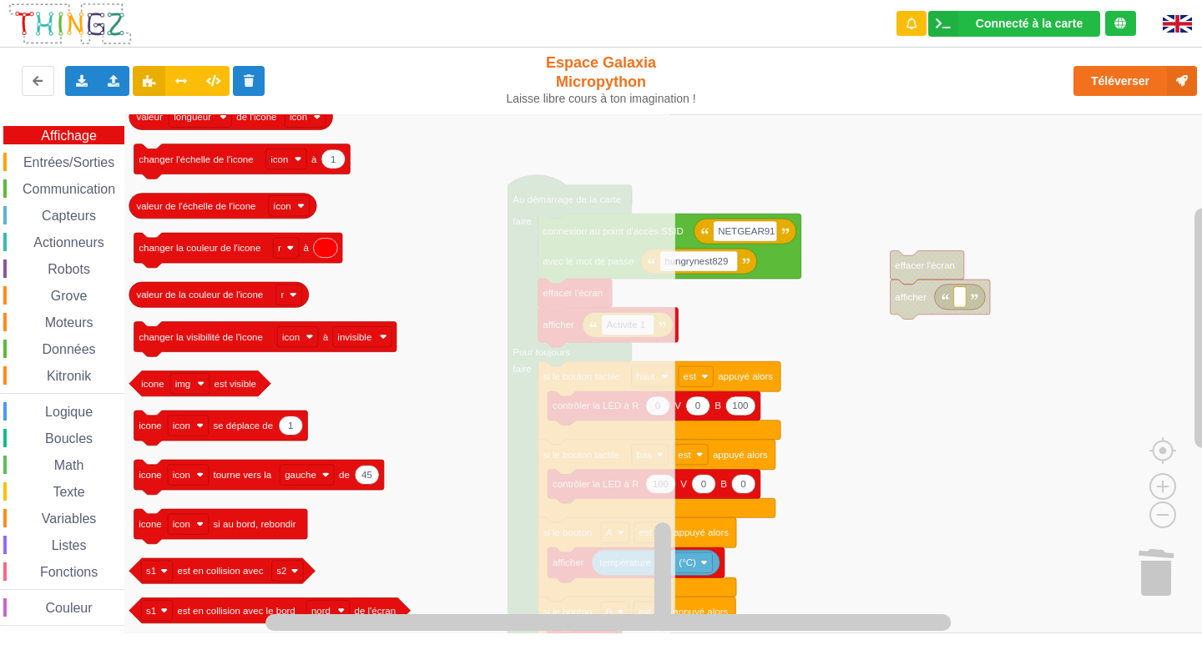
click at [24, 154] on div "Entrées/Sorties" at bounding box center [63, 162] width 121 height 18
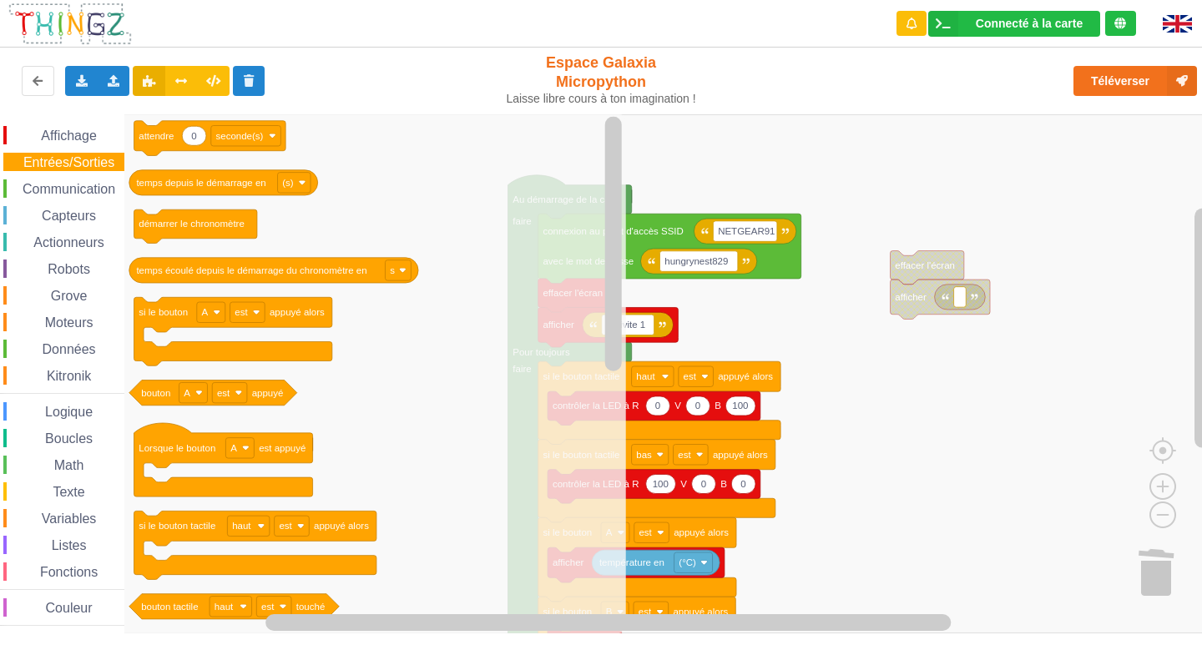
click at [78, 191] on span "Communication" at bounding box center [69, 189] width 98 height 14
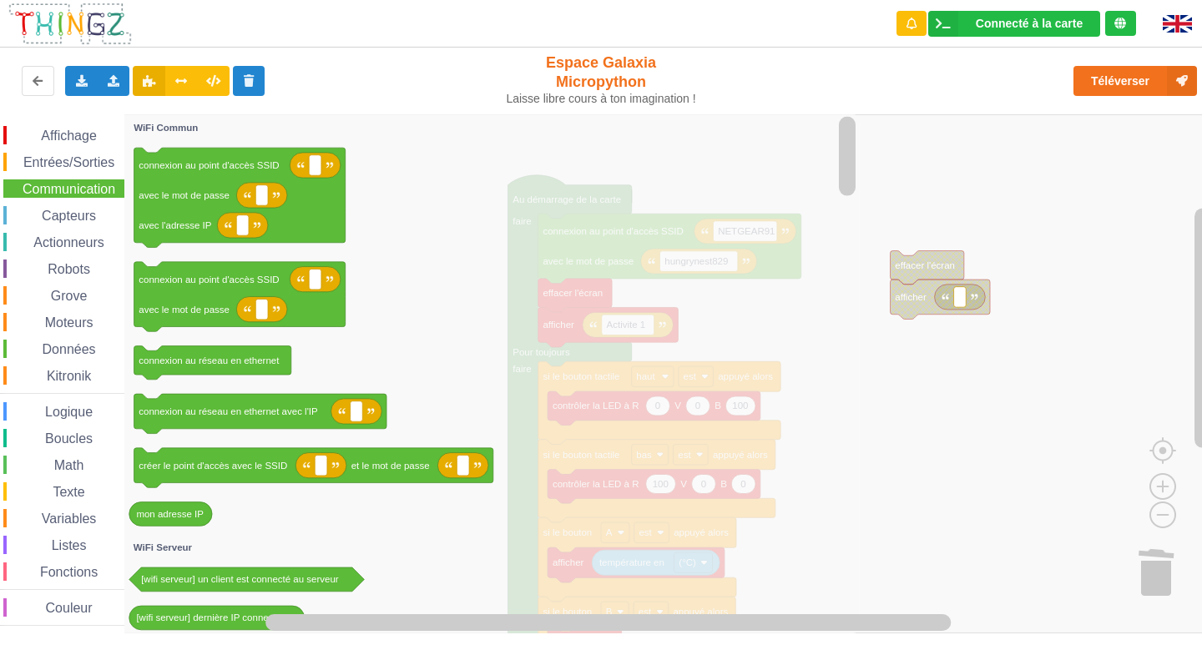
click at [64, 235] on div "Actionneurs" at bounding box center [63, 242] width 121 height 18
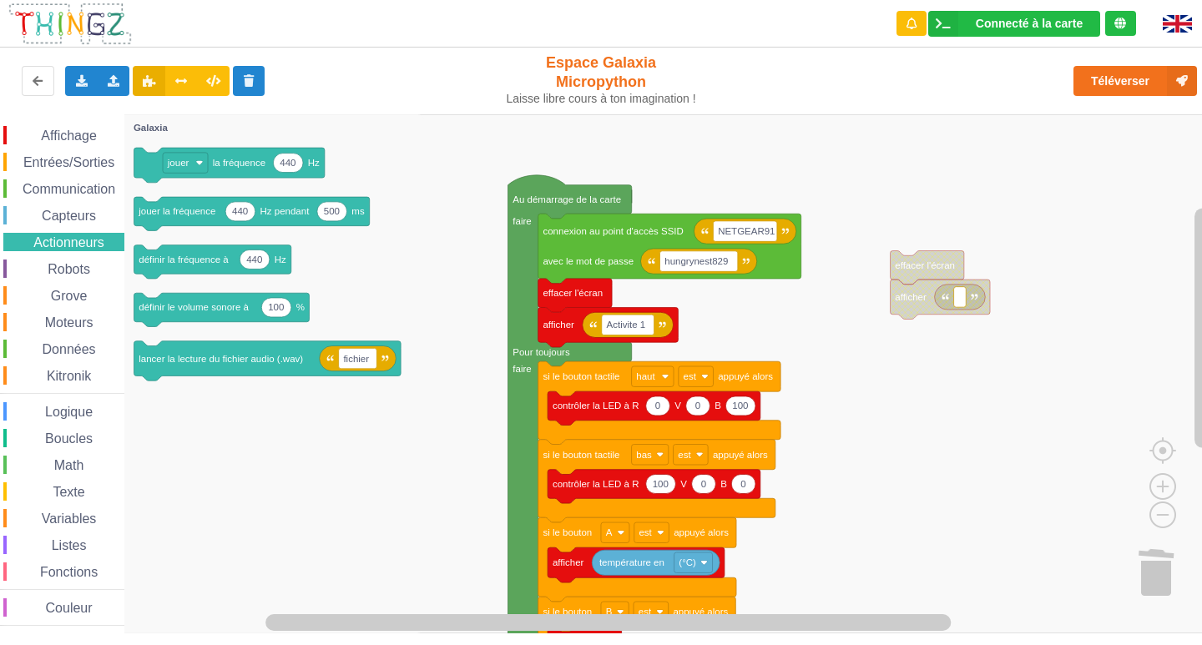
click at [44, 279] on div "Affichage Entrées/Sorties Communication Capteurs Actionneurs Robots Grove Moteu…" at bounding box center [62, 376] width 124 height 500
click at [53, 267] on span "Robots" at bounding box center [69, 269] width 48 height 14
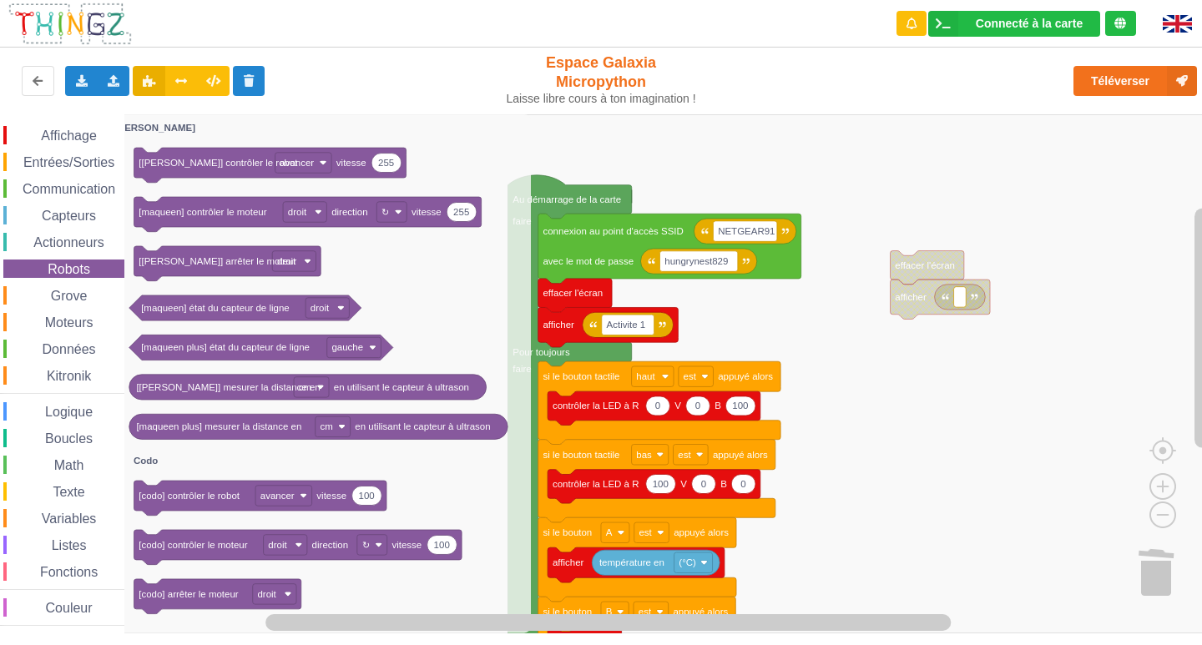
drag, startPoint x: 49, startPoint y: 296, endPoint x: 42, endPoint y: 305, distance: 11.9
click at [48, 301] on div "Grove" at bounding box center [63, 295] width 121 height 18
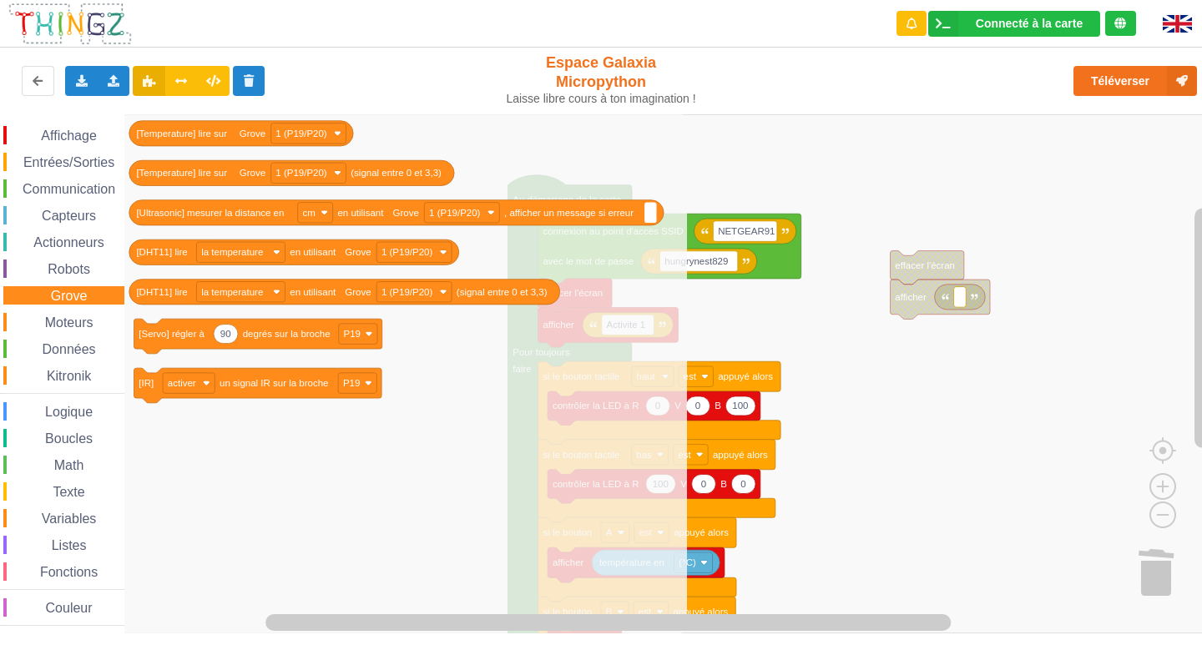
click at [38, 327] on span "Espace de travail de Blocky" at bounding box center [35, 322] width 13 height 13
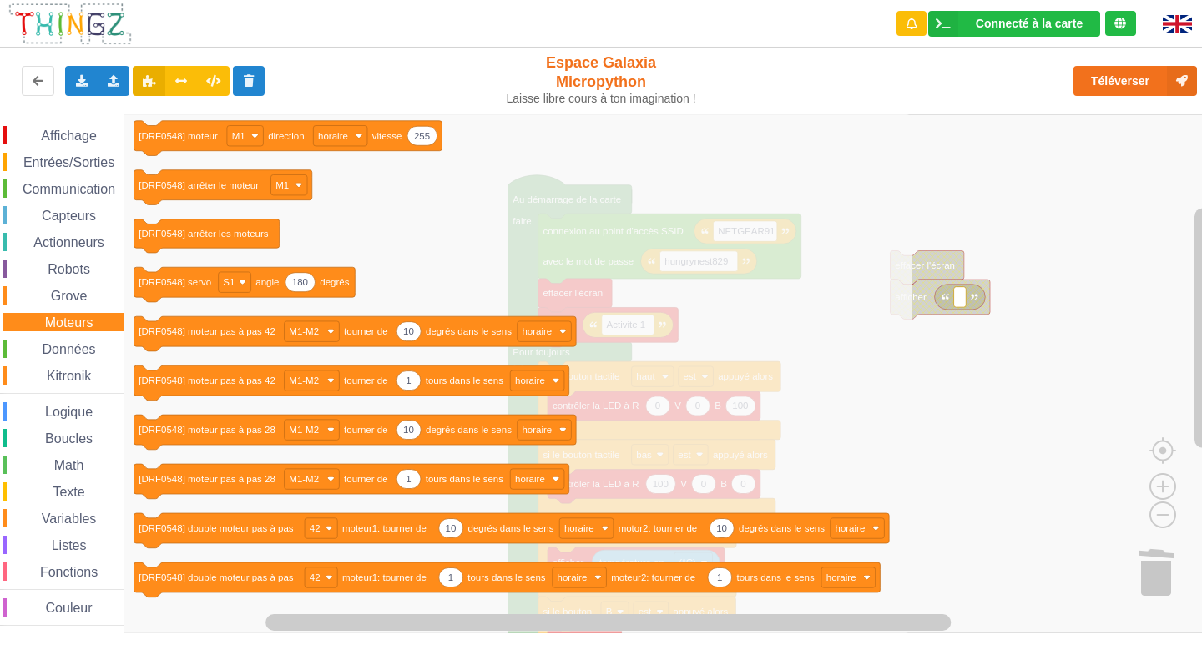
click at [61, 358] on div "Données" at bounding box center [63, 349] width 121 height 18
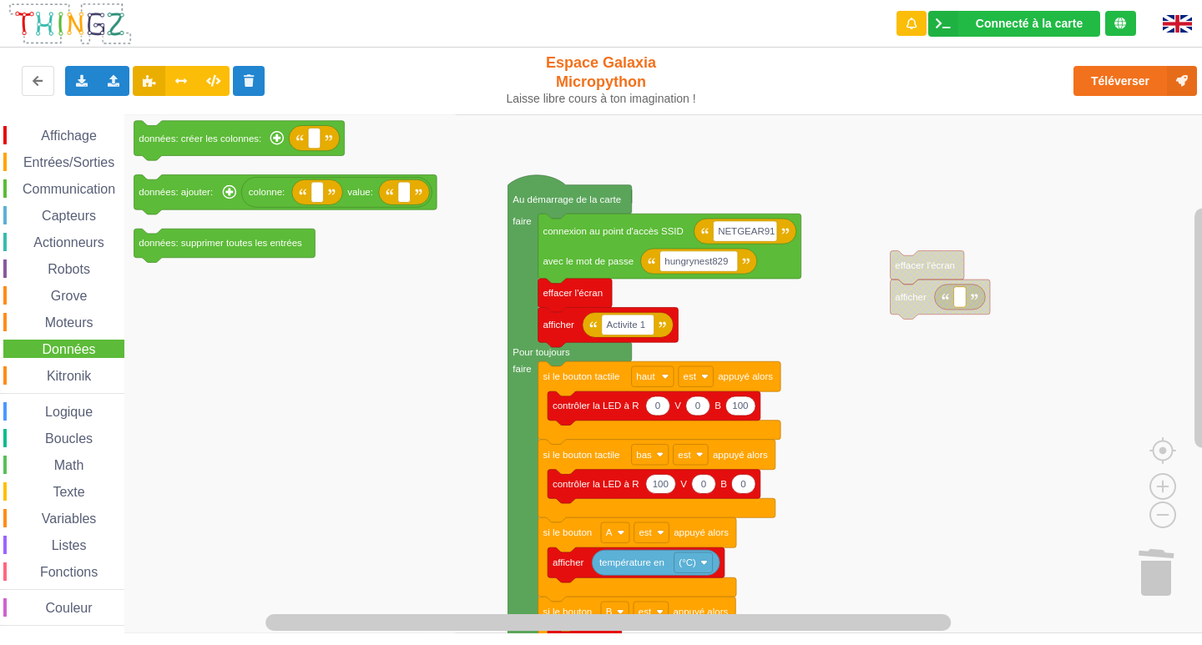
click at [58, 374] on span "Kitronik" at bounding box center [68, 376] width 49 height 14
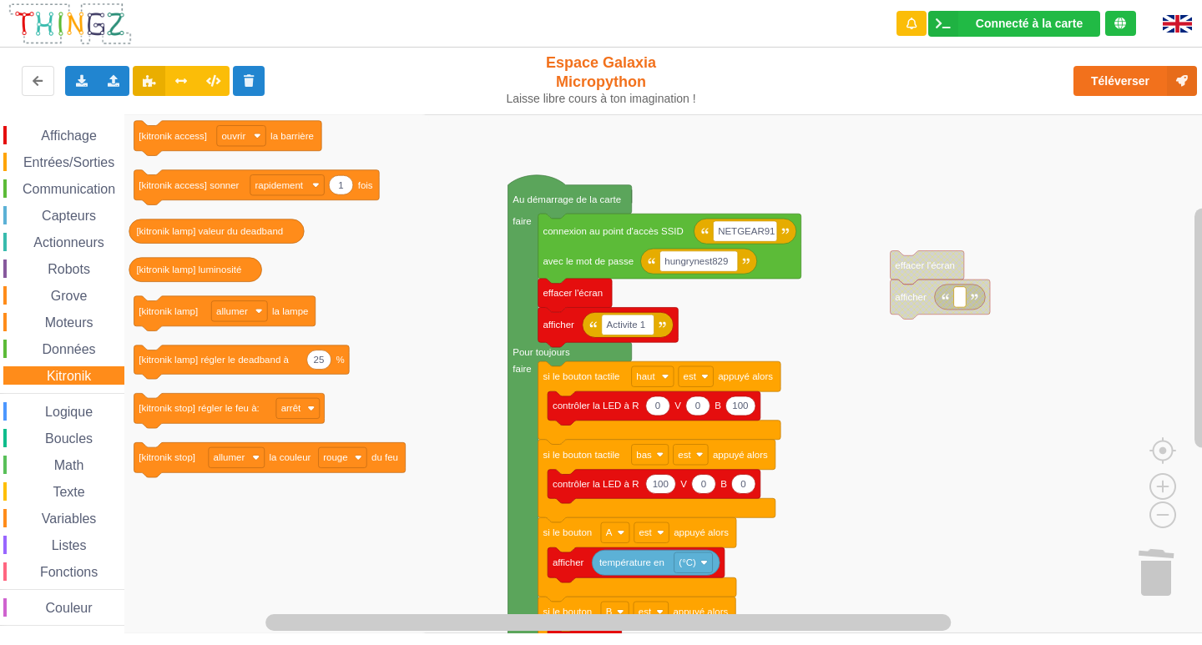
click at [49, 415] on span "Logique" at bounding box center [69, 412] width 53 height 14
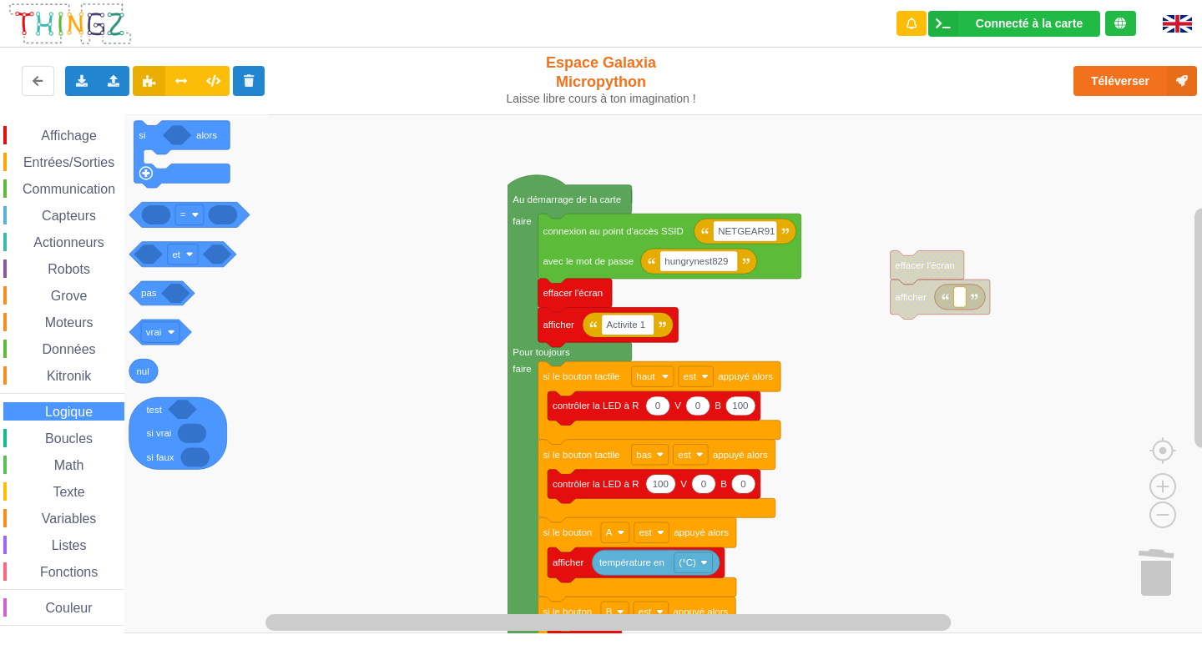
click at [48, 431] on div "Boucles" at bounding box center [63, 438] width 121 height 18
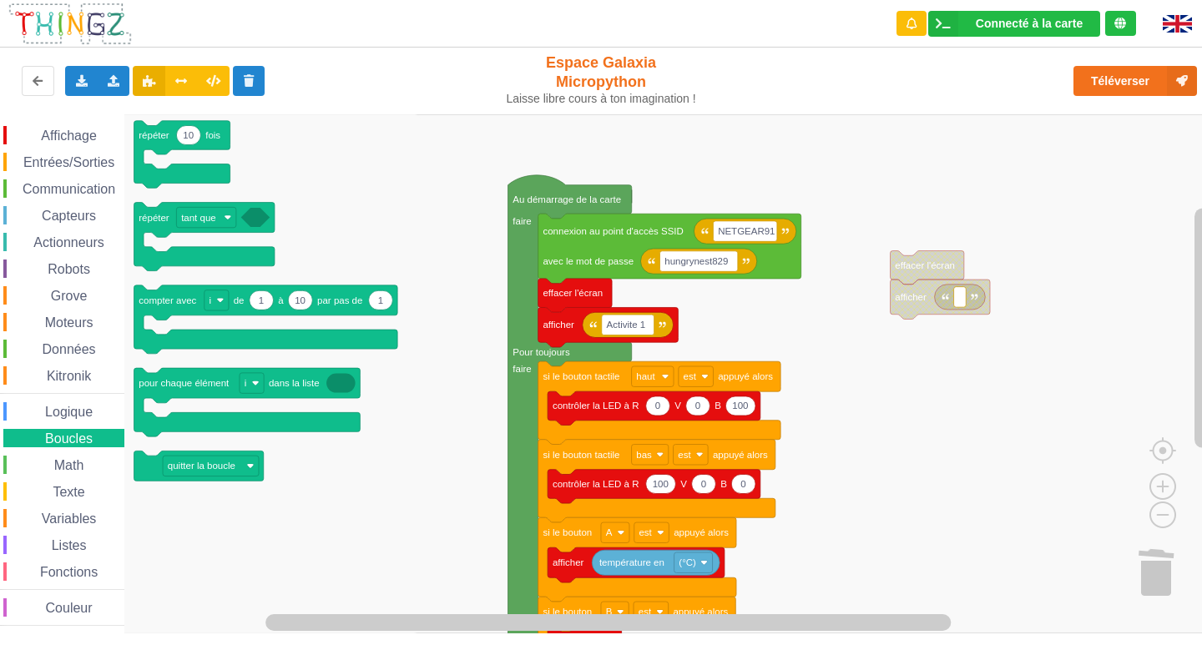
click at [73, 472] on div "Math" at bounding box center [63, 465] width 121 height 18
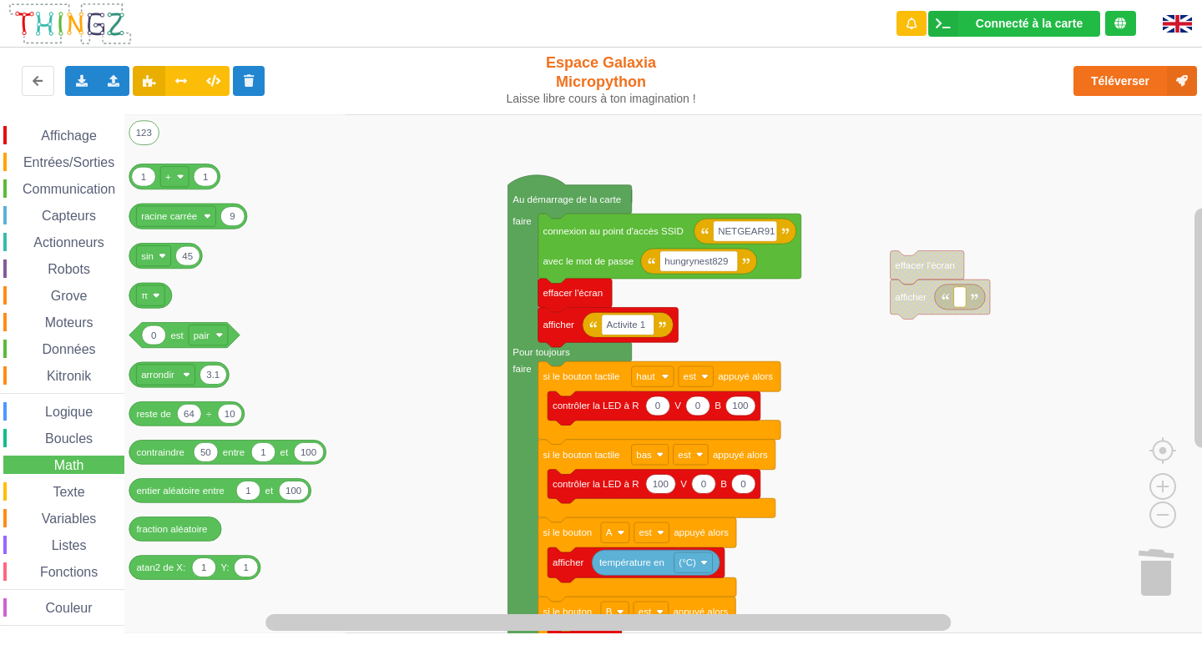
drag, startPoint x: 72, startPoint y: 484, endPoint x: 72, endPoint y: 495, distance: 10.8
click at [72, 487] on div "Texte" at bounding box center [63, 491] width 121 height 18
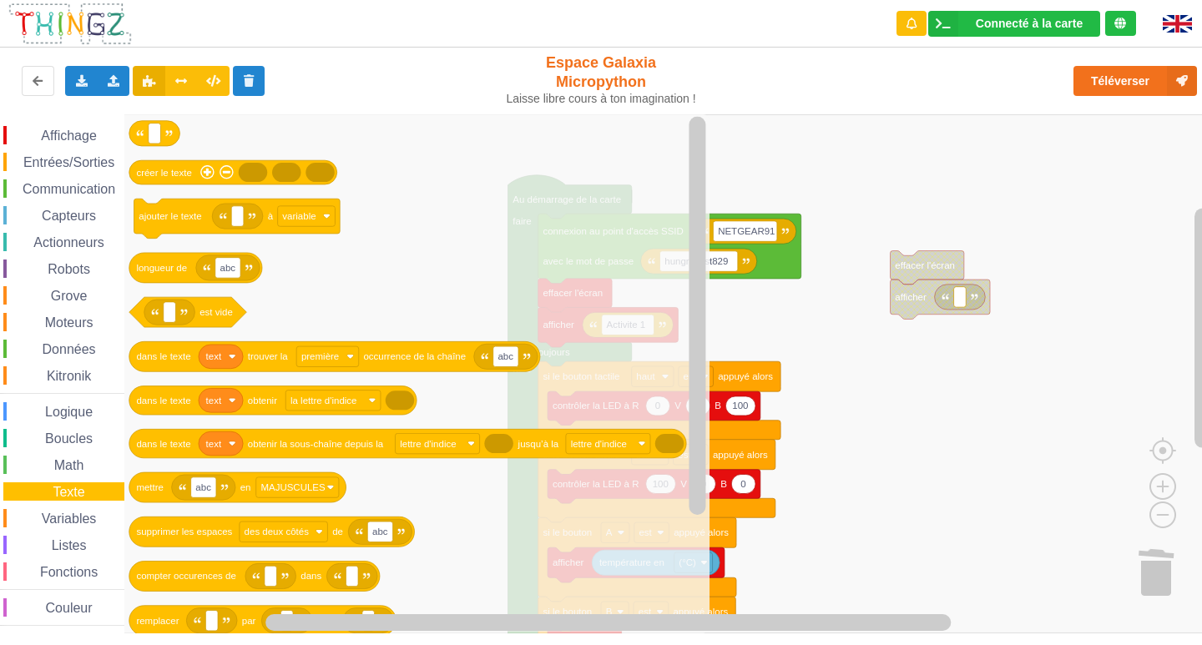
click at [73, 497] on span "Texte" at bounding box center [68, 492] width 37 height 14
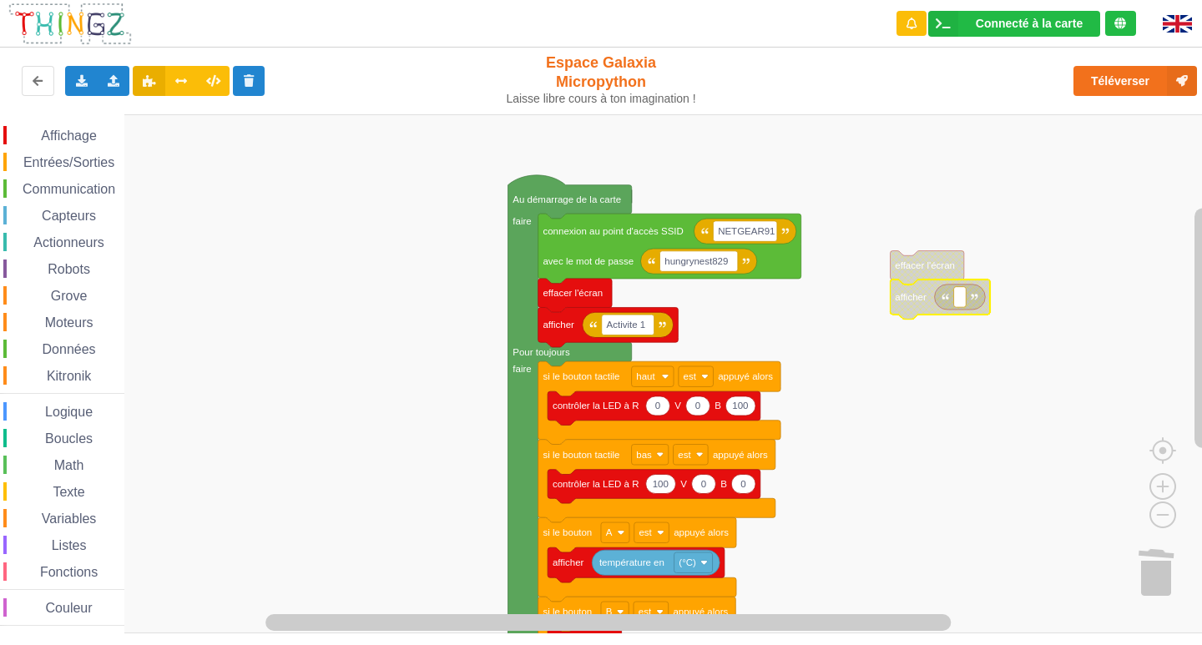
click at [926, 275] on icon "Espace de travail de Blocky" at bounding box center [926, 267] width 73 height 33
click at [88, 491] on div "Texte" at bounding box center [63, 491] width 121 height 18
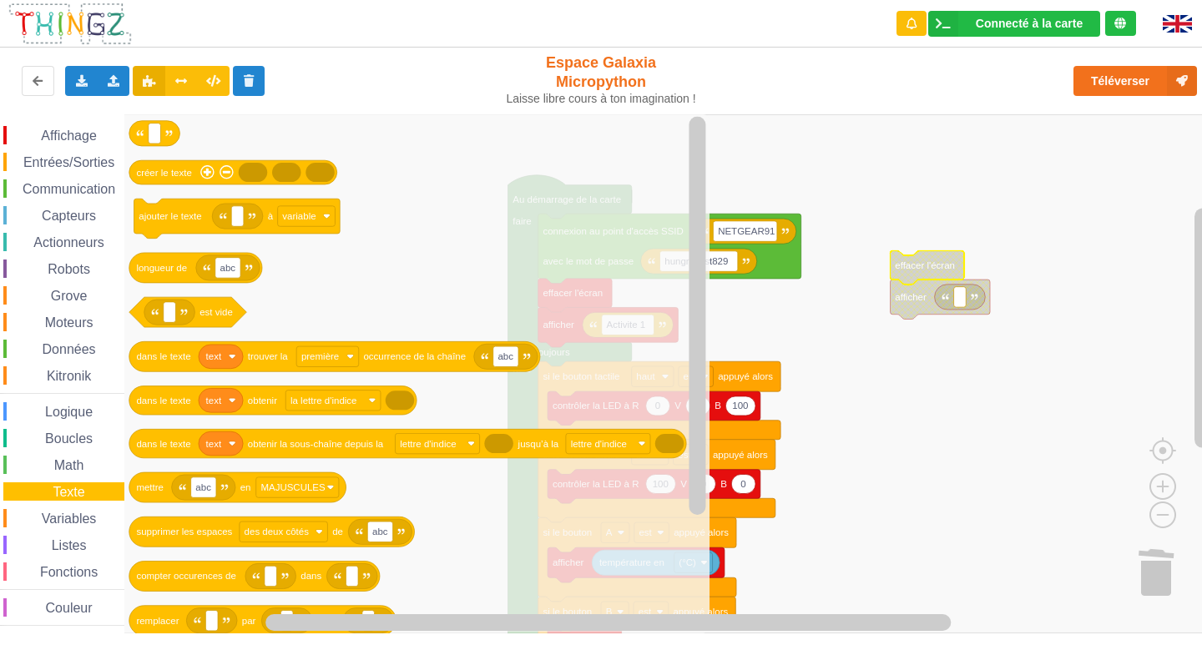
click at [78, 512] on span "Variables" at bounding box center [69, 519] width 60 height 14
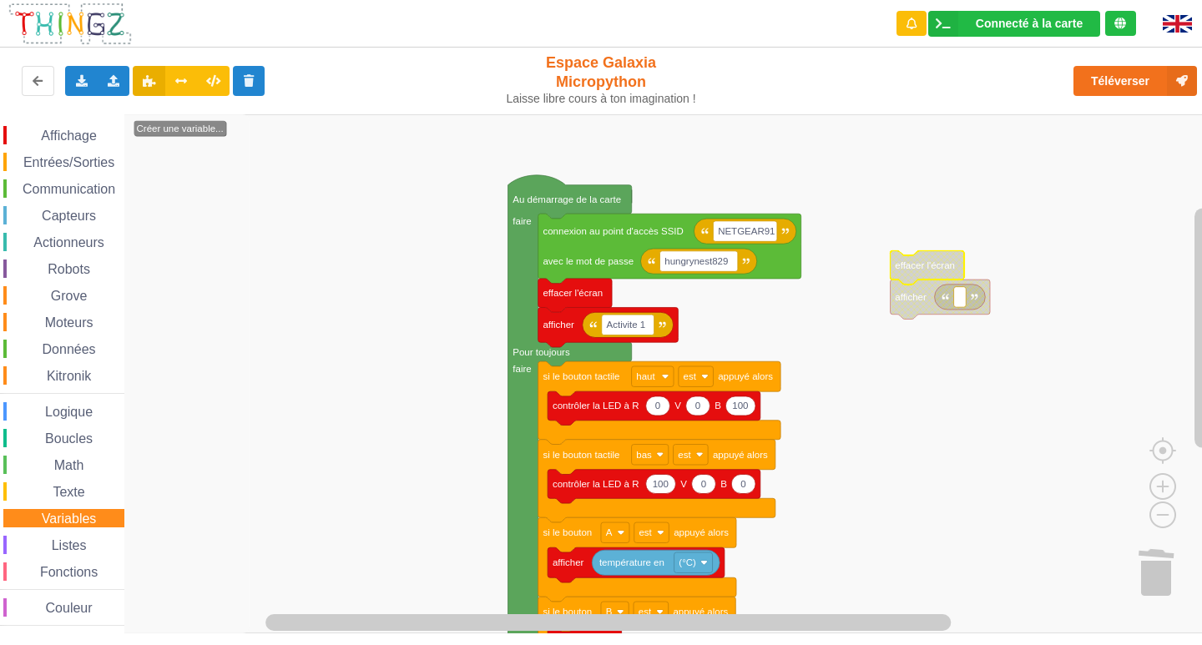
click at [46, 547] on span "Espace de travail de Blocky" at bounding box center [42, 545] width 13 height 13
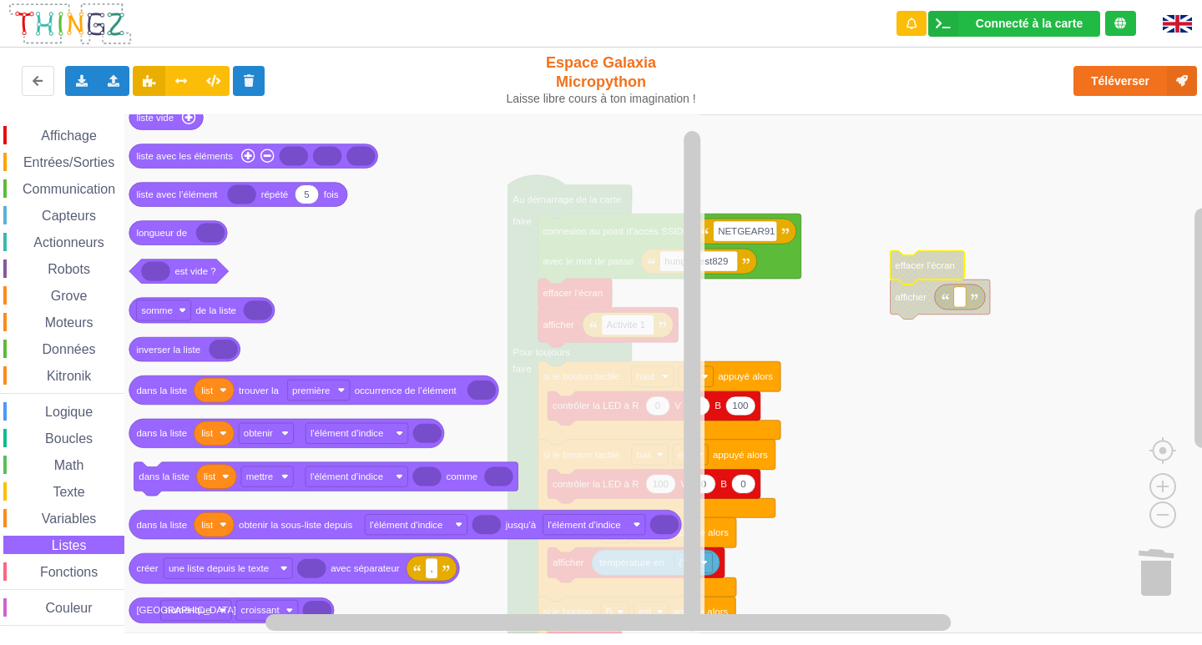
click at [65, 583] on div "Affichage Entrées/Sorties Communication Capteurs Actionneurs Robots Grove Moteu…" at bounding box center [62, 376] width 124 height 500
click at [64, 579] on div "Fonctions" at bounding box center [63, 572] width 121 height 18
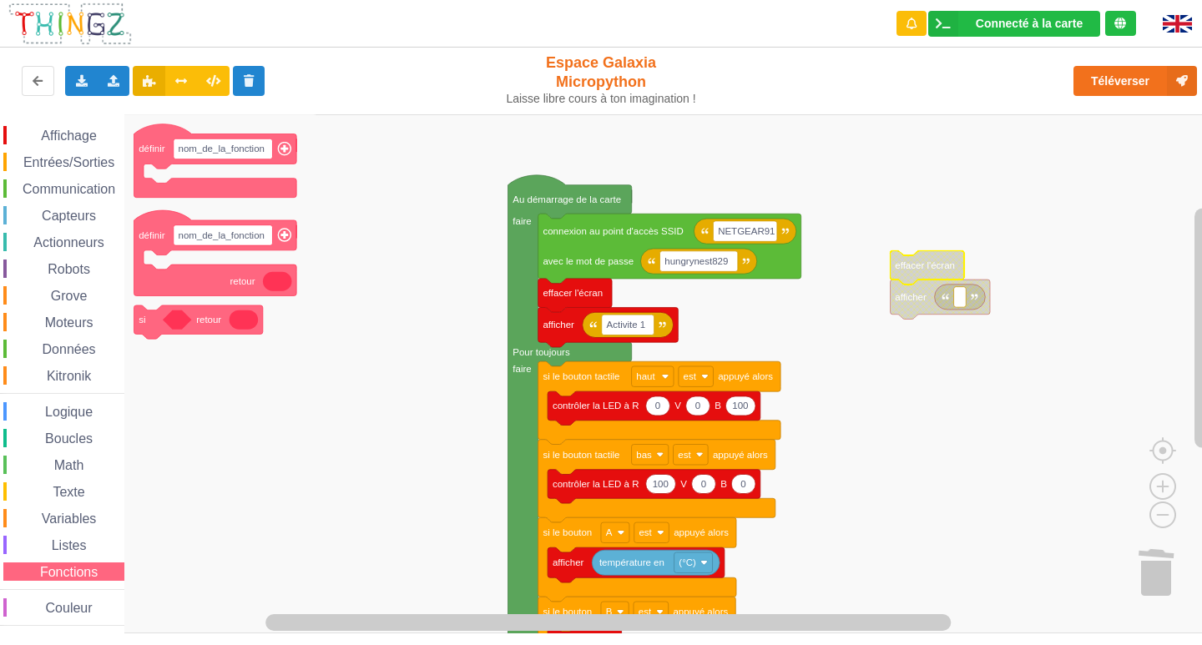
click at [48, 603] on span "Couleur" at bounding box center [69, 608] width 52 height 14
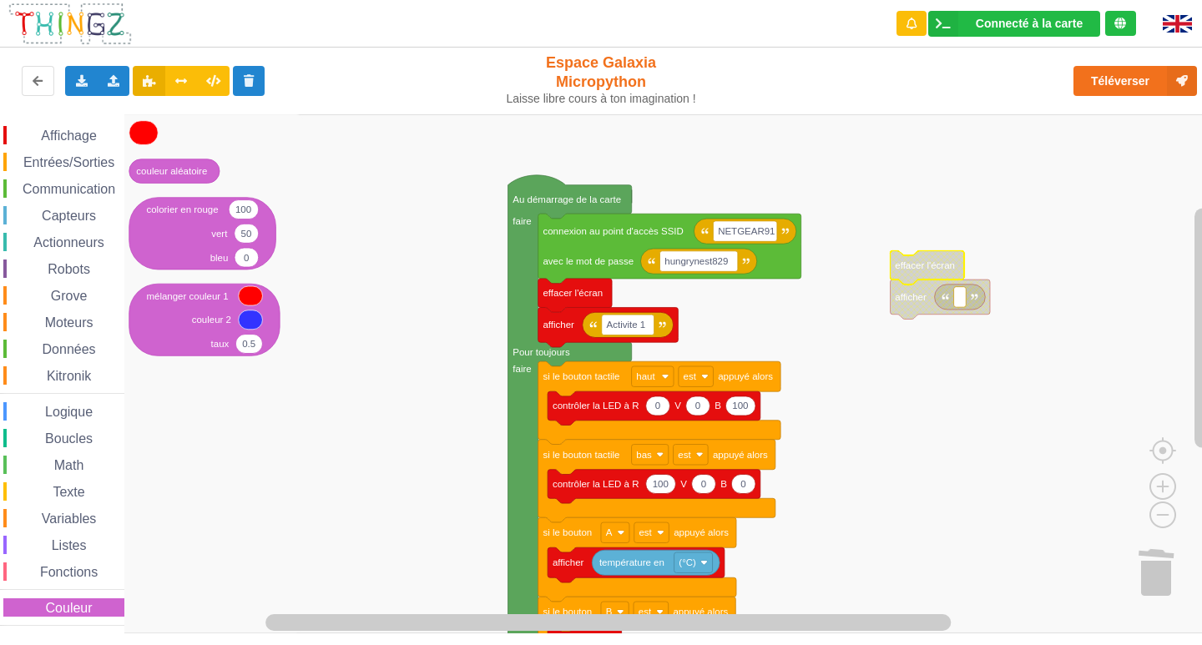
click at [72, 145] on div "Affichage Entrées/Sorties Communication Capteurs Actionneurs Robots Grove Moteu…" at bounding box center [62, 376] width 124 height 500
click at [72, 142] on span "Affichage" at bounding box center [68, 136] width 60 height 14
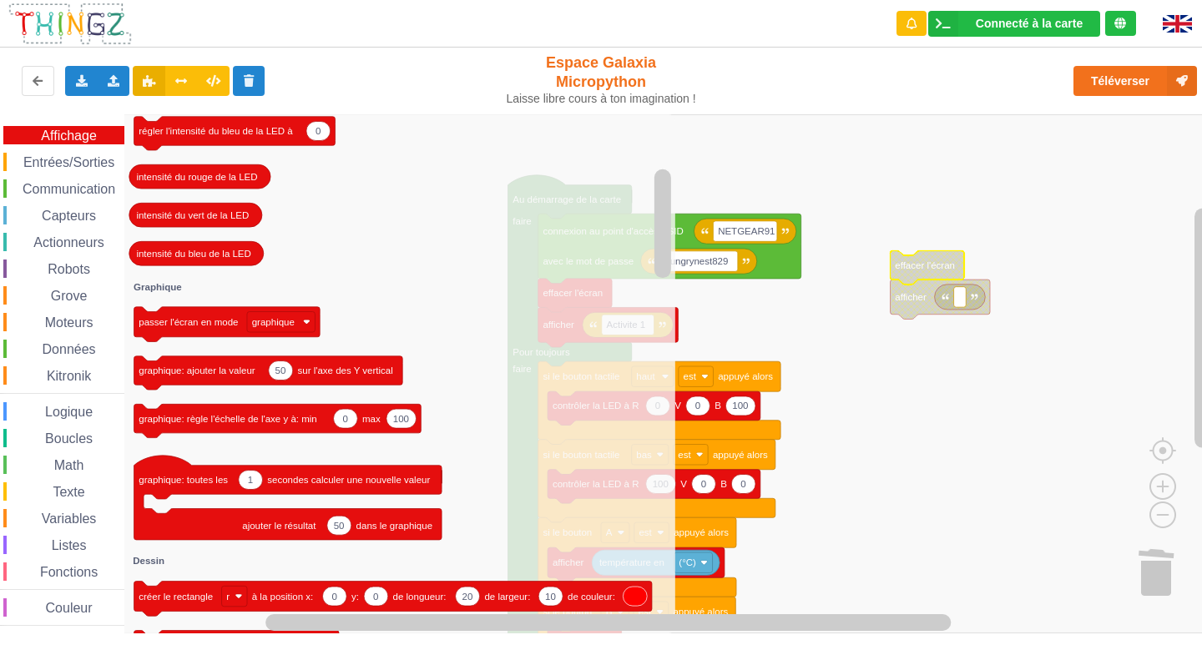
click at [62, 187] on span "Communication" at bounding box center [69, 189] width 98 height 14
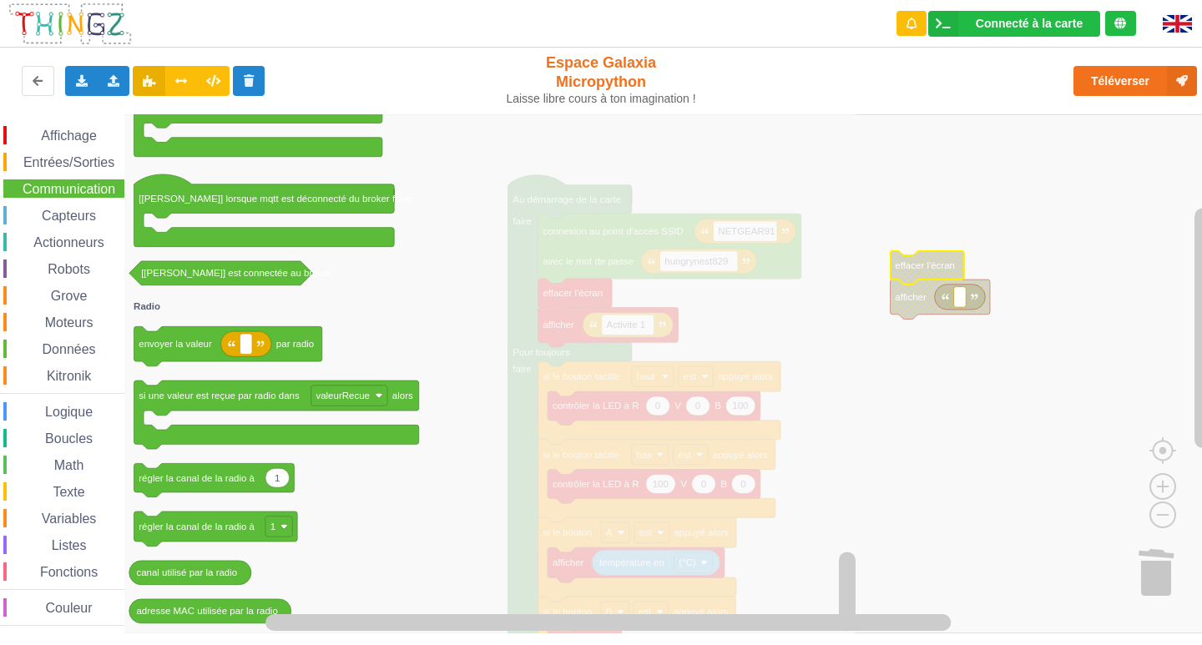
click at [44, 210] on span "Capteurs" at bounding box center [68, 216] width 59 height 14
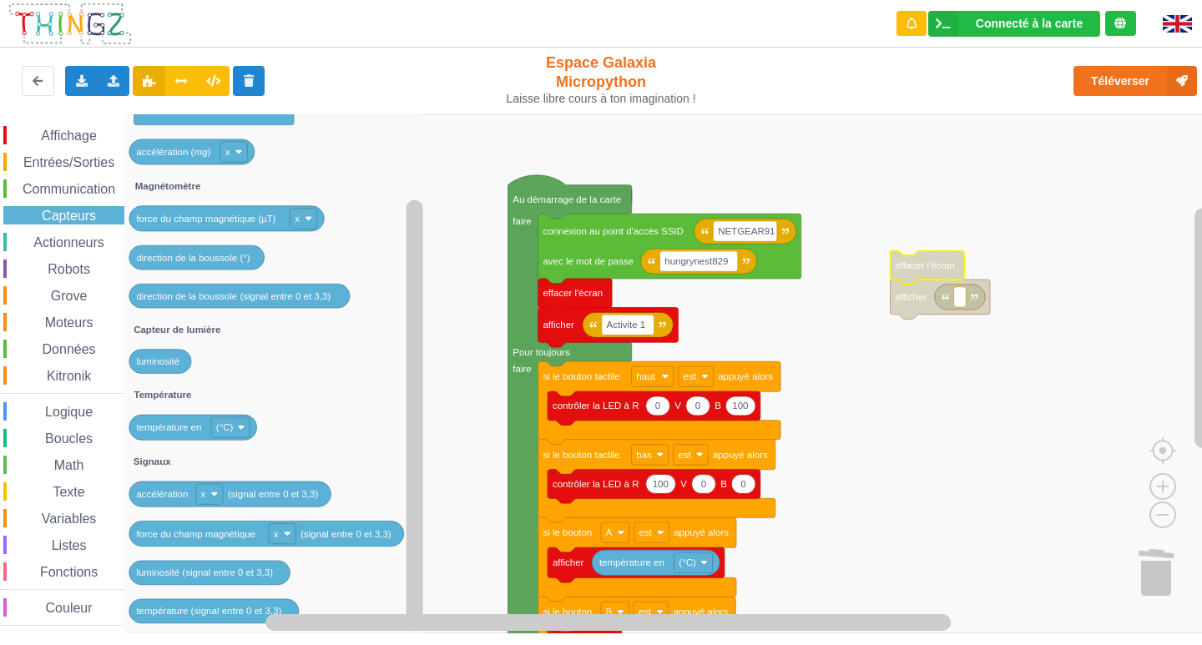
click at [80, 251] on div "Actionneurs" at bounding box center [63, 242] width 121 height 18
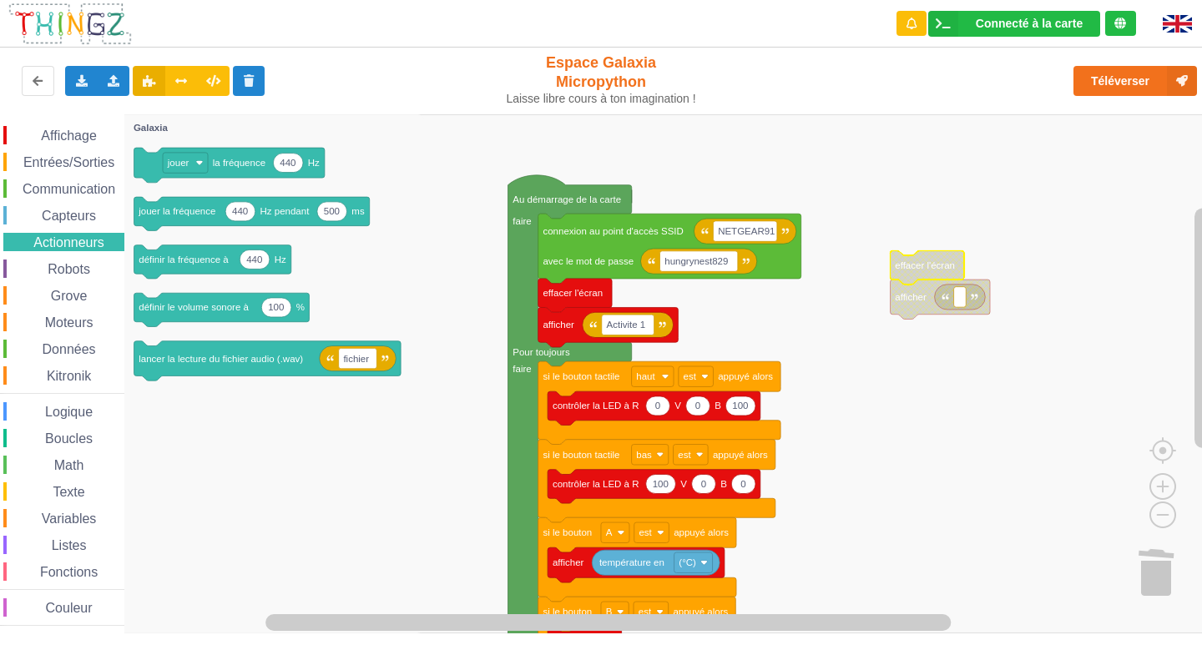
click at [86, 270] on span "Robots" at bounding box center [69, 269] width 48 height 14
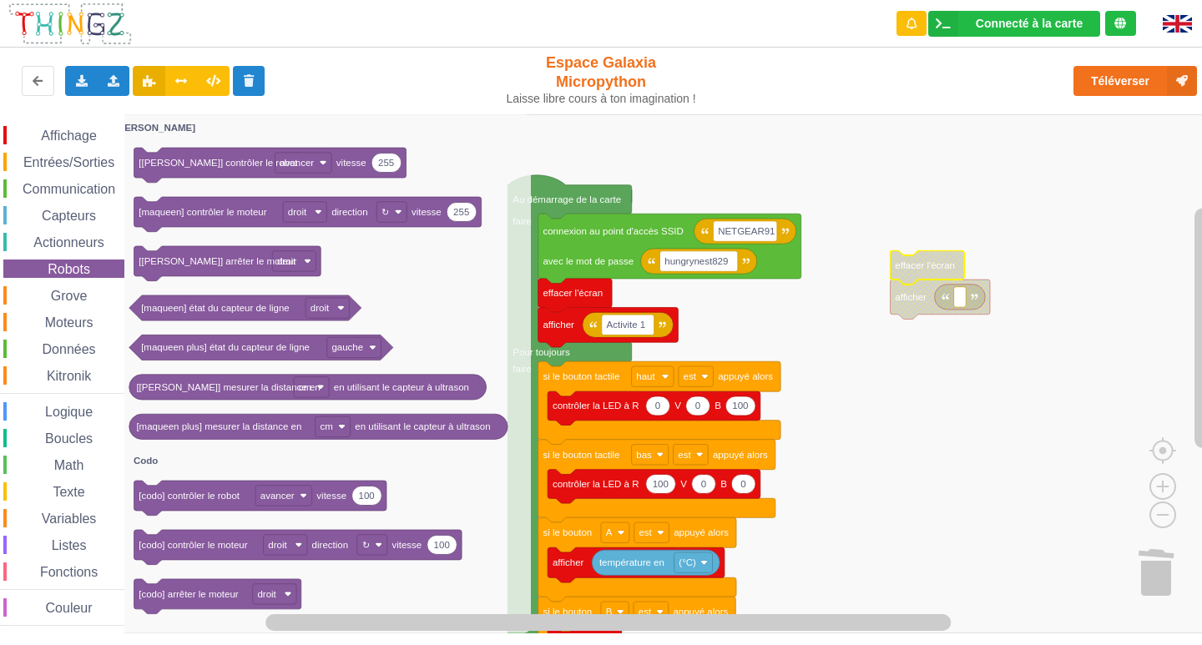
click at [71, 307] on div "Affichage Entrées/Sorties Communication Capteurs Actionneurs Robots Grove Moteu…" at bounding box center [62, 376] width 124 height 500
click at [74, 302] on span "Grove" at bounding box center [69, 296] width 42 height 14
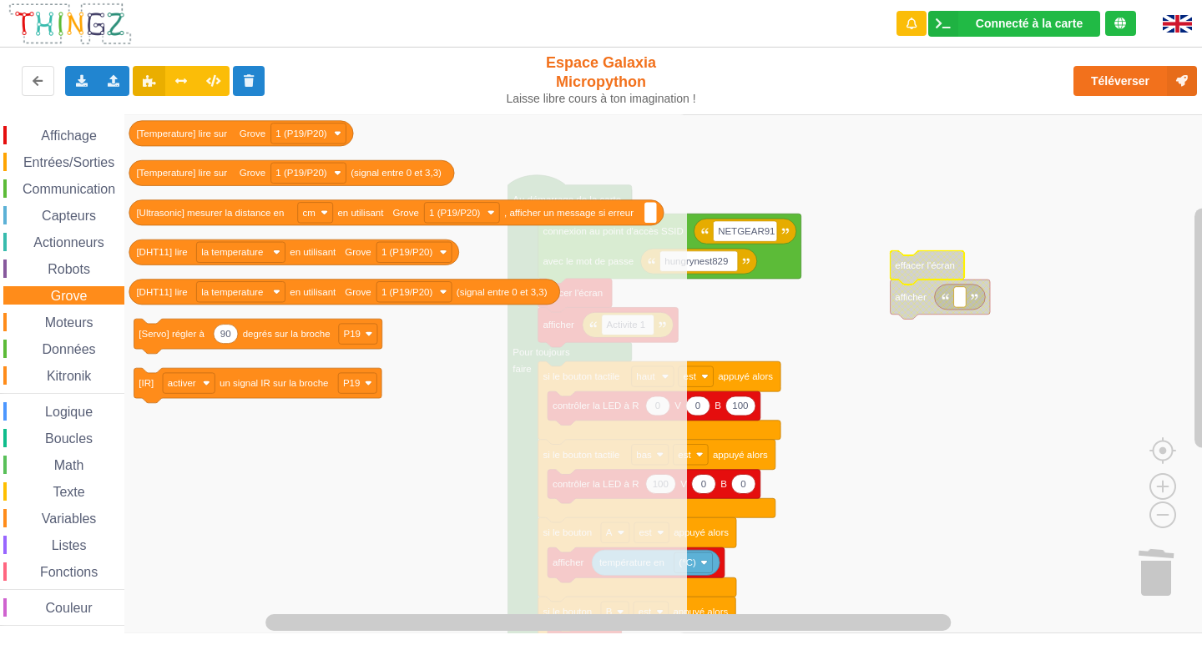
click at [47, 356] on span "Données" at bounding box center [69, 349] width 58 height 14
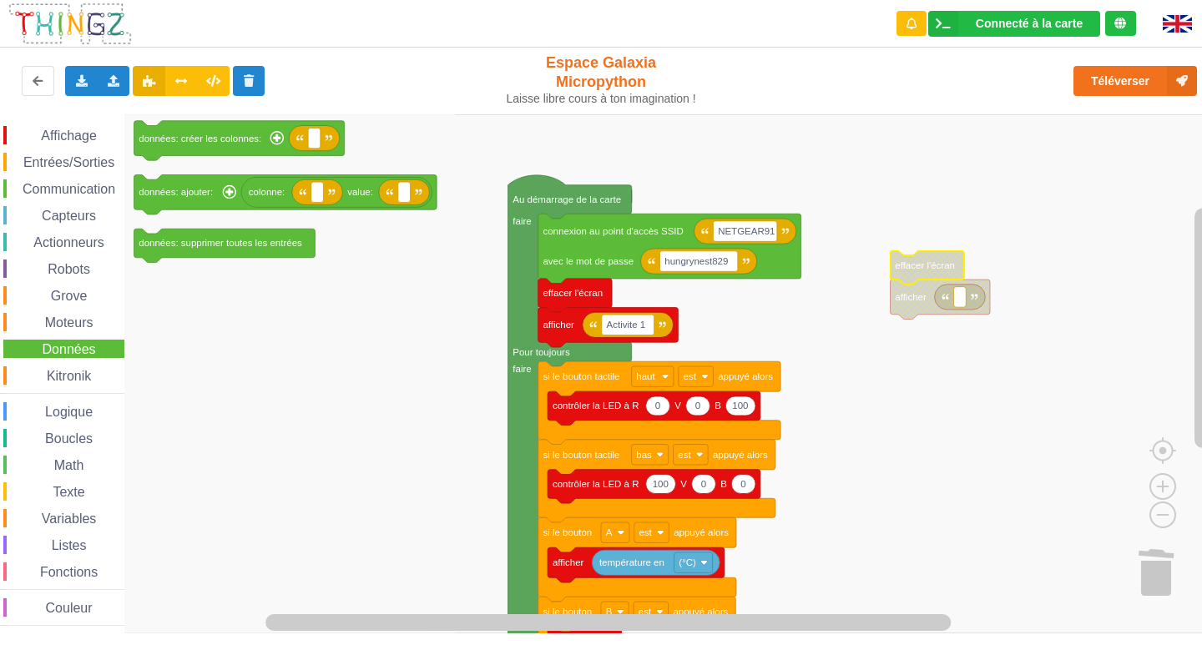
click at [90, 373] on span "Kitronik" at bounding box center [68, 376] width 49 height 14
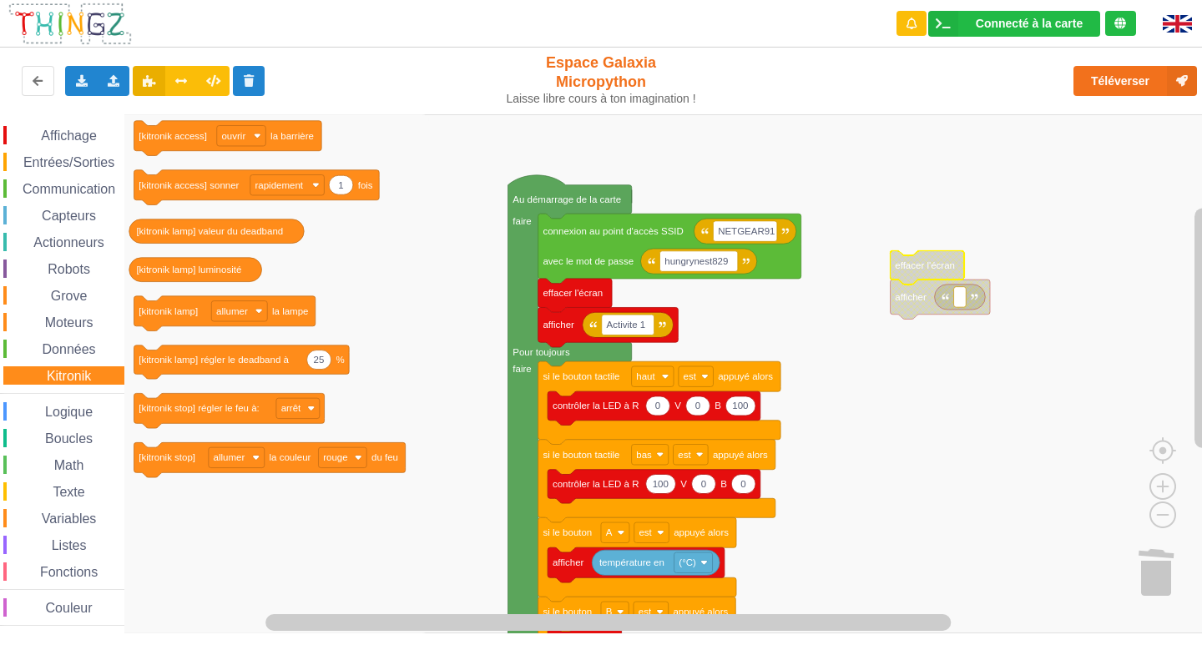
click at [80, 409] on span "Logique" at bounding box center [69, 412] width 53 height 14
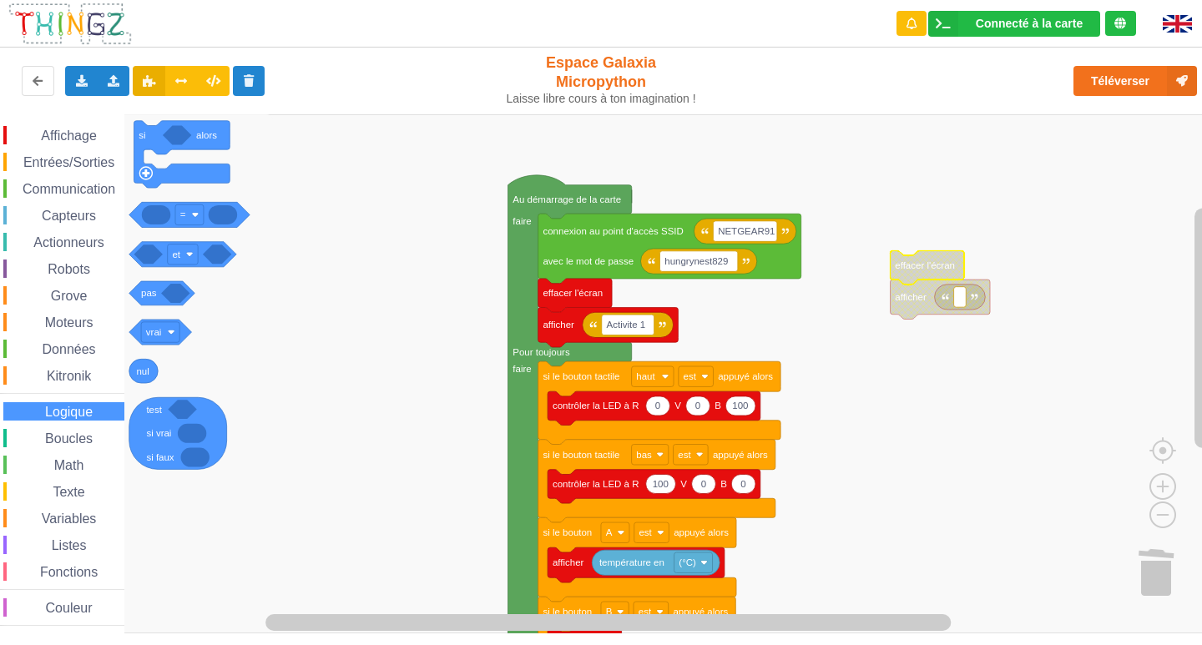
click at [69, 441] on span "Boucles" at bounding box center [69, 438] width 53 height 14
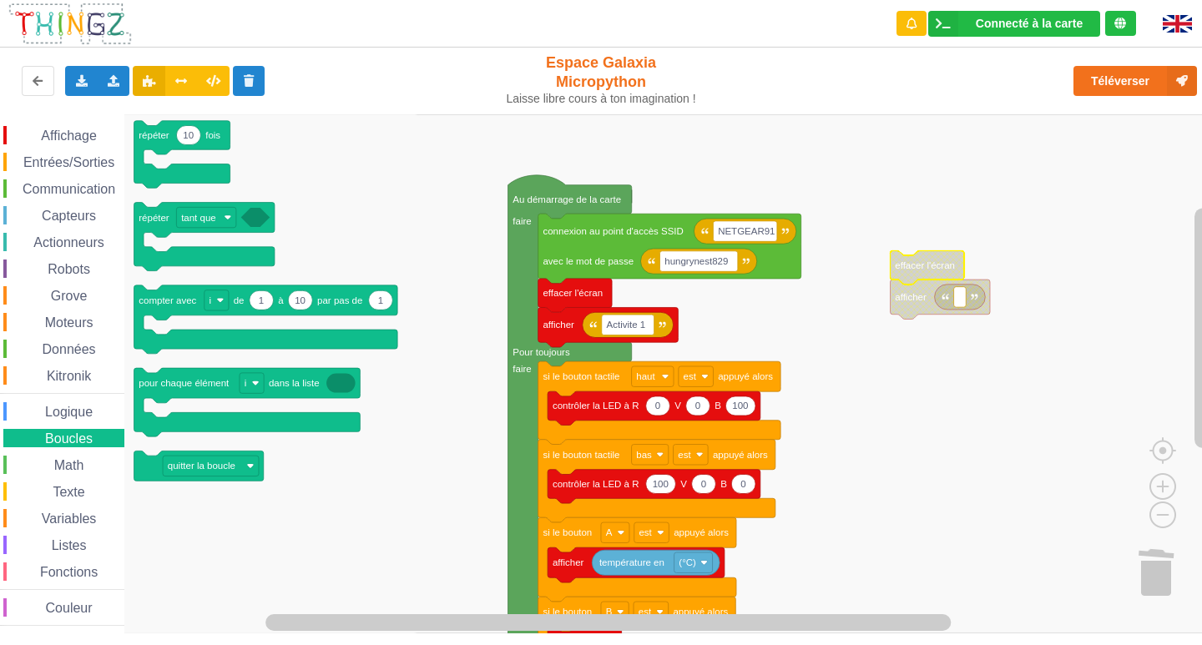
click at [64, 468] on span "Math" at bounding box center [69, 465] width 35 height 14
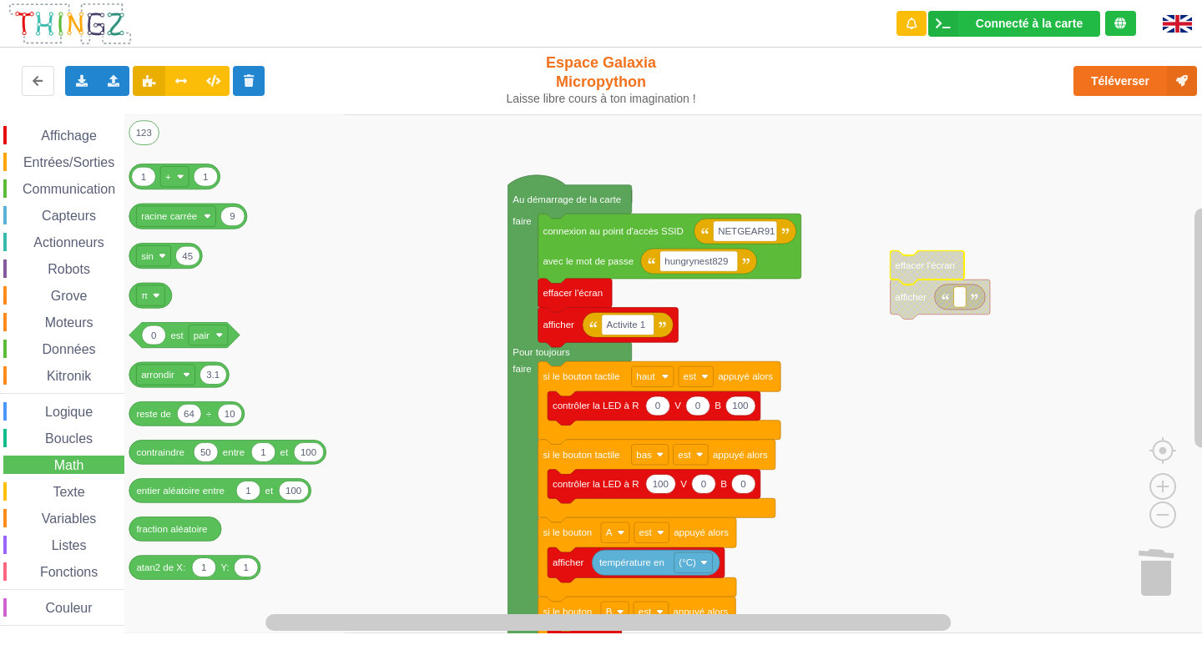
click at [66, 496] on span "Texte" at bounding box center [68, 492] width 37 height 14
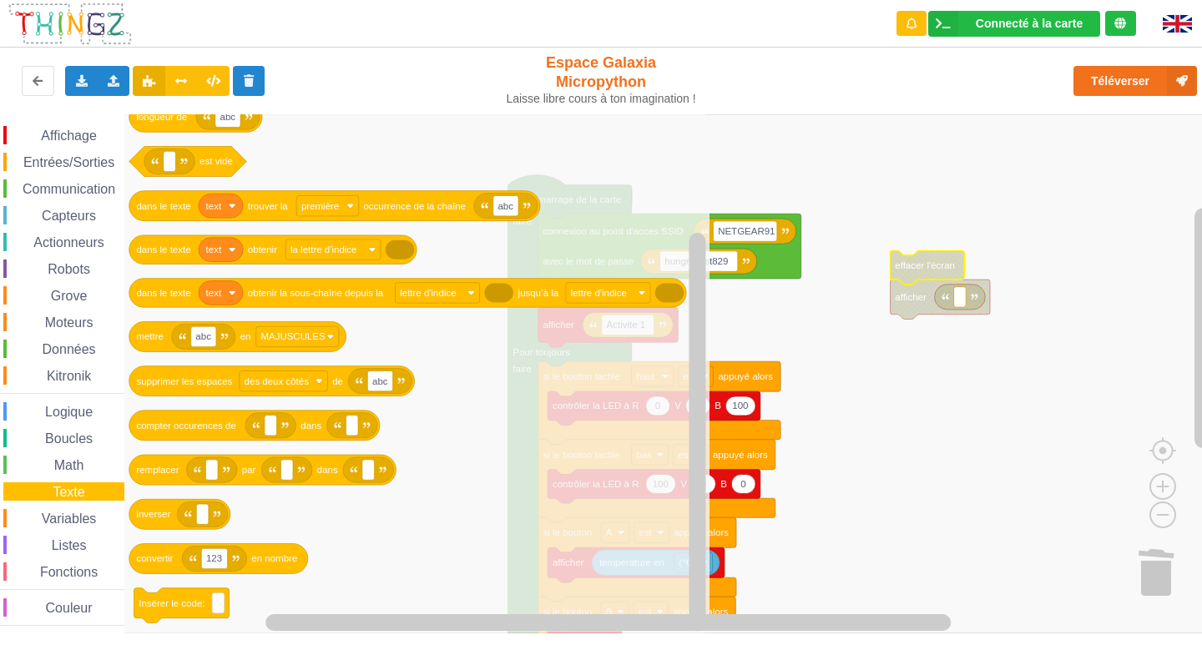
click at [59, 517] on span "Variables" at bounding box center [69, 519] width 60 height 14
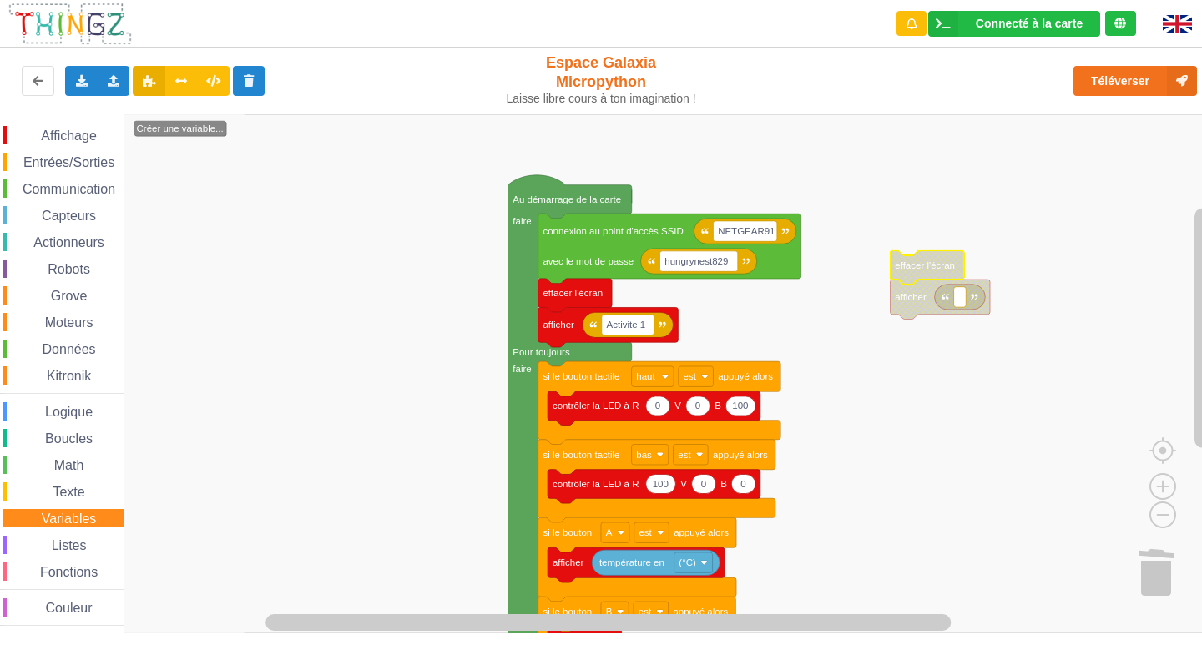
click at [71, 194] on span "Communication" at bounding box center [69, 189] width 98 height 14
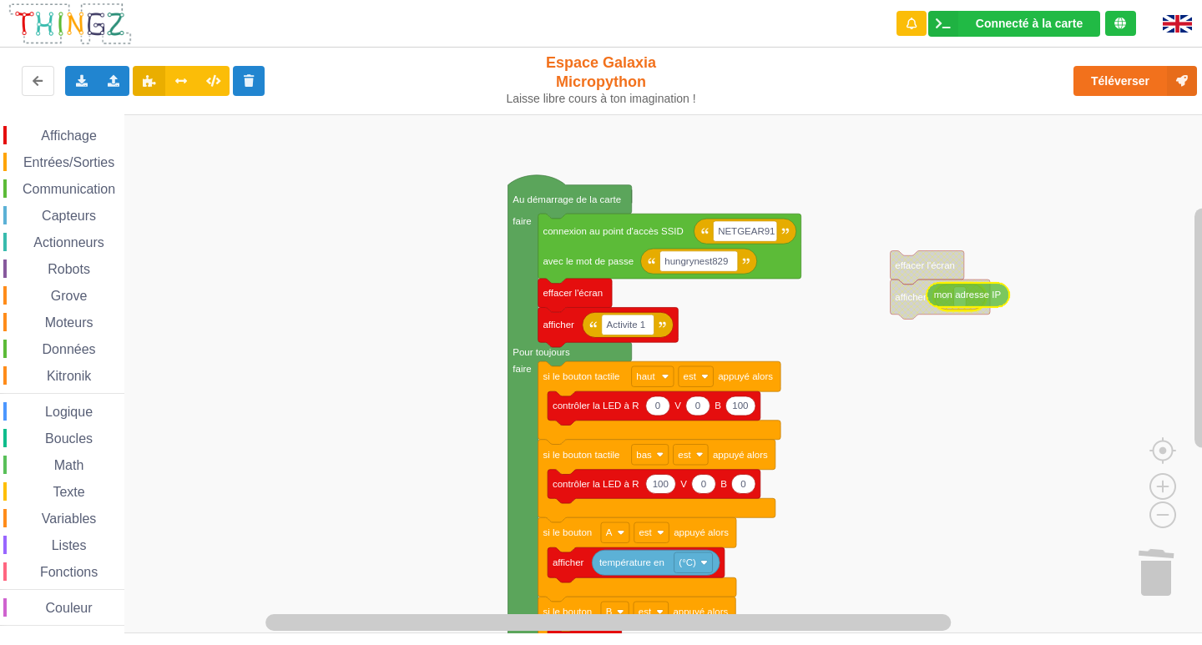
click at [986, 301] on div "Affichage Entrées/Sorties Communication Capteurs Actionneurs Robots Grove Moteu…" at bounding box center [606, 373] width 1213 height 519
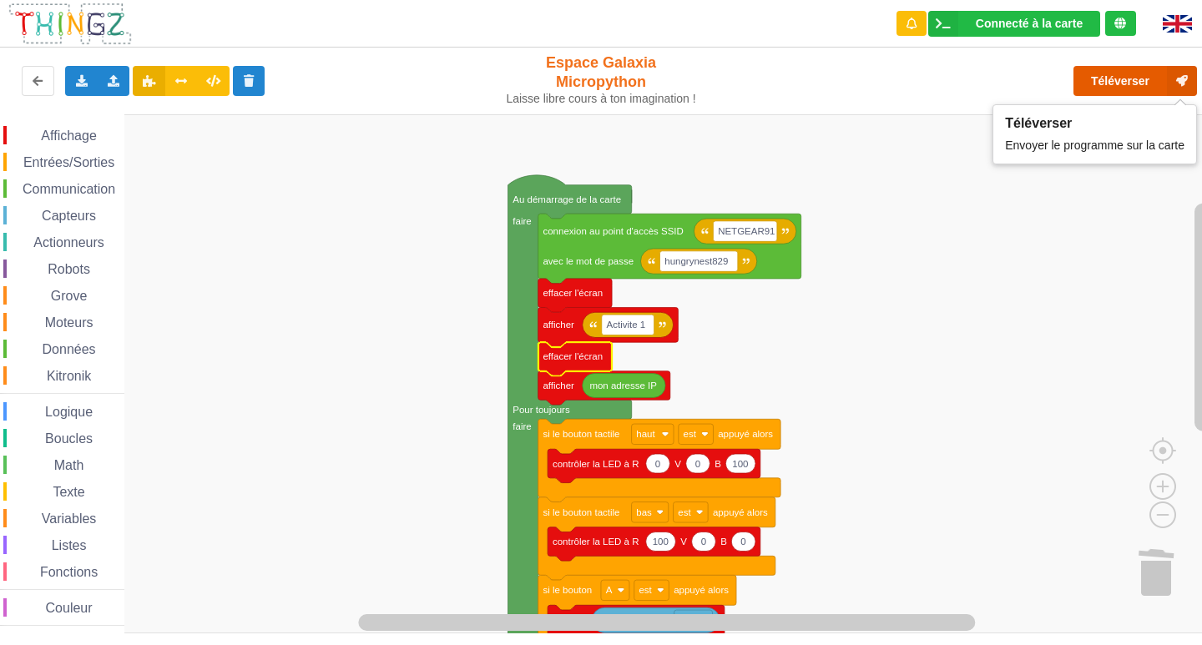
click at [1134, 83] on button "Téléverser" at bounding box center [1135, 81] width 124 height 30
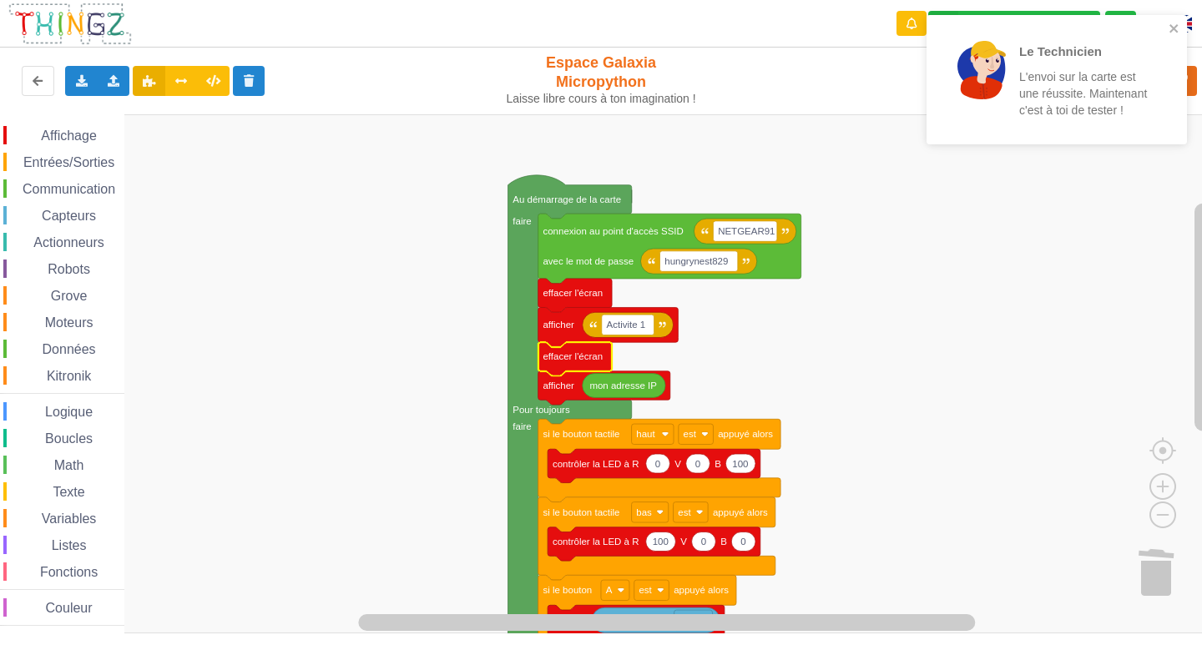
click at [571, 361] on text "effacer l'écran" at bounding box center [572, 356] width 60 height 10
click at [1178, 25] on icon "close" at bounding box center [1174, 28] width 12 height 13
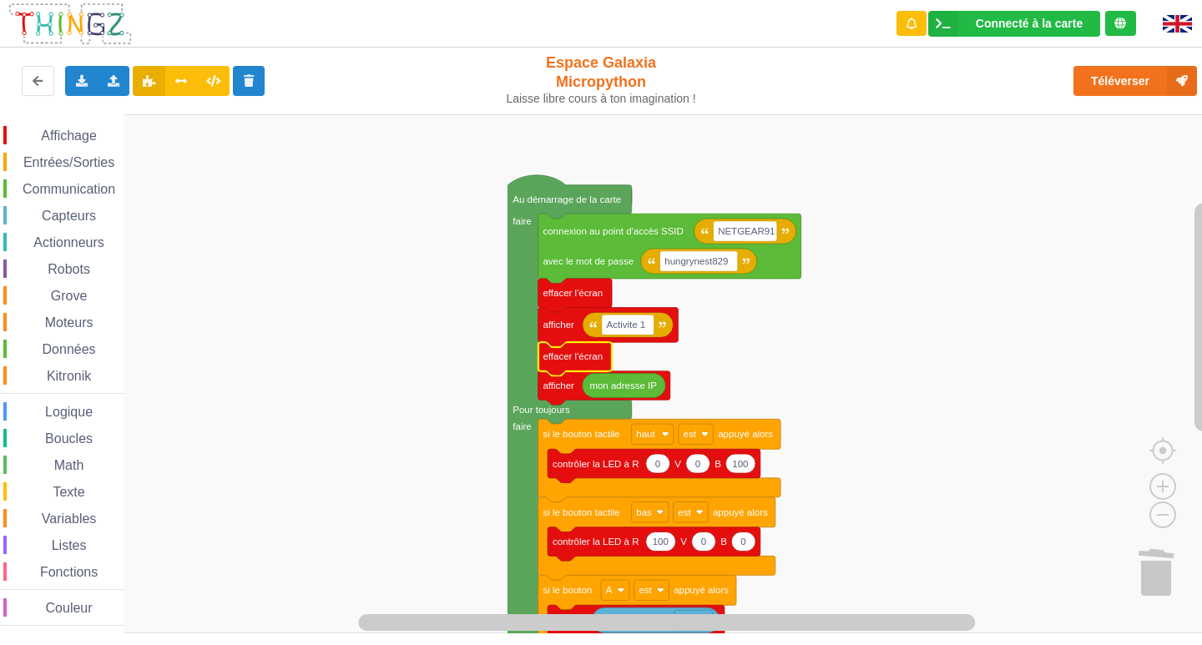
click at [1147, 80] on div "Le Technicien L'envoi sur la carte est une réussite. Maintenant c'est à toi de …" at bounding box center [600, 310] width 1225 height 645
click at [1122, 89] on button "Téléverser" at bounding box center [1135, 81] width 124 height 30
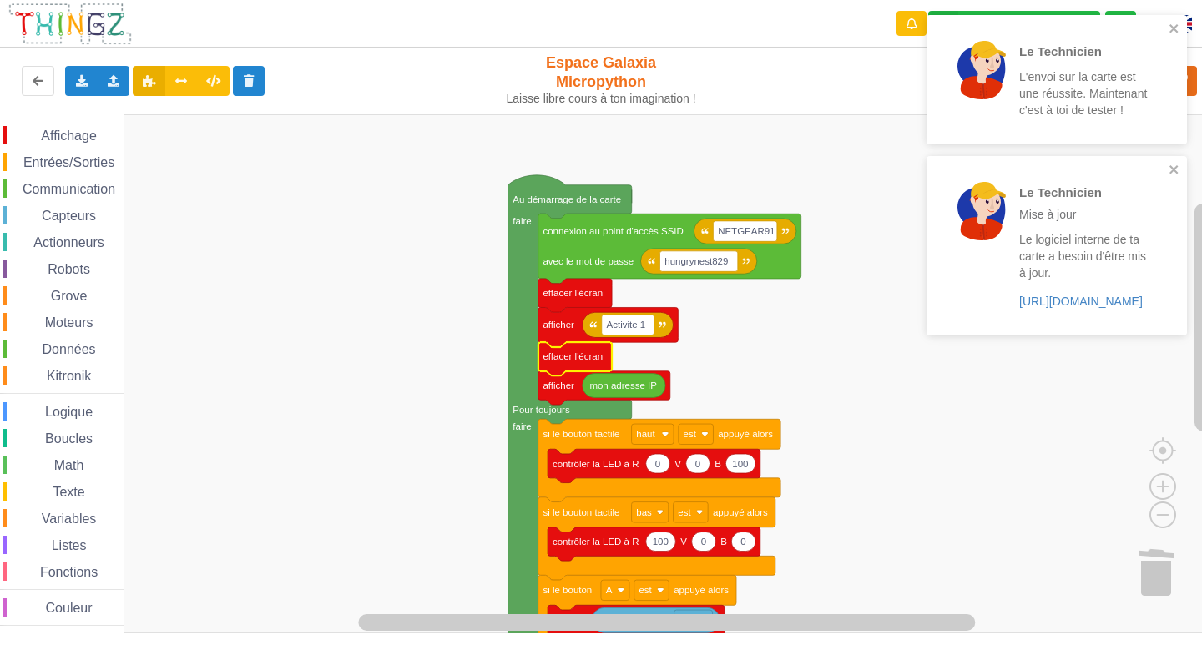
drag, startPoint x: 1164, startPoint y: 28, endPoint x: 1161, endPoint y: 46, distance: 17.8
click at [1165, 28] on div "Le Technicien L'envoi sur la carte est une réussite. Maintenant c'est à toi de …" at bounding box center [1050, 80] width 235 height 116
click at [1174, 166] on icon "close" at bounding box center [1174, 169] width 12 height 13
click at [748, 356] on rect "Espace de travail de Blocky" at bounding box center [606, 373] width 1213 height 519
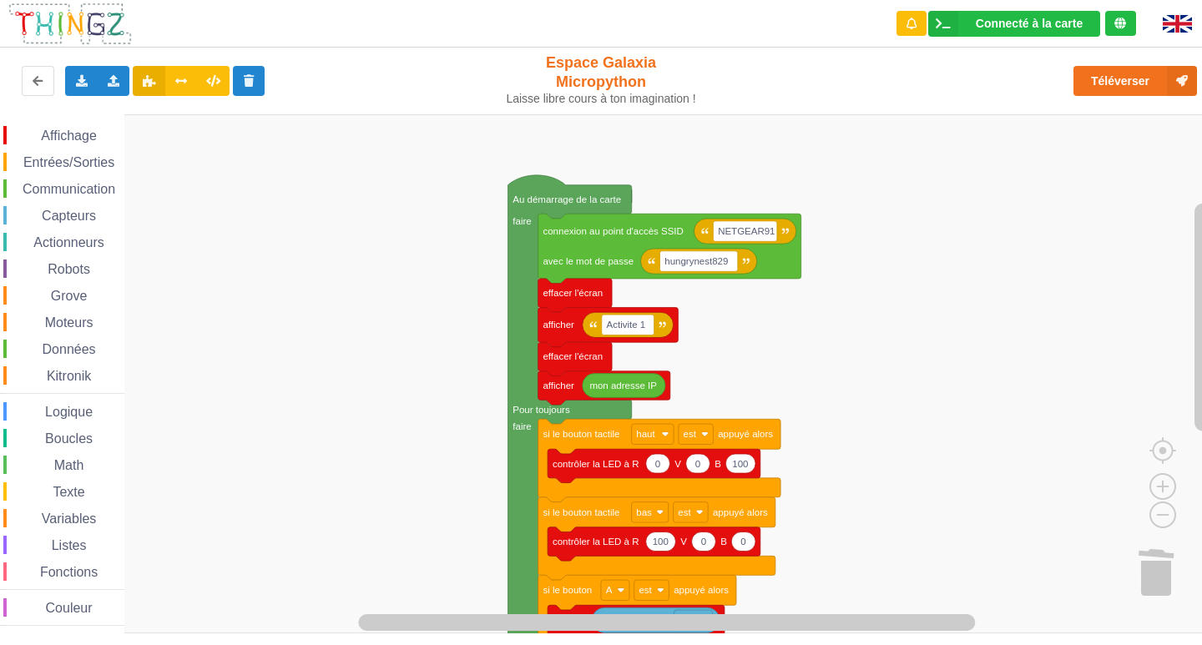
click at [86, 134] on span "Affichage" at bounding box center [68, 136] width 60 height 14
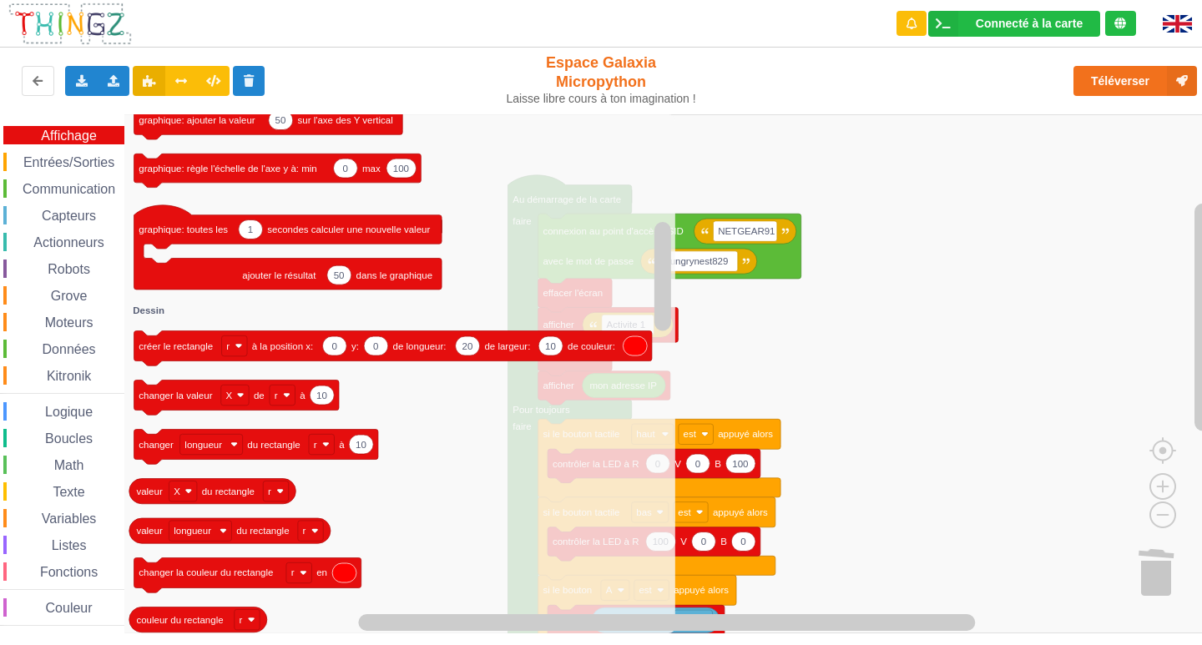
click at [932, 240] on rect "Espace de travail de Blocky" at bounding box center [606, 373] width 1213 height 519
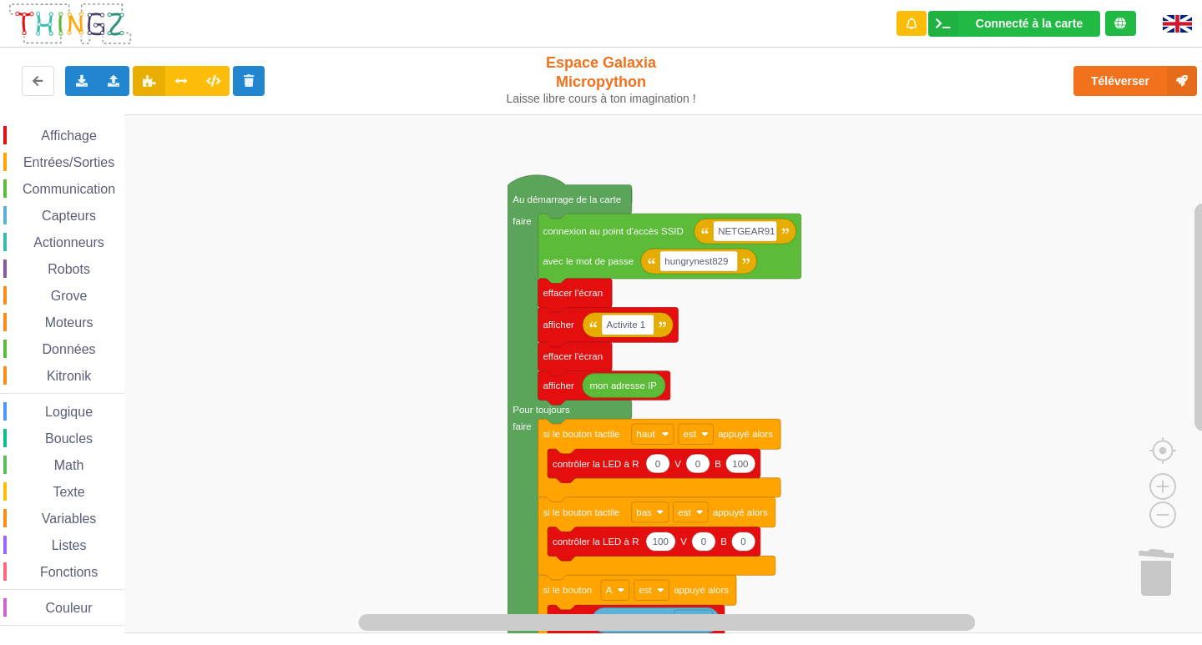
click at [55, 164] on span "Entrées/Sorties" at bounding box center [69, 162] width 96 height 14
click at [926, 366] on div "Affichage Entrées/Sorties Communication Capteurs Actionneurs Robots Grove Moteu…" at bounding box center [606, 373] width 1213 height 519
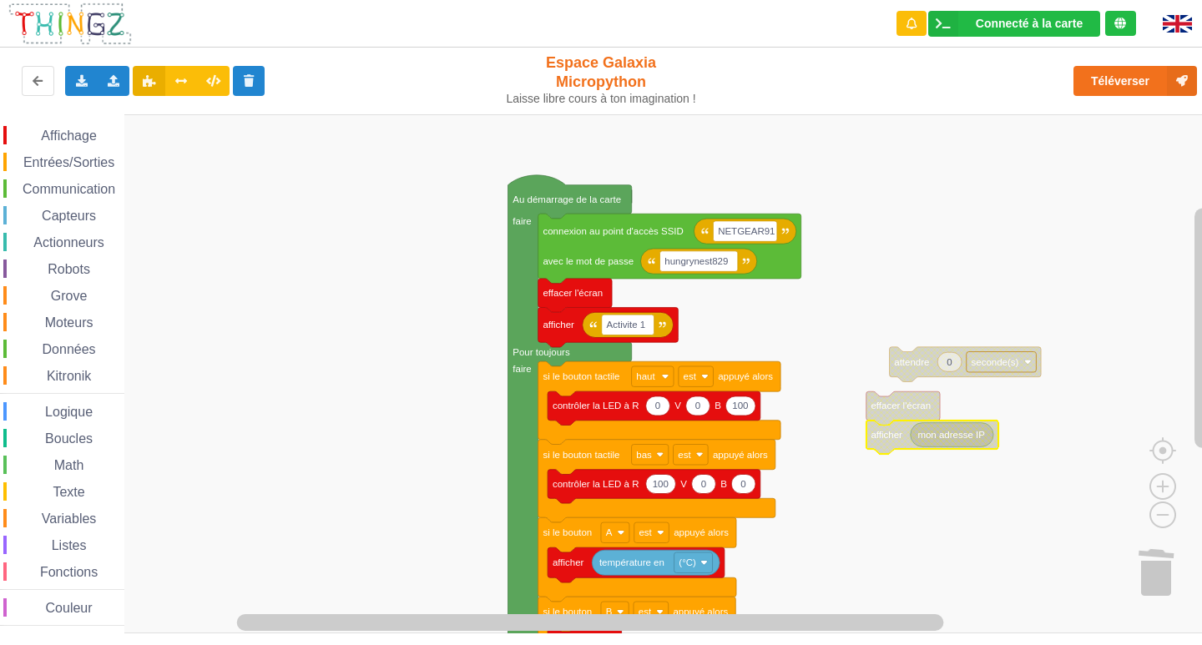
click at [904, 424] on icon "Espace de travail de Blocky" at bounding box center [932, 437] width 132 height 33
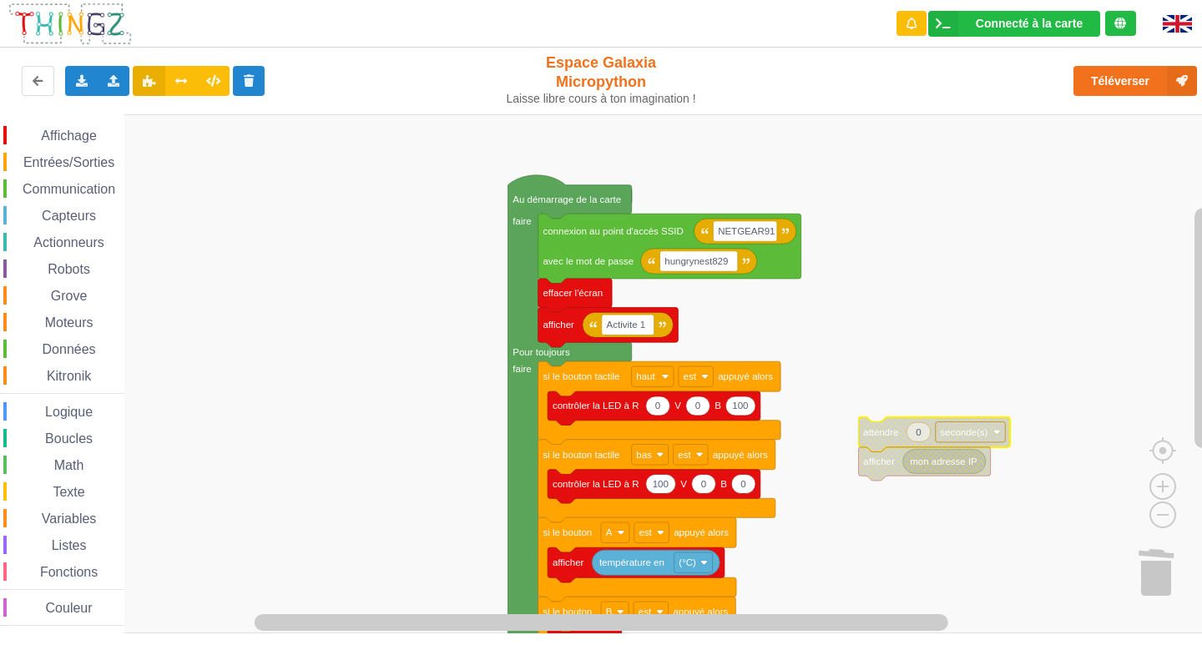
click at [923, 438] on icon "Espace de travail de Blocky" at bounding box center [918, 431] width 24 height 19
type input "5"
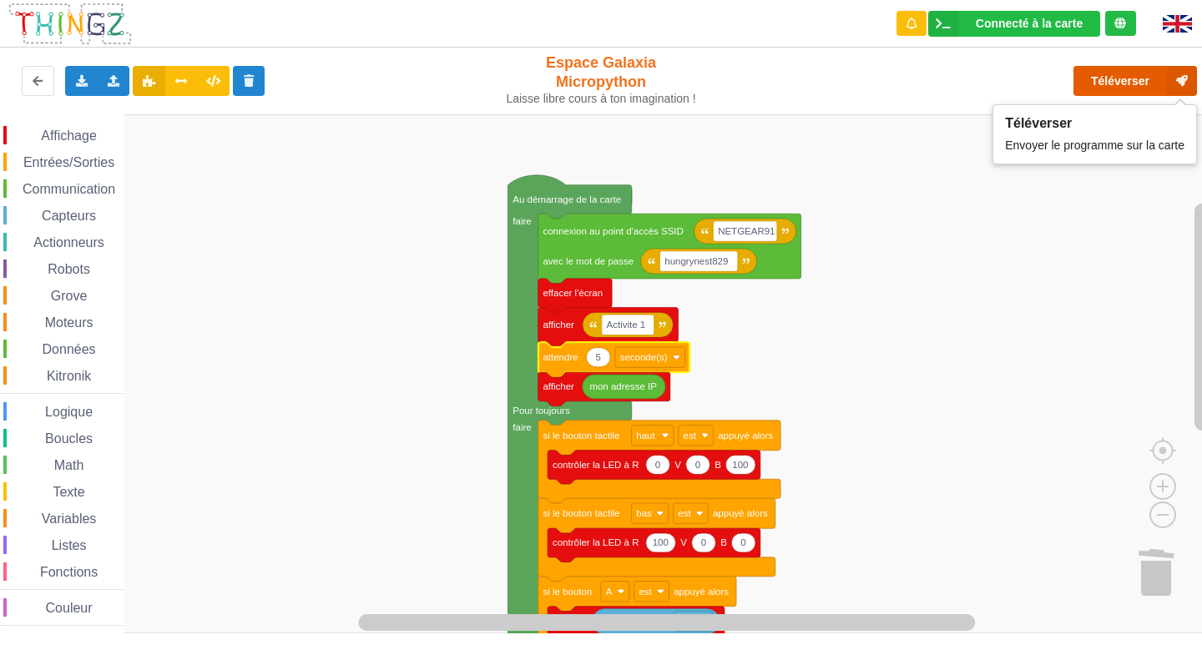
click at [1086, 82] on button "Téléverser" at bounding box center [1135, 81] width 124 height 30
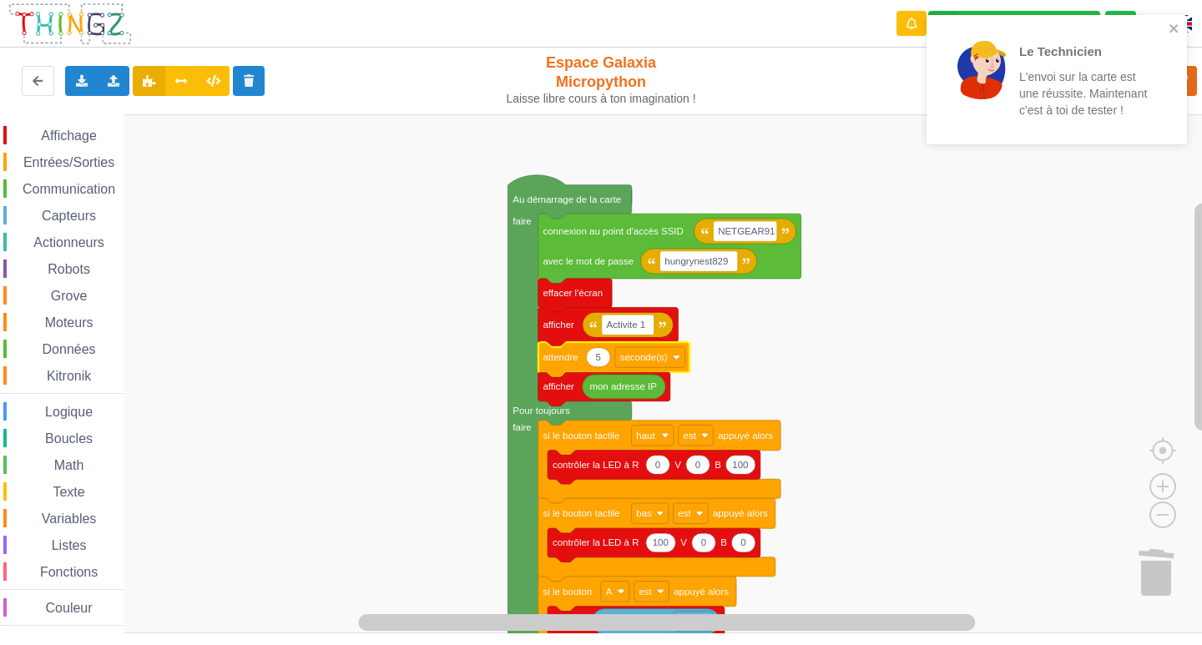
click at [91, 136] on span "Affichage" at bounding box center [68, 136] width 60 height 14
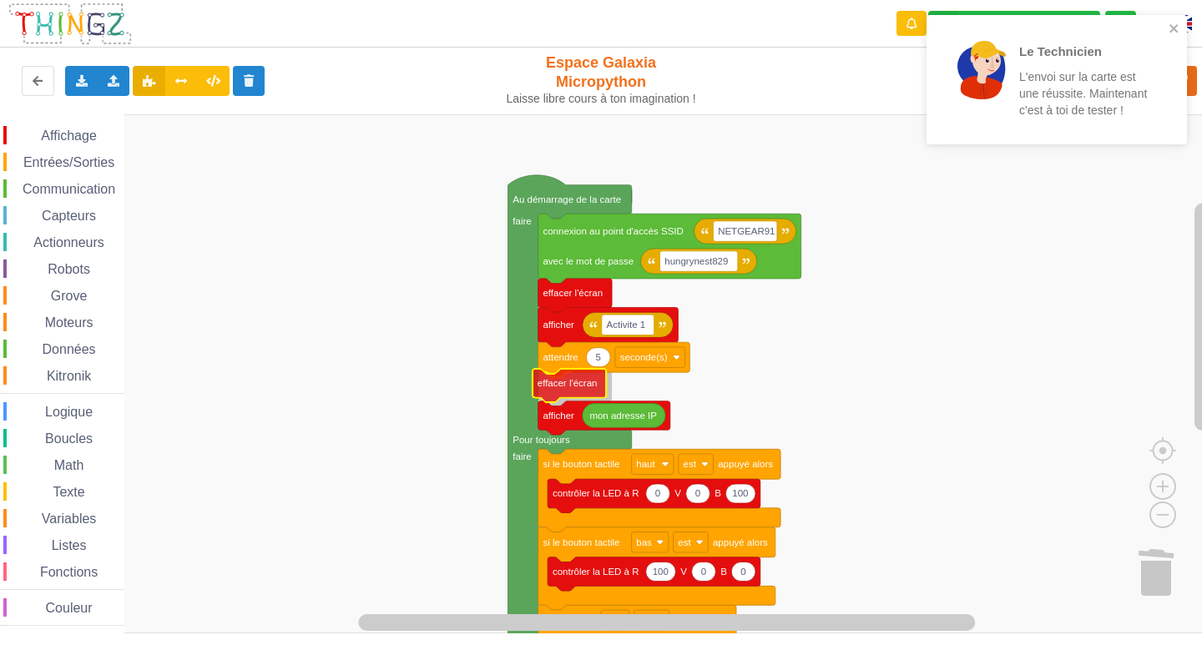
click at [566, 377] on div "Affichage Entrées/Sorties Communication Capteurs Actionneurs Robots Grove Moteu…" at bounding box center [606, 373] width 1213 height 519
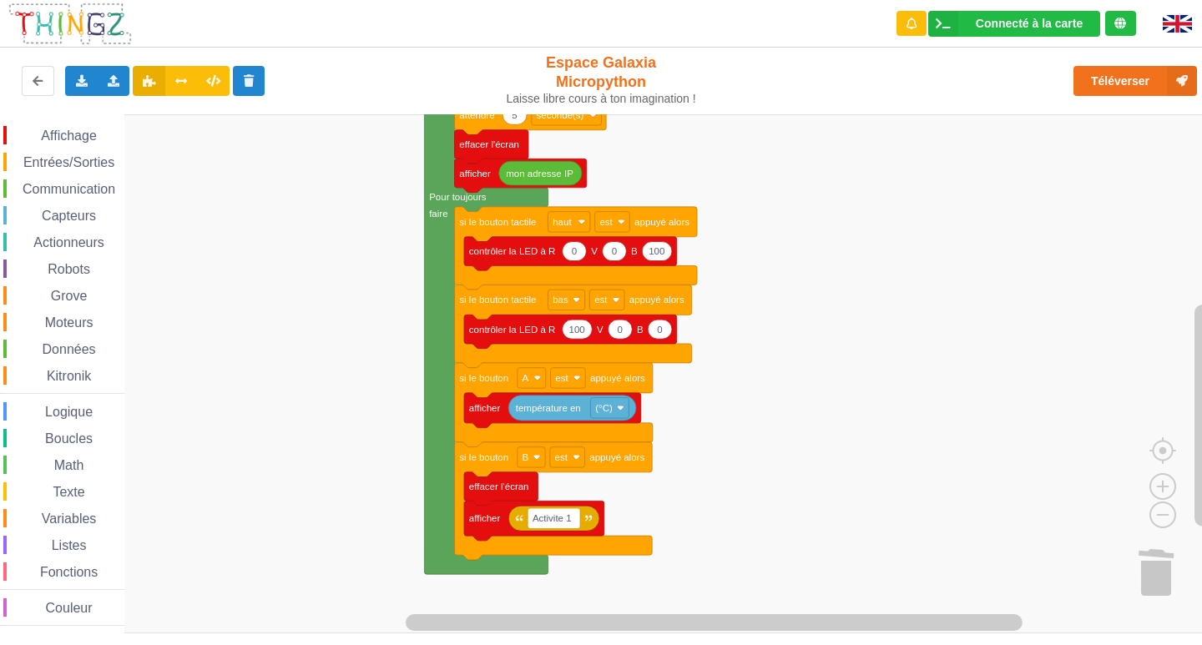
click at [262, 256] on div "Affichage Entrées/Sorties Communication Capteurs Actionneurs Robots Grove Moteu…" at bounding box center [606, 373] width 1213 height 519
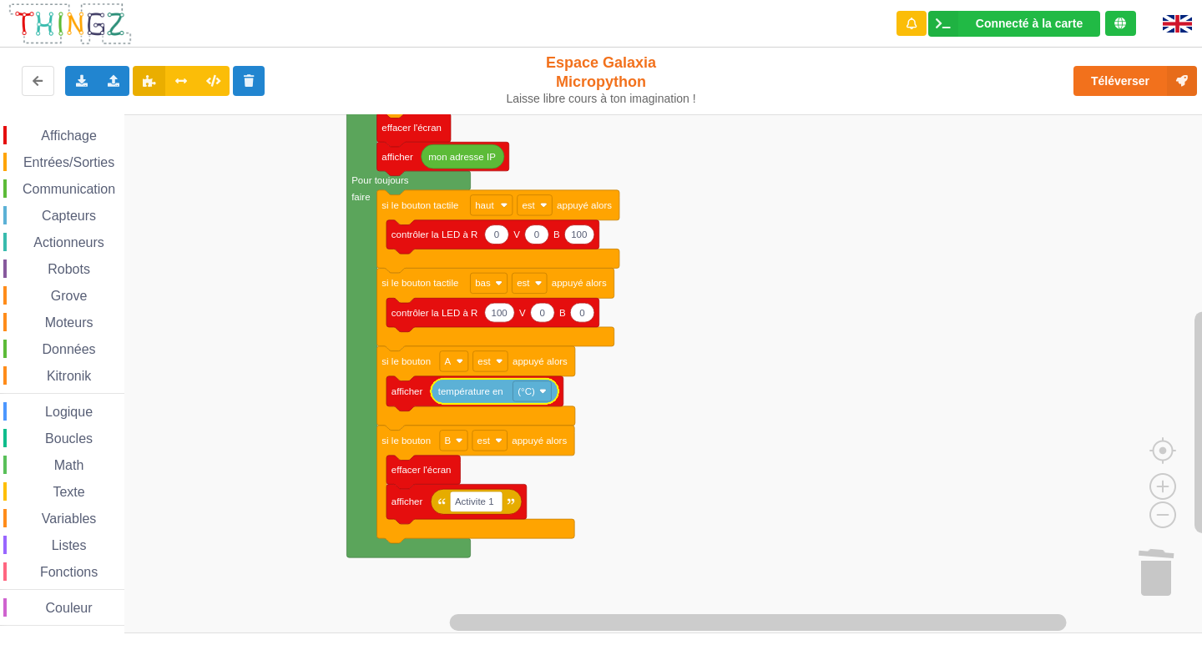
click at [479, 401] on icon "Espace de travail de Blocky" at bounding box center [495, 391] width 128 height 25
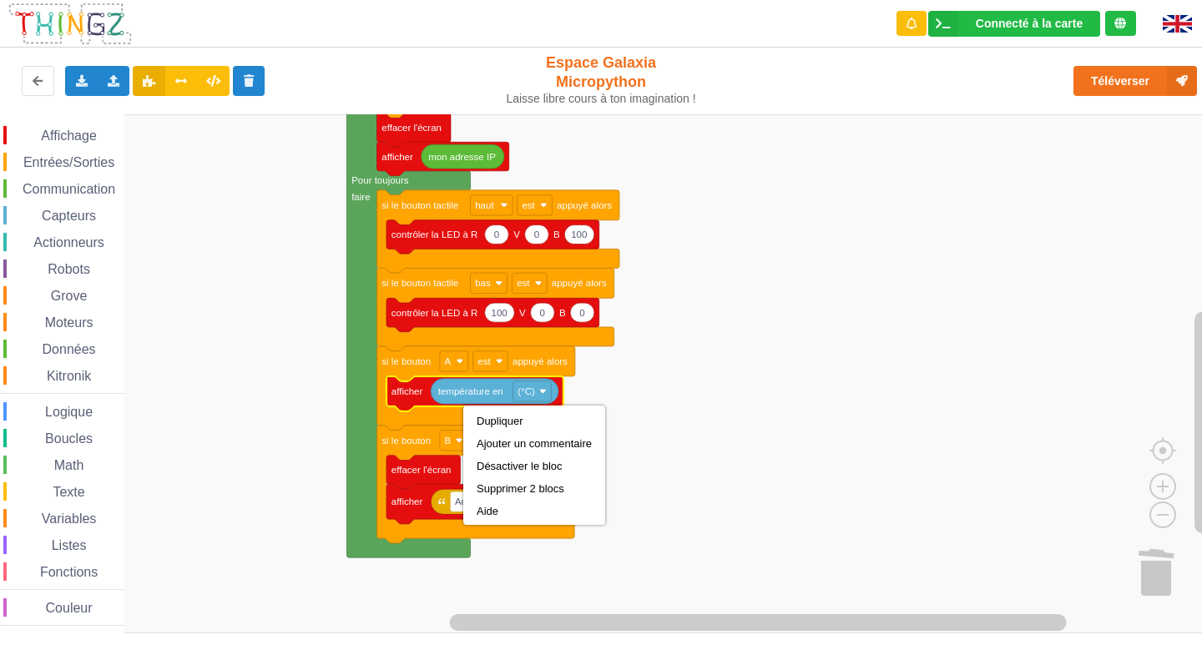
click at [724, 420] on rect "Espace de travail de Blocky" at bounding box center [606, 373] width 1213 height 519
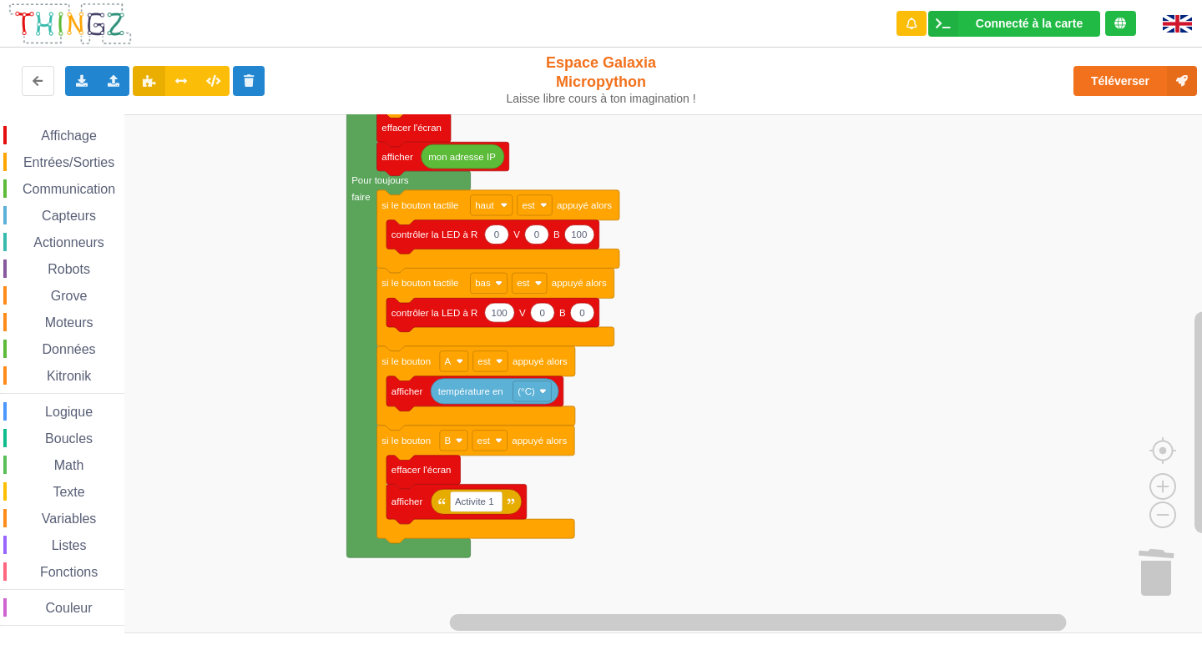
click at [86, 217] on span "Capteurs" at bounding box center [68, 216] width 59 height 14
click at [662, 481] on rect "Espace de travail de Blocky" at bounding box center [606, 373] width 1213 height 519
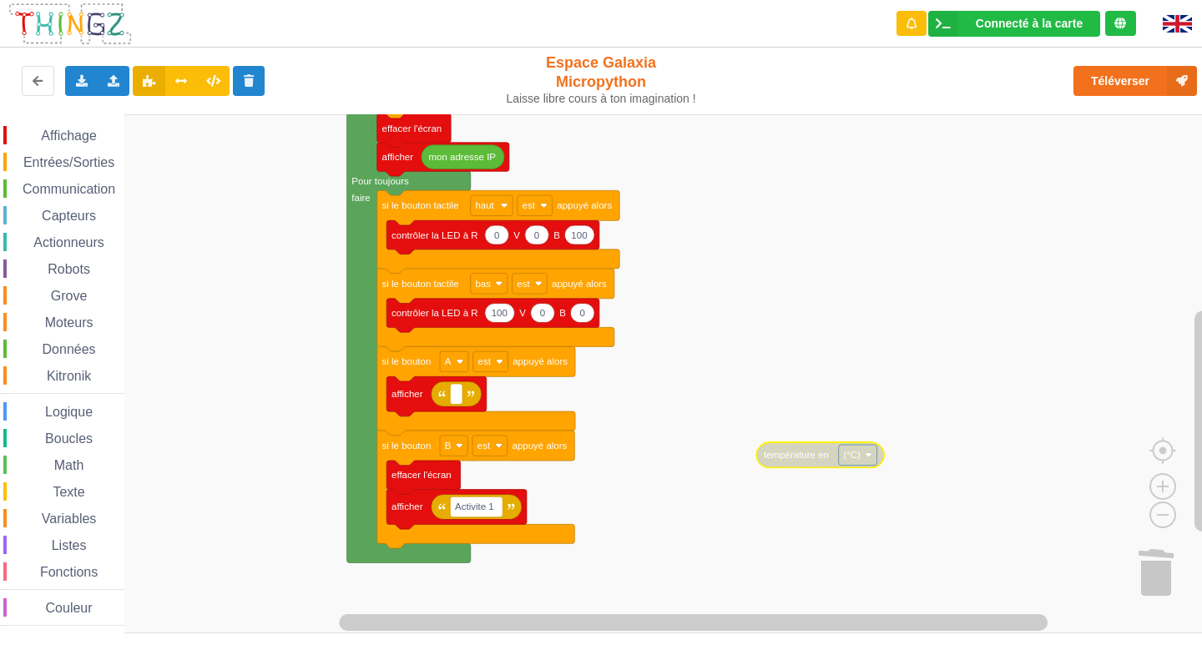
click at [863, 462] on rect "Espace de travail de Blocky" at bounding box center [858, 455] width 38 height 20
click at [789, 455] on text "température en" at bounding box center [796, 455] width 65 height 10
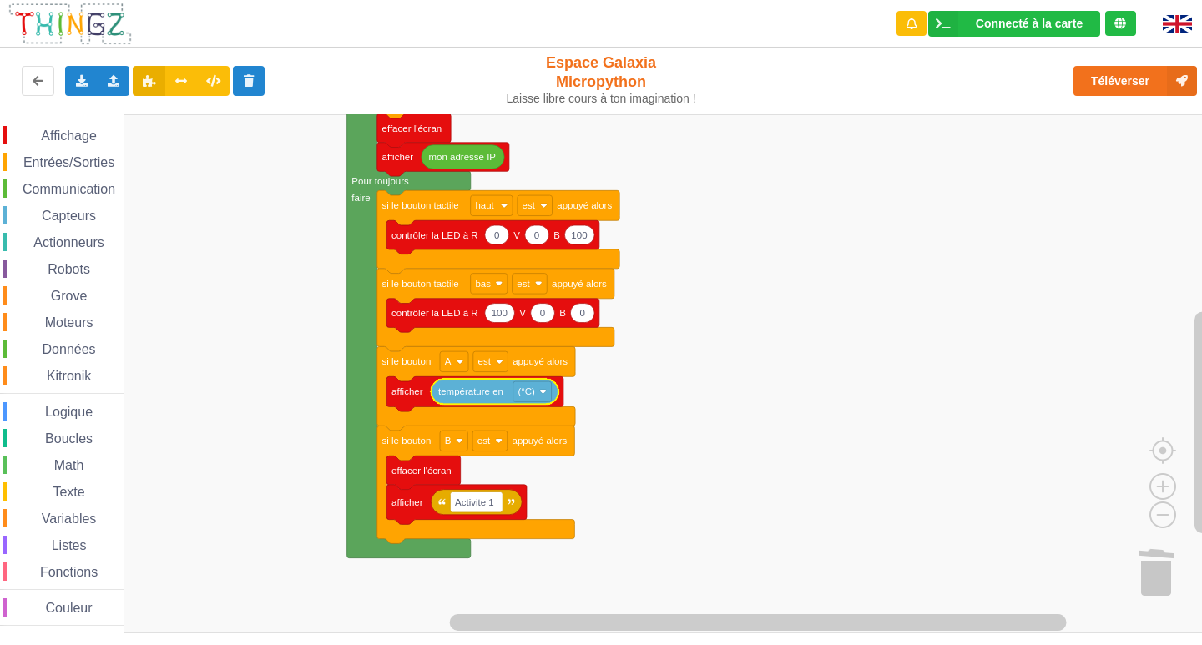
click at [714, 448] on rect "Espace de travail de Blocky" at bounding box center [606, 373] width 1213 height 519
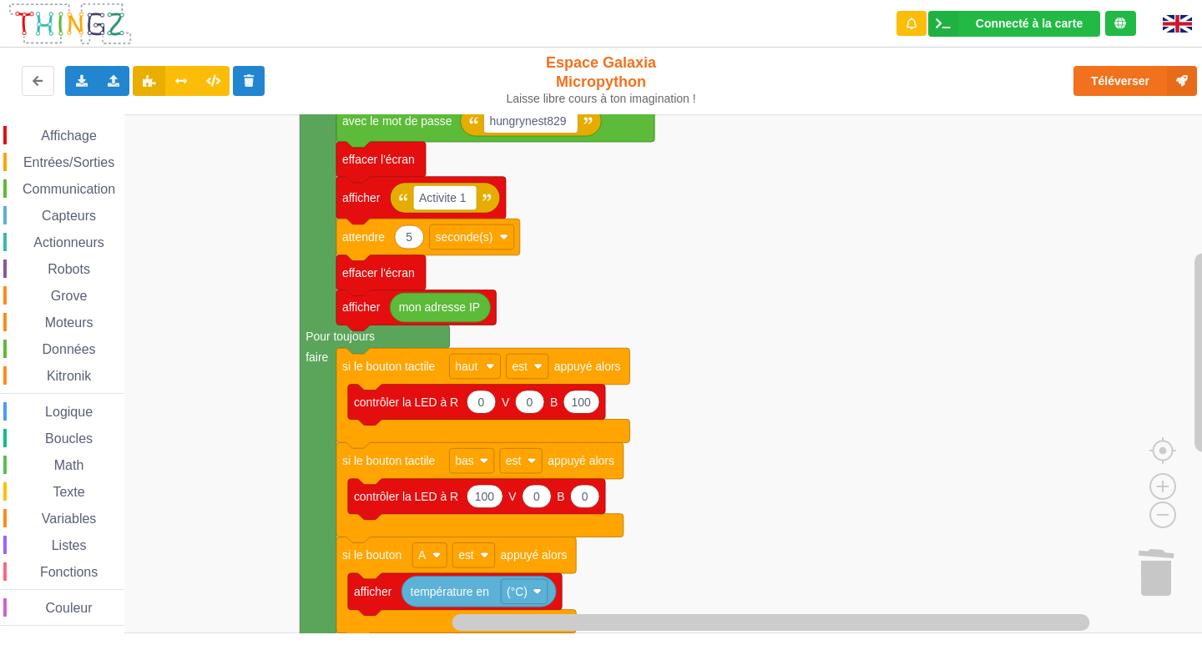
click at [137, 610] on rect "Espace de travail de Blocky" at bounding box center [606, 373] width 1213 height 519
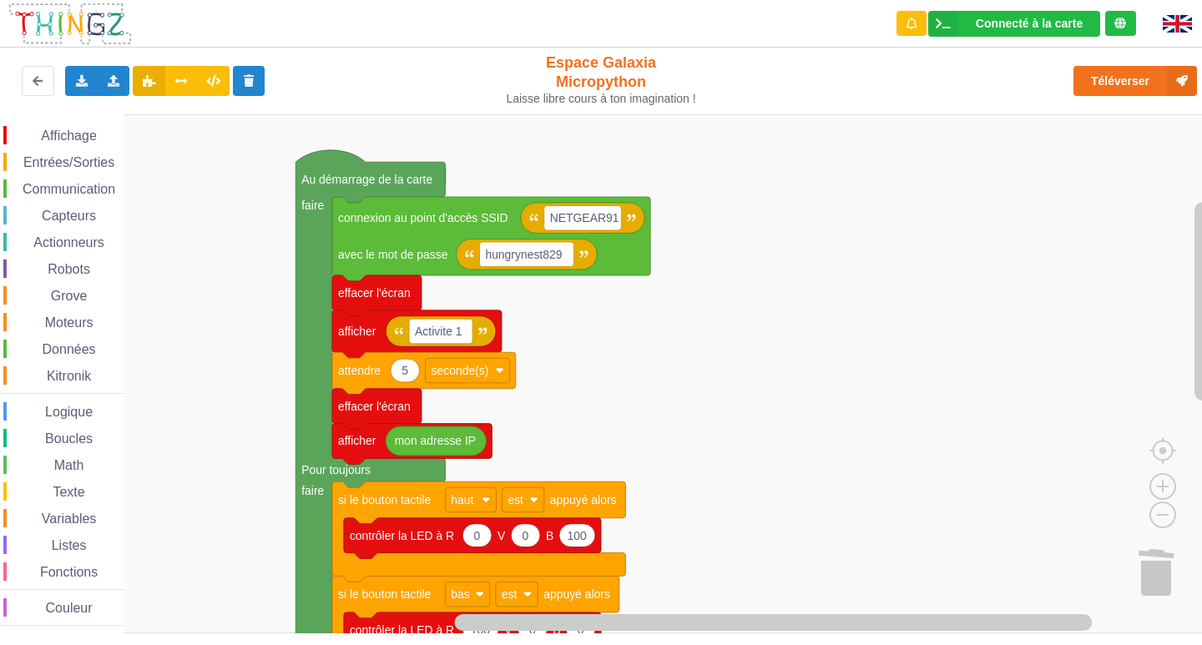
click at [219, 589] on rect "Espace de travail de Blocky" at bounding box center [606, 373] width 1213 height 519
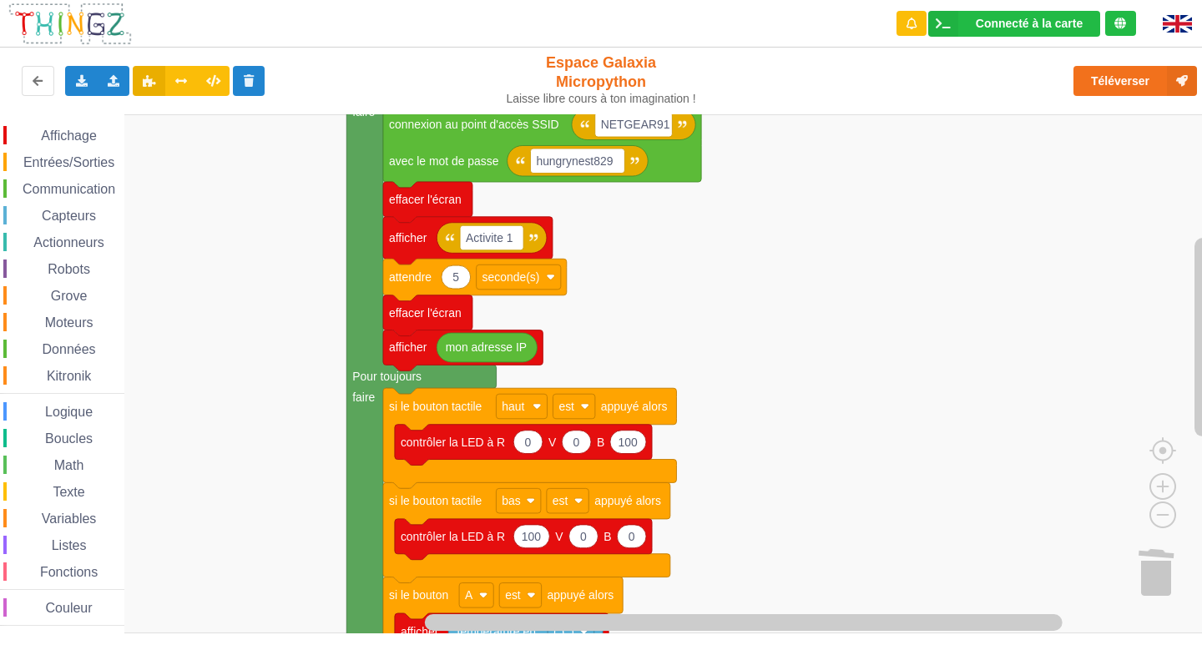
click at [270, 470] on rect "Espace de travail de Blocky" at bounding box center [606, 373] width 1213 height 519
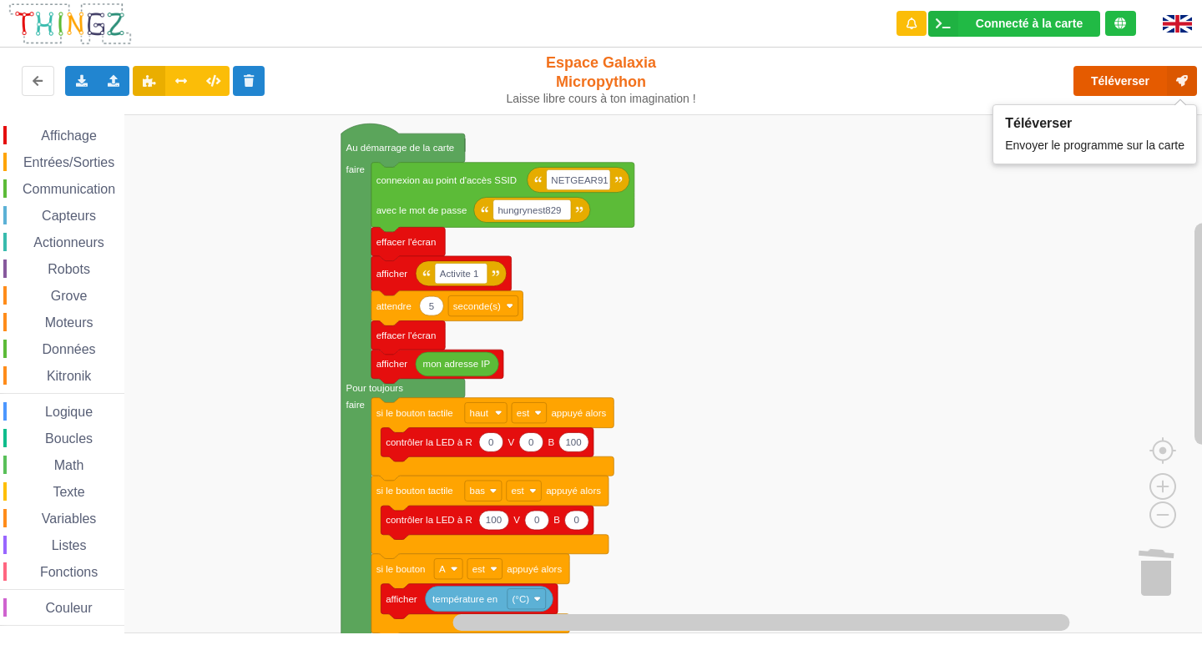
click at [1112, 87] on button "Téléverser" at bounding box center [1135, 81] width 124 height 30
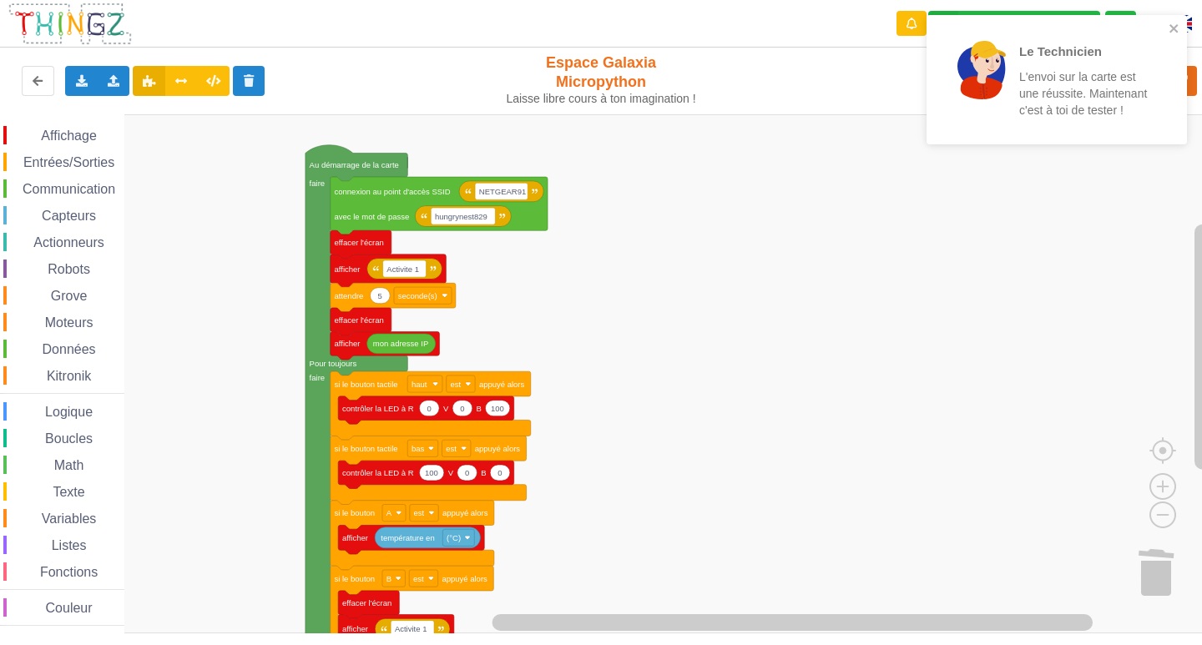
click at [396, 209] on div "Affichage Entrées/Sorties Communication Capteurs Actionneurs Robots Grove Moteu…" at bounding box center [606, 373] width 1213 height 519
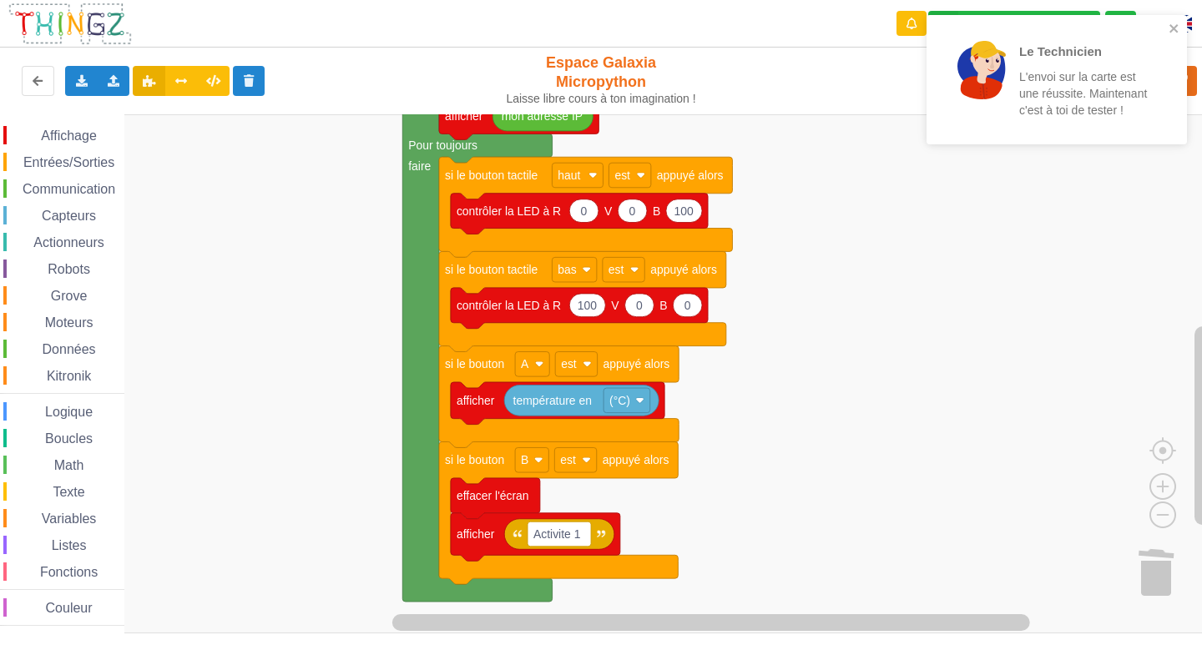
click at [290, 346] on rect "Espace de travail de Blocky" at bounding box center [606, 373] width 1213 height 519
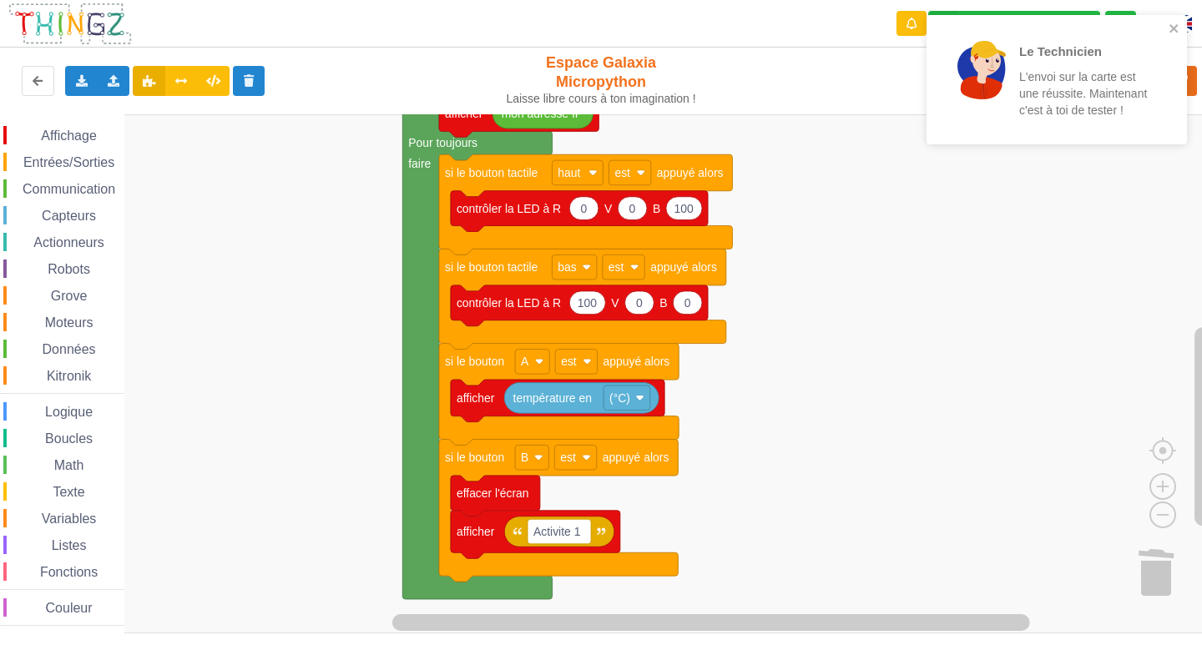
click at [574, 402] on text "température en" at bounding box center [552, 397] width 78 height 13
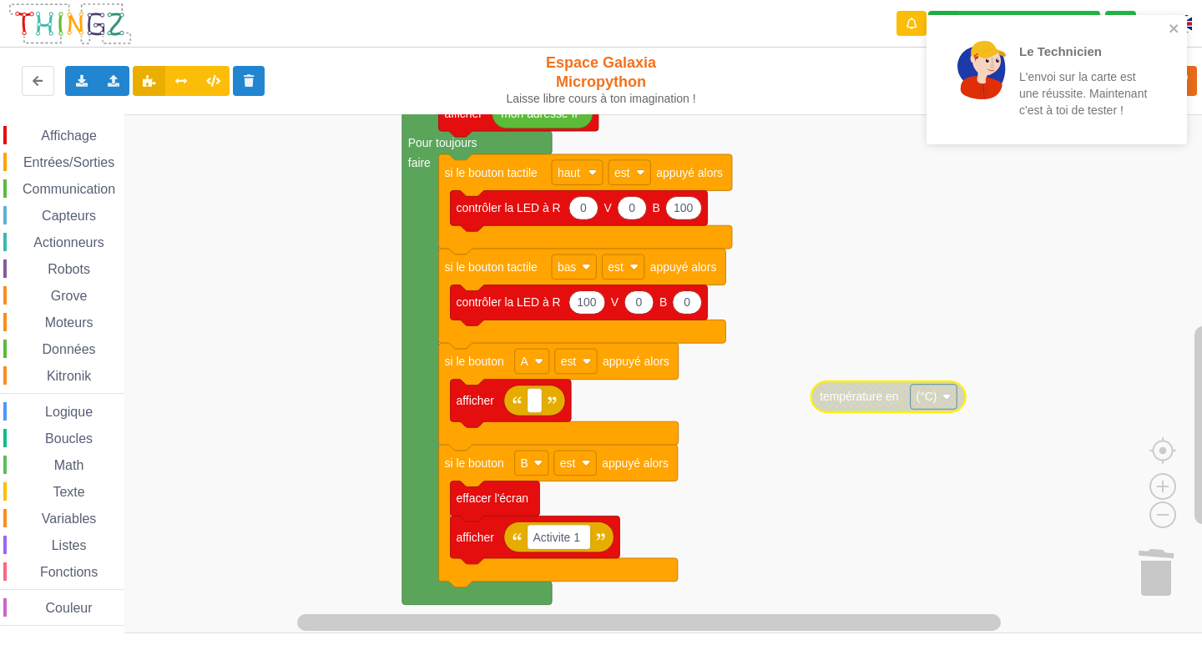
click at [883, 401] on text "température en" at bounding box center [859, 397] width 78 height 13
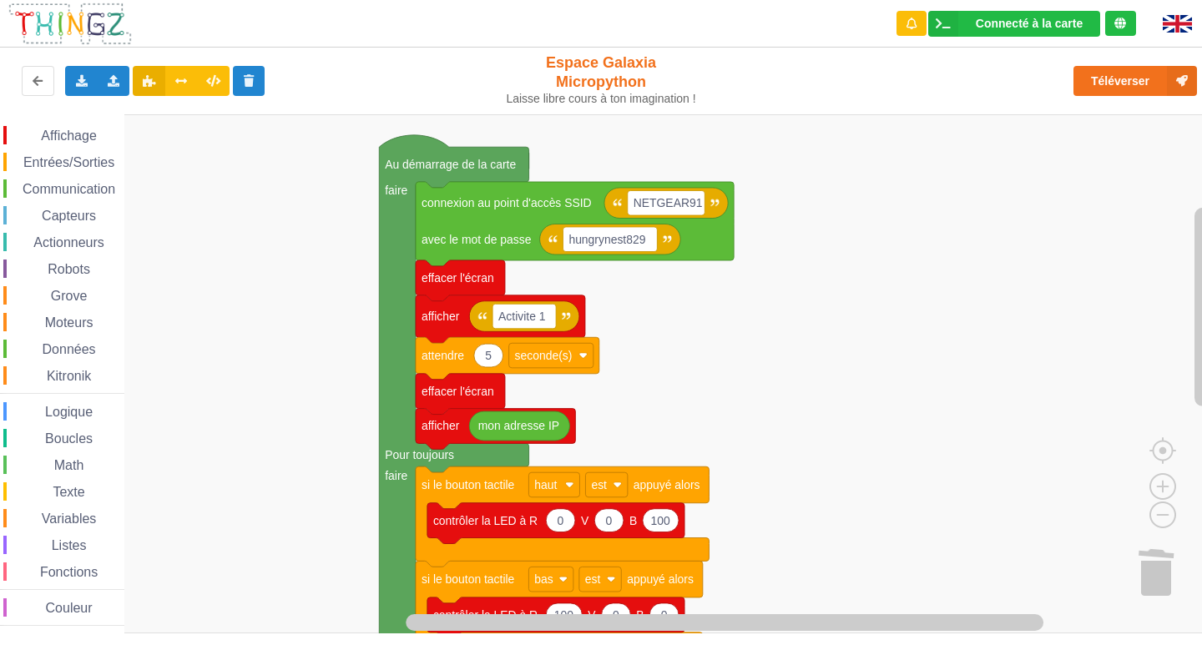
click at [876, 644] on html "Connecté à la carte Réglages Ouvrir le moniteur automatiquement Connexion autom…" at bounding box center [601, 322] width 1202 height 645
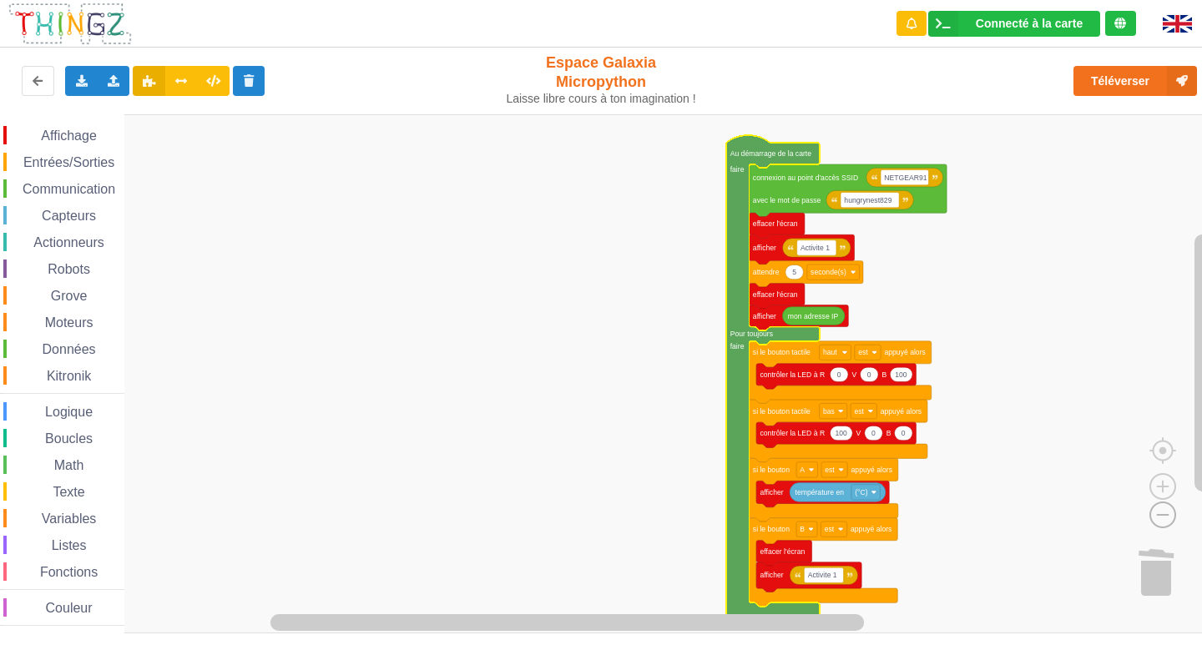
click at [1166, 512] on image "Espace de travail de Blocky" at bounding box center [1136, 476] width 80 height 103
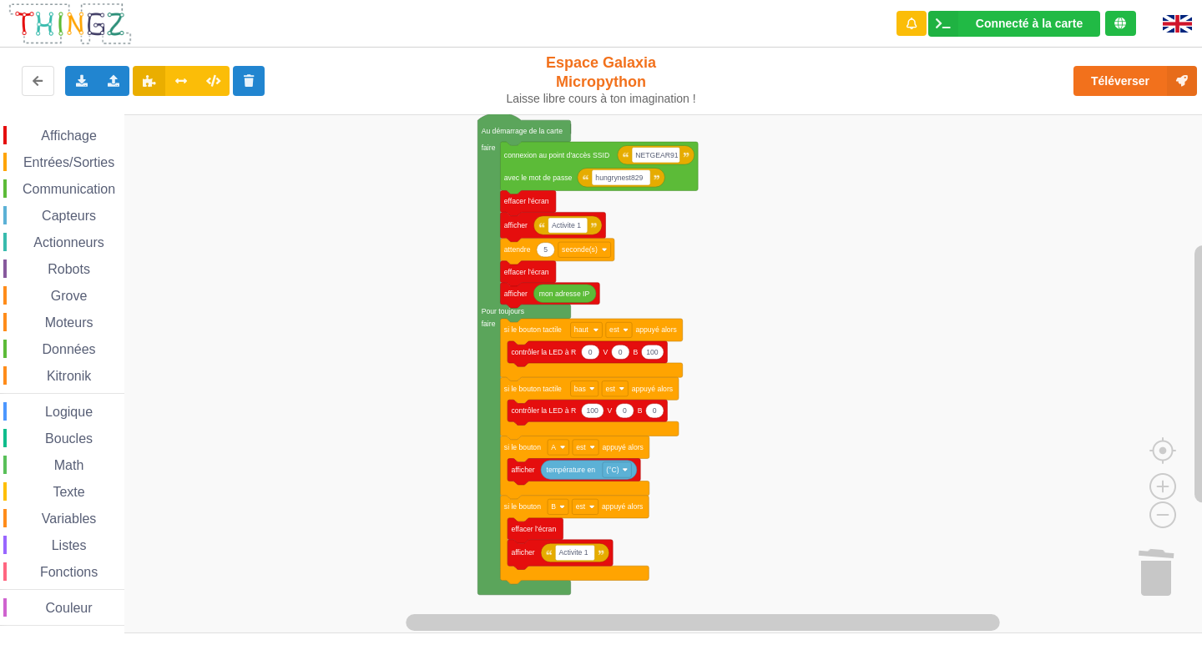
click at [776, 408] on div "Affichage Entrées/Sorties Communication Capteurs Actionneurs Robots Grove Moteu…" at bounding box center [606, 373] width 1213 height 519
click at [996, 86] on div "Téléverser" at bounding box center [962, 80] width 494 height 53
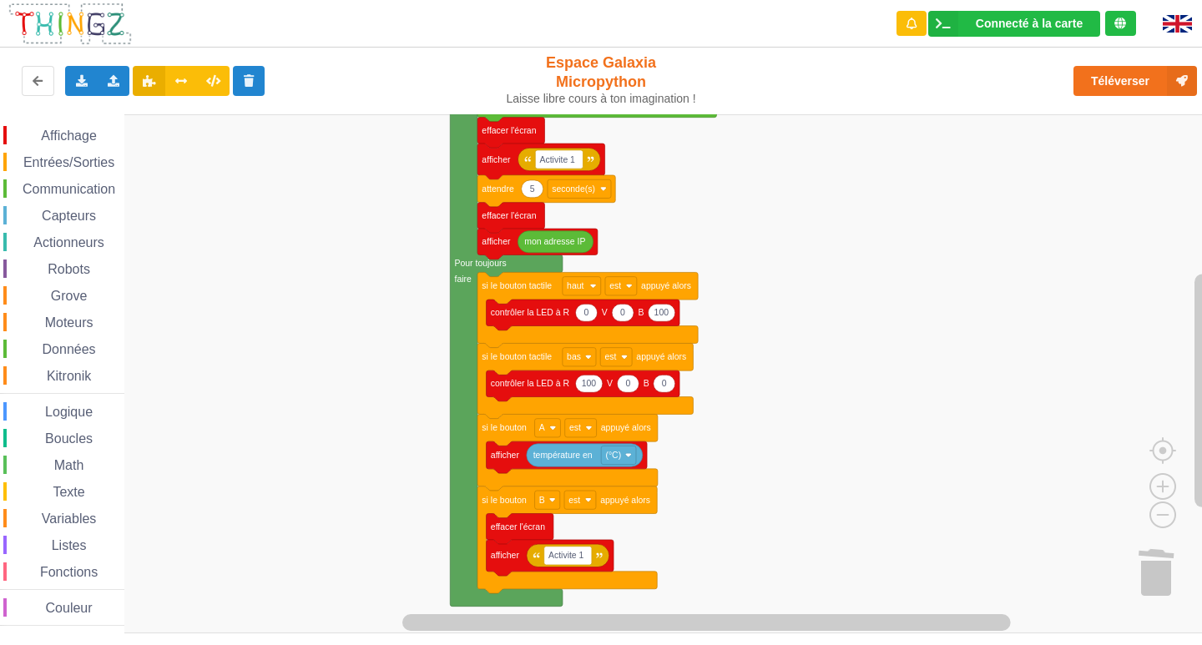
click at [57, 139] on span "Affichage" at bounding box center [68, 136] width 60 height 14
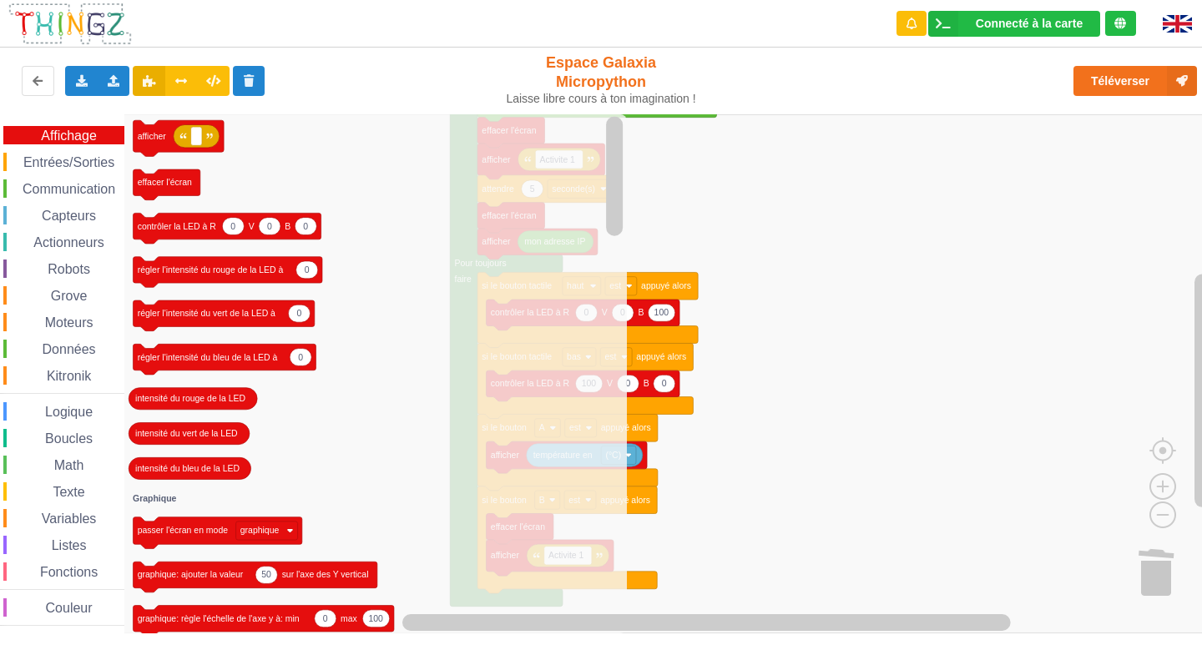
click at [43, 159] on span "Entrées/Sorties" at bounding box center [69, 162] width 96 height 14
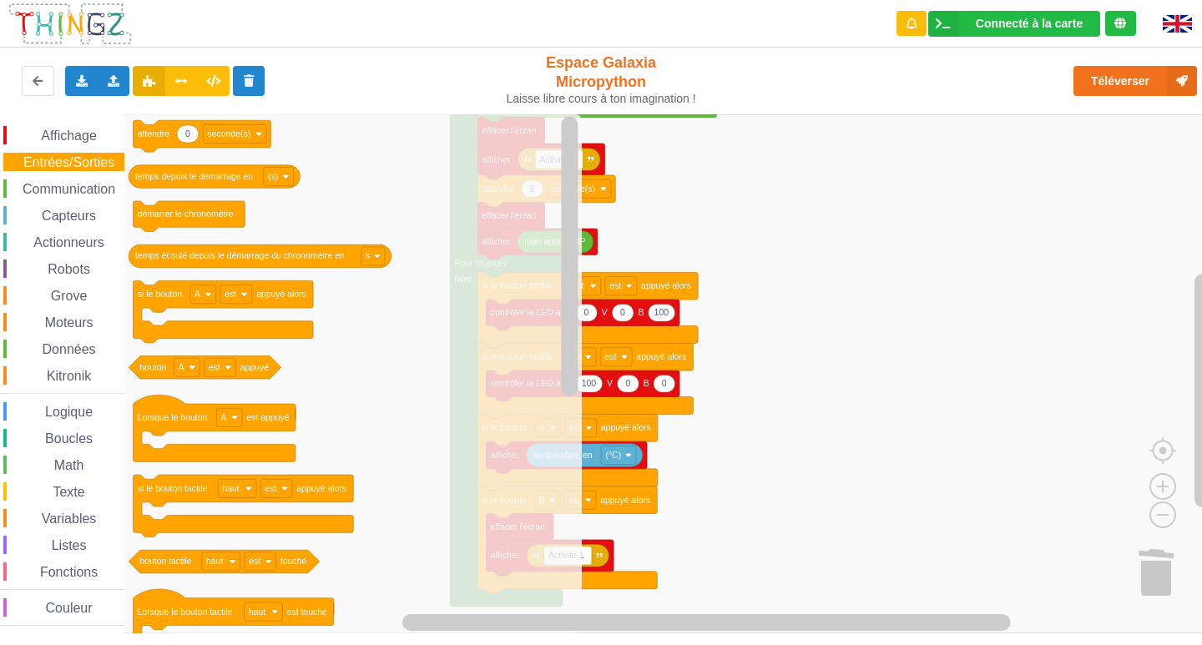
click at [785, 309] on rect "Espace de travail de Blocky" at bounding box center [606, 373] width 1213 height 519
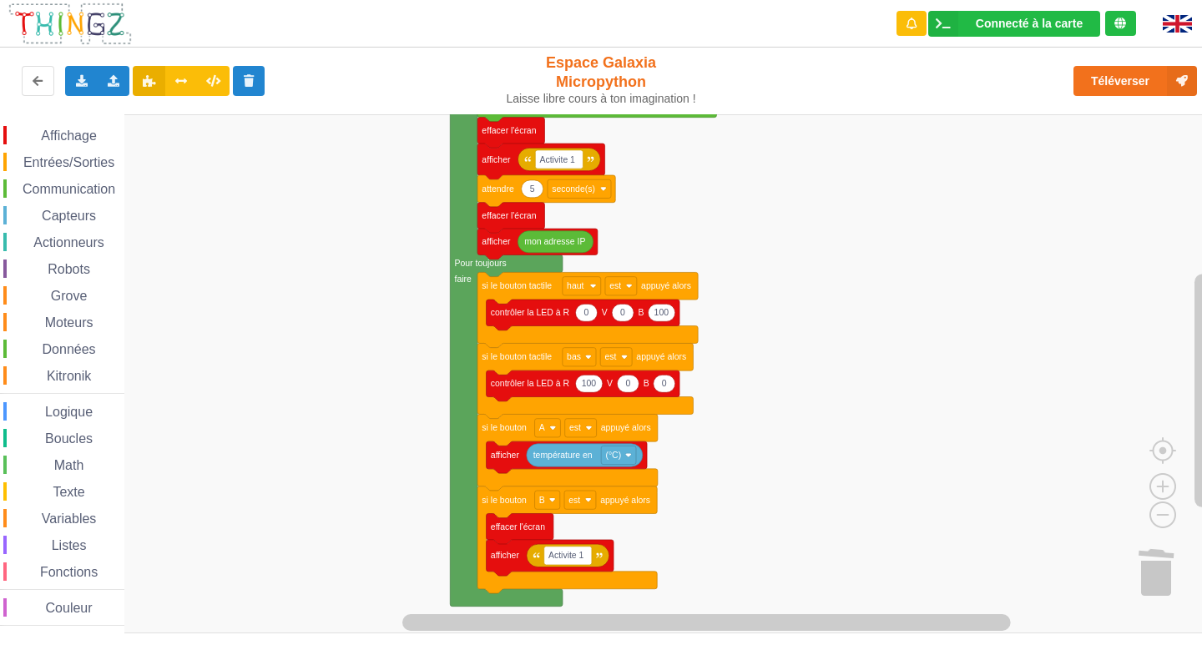
click at [107, 164] on span "Entrées/Sorties" at bounding box center [69, 162] width 96 height 14
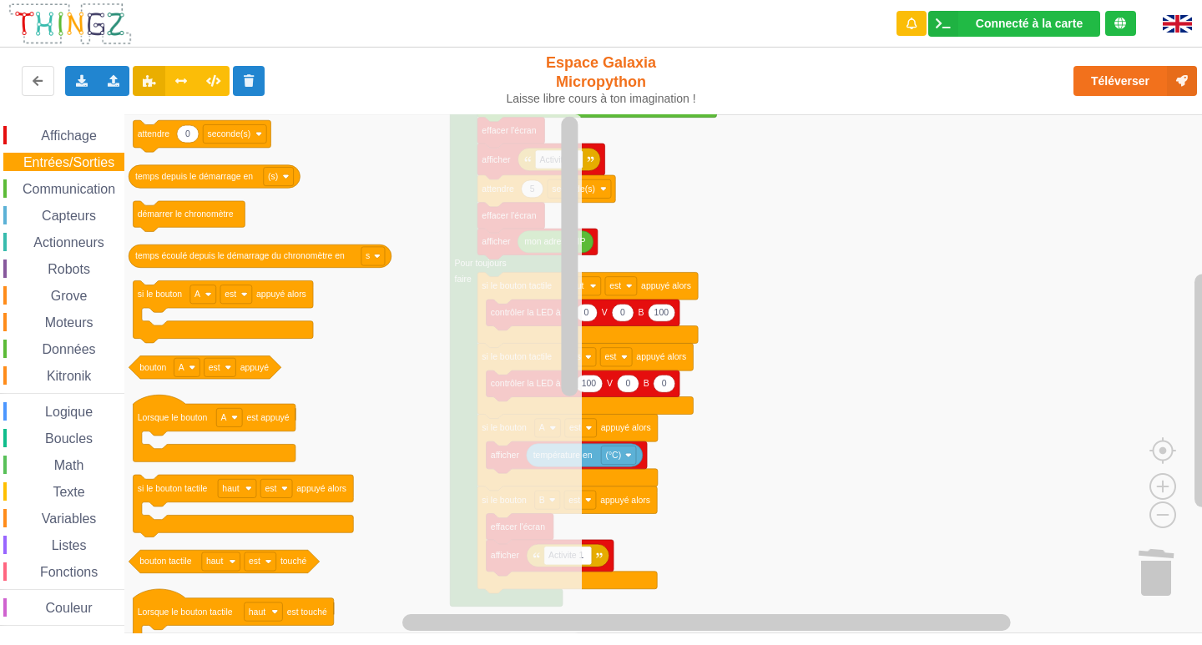
click at [932, 458] on rect "Espace de travail de Blocky" at bounding box center [606, 373] width 1213 height 519
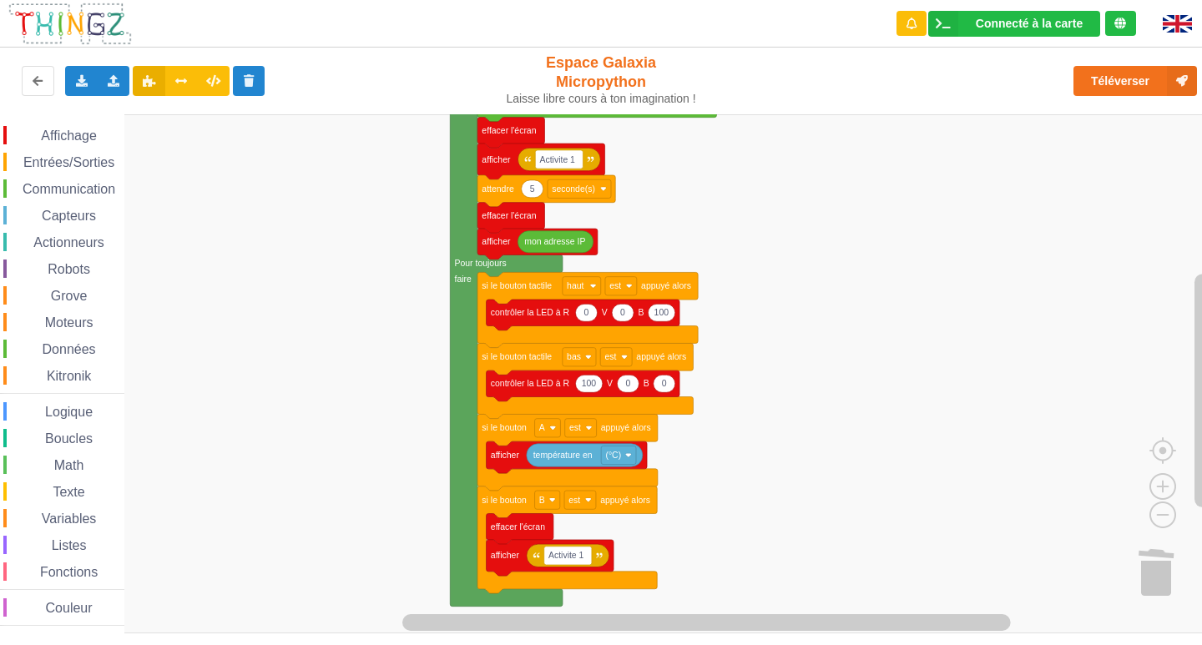
click at [91, 160] on span "Entrées/Sorties" at bounding box center [69, 162] width 96 height 14
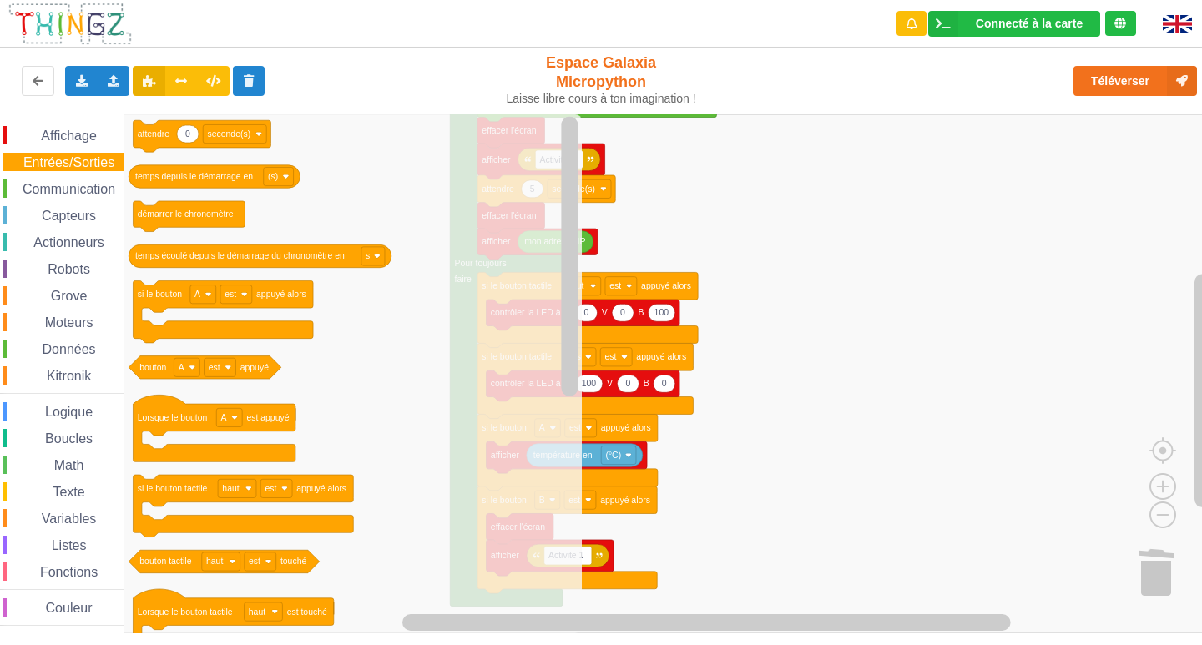
click at [752, 458] on rect "Espace de travail de Blocky" at bounding box center [606, 373] width 1213 height 519
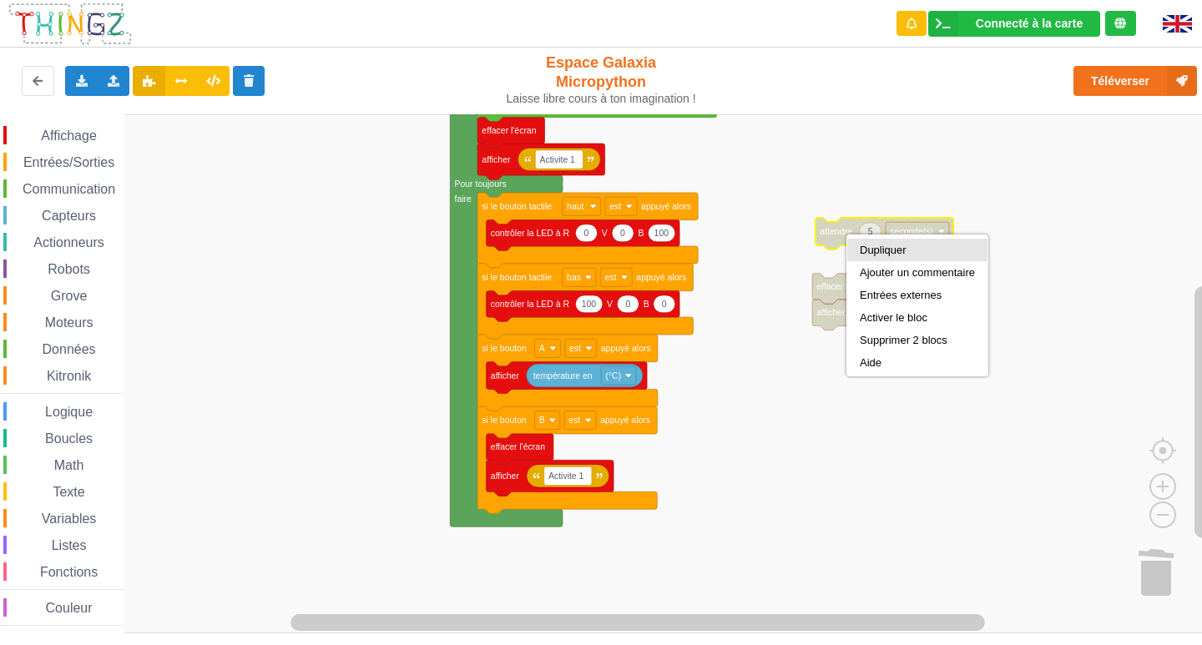
click at [872, 245] on div "Dupliquer" at bounding box center [917, 250] width 115 height 13
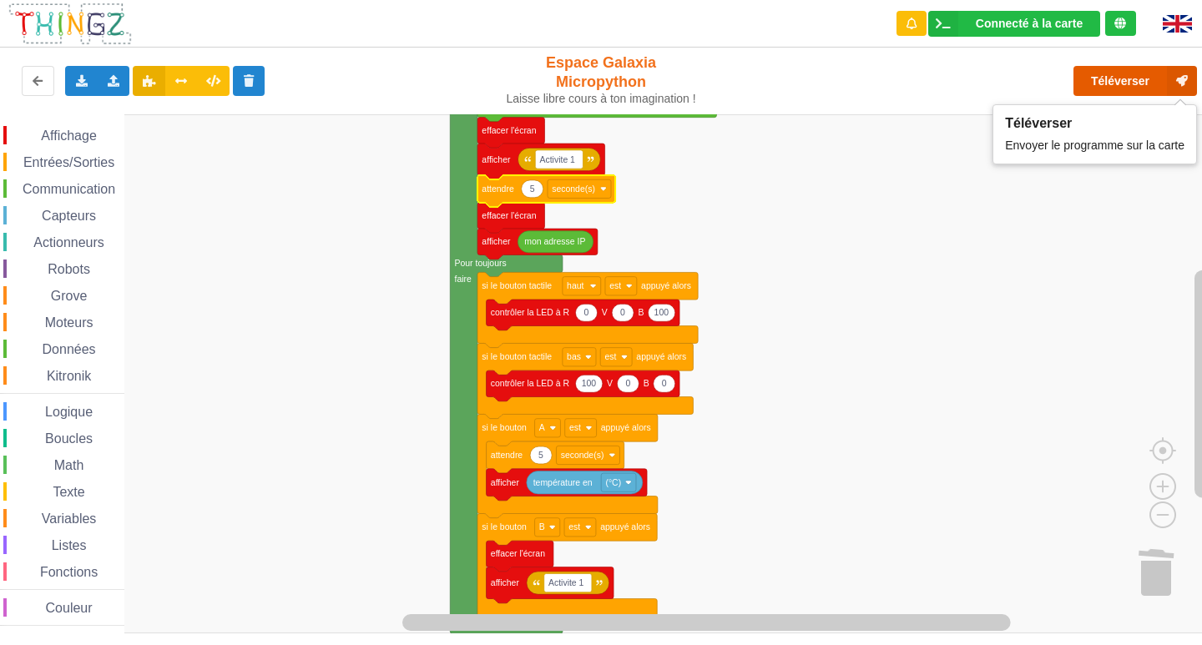
click at [1107, 80] on button "Téléverser" at bounding box center [1135, 81] width 124 height 30
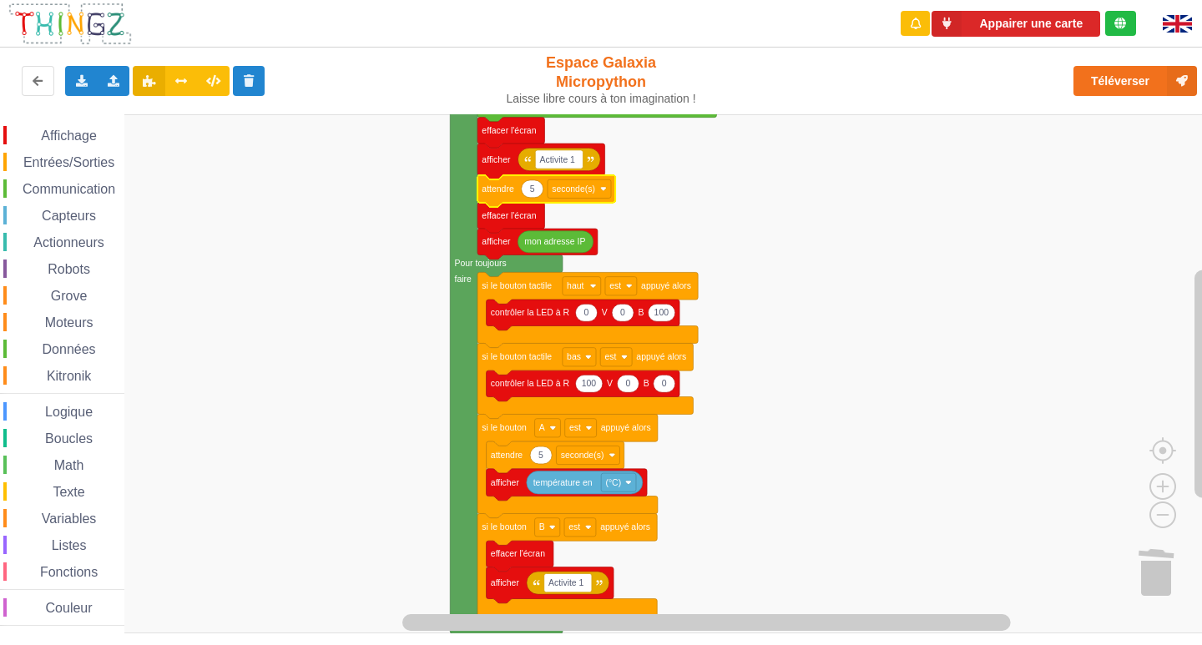
click at [968, 84] on div "Téléverser" at bounding box center [962, 80] width 494 height 53
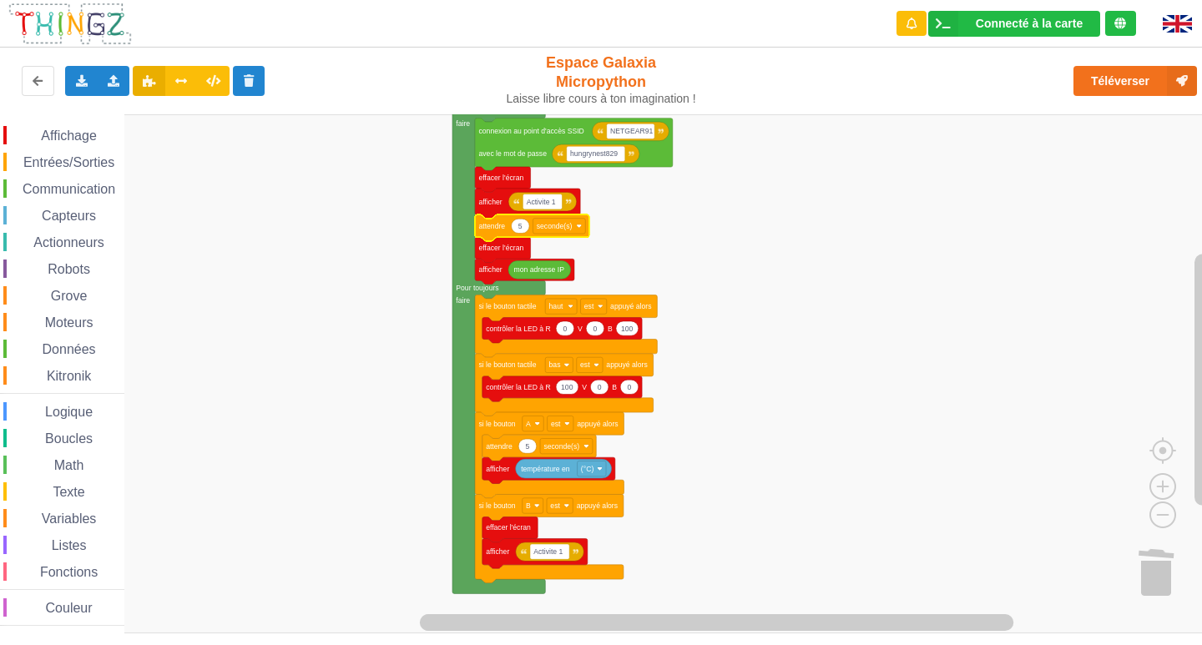
click at [512, 463] on icon "Espace de travail de Blocky" at bounding box center [548, 470] width 133 height 26
click at [37, 121] on div "Affichage Entrées/Sorties Communication Capteurs Actionneurs Robots Grove Moteu…" at bounding box center [62, 373] width 124 height 519
click at [50, 127] on div "Affichage" at bounding box center [63, 135] width 121 height 18
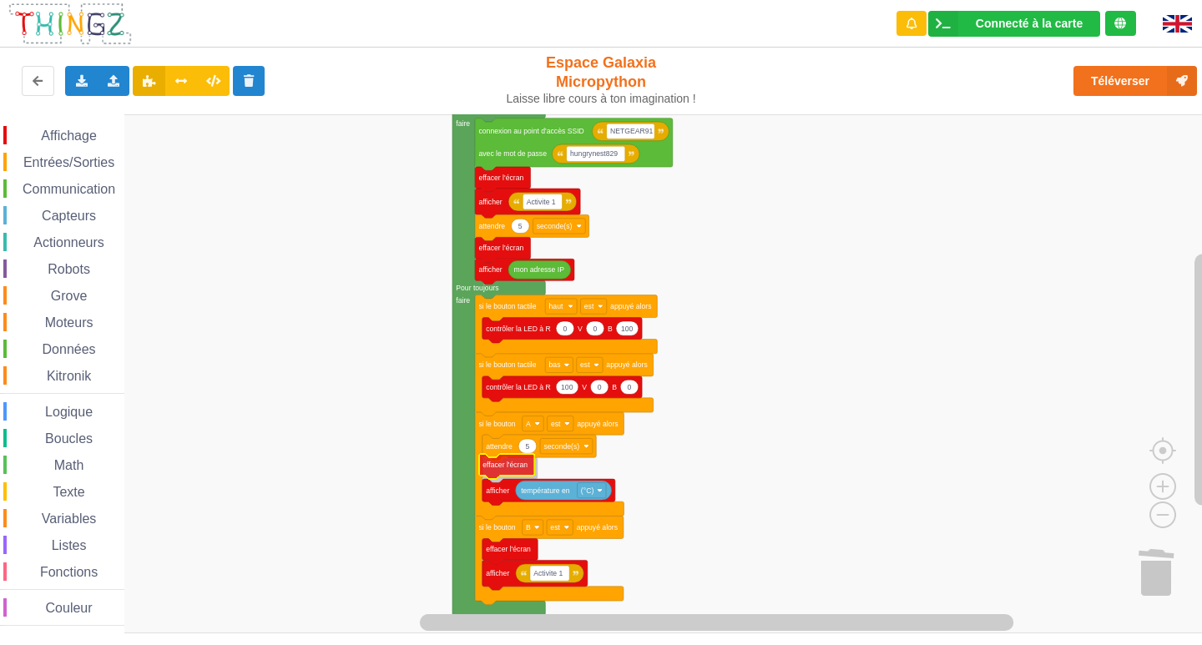
click at [505, 462] on div "Affichage Entrées/Sorties Communication Capteurs Actionneurs Robots Grove Moteu…" at bounding box center [606, 373] width 1213 height 519
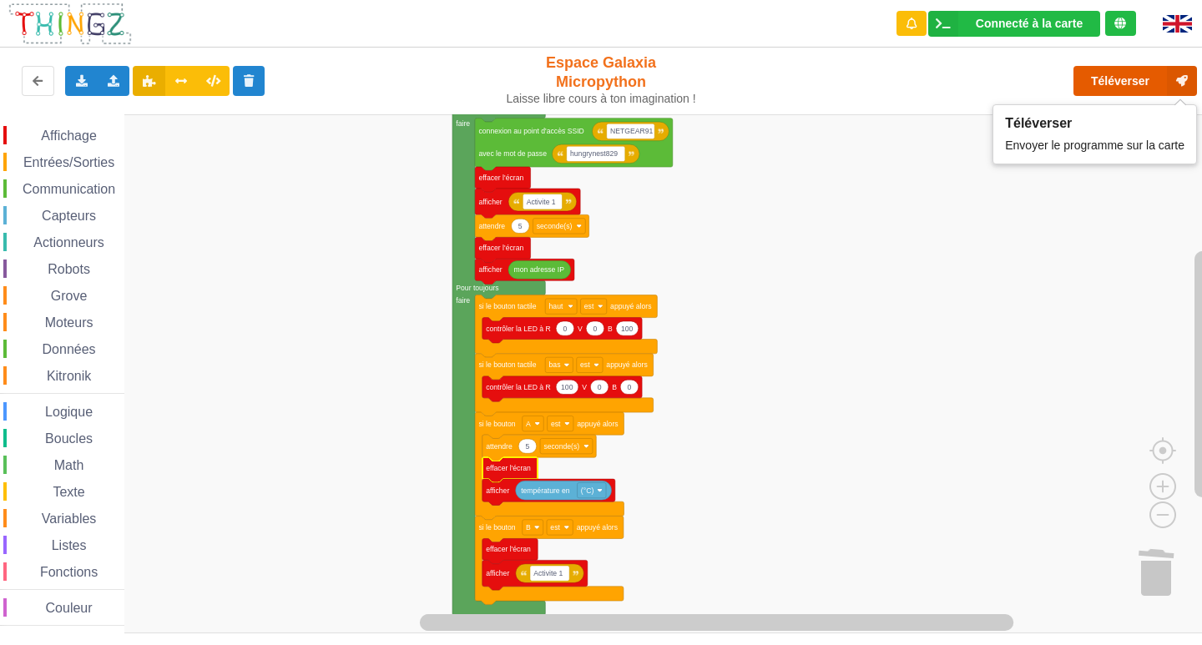
click at [1110, 77] on button "Téléverser" at bounding box center [1135, 81] width 124 height 30
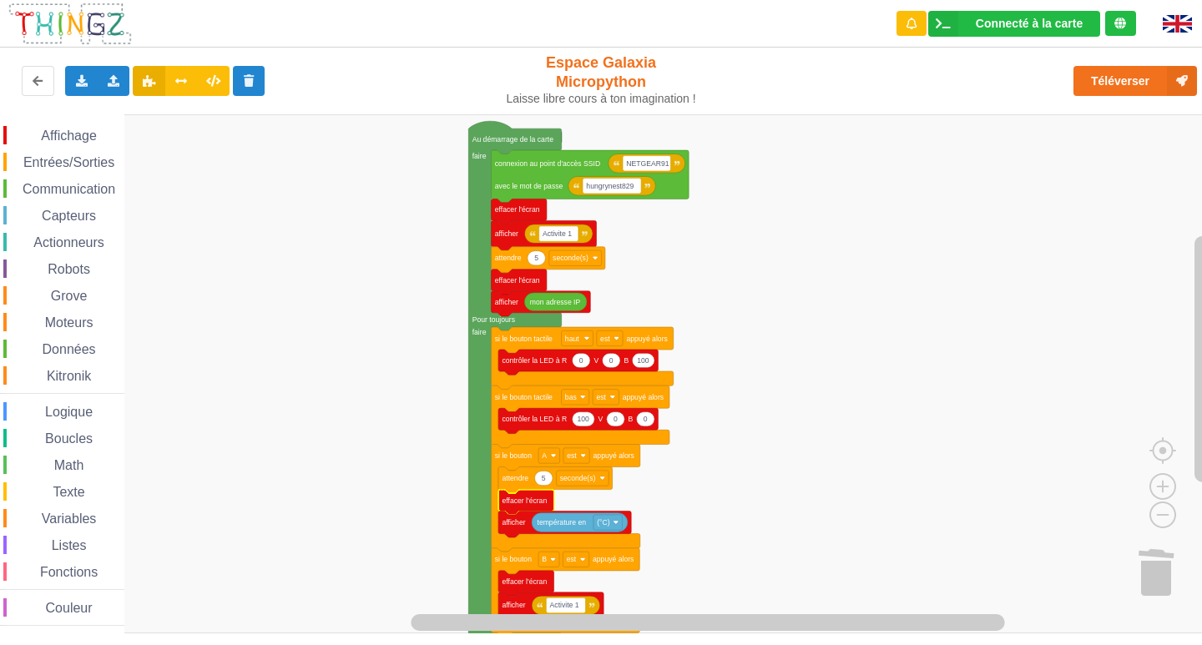
click at [39, 159] on span "Entrées/Sorties" at bounding box center [69, 162] width 96 height 14
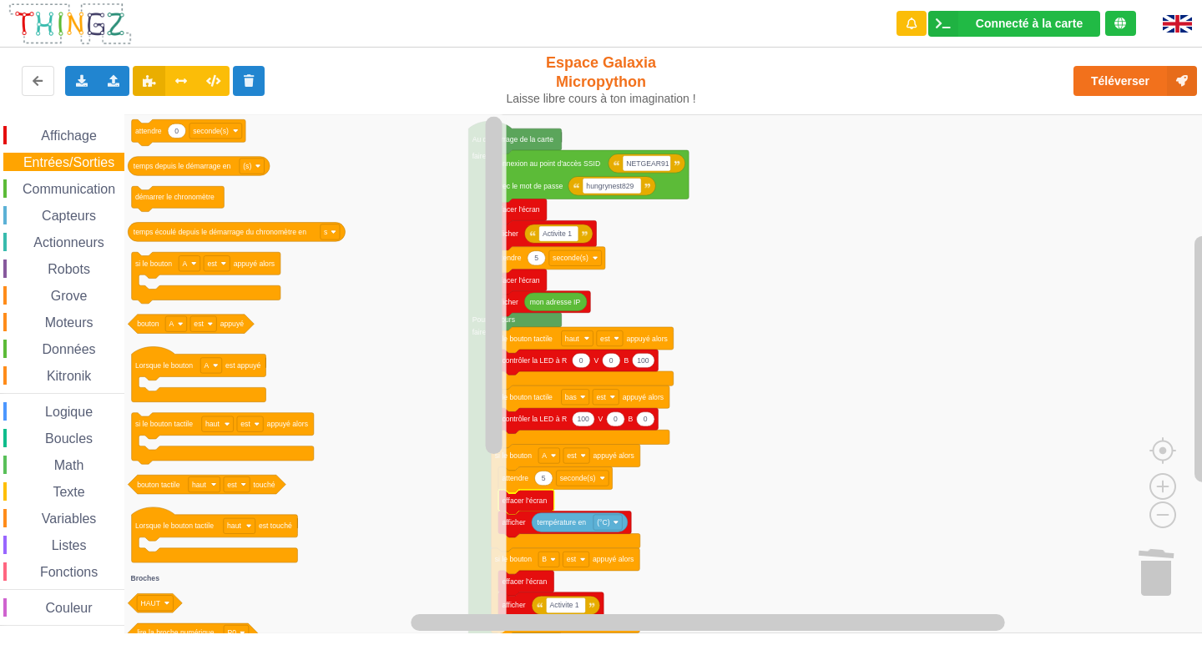
click at [791, 196] on rect "Espace de travail de Blocky" at bounding box center [606, 373] width 1213 height 519
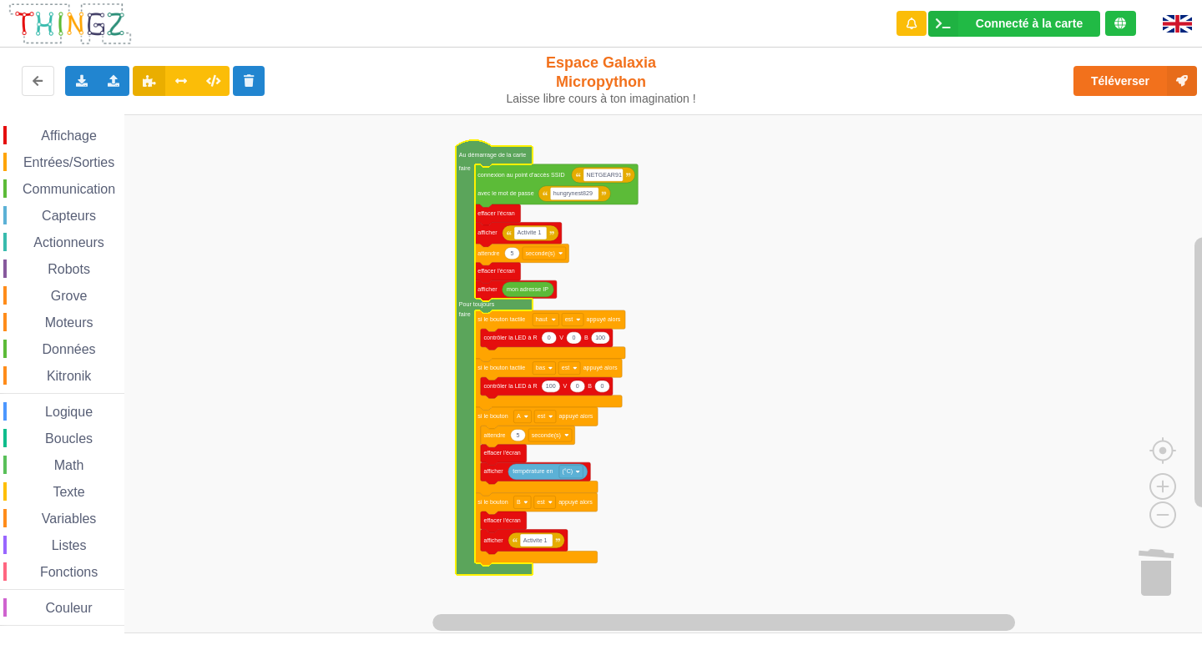
click at [1010, 107] on div "Téléverser" at bounding box center [962, 80] width 494 height 53
click at [83, 88] on div "Exporter l'assemblage de blocs Exporter l'assemblage de blocs au format Python" at bounding box center [81, 81] width 33 height 30
click at [107, 73] on div "Importer un assemblage de blocs Importer du code Python" at bounding box center [114, 81] width 33 height 30
click at [119, 83] on icon at bounding box center [114, 80] width 14 height 10
click at [119, 85] on icon at bounding box center [114, 80] width 14 height 10
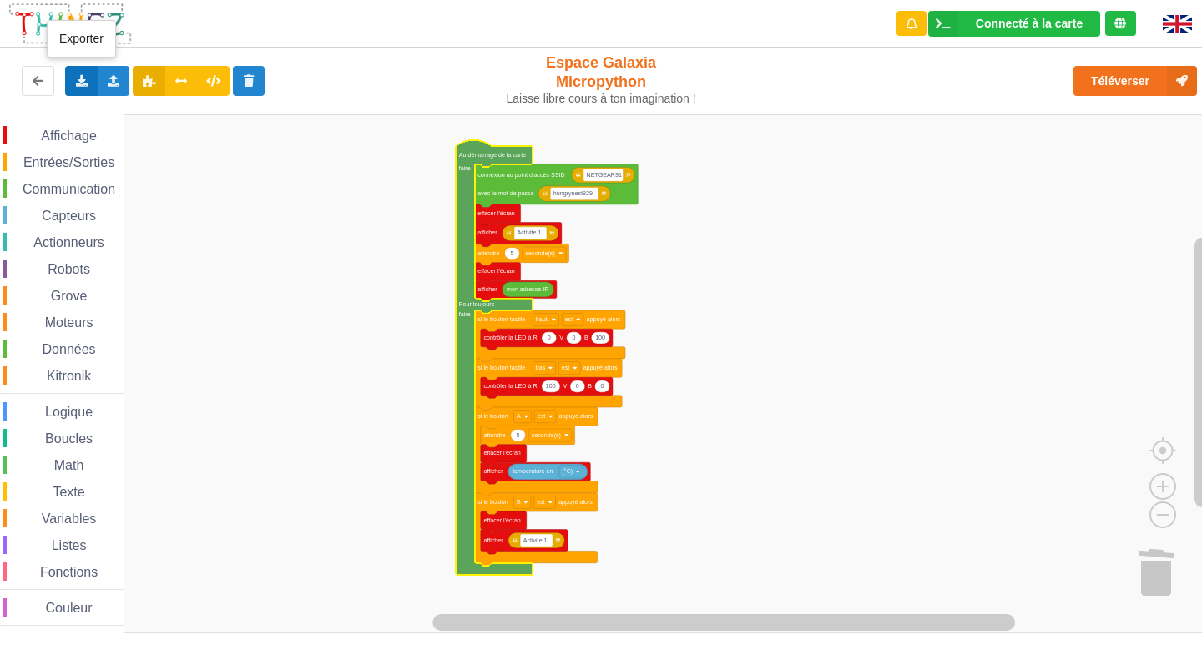
click at [72, 85] on div "Exporter l'assemblage de blocs Exporter l'assemblage de blocs au format Python" at bounding box center [81, 81] width 33 height 30
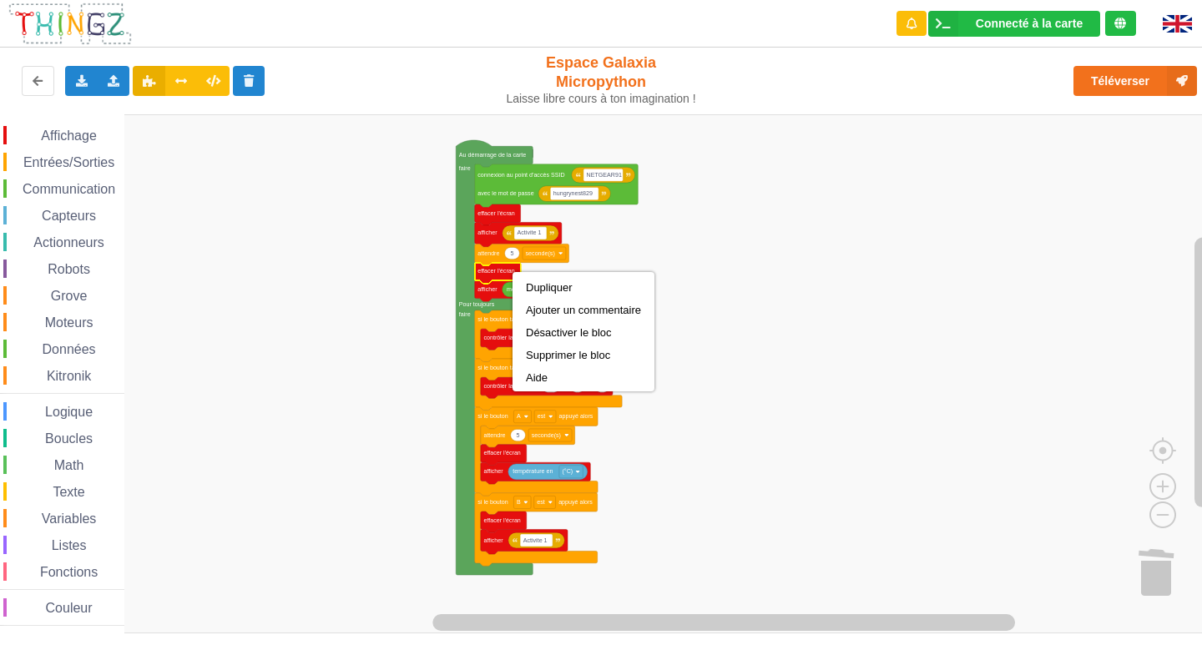
click at [338, 342] on rect "Espace de travail de Blocky" at bounding box center [606, 373] width 1213 height 519
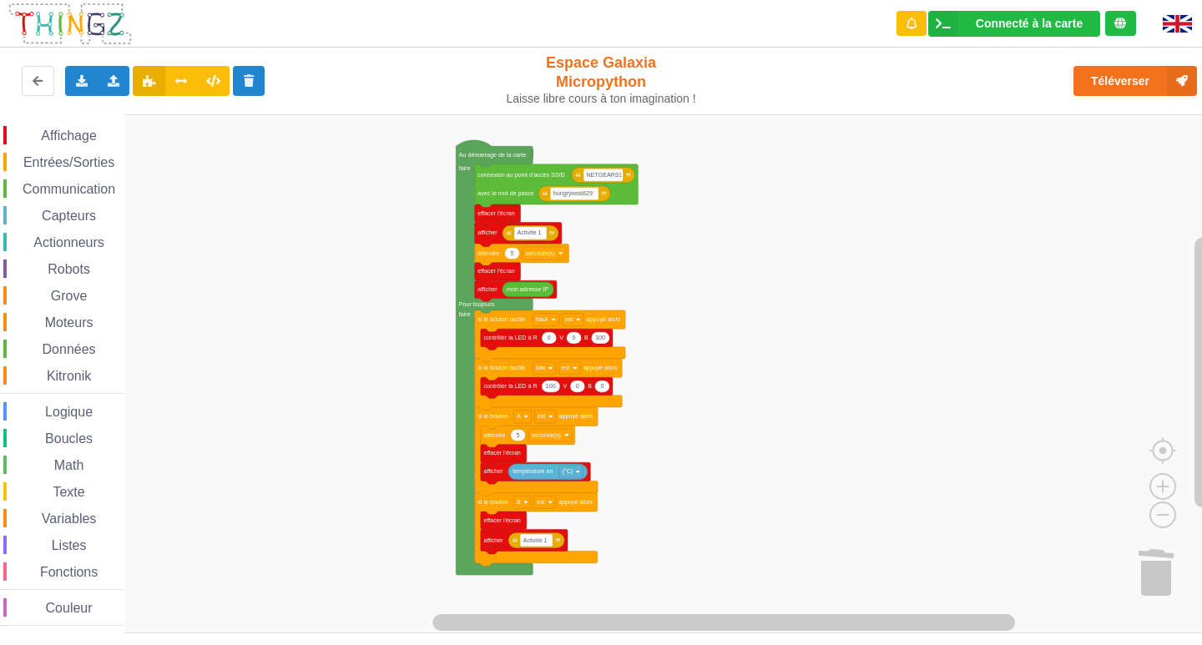
click at [300, 193] on rect "Espace de travail de Blocky" at bounding box center [606, 373] width 1213 height 519
